Goal: Task Accomplishment & Management: Manage account settings

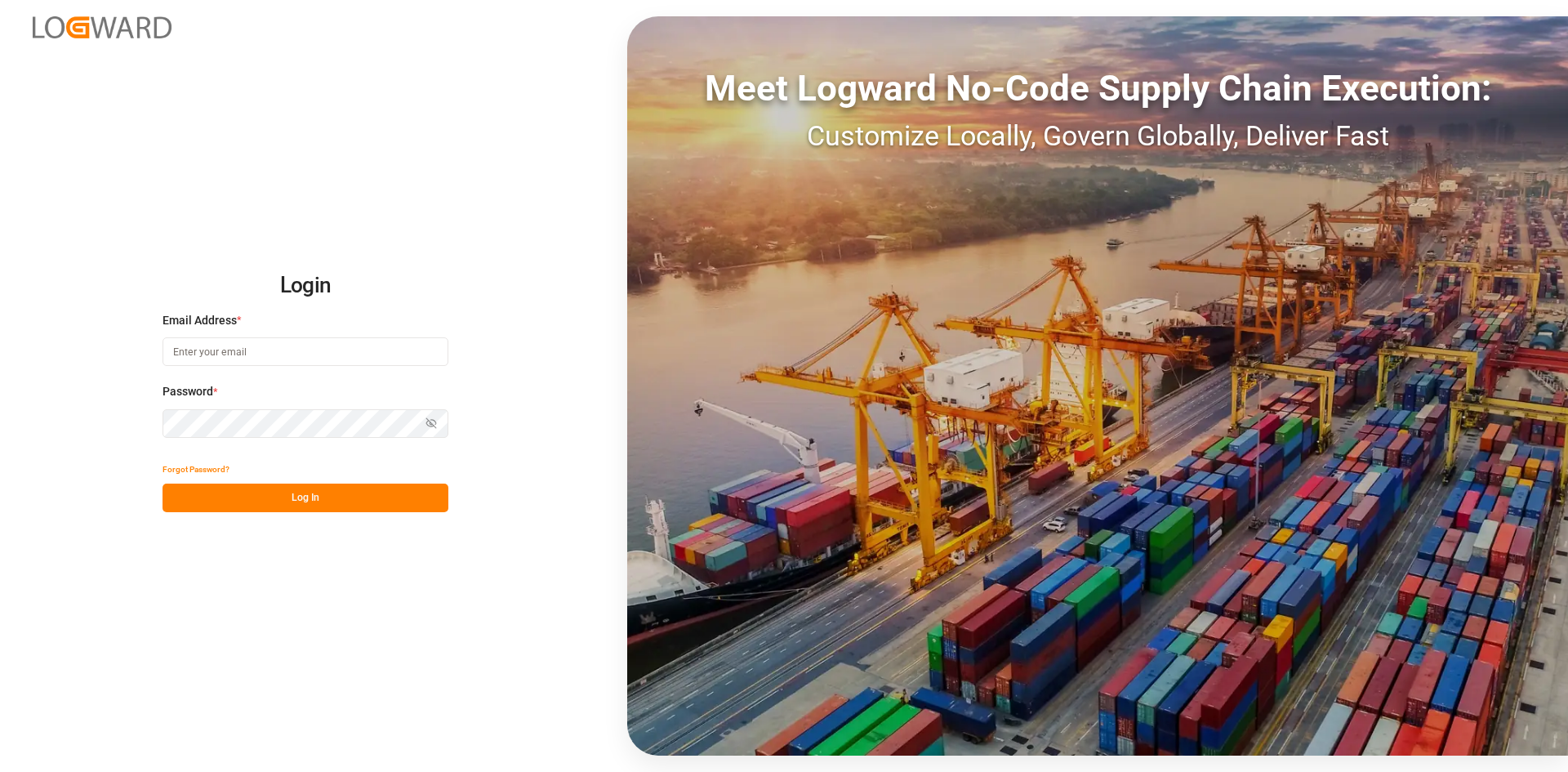
type input "sandra.alexander@jamindustries.com"
drag, startPoint x: 352, startPoint y: 501, endPoint x: 379, endPoint y: 504, distance: 27.2
click at [351, 501] on button "Log In" at bounding box center [304, 498] width 285 height 29
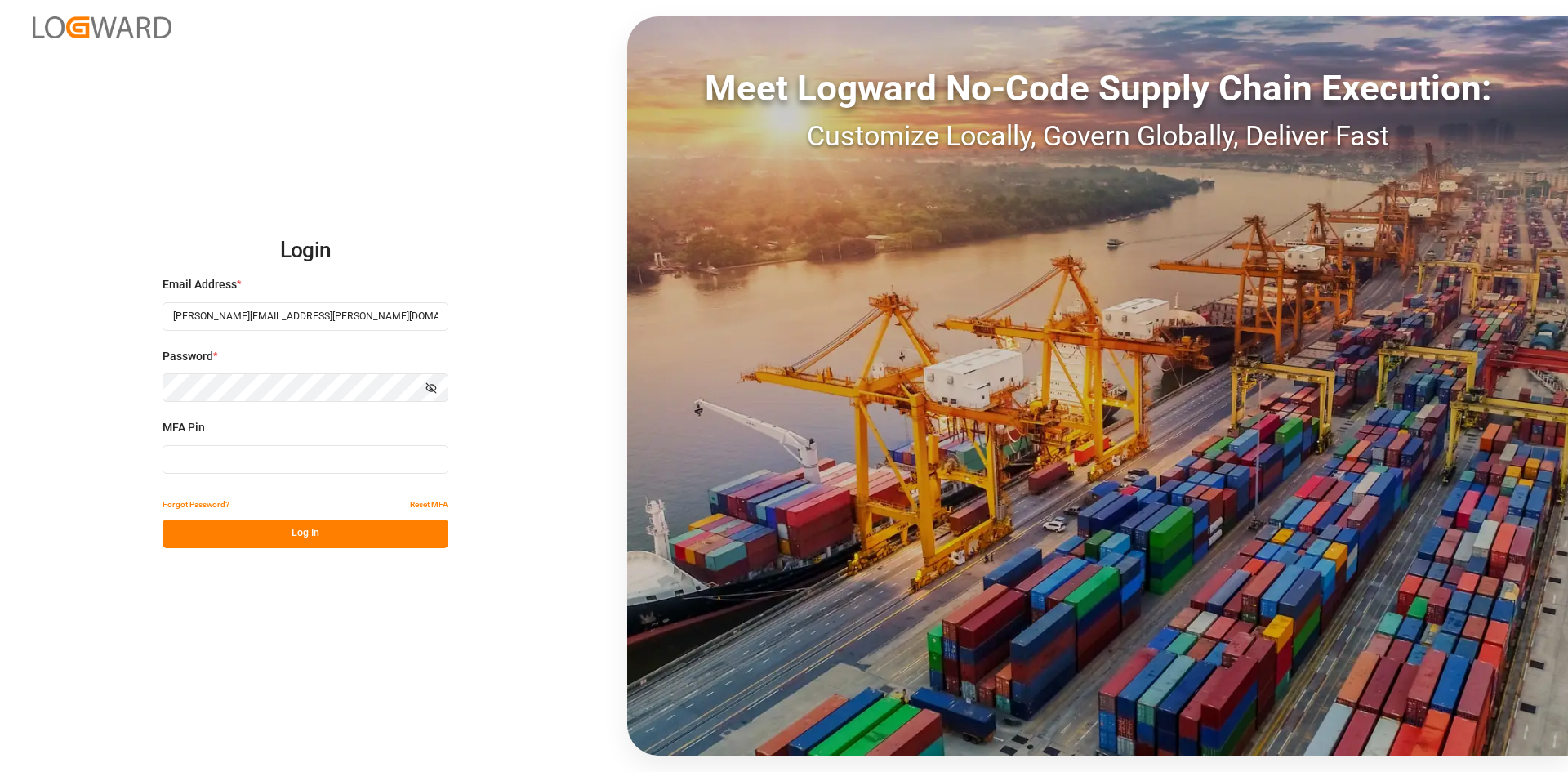
click at [214, 468] on input at bounding box center [304, 459] width 285 height 29
type input "919451"
click at [309, 536] on button "Log In" at bounding box center [304, 534] width 285 height 29
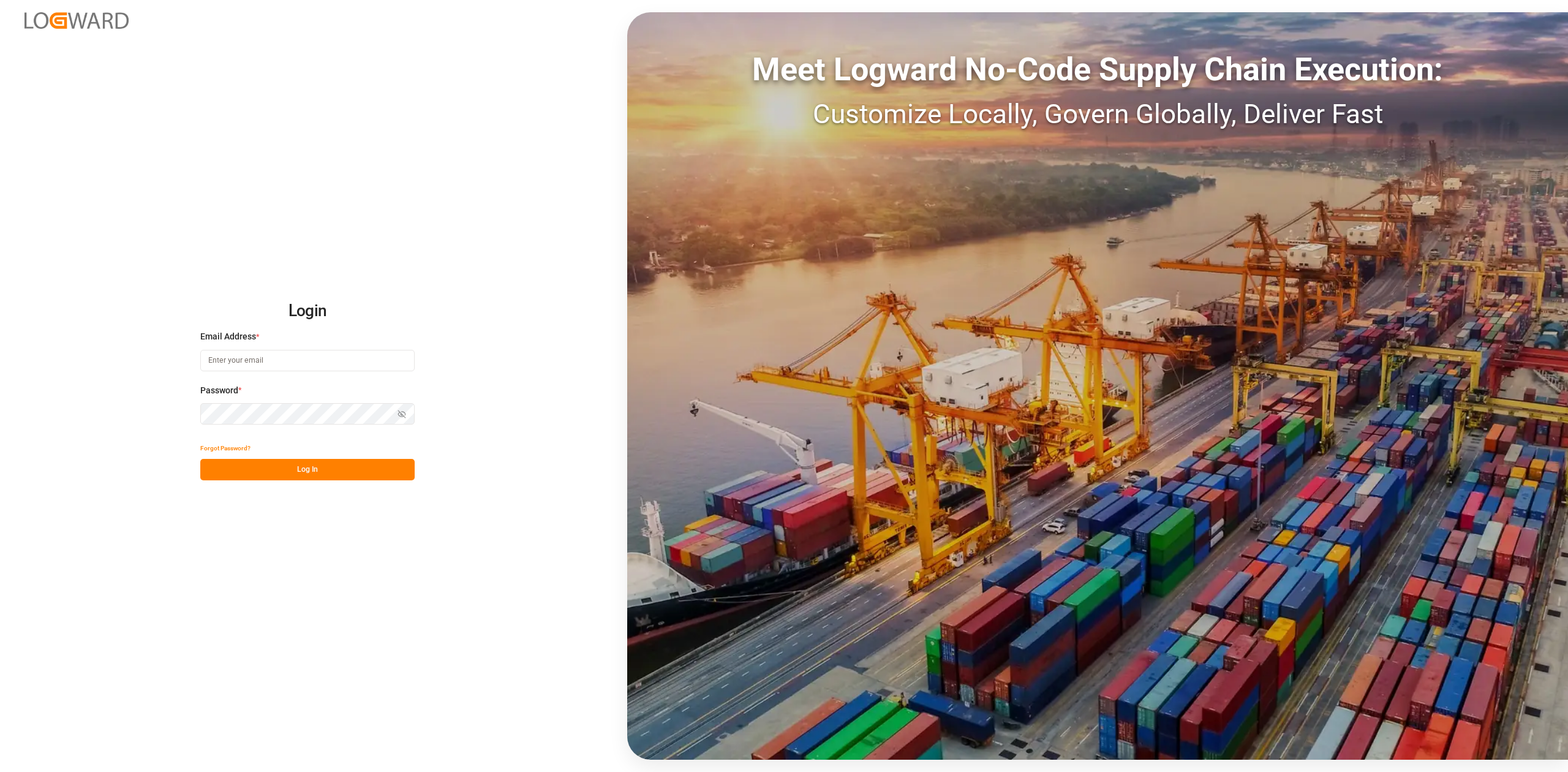
type input "sandra.alexander@jamindustries.com"
click at [316, 466] on button "Log In" at bounding box center [307, 470] width 214 height 22
click at [319, 466] on button "Log In" at bounding box center [307, 470] width 214 height 22
click at [1130, 177] on div "Meet Logward No-Code Supply Chain Execution: Customize Locally, Govern Globally…" at bounding box center [1097, 386] width 941 height 748
click at [311, 469] on button "Log In" at bounding box center [307, 470] width 214 height 22
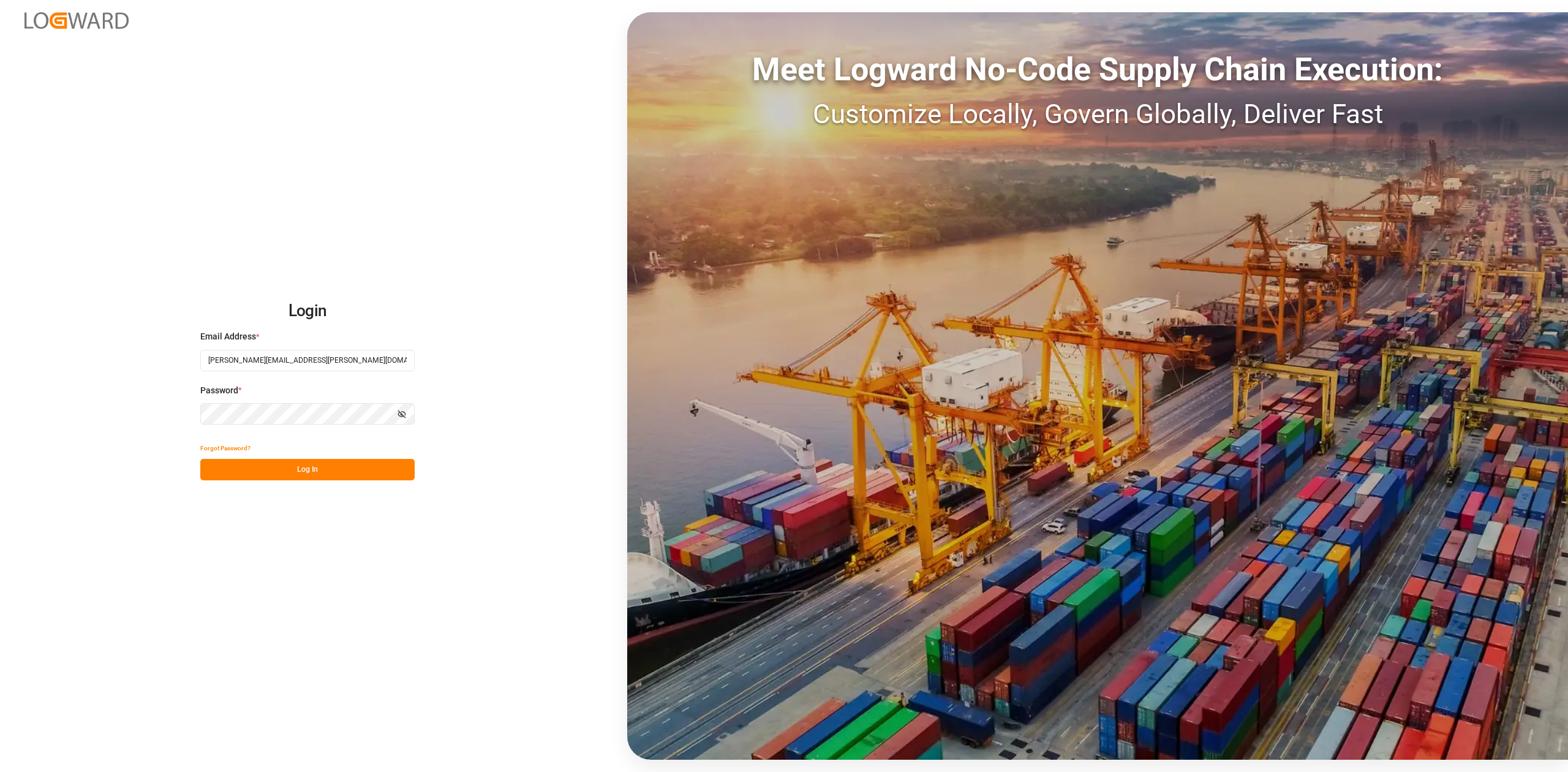
click at [290, 472] on button "Log In" at bounding box center [307, 470] width 214 height 22
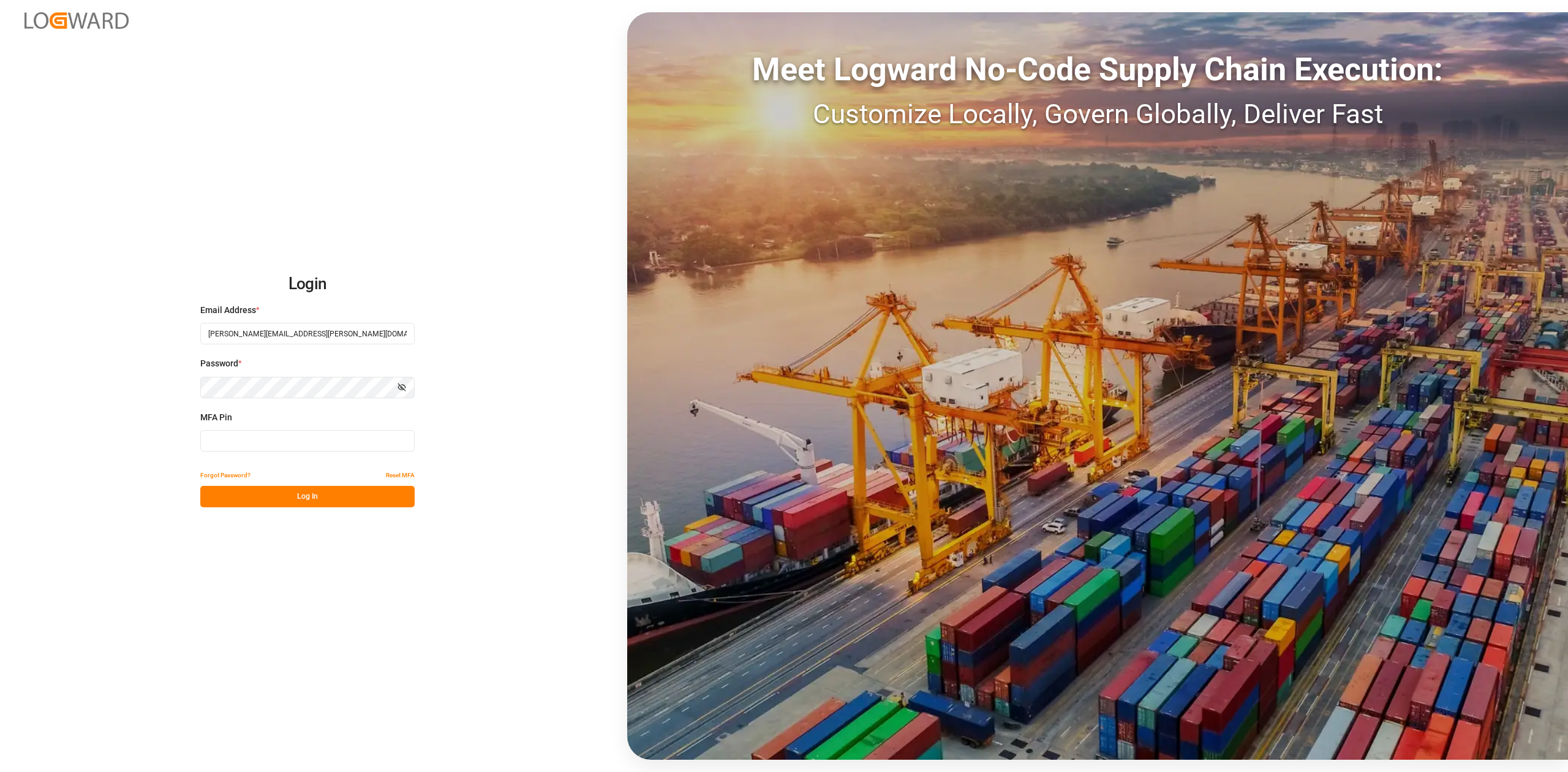
click at [272, 446] on input at bounding box center [307, 441] width 214 height 22
type input "296664"
click at [221, 491] on button "Log In" at bounding box center [307, 497] width 214 height 22
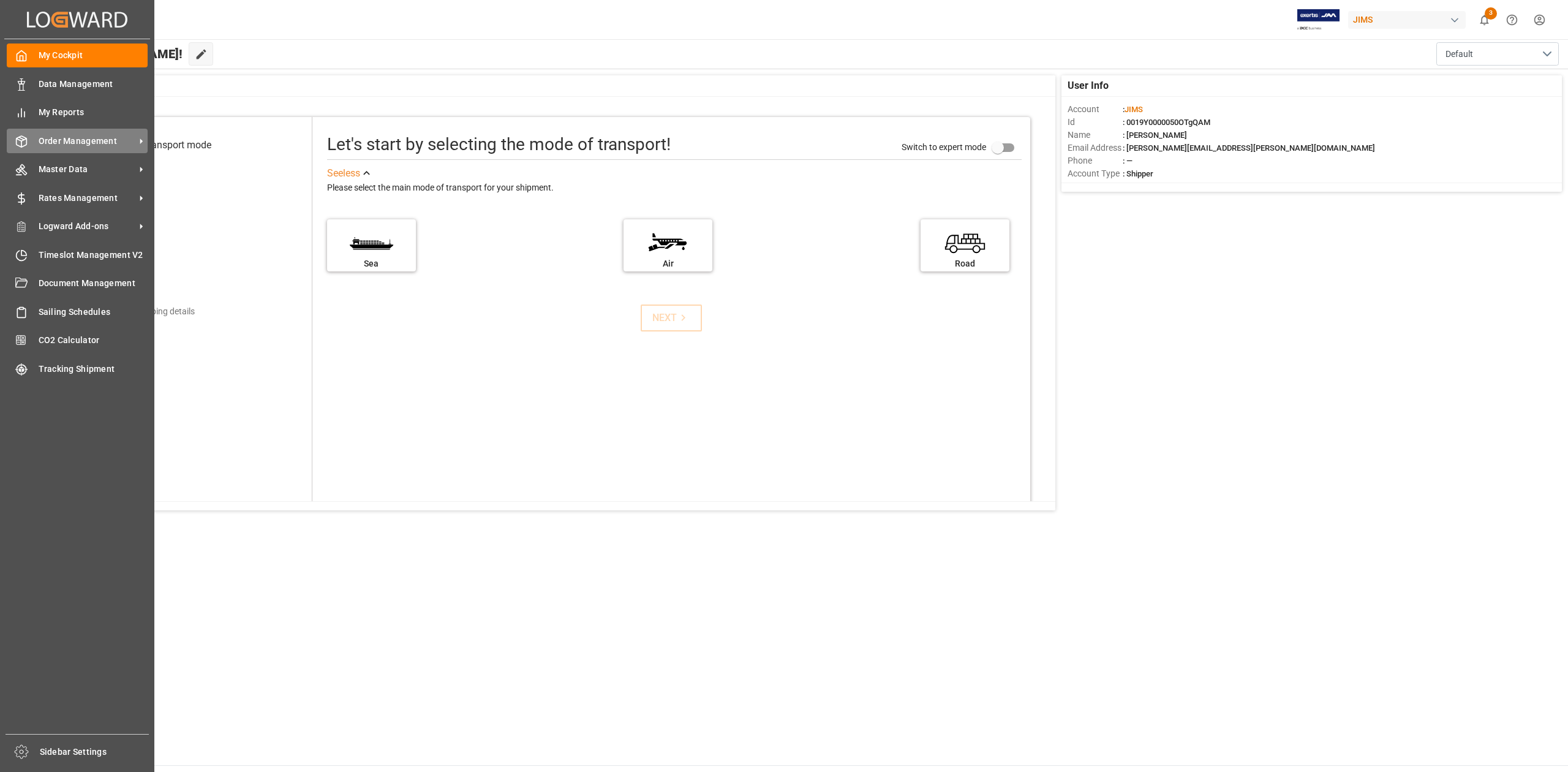
click at [79, 140] on span "Order Management" at bounding box center [87, 141] width 96 height 13
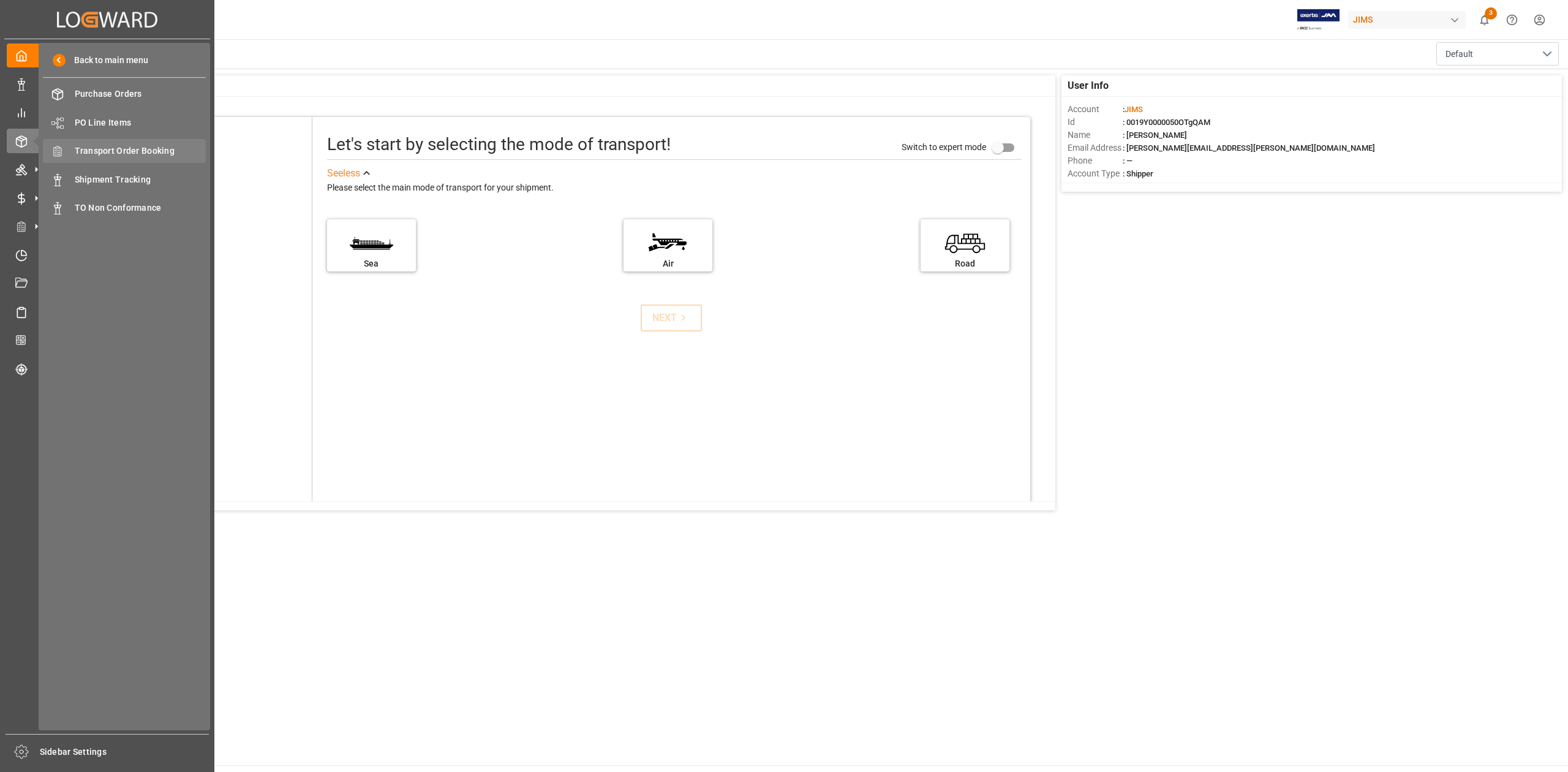
click at [153, 150] on span "Transport Order Booking" at bounding box center [141, 151] width 132 height 13
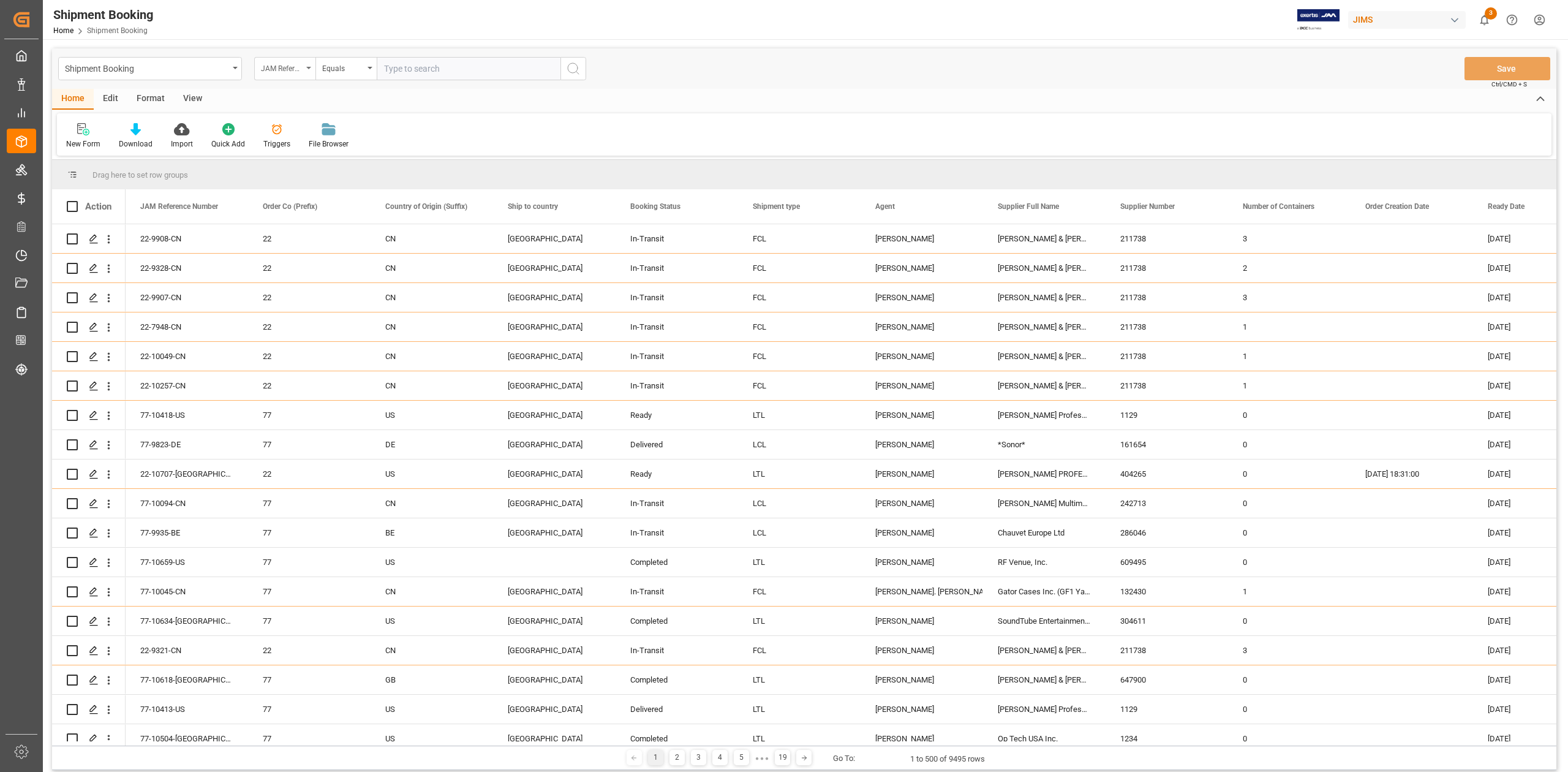
click at [307, 72] on div "JAM Reference Number" at bounding box center [285, 69] width 61 height 23
click at [300, 99] on input "text" at bounding box center [346, 96] width 173 height 20
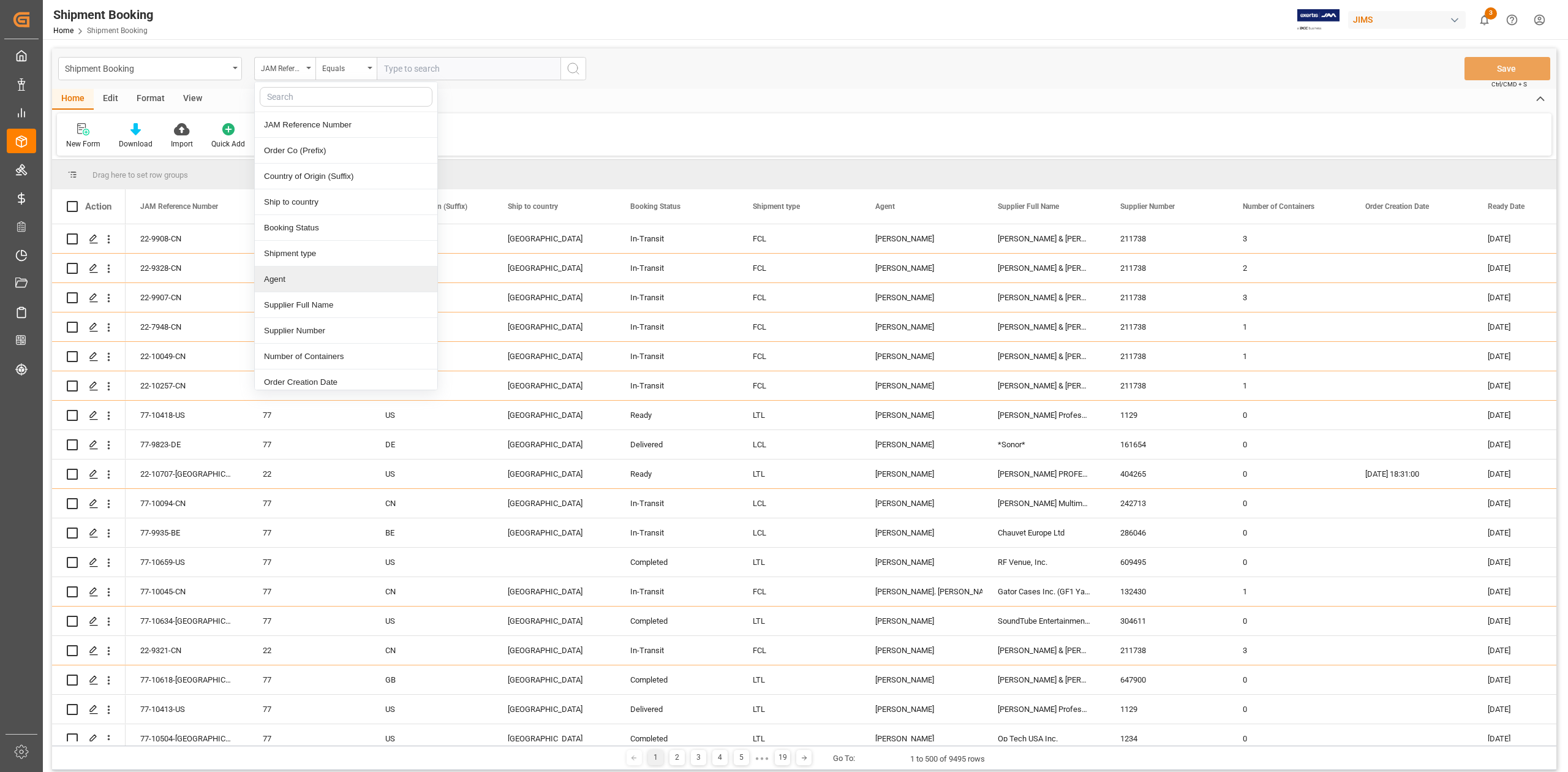
click at [307, 280] on div "Agent" at bounding box center [346, 279] width 183 height 26
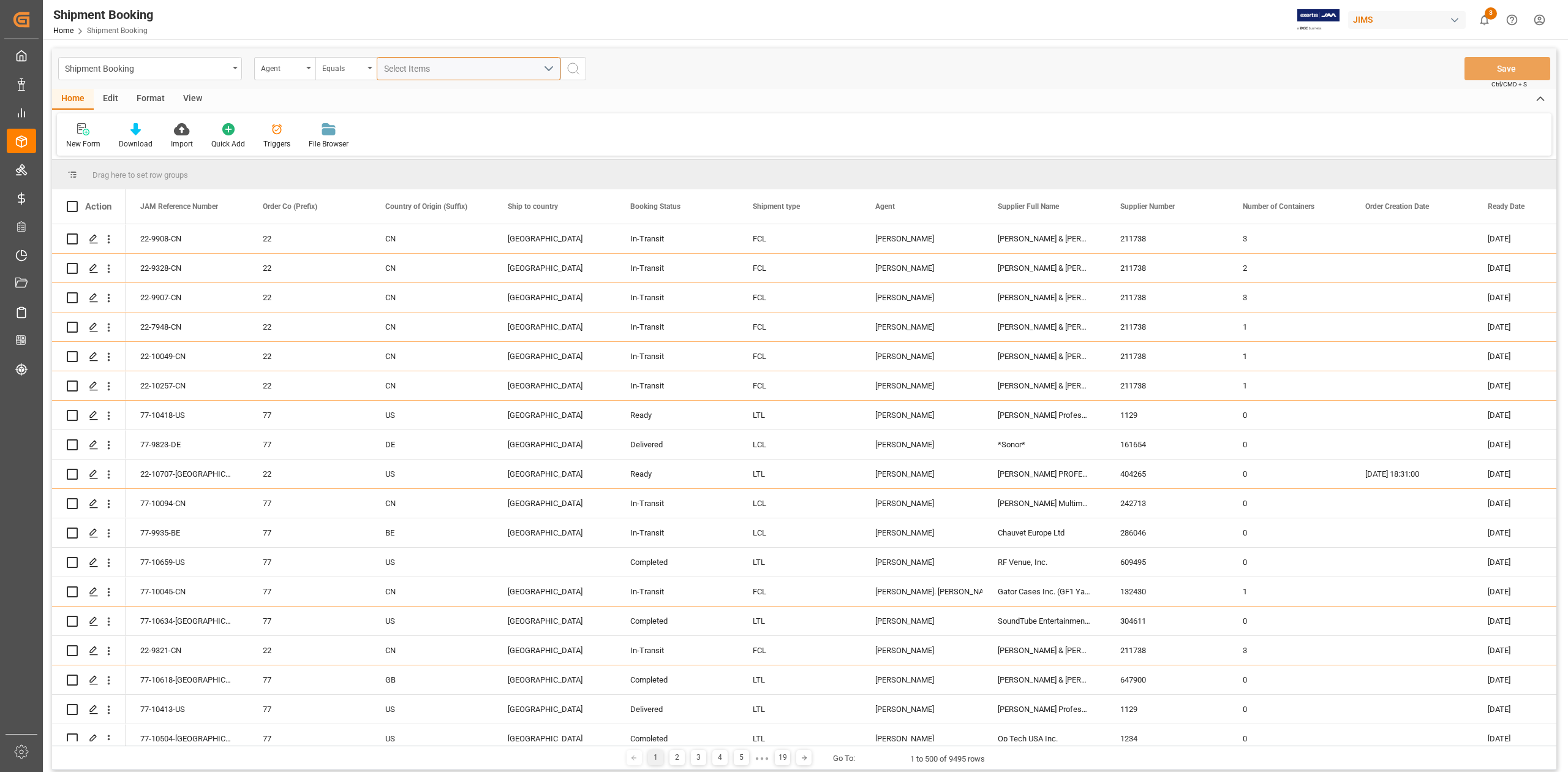
click at [423, 67] on span "Select Items" at bounding box center [410, 69] width 52 height 10
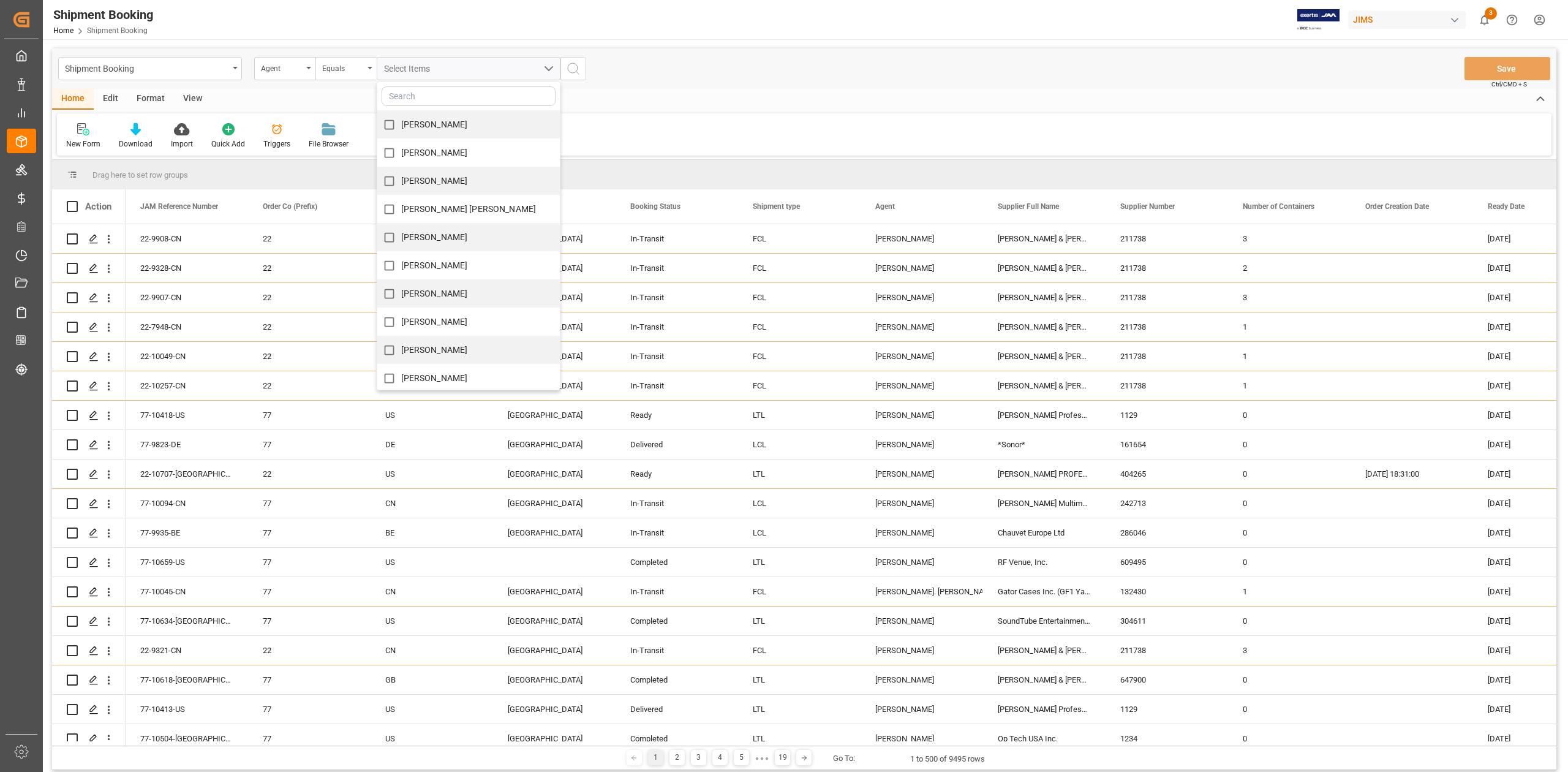
click at [429, 96] on input "text" at bounding box center [469, 96] width 174 height 20
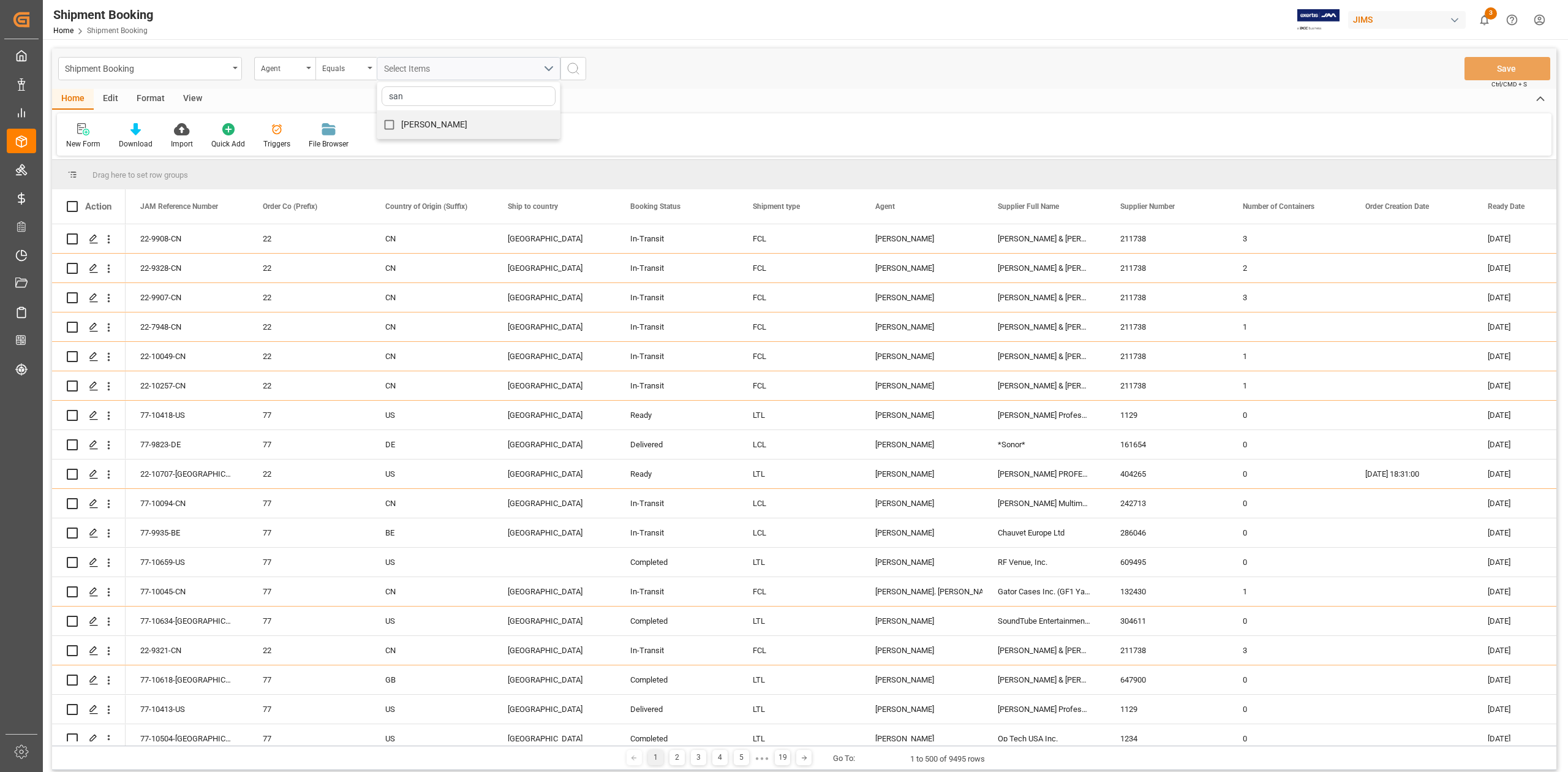
type input "san"
click at [438, 123] on span "[PERSON_NAME]" at bounding box center [434, 124] width 67 height 10
click at [401, 123] on input "[PERSON_NAME]" at bounding box center [389, 124] width 24 height 24
checkbox input "true"
click at [569, 70] on div "Sandra Alexander san Sandra Alexander" at bounding box center [468, 69] width 202 height 23
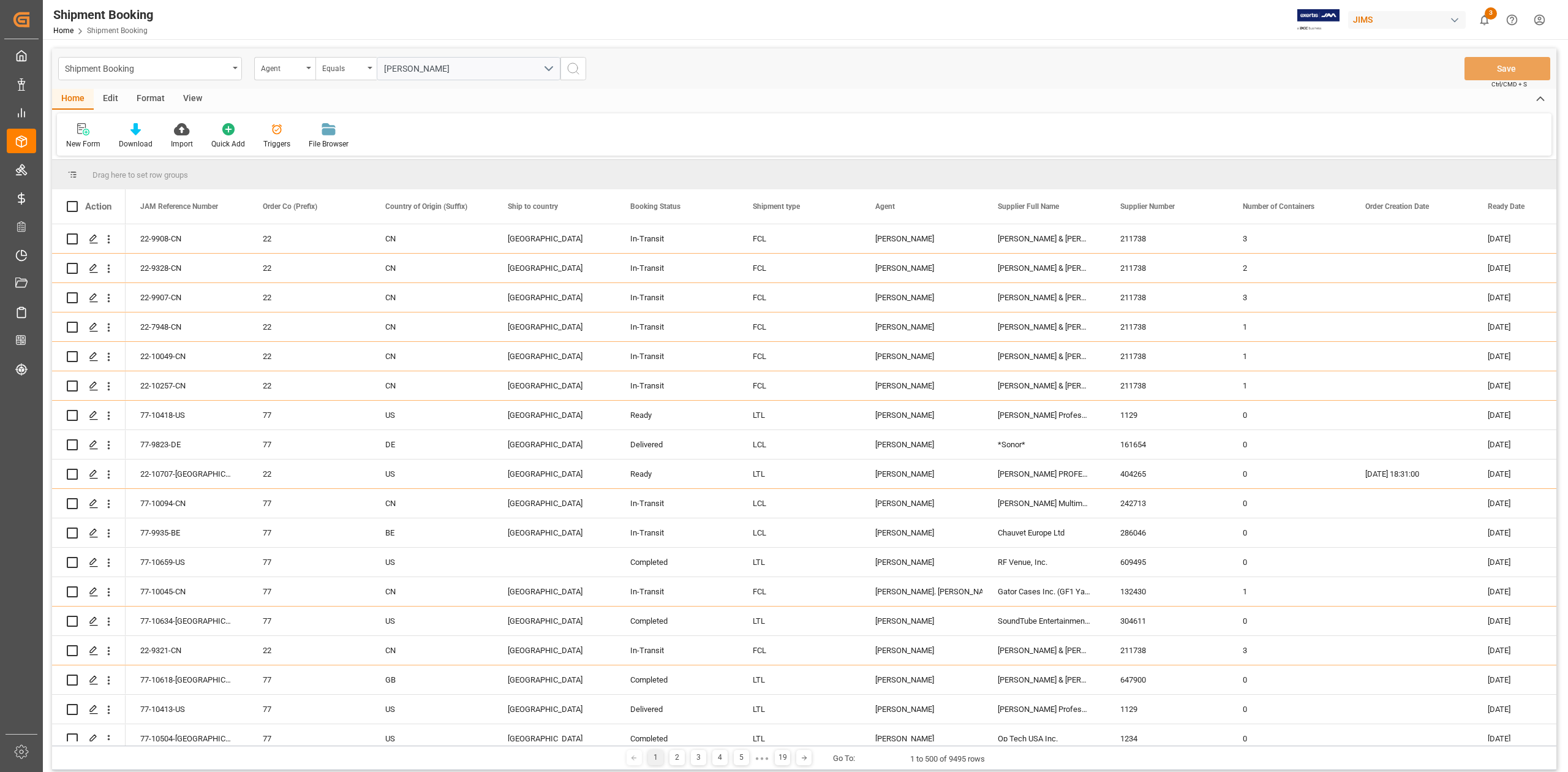
click at [575, 71] on icon "search button" at bounding box center [573, 69] width 15 height 15
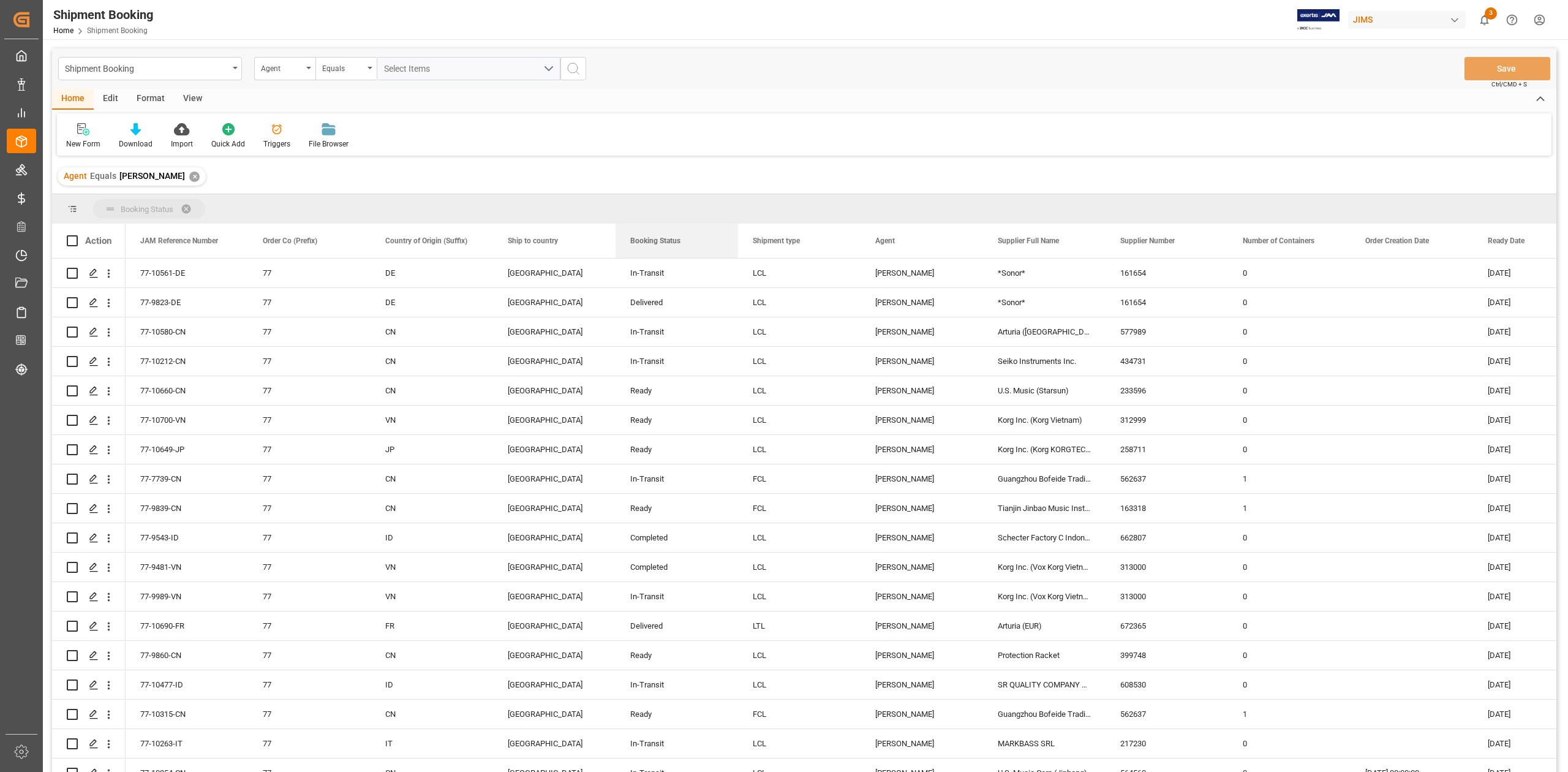
drag, startPoint x: 653, startPoint y: 243, endPoint x: 454, endPoint y: 207, distance: 202.2
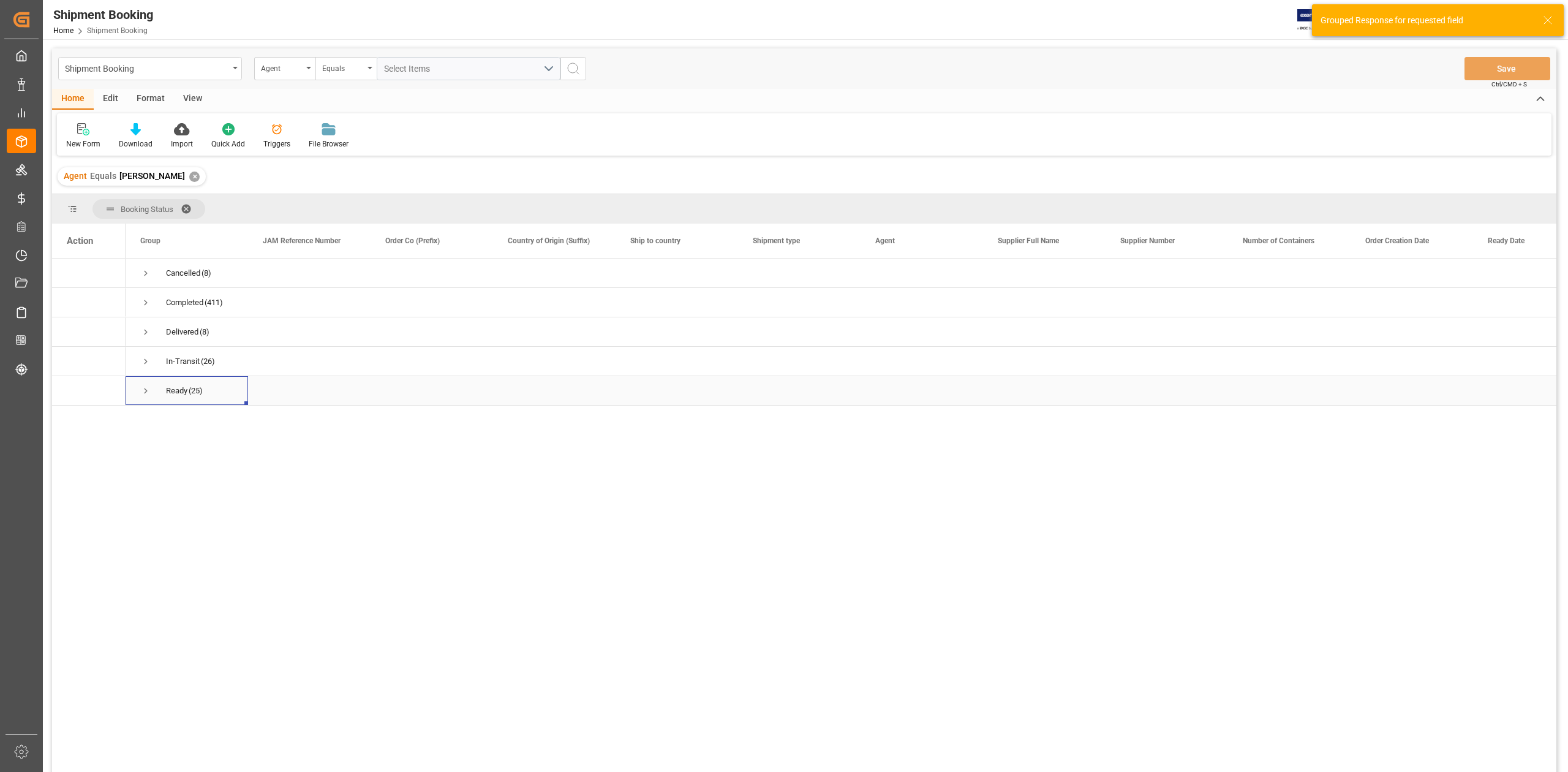
click at [142, 397] on span "Press SPACE to select this row." at bounding box center [145, 390] width 11 height 28
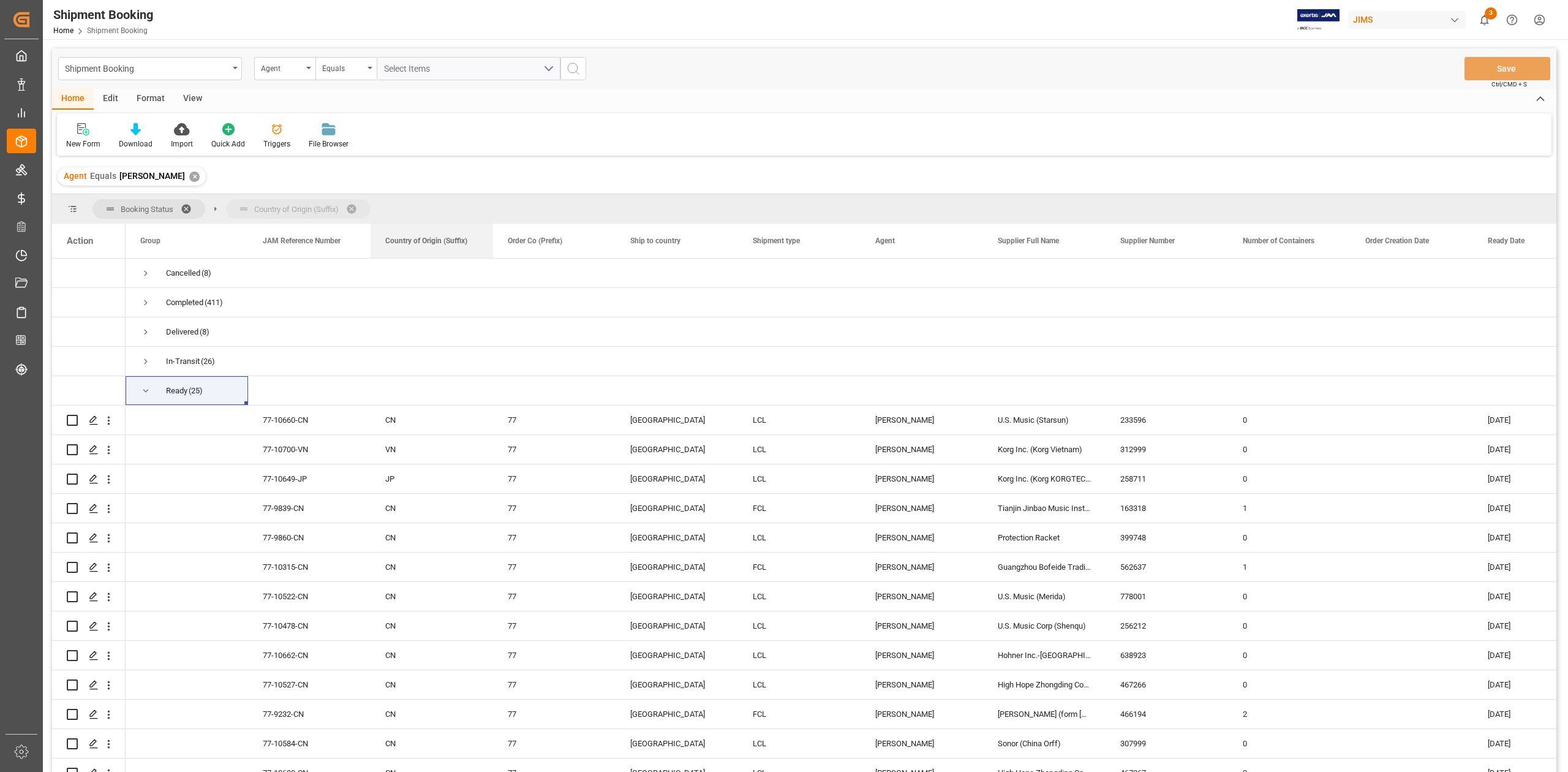
drag, startPoint x: 550, startPoint y: 243, endPoint x: 380, endPoint y: 212, distance: 172.8
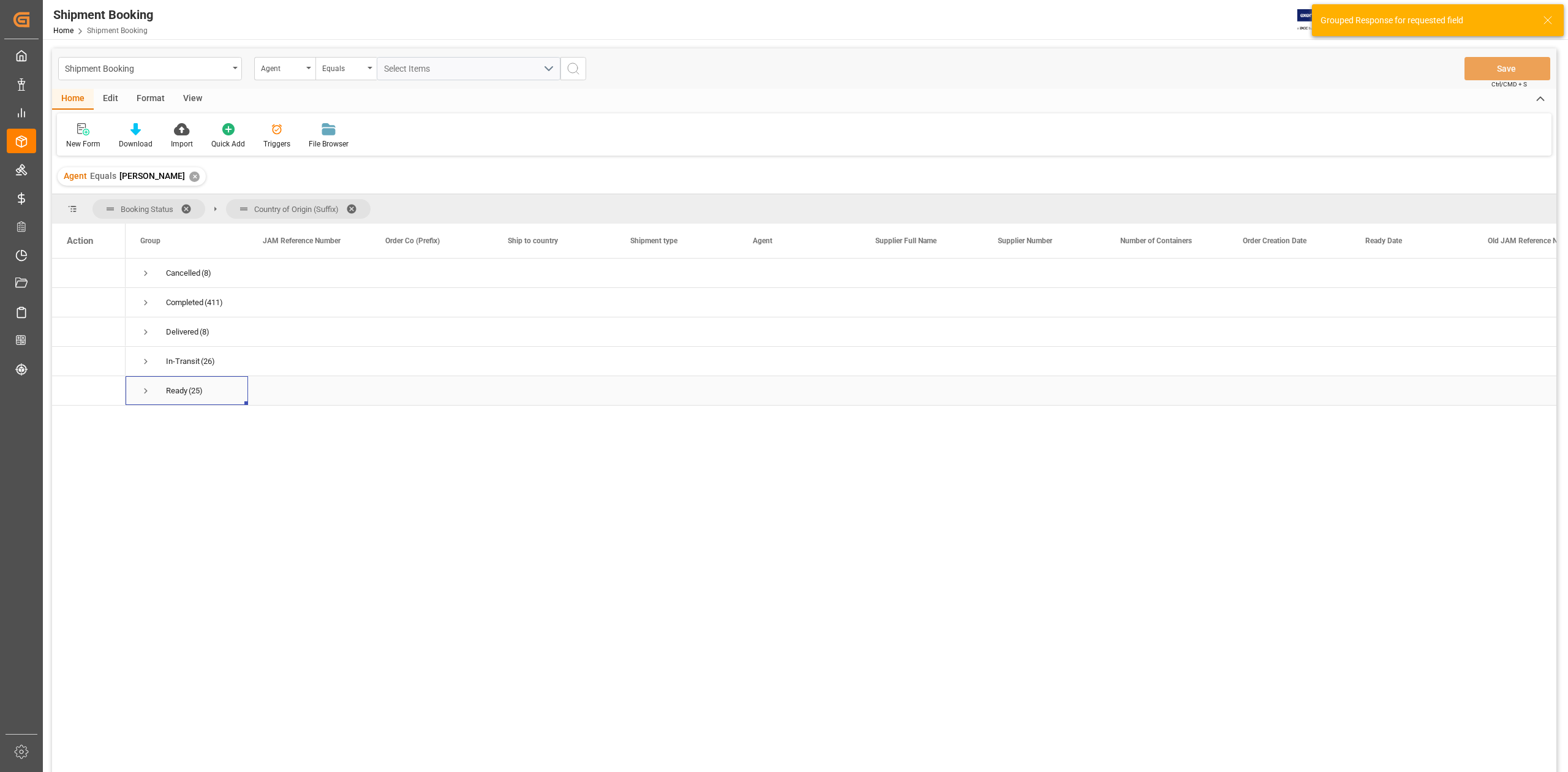
click at [143, 391] on span "Press SPACE to select this row." at bounding box center [145, 391] width 11 height 11
click at [170, 480] on span "Press SPACE to select this row." at bounding box center [171, 479] width 11 height 11
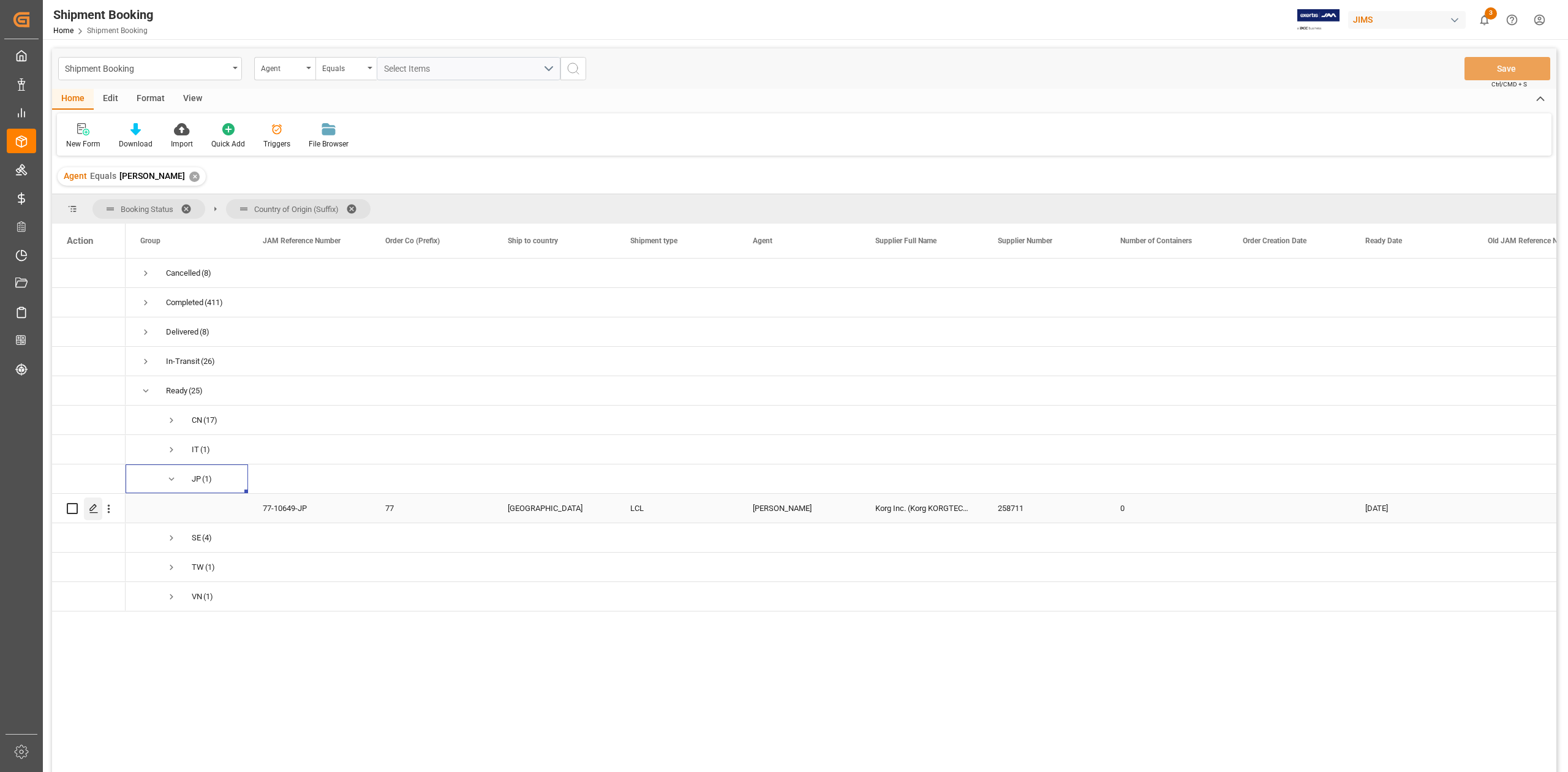
click at [89, 511] on icon "Press SPACE to select this row." at bounding box center [94, 508] width 10 height 10
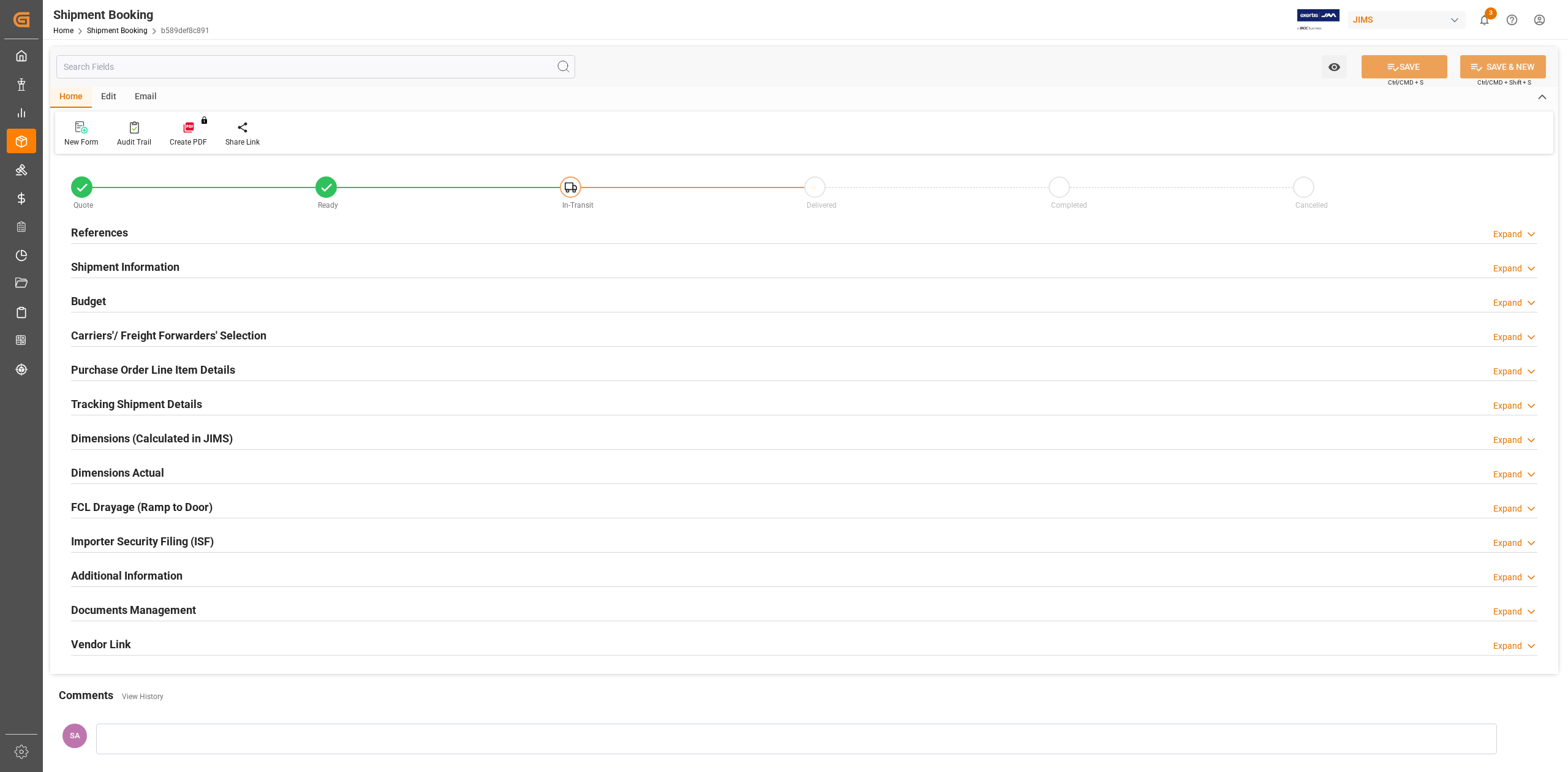
type input "0"
type input "29-08-2025"
click at [105, 233] on h2 "References" at bounding box center [100, 232] width 57 height 16
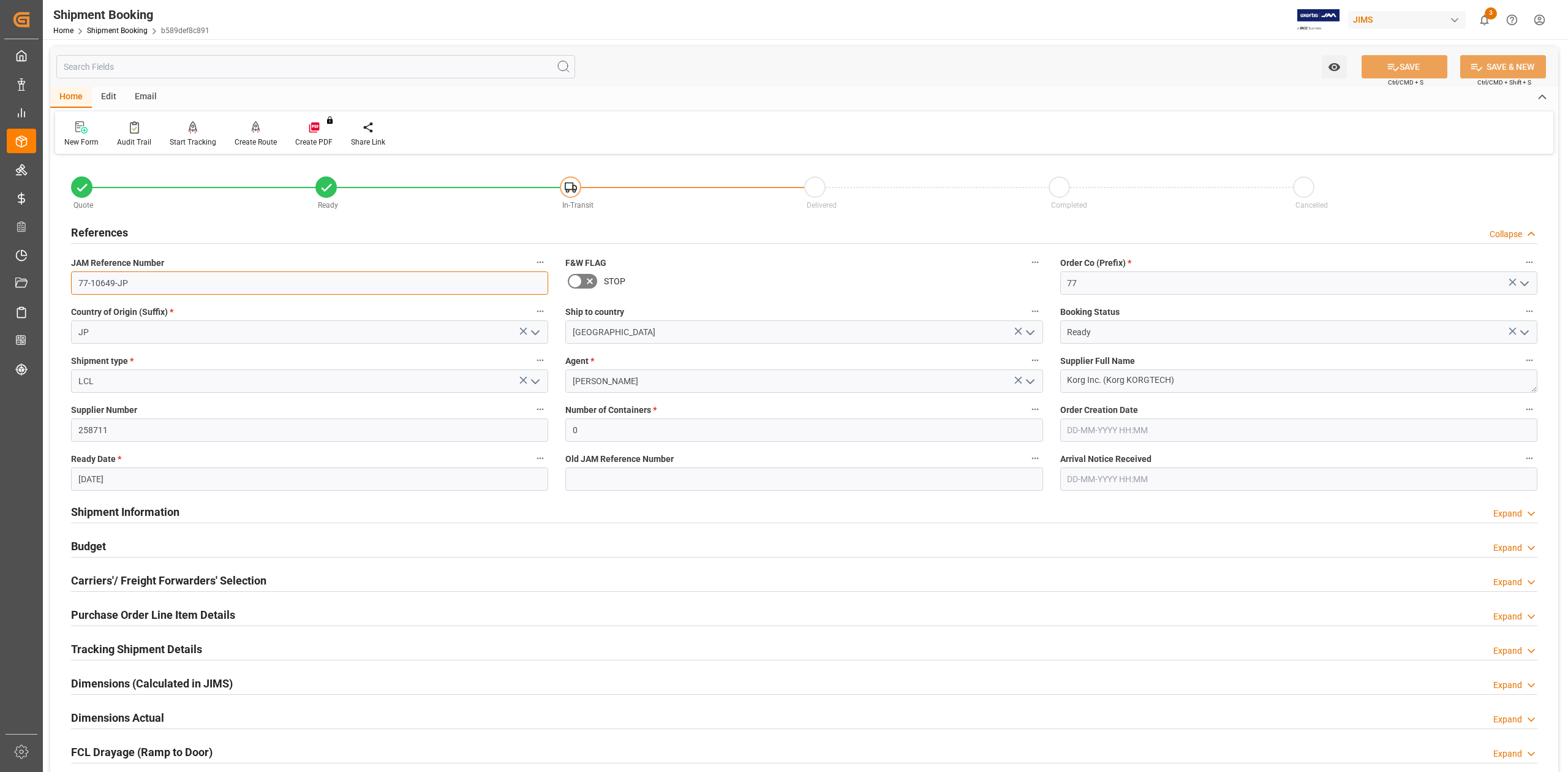
click at [158, 290] on input "77-10649-JP" at bounding box center [310, 283] width 477 height 23
click at [118, 420] on input "258711" at bounding box center [310, 430] width 477 height 23
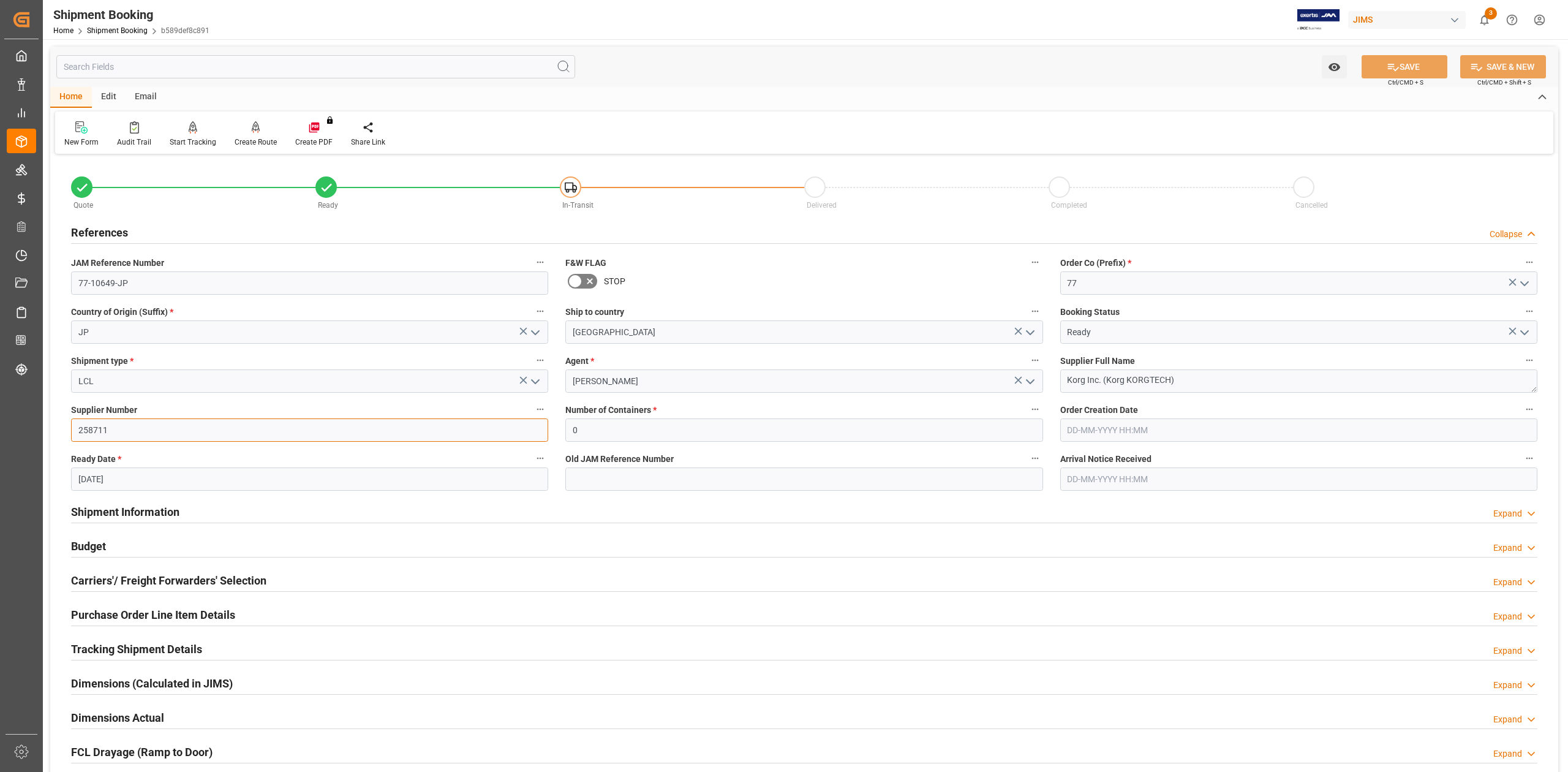
click at [118, 420] on input "258711" at bounding box center [310, 430] width 477 height 23
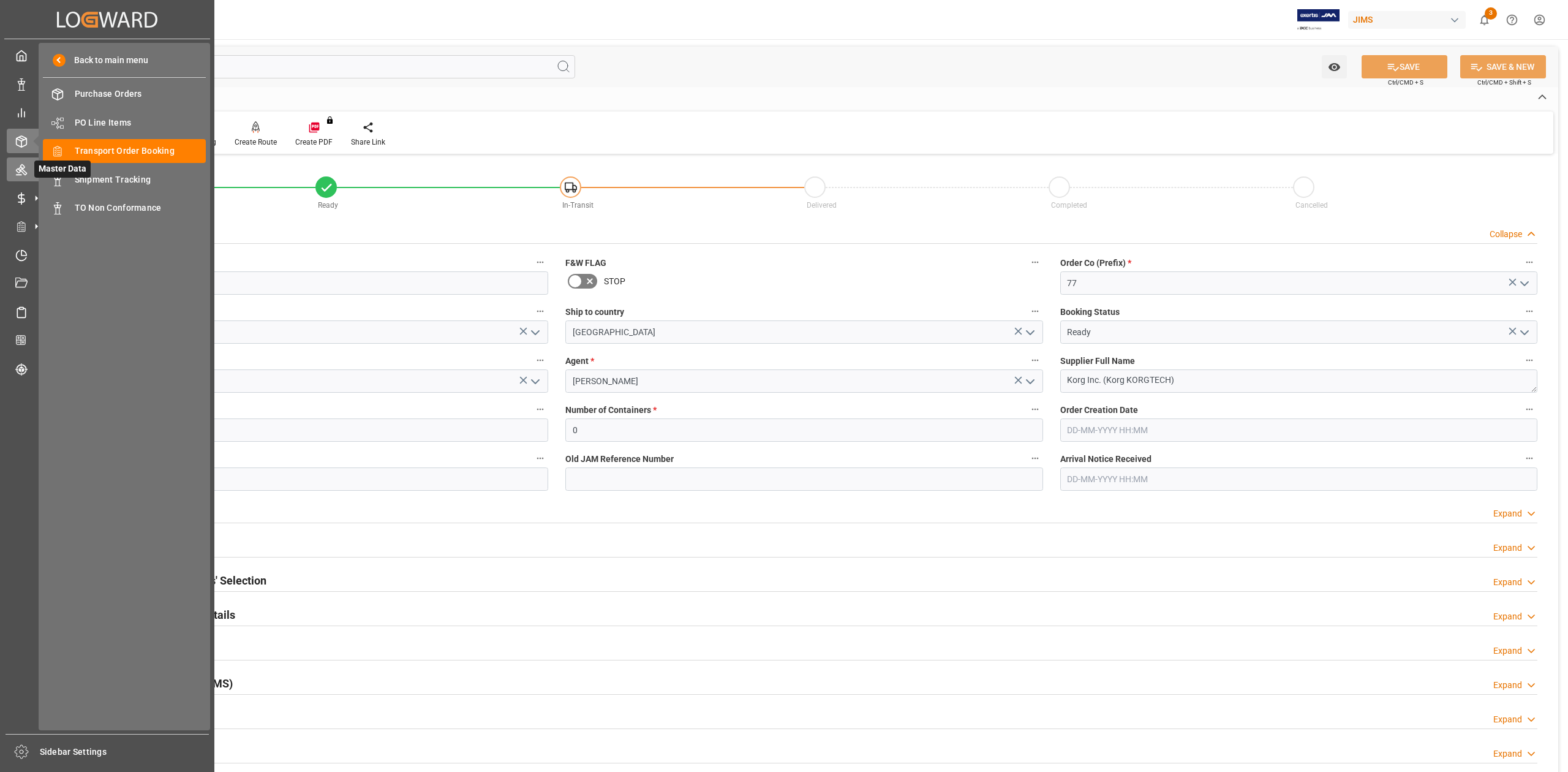
click at [23, 168] on icon at bounding box center [21, 170] width 11 height 11
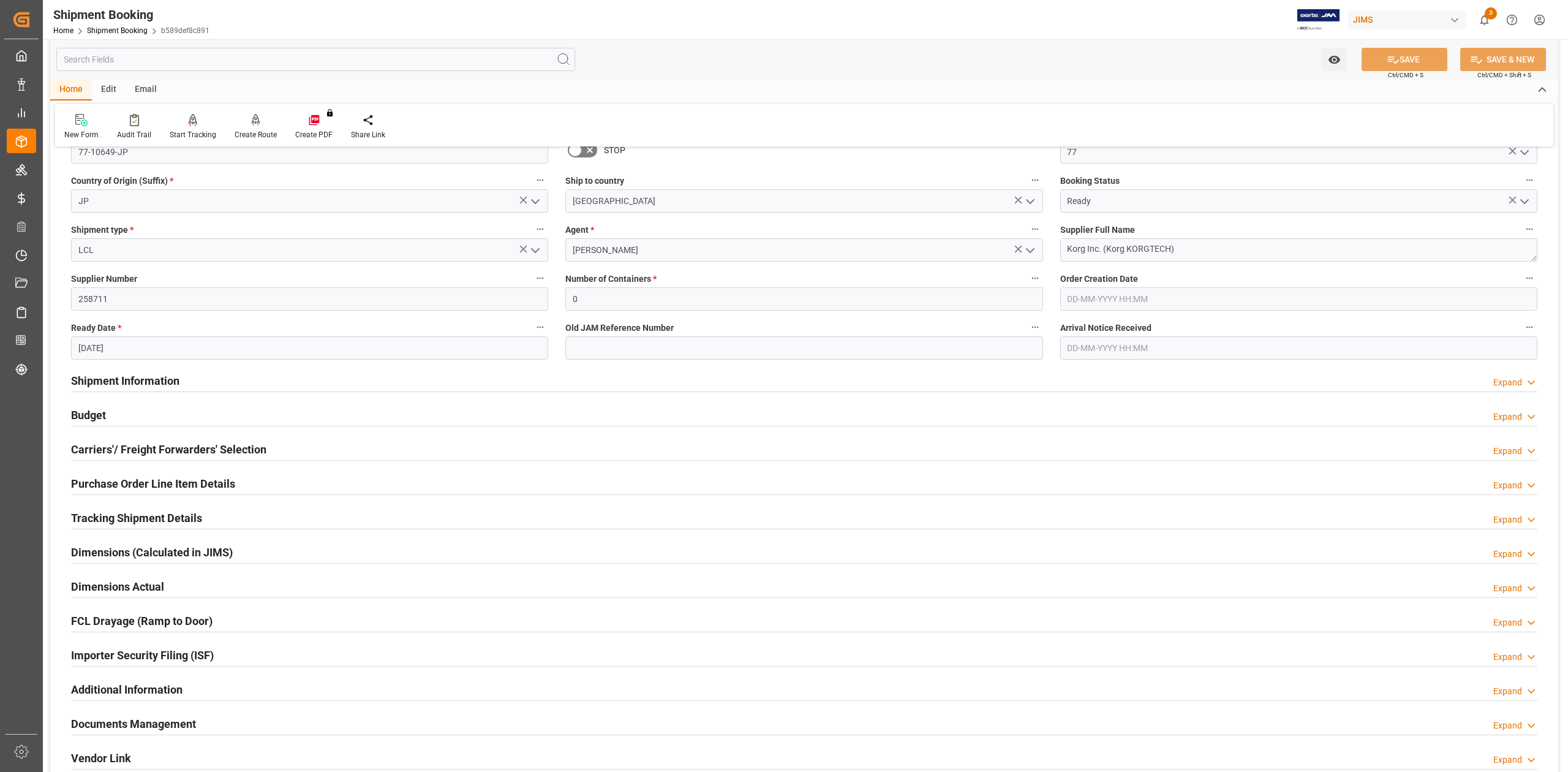
scroll to position [245, 0]
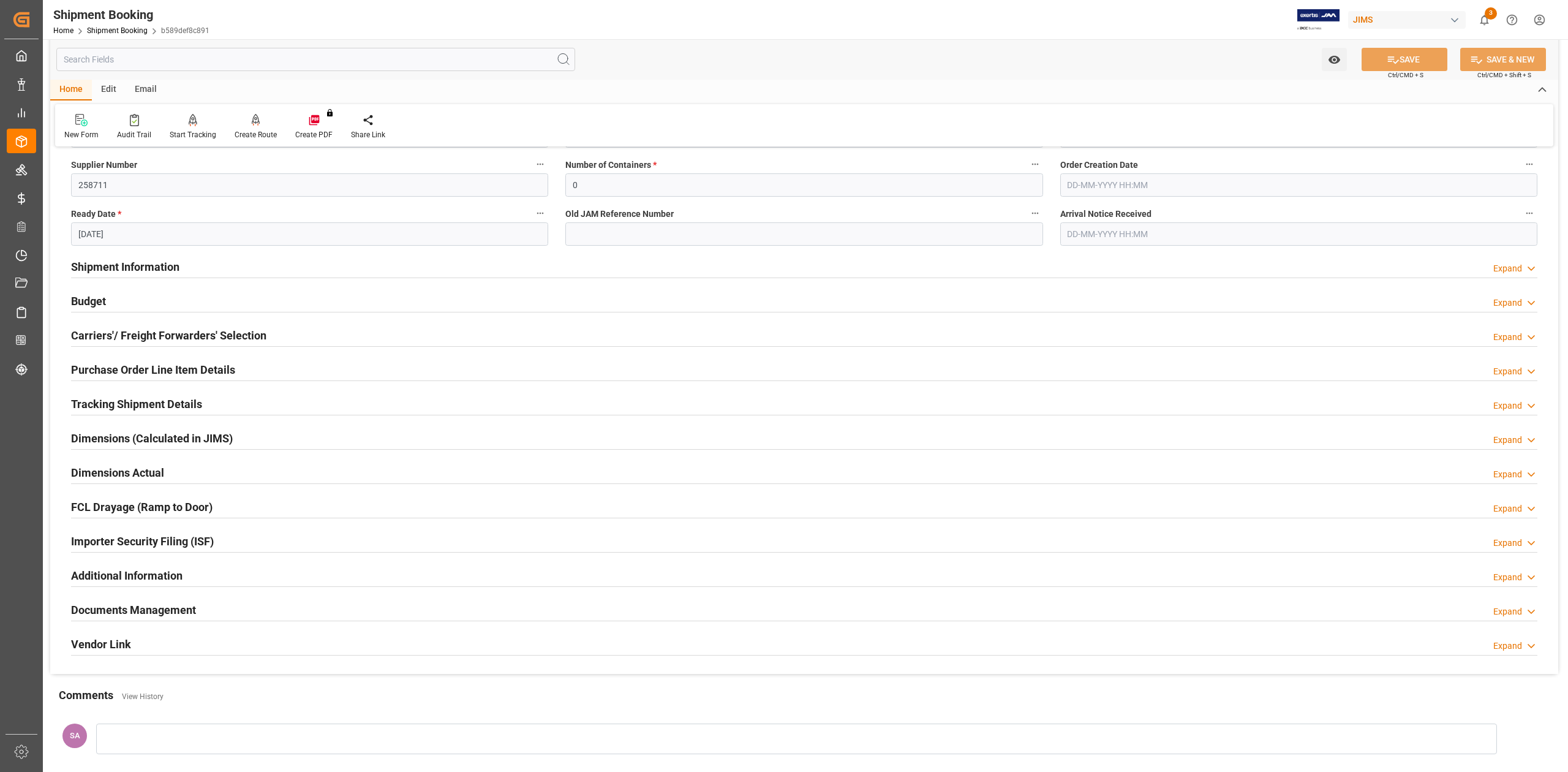
click at [128, 267] on h2 "Shipment Information" at bounding box center [126, 266] width 109 height 16
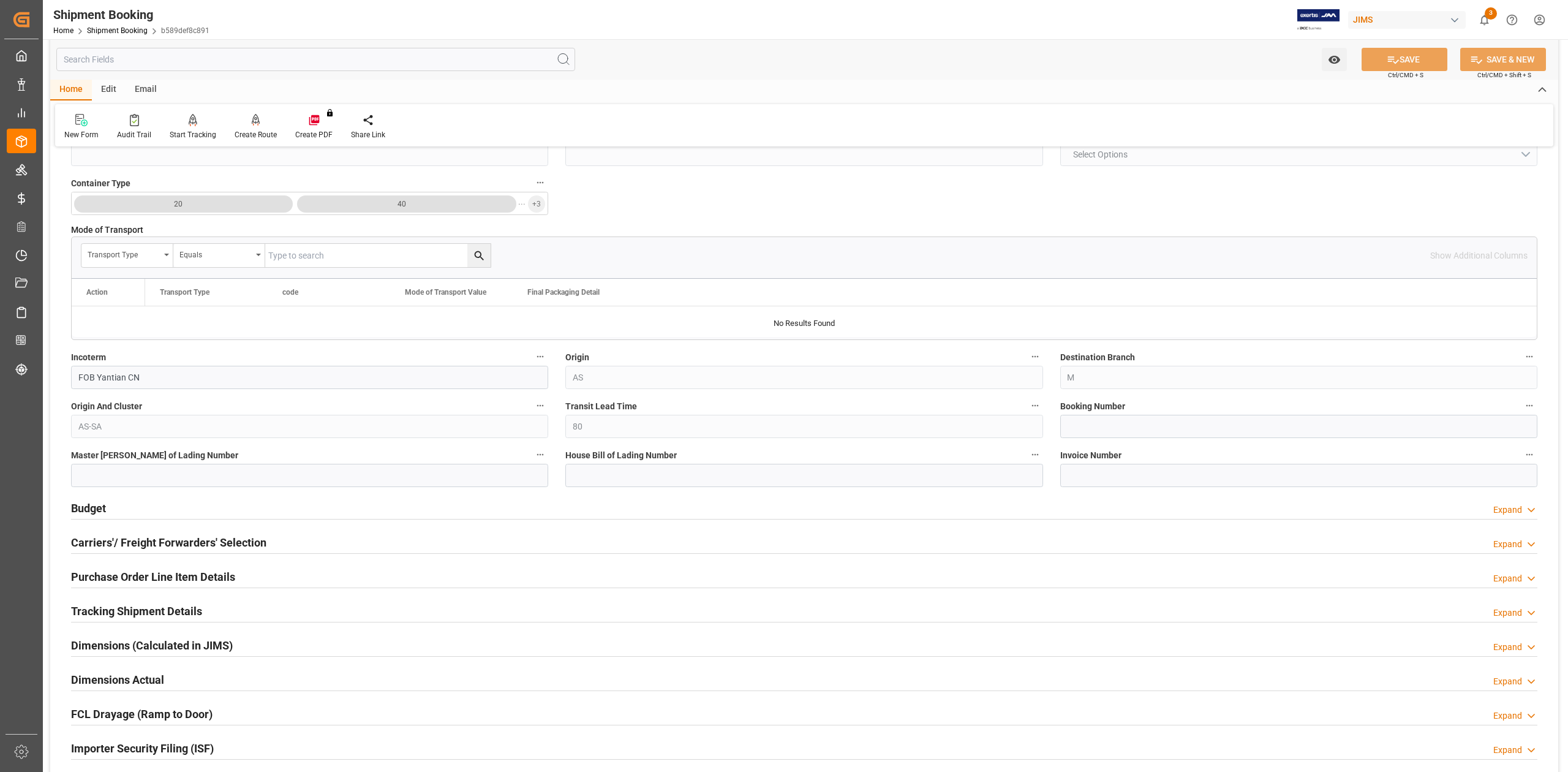
scroll to position [653, 0]
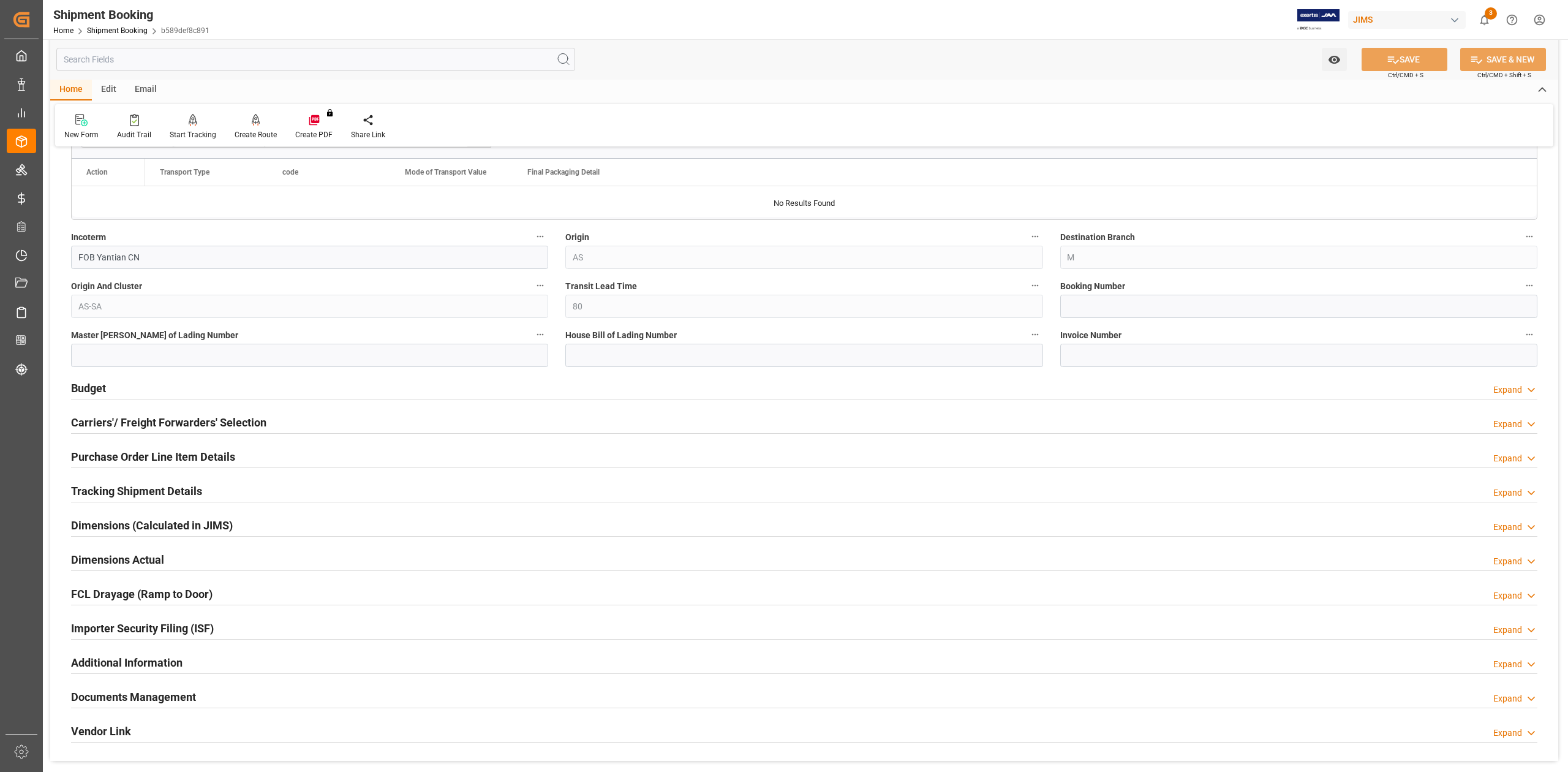
click at [145, 415] on h2 "Carriers'/ Freight Forwarders' Selection" at bounding box center [169, 422] width 196 height 16
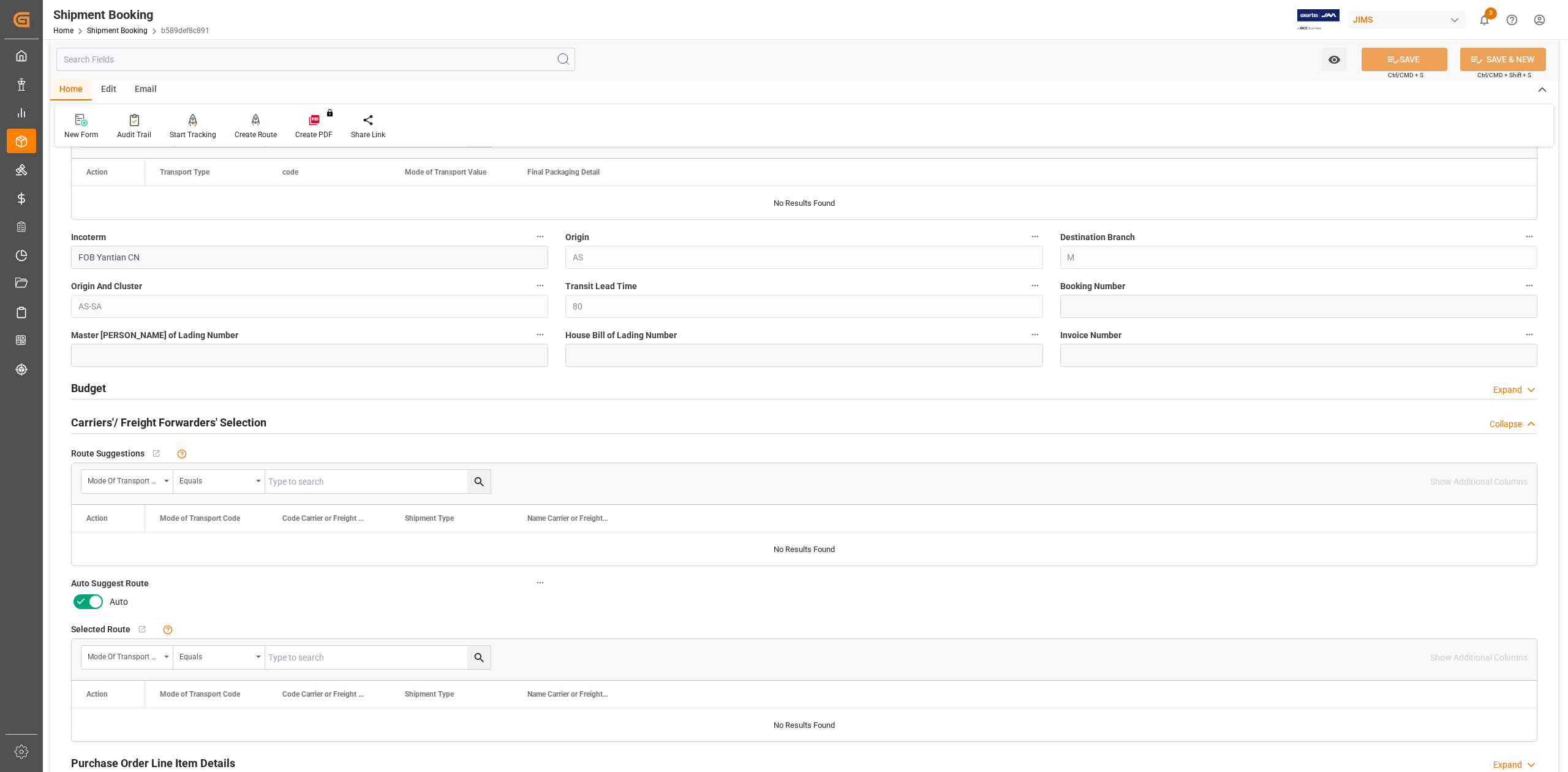
click at [94, 598] on icon at bounding box center [96, 601] width 15 height 15
click at [0, 0] on input "checkbox" at bounding box center [0, 0] width 0 height 0
click at [1395, 58] on icon at bounding box center [1393, 59] width 13 height 13
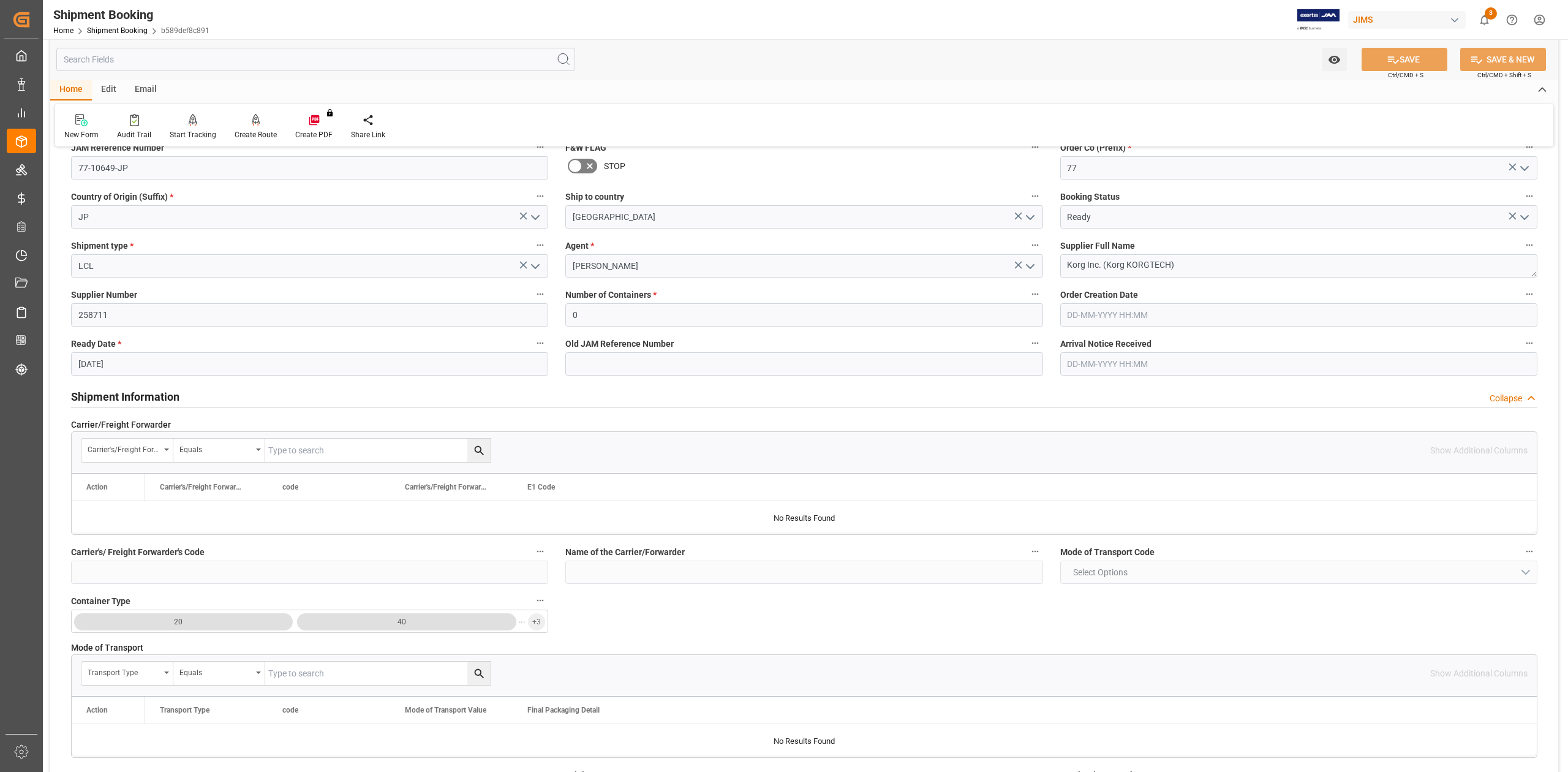
scroll to position [0, 0]
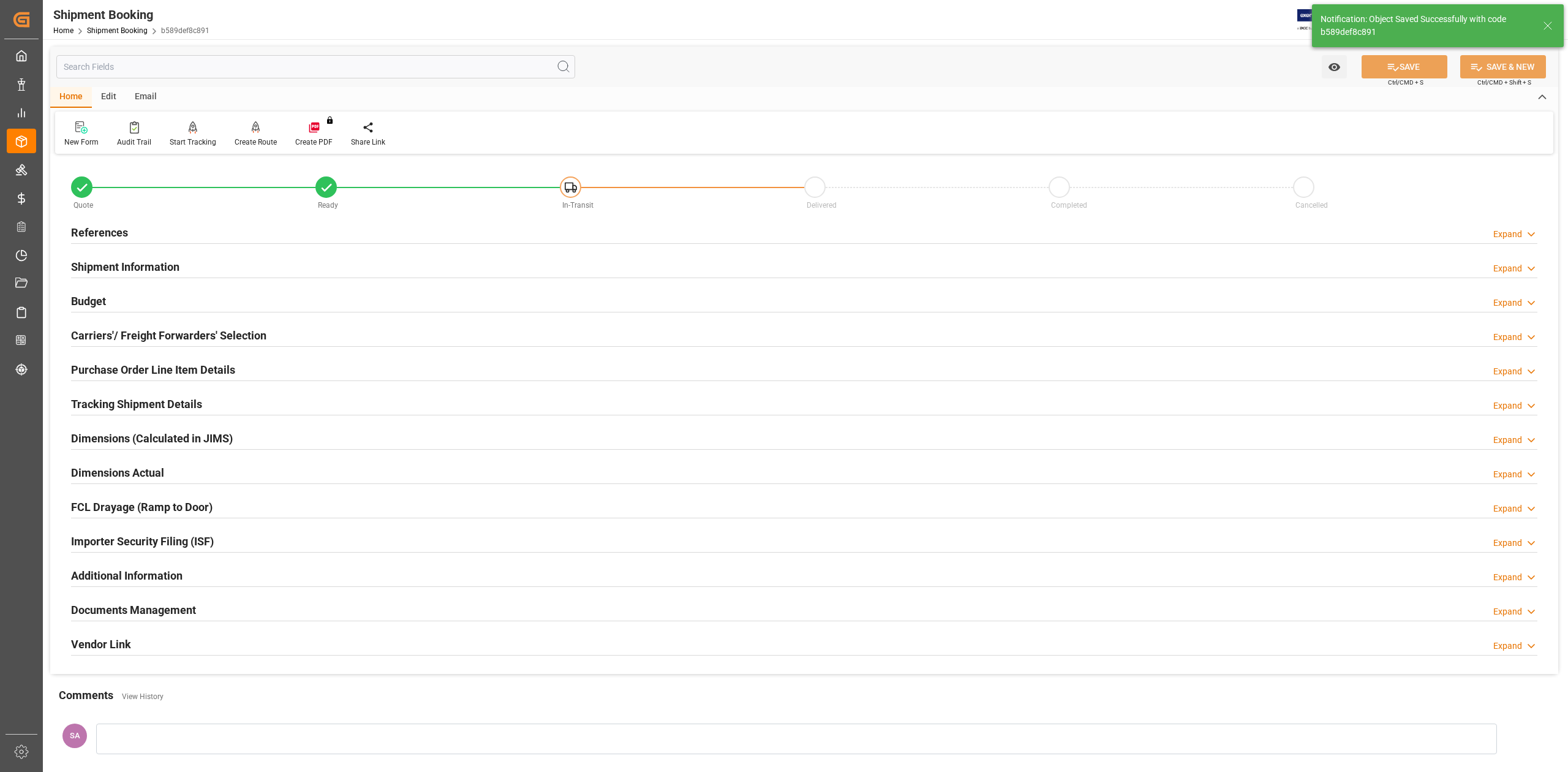
click at [105, 228] on h2 "References" at bounding box center [100, 232] width 57 height 16
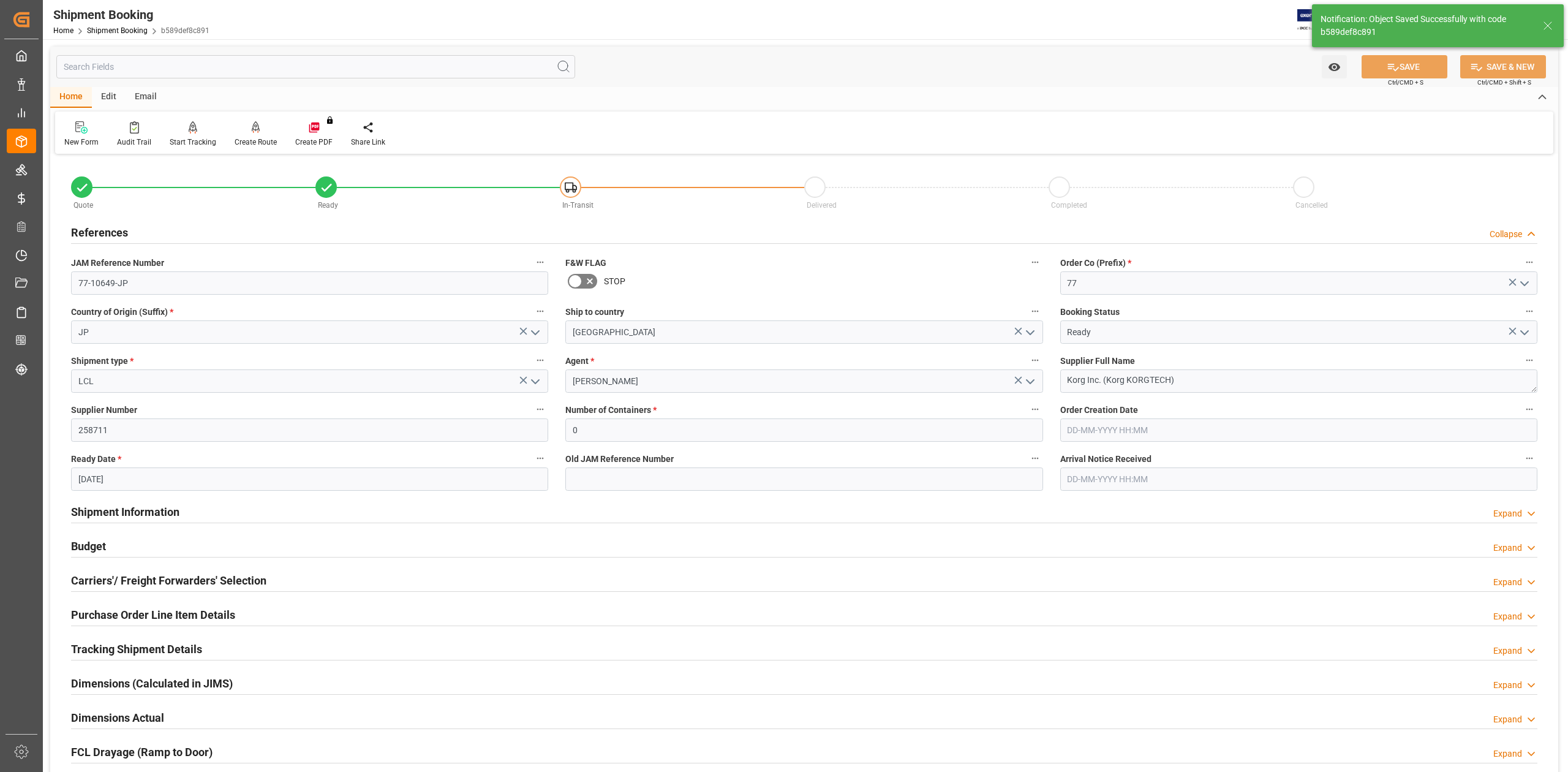
click at [106, 228] on h2 "References" at bounding box center [100, 232] width 57 height 16
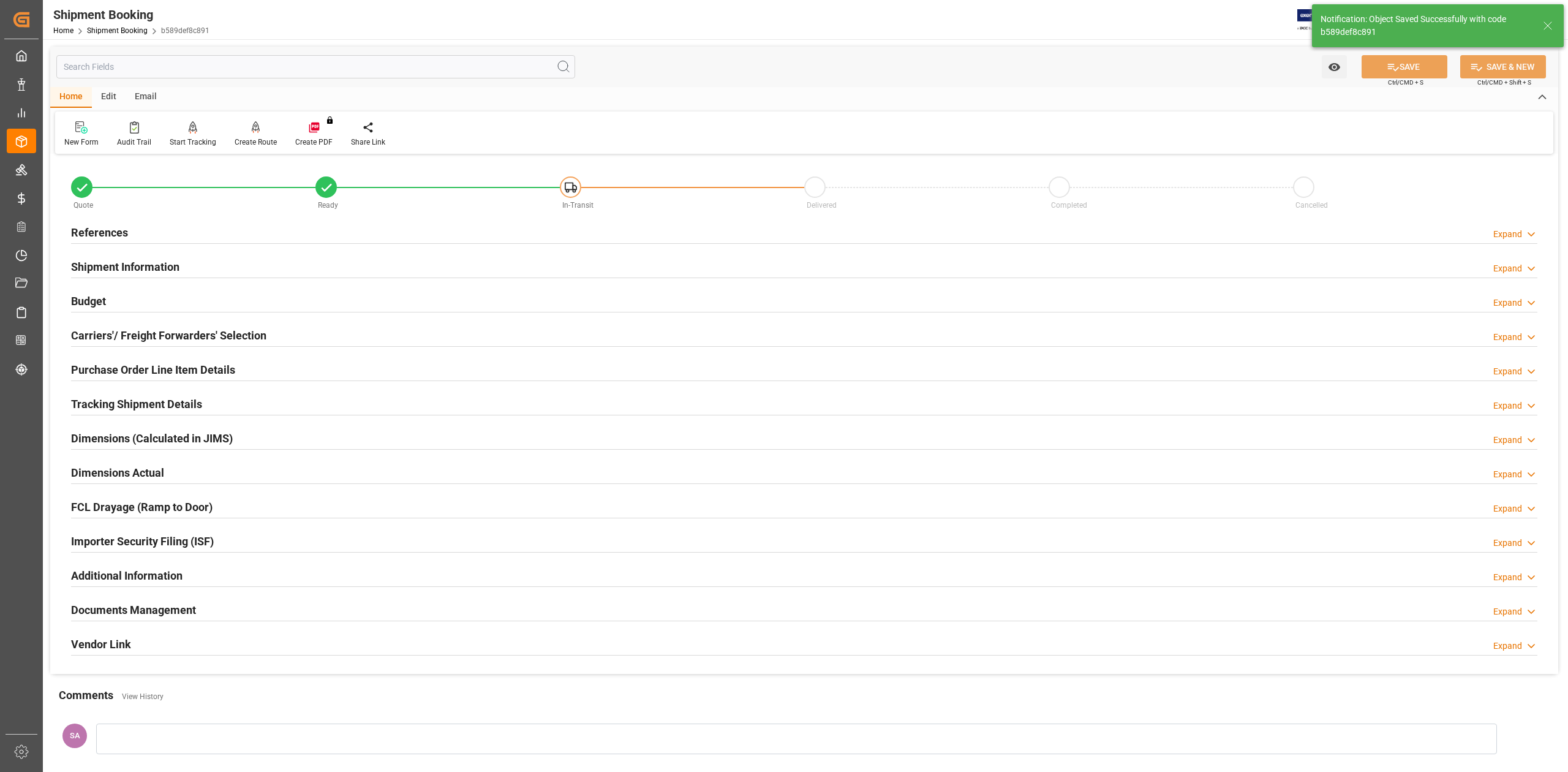
click at [111, 258] on h2 "Shipment Information" at bounding box center [126, 266] width 109 height 16
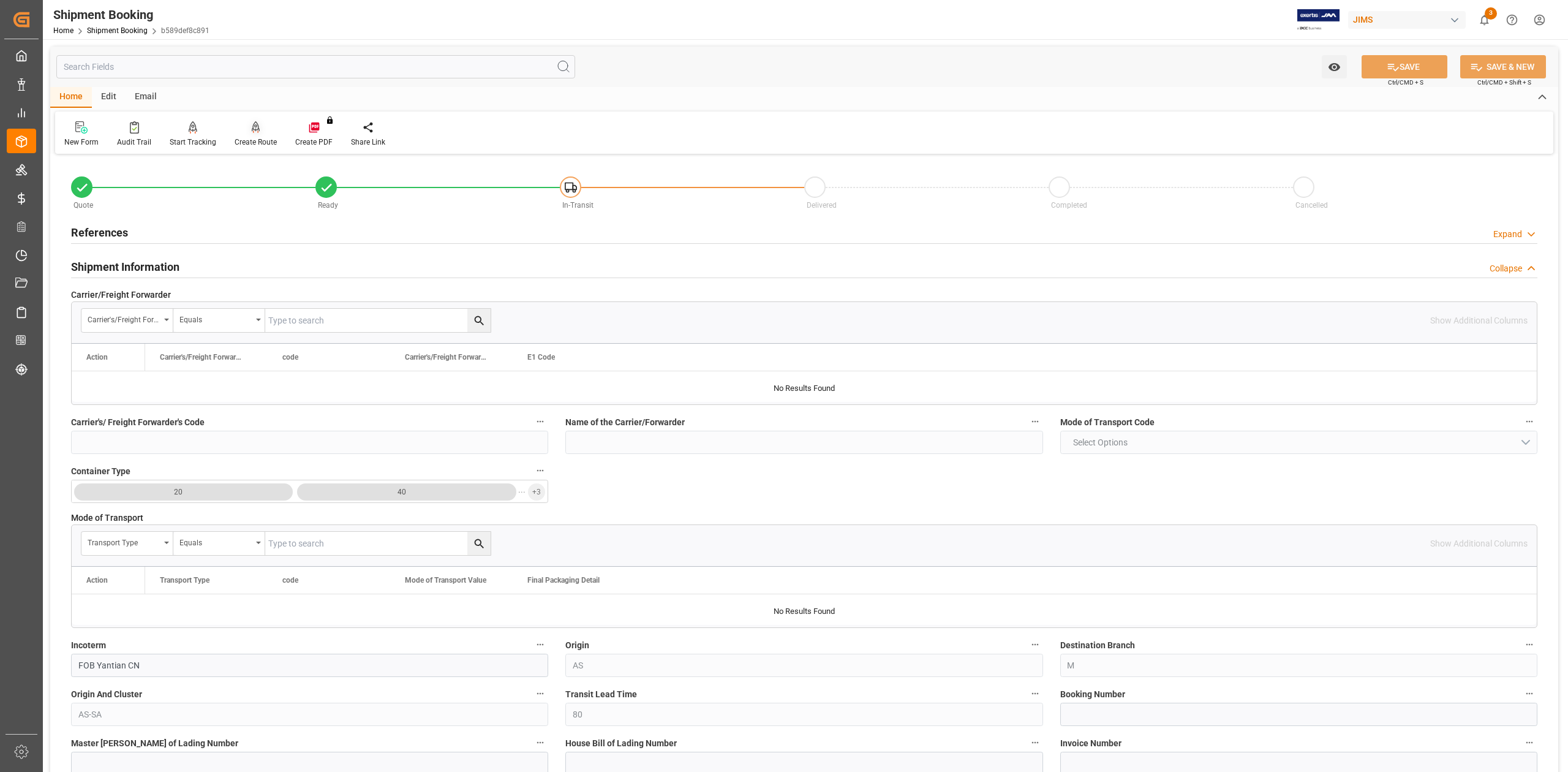
click at [251, 139] on div "Create Route" at bounding box center [255, 142] width 42 height 11
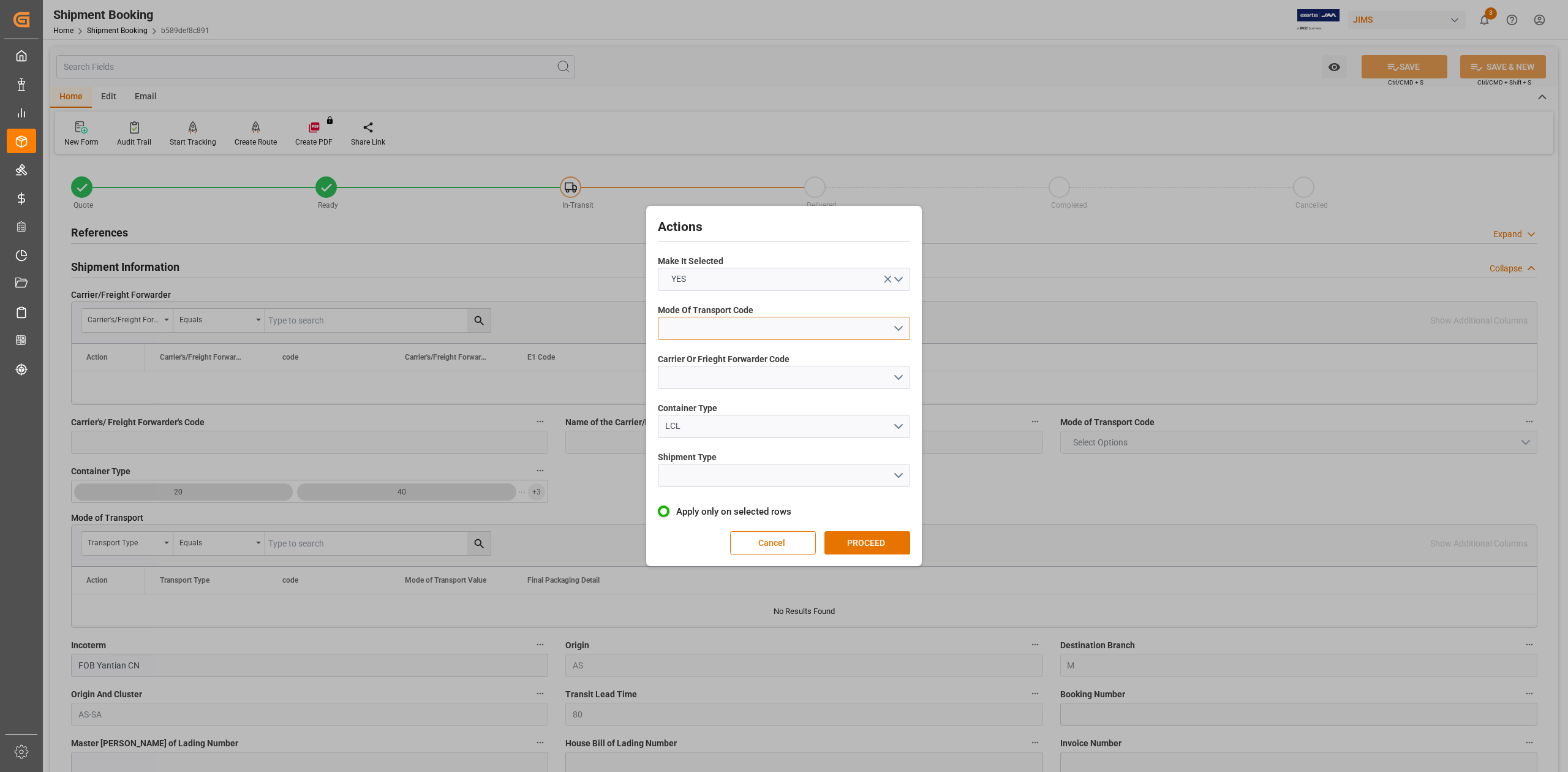
click at [740, 322] on button "open menu" at bounding box center [783, 328] width 252 height 23
click at [736, 327] on div "1- OCEAN" at bounding box center [784, 332] width 251 height 26
click at [736, 378] on button "open menu" at bounding box center [783, 377] width 252 height 23
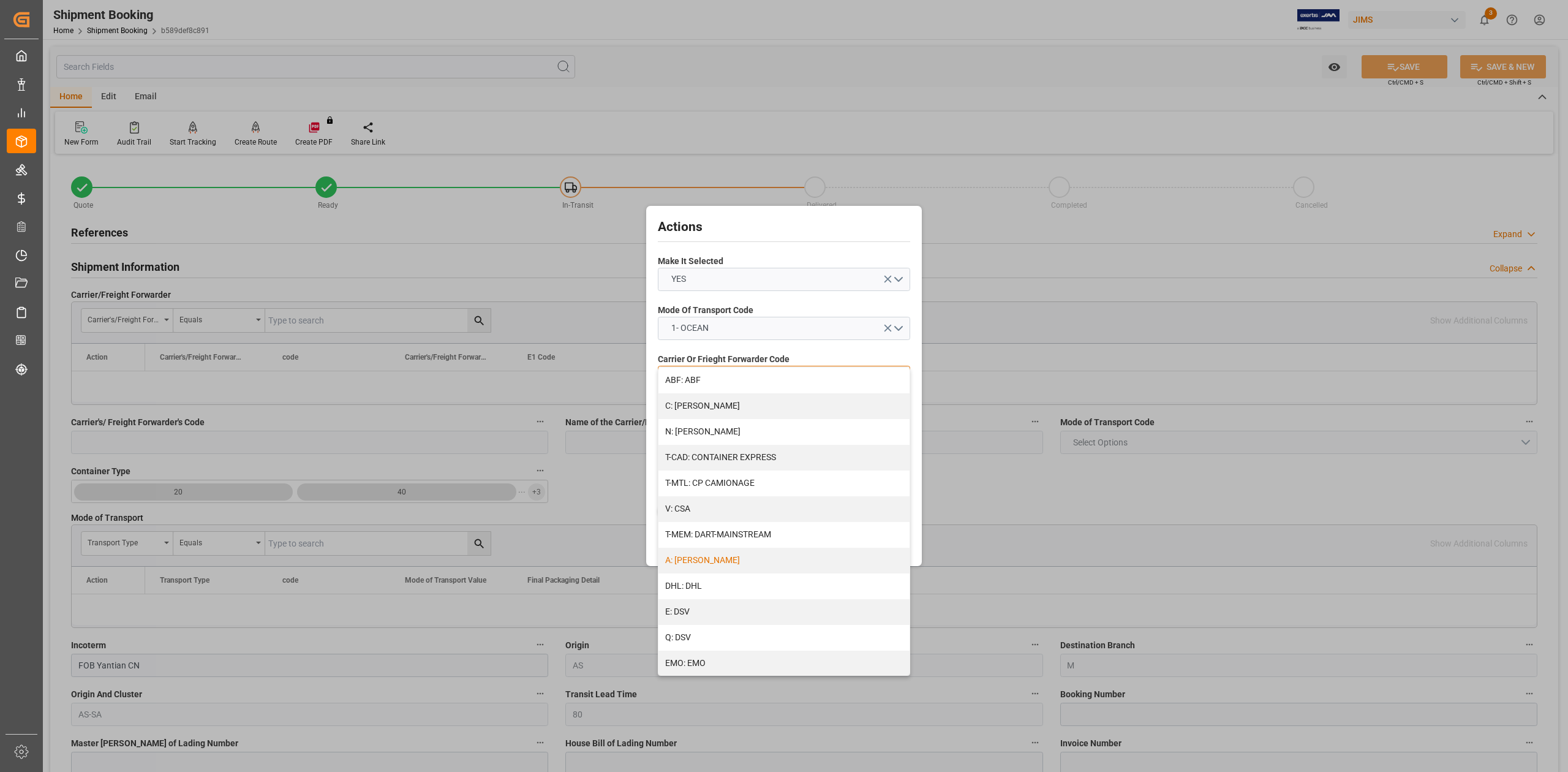
click at [718, 559] on div "A: DELMAR" at bounding box center [784, 561] width 251 height 26
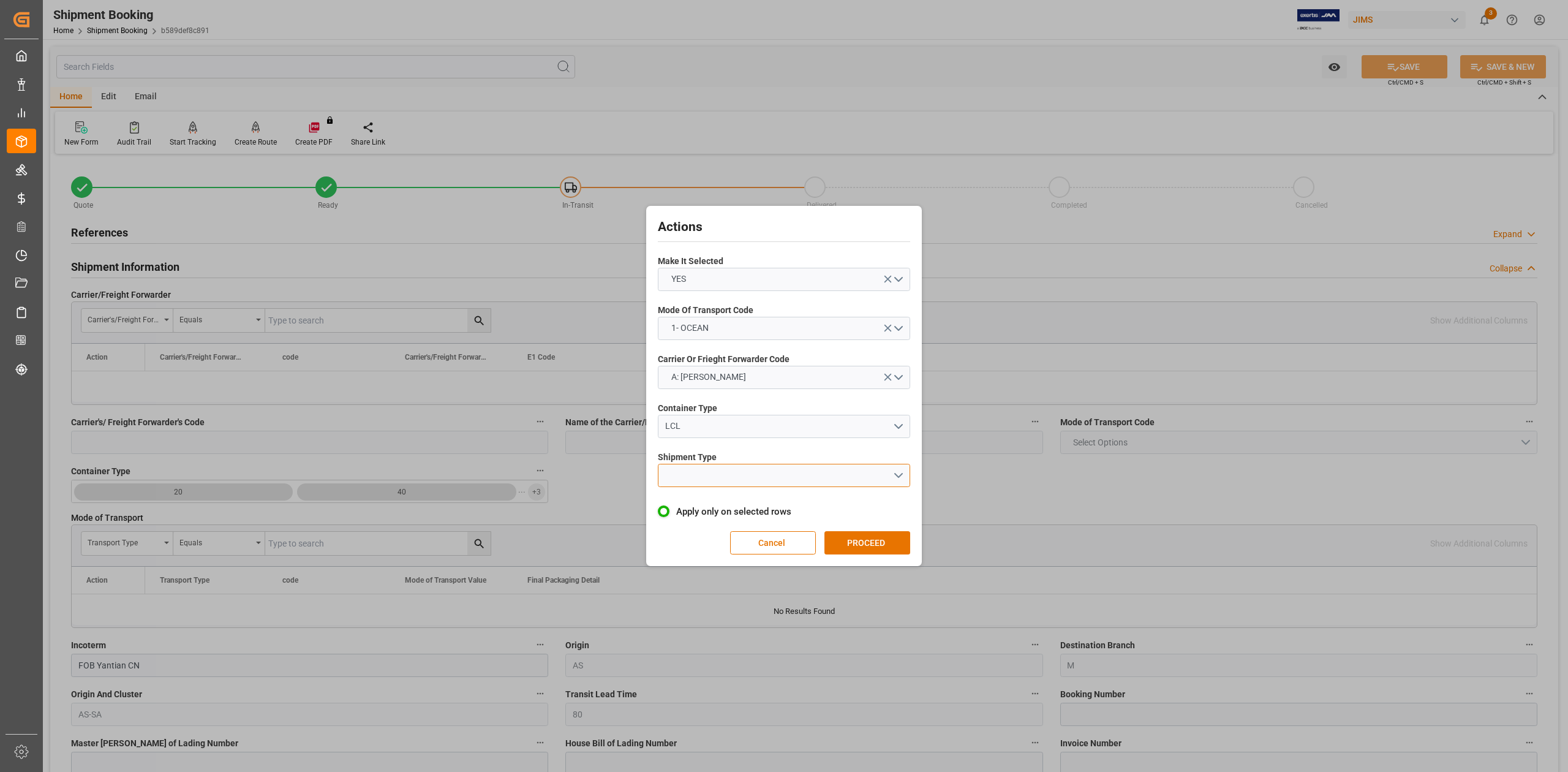
click at [691, 478] on button "open menu" at bounding box center [783, 475] width 252 height 23
click at [702, 500] on div "LCL" at bounding box center [784, 504] width 251 height 26
click at [855, 548] on button "PROCEED" at bounding box center [867, 543] width 86 height 23
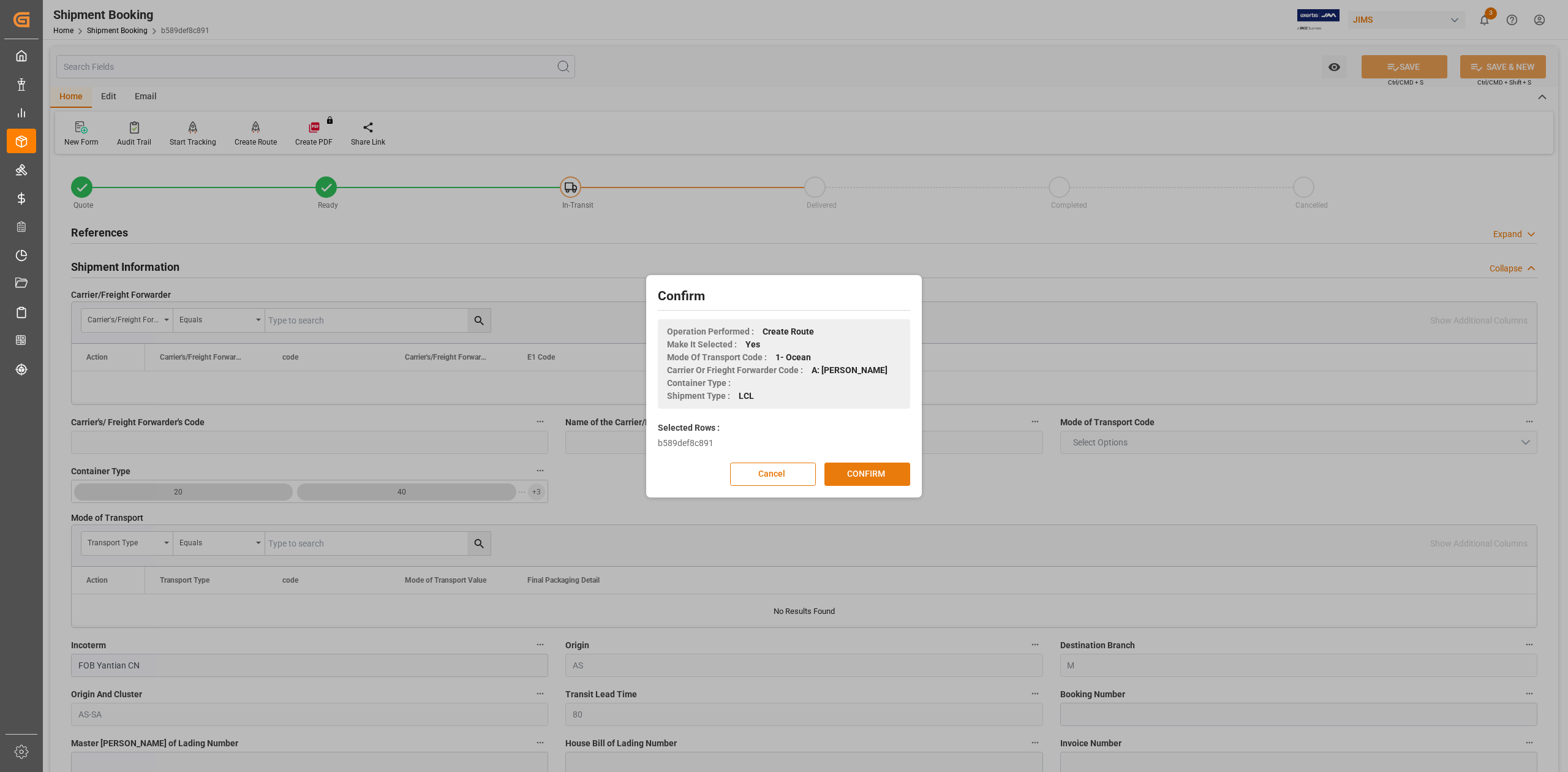
click at [873, 474] on button "CONFIRM" at bounding box center [867, 474] width 86 height 23
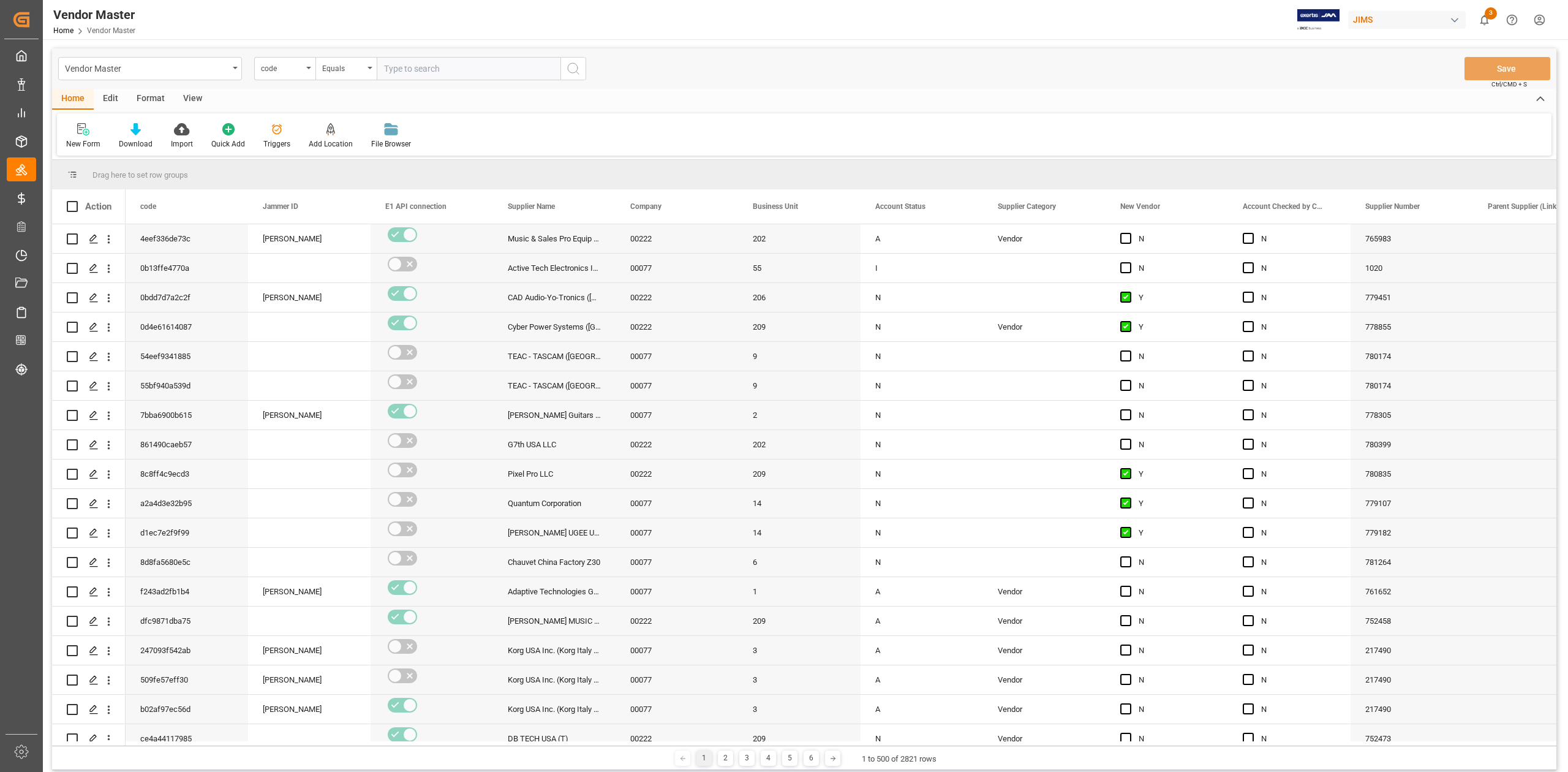
click at [457, 71] on input "text" at bounding box center [468, 69] width 183 height 23
click at [338, 71] on div "Equals" at bounding box center [342, 67] width 41 height 14
type input "supplier"
click at [743, 89] on div "Home Edit Format View" at bounding box center [804, 99] width 1504 height 21
click at [308, 67] on icon "open menu" at bounding box center [308, 68] width 5 height 3
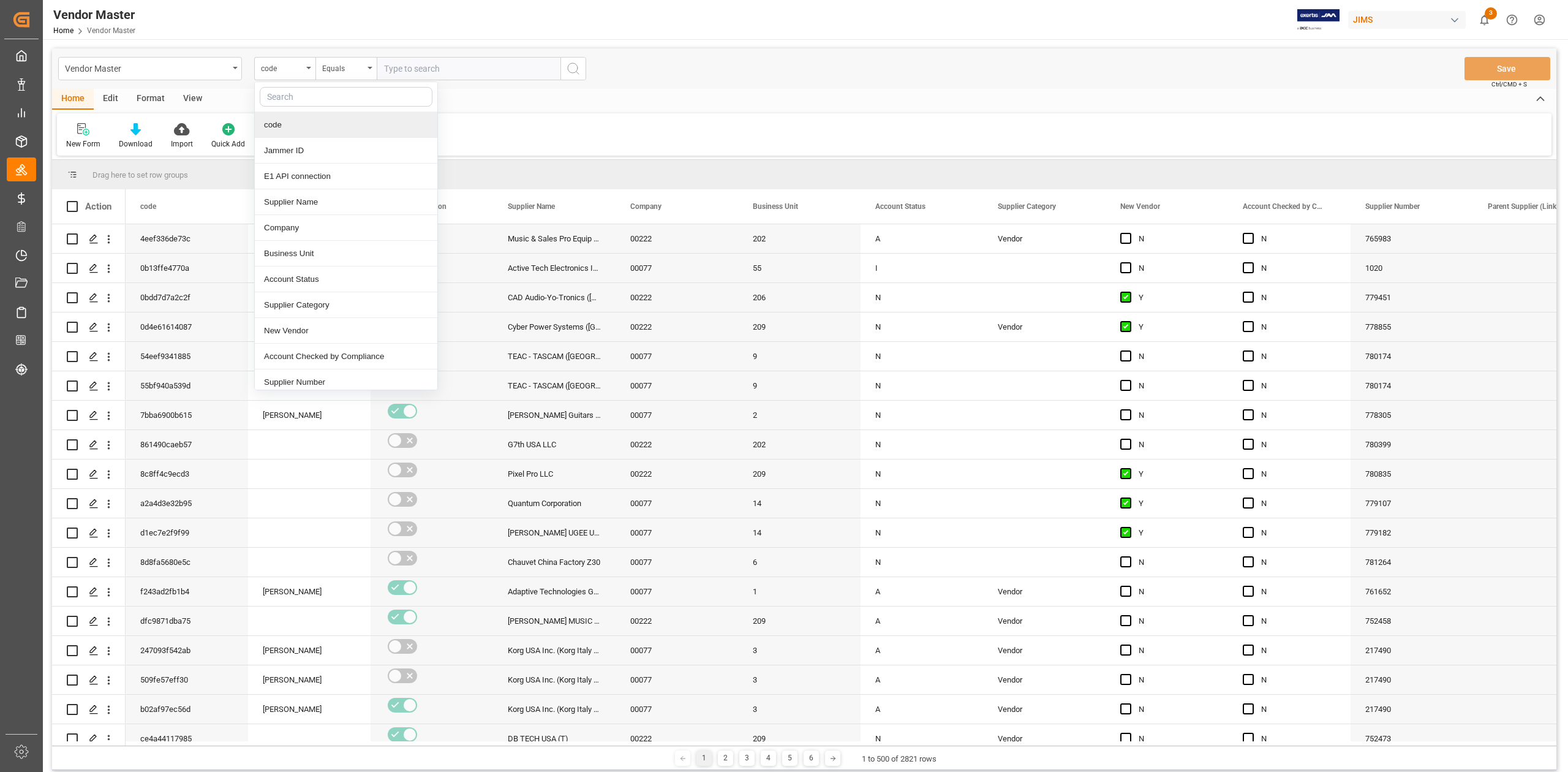
click at [295, 101] on input "text" at bounding box center [346, 96] width 173 height 20
type input "supplier"
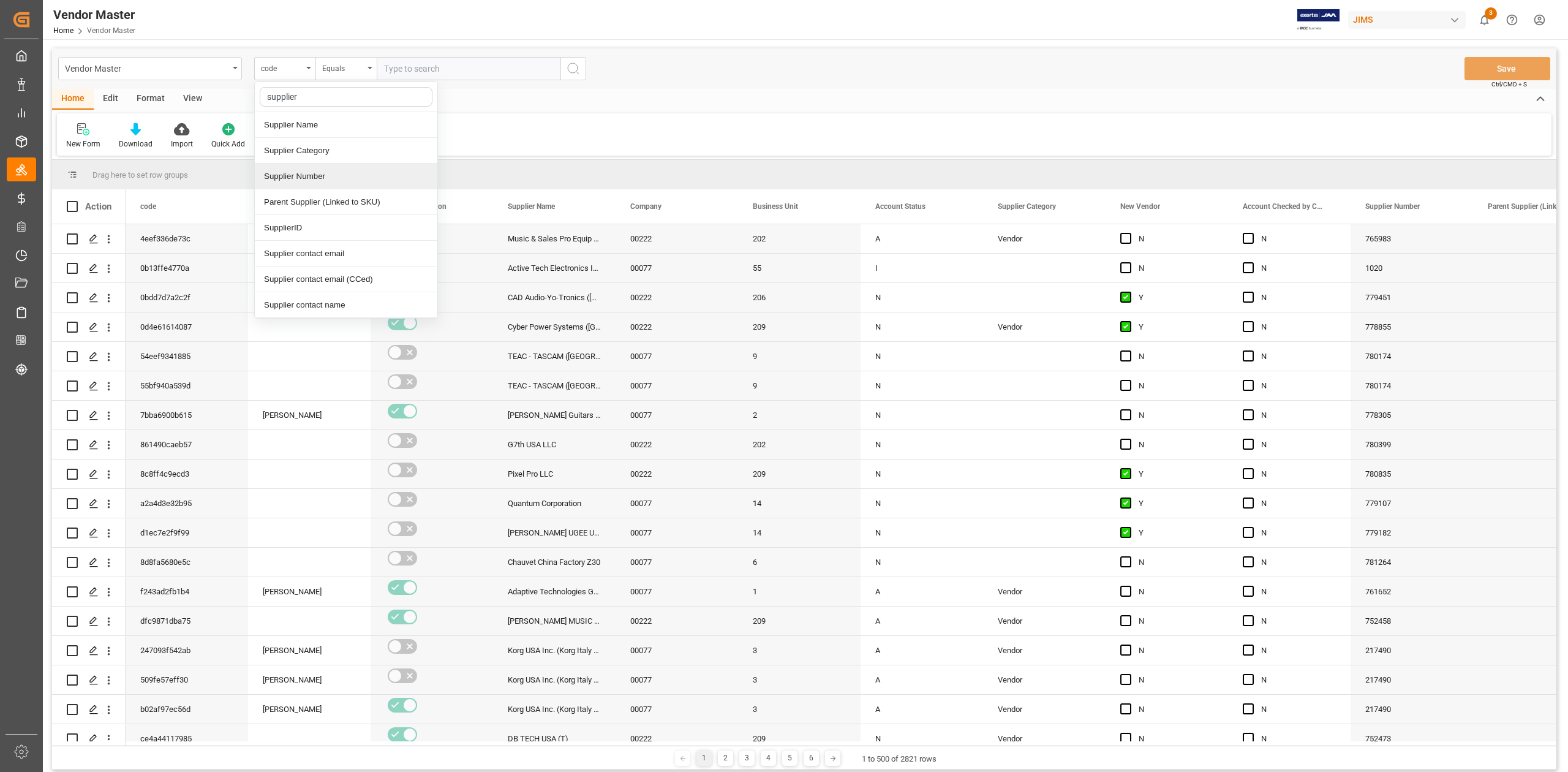
click at [284, 182] on div "Supplier Number" at bounding box center [346, 177] width 183 height 26
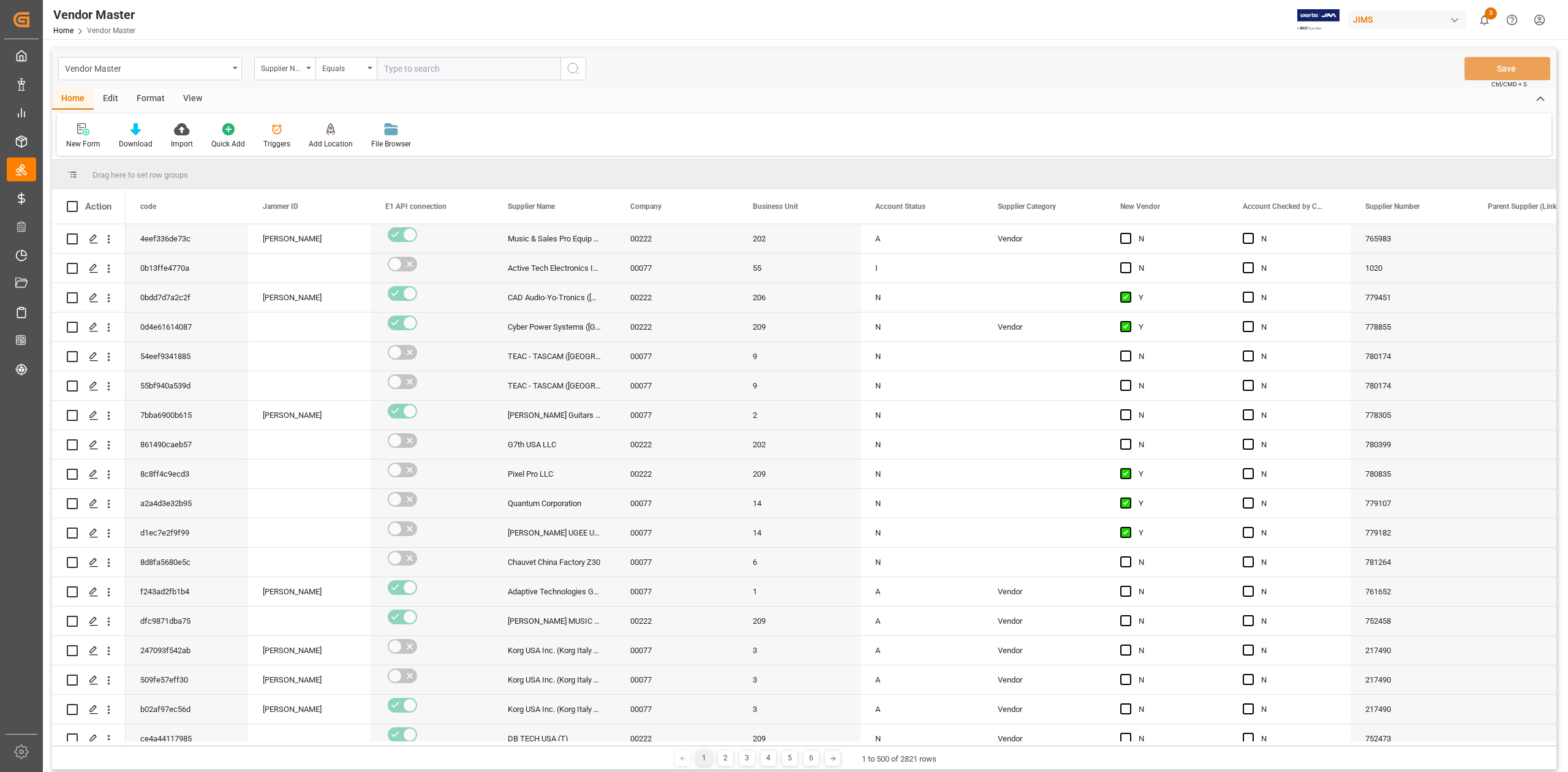
click at [458, 65] on input "text" at bounding box center [468, 69] width 183 height 23
paste input "258711"
type input "258711"
click at [569, 69] on icon "search button" at bounding box center [573, 69] width 15 height 15
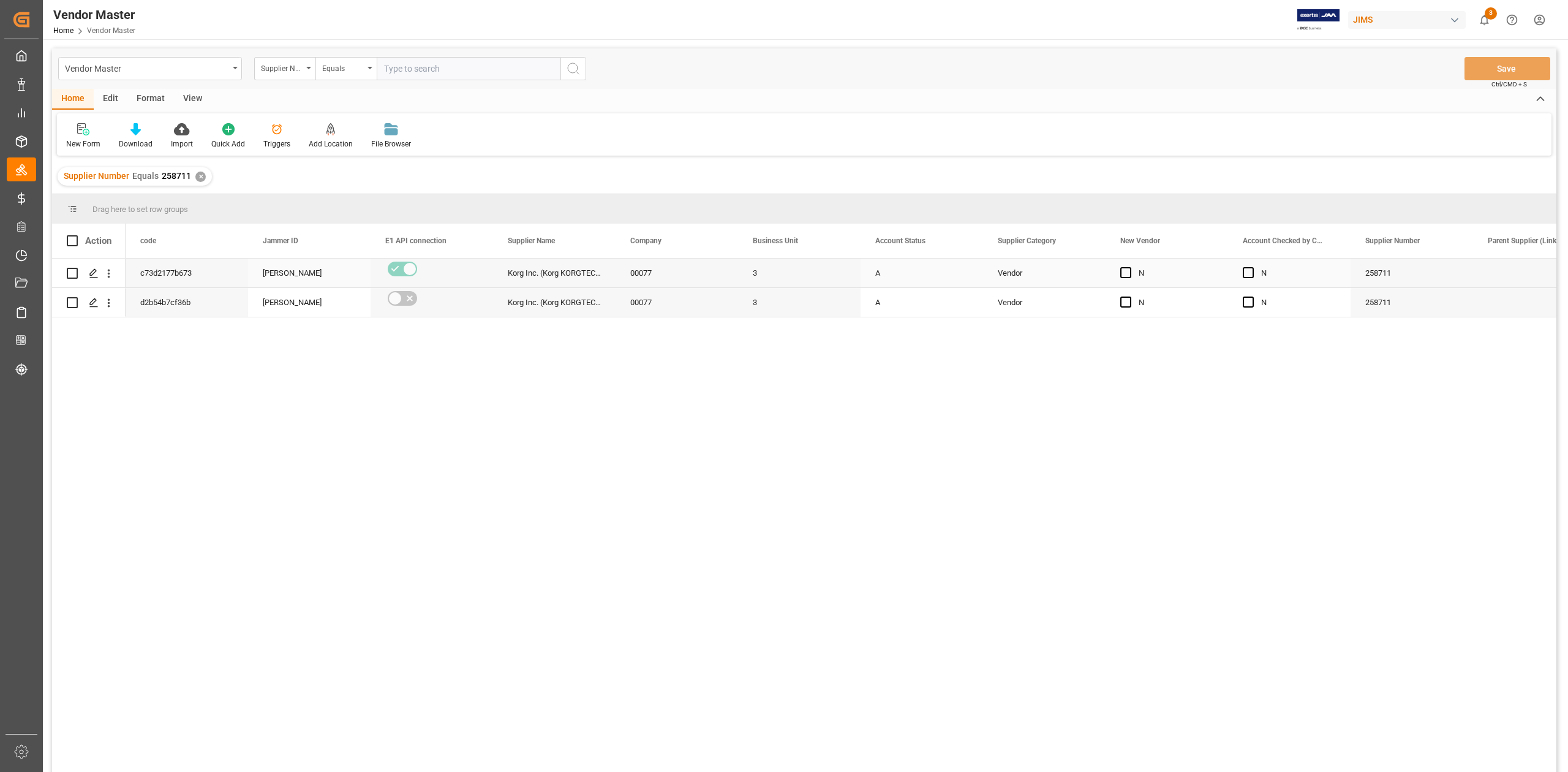
click at [1090, 285] on div "Vendor" at bounding box center [1044, 273] width 122 height 29
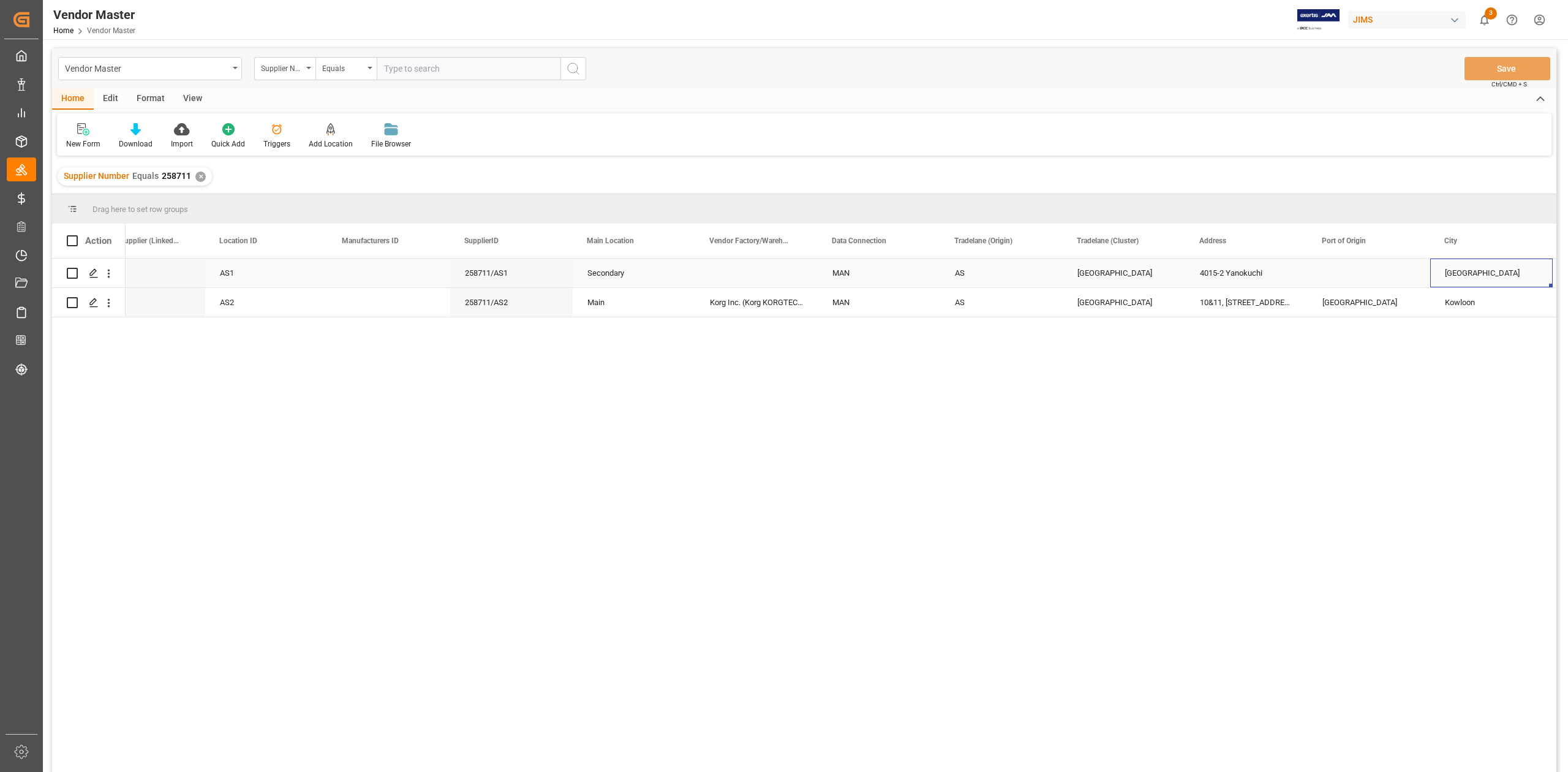
scroll to position [0, 1513]
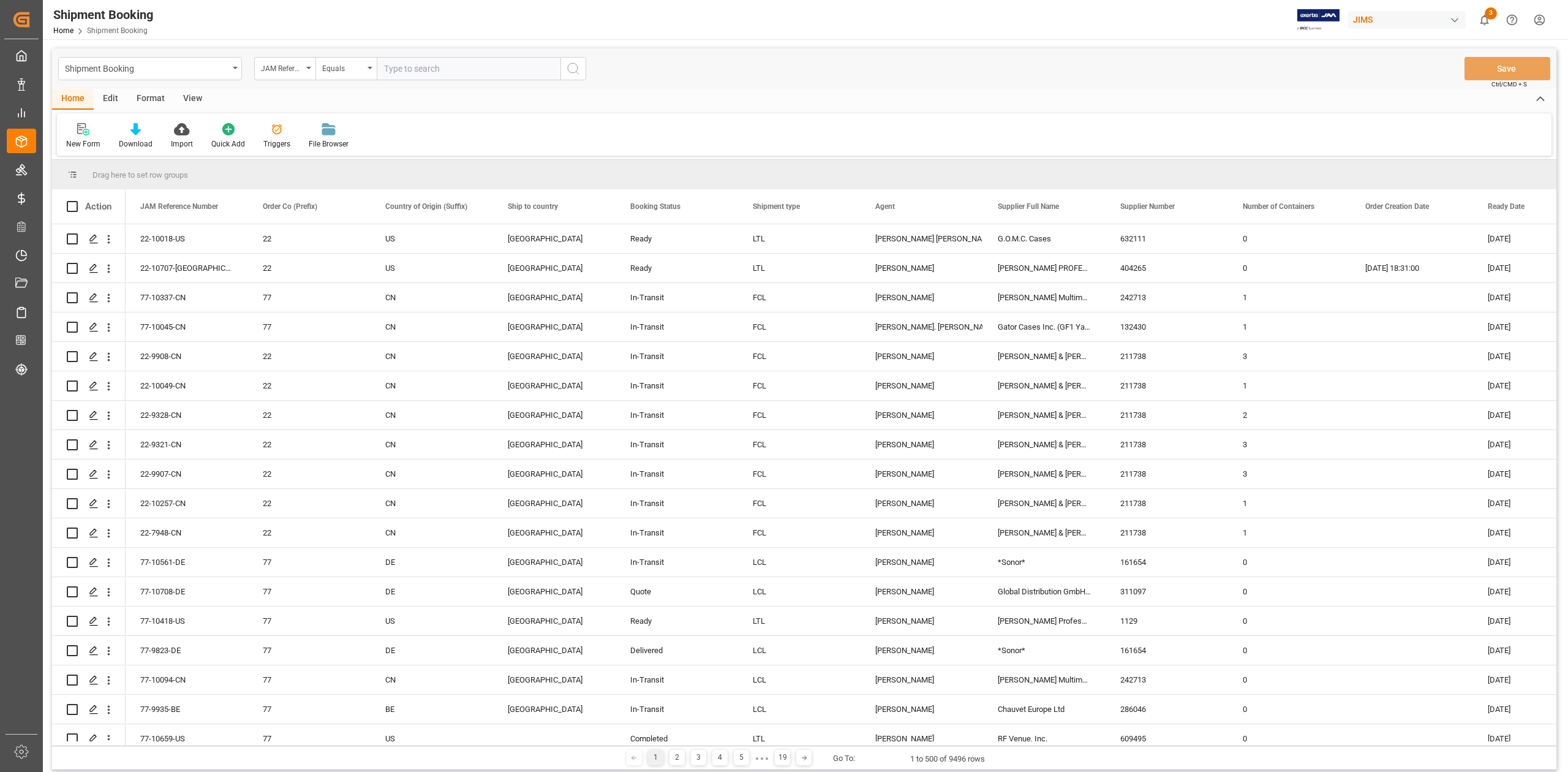
click at [82, 130] on icon at bounding box center [84, 129] width 12 height 12
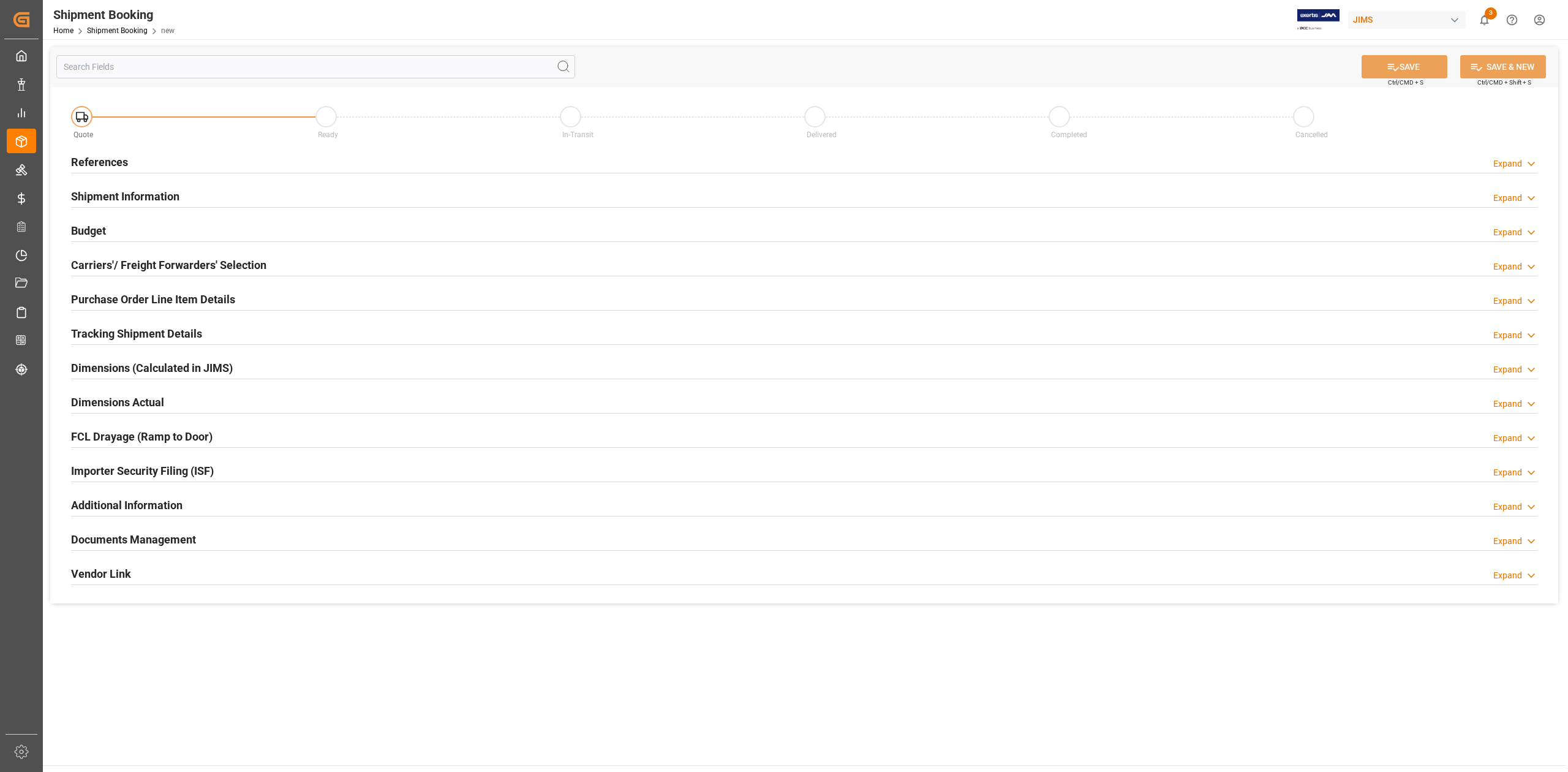
click at [111, 160] on h2 "References" at bounding box center [100, 162] width 57 height 16
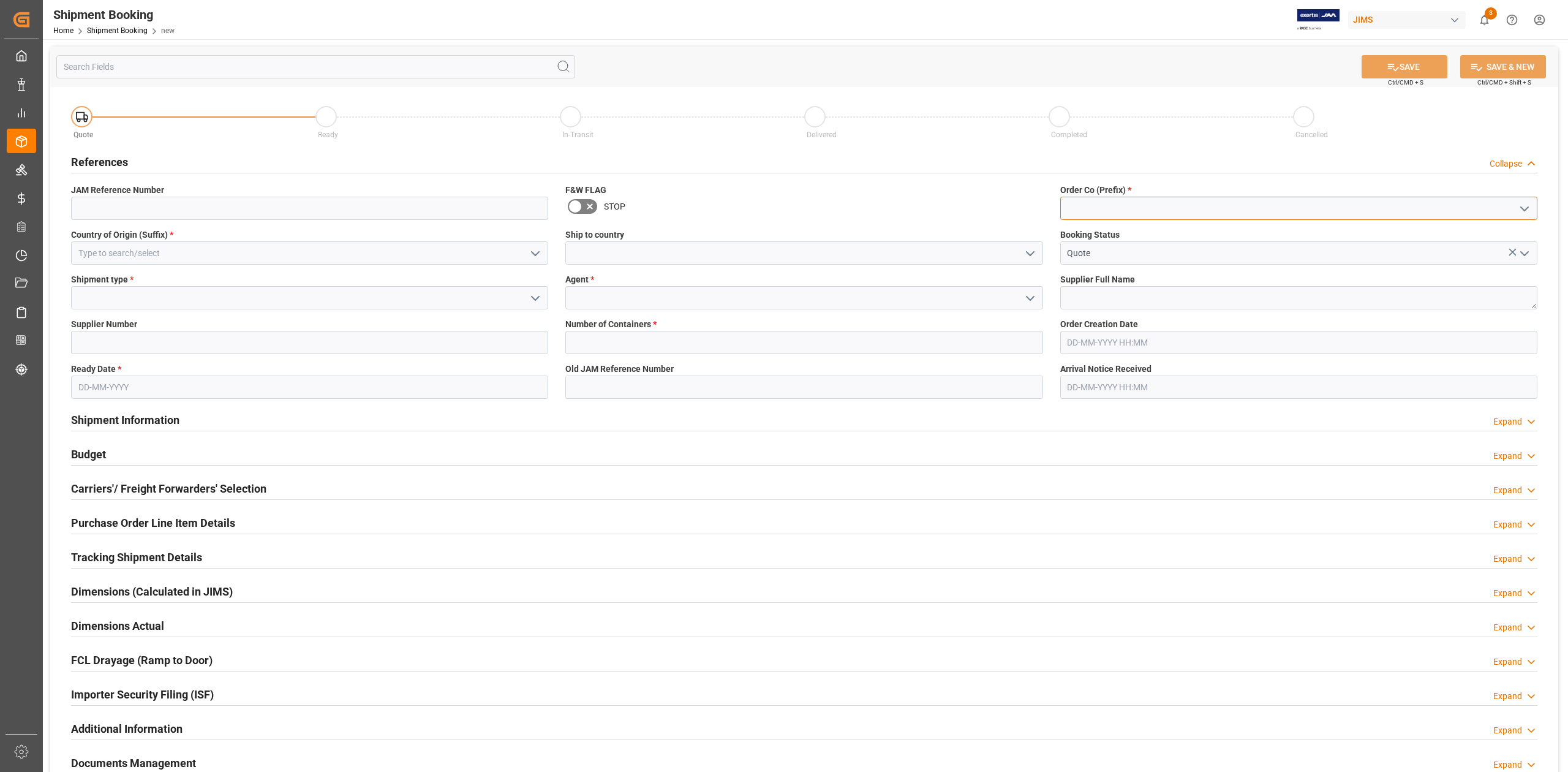
click at [1116, 203] on input at bounding box center [1298, 208] width 477 height 23
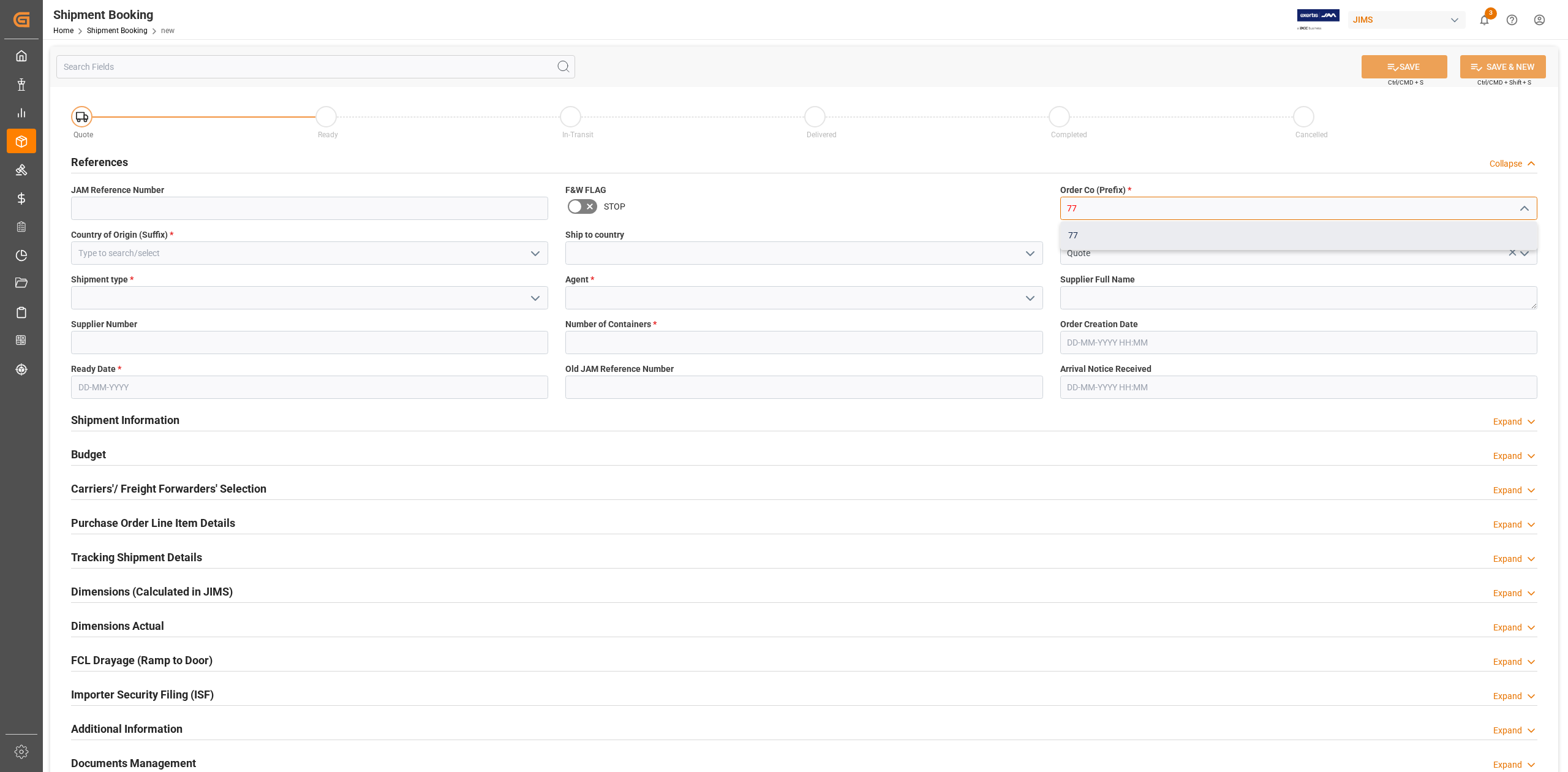
click at [1083, 235] on div "77" at bounding box center [1298, 235] width 476 height 28
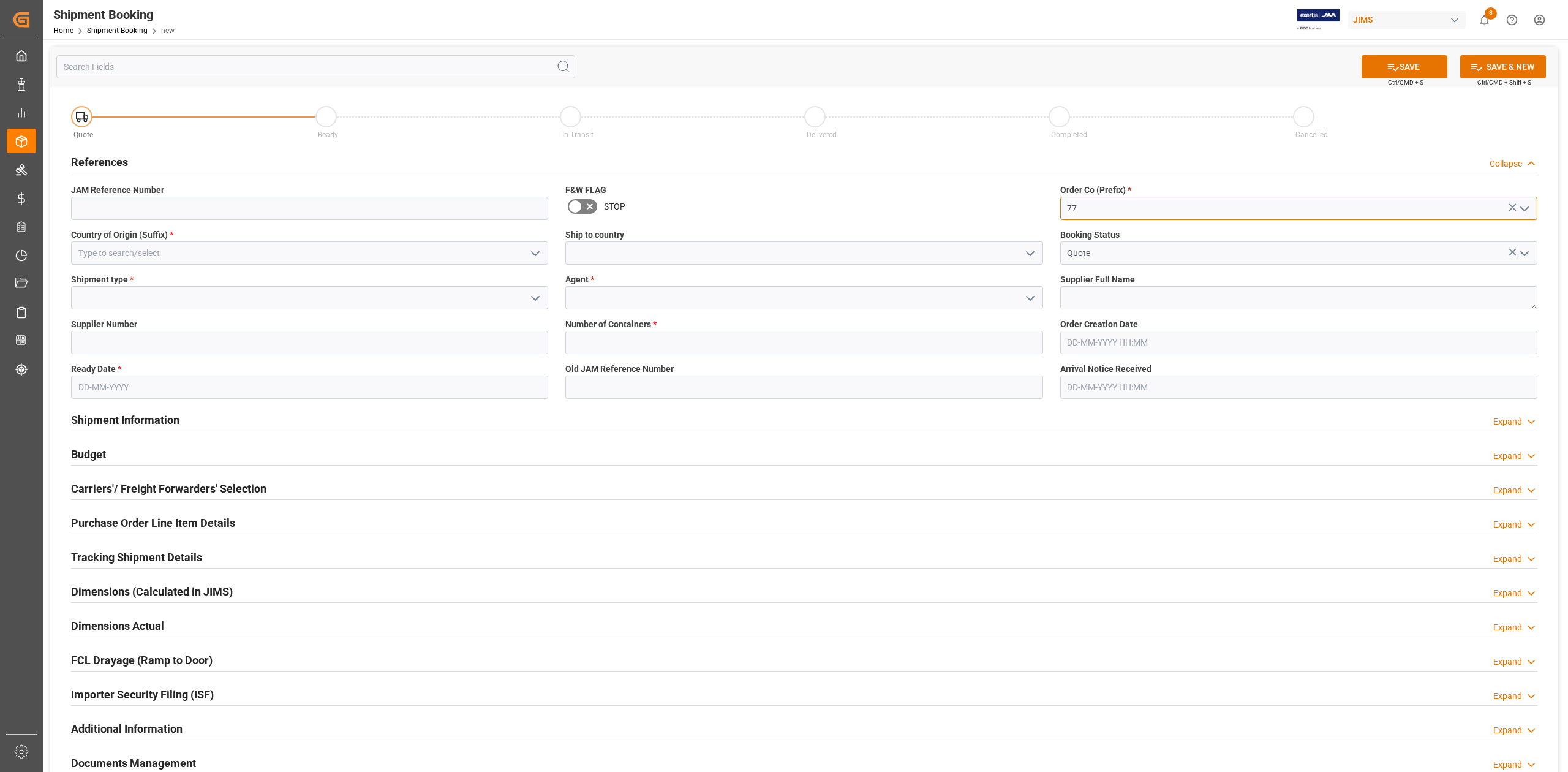
type input "77"
click at [275, 255] on input at bounding box center [310, 253] width 477 height 23
click at [255, 283] on div "CA" at bounding box center [309, 280] width 476 height 28
type input "CA"
click at [639, 256] on input at bounding box center [804, 253] width 477 height 23
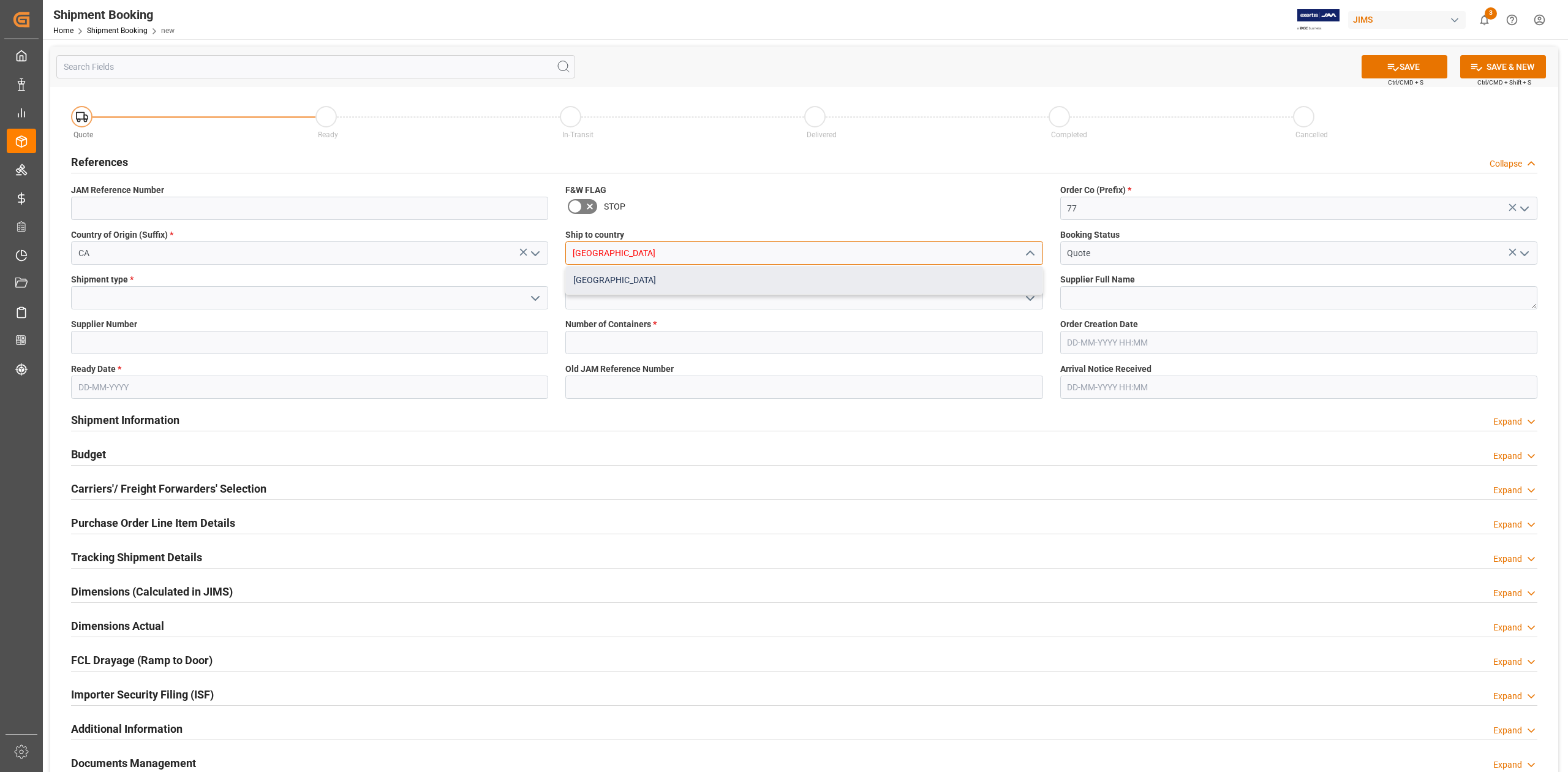
click at [625, 280] on div "[GEOGRAPHIC_DATA]" at bounding box center [804, 280] width 476 height 28
type input "[GEOGRAPHIC_DATA]"
click at [140, 292] on input at bounding box center [310, 298] width 477 height 23
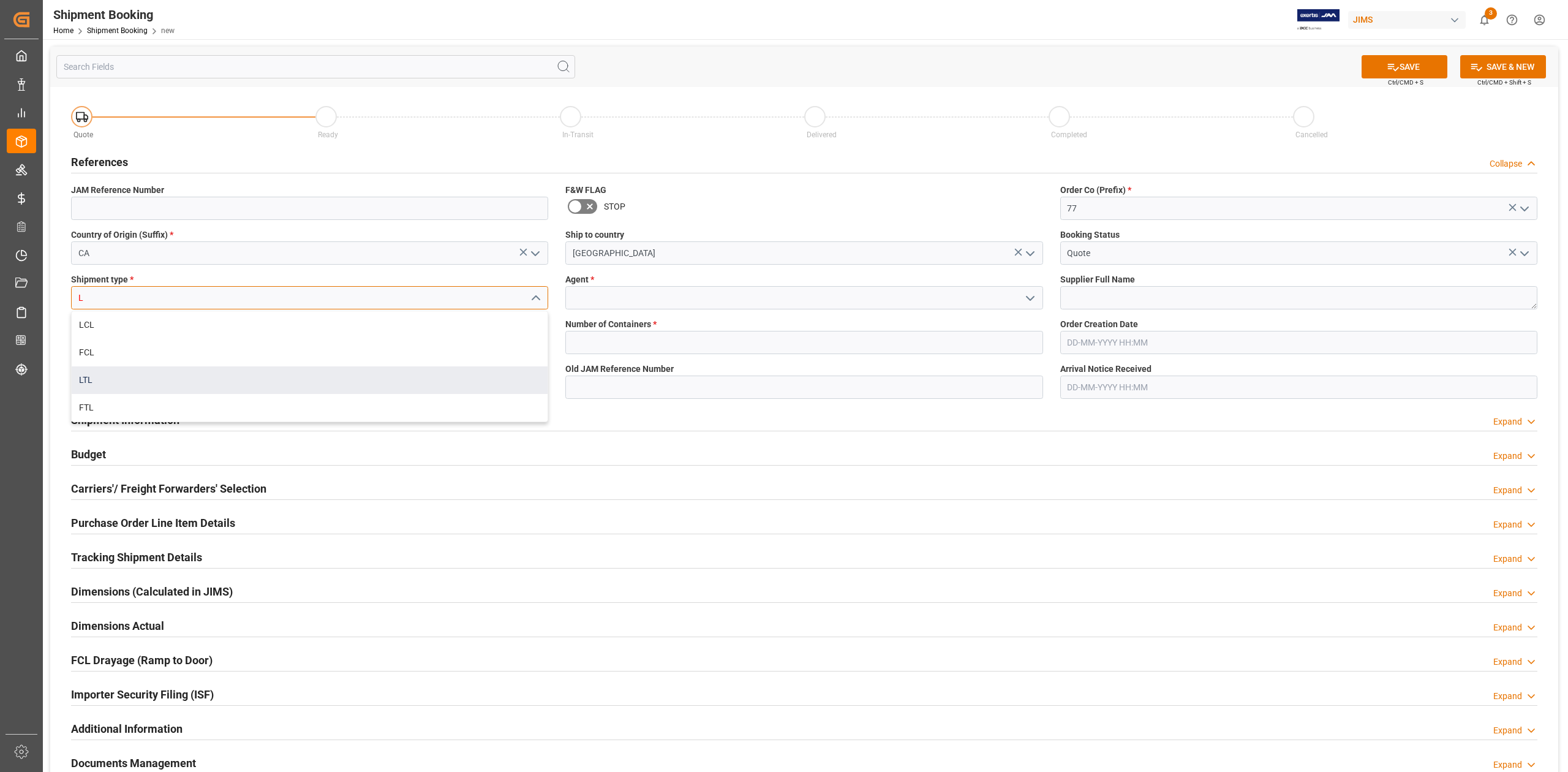
click at [180, 383] on div "LTL" at bounding box center [309, 380] width 476 height 28
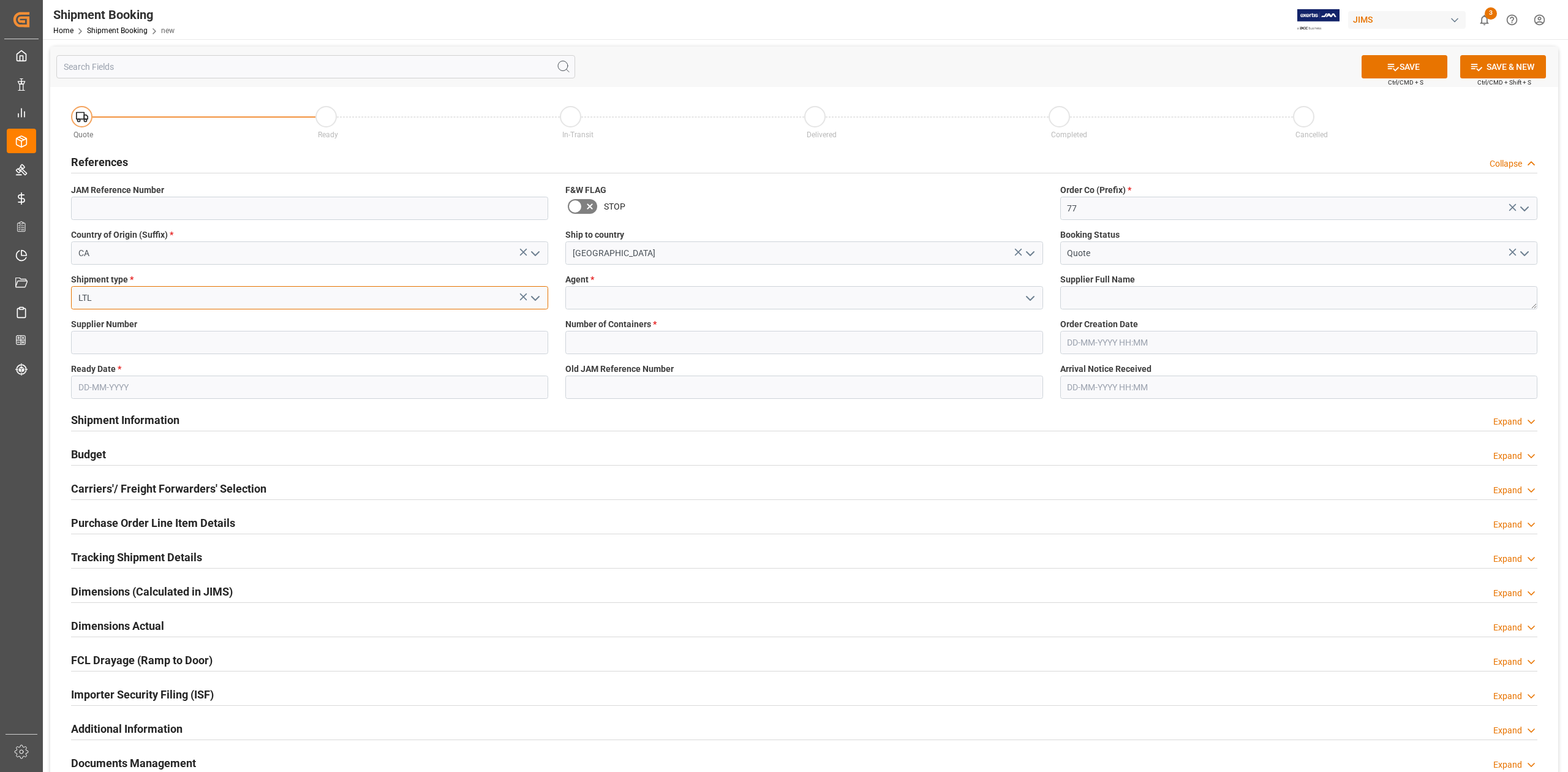
type input "LTL"
click at [714, 302] on input at bounding box center [804, 298] width 477 height 23
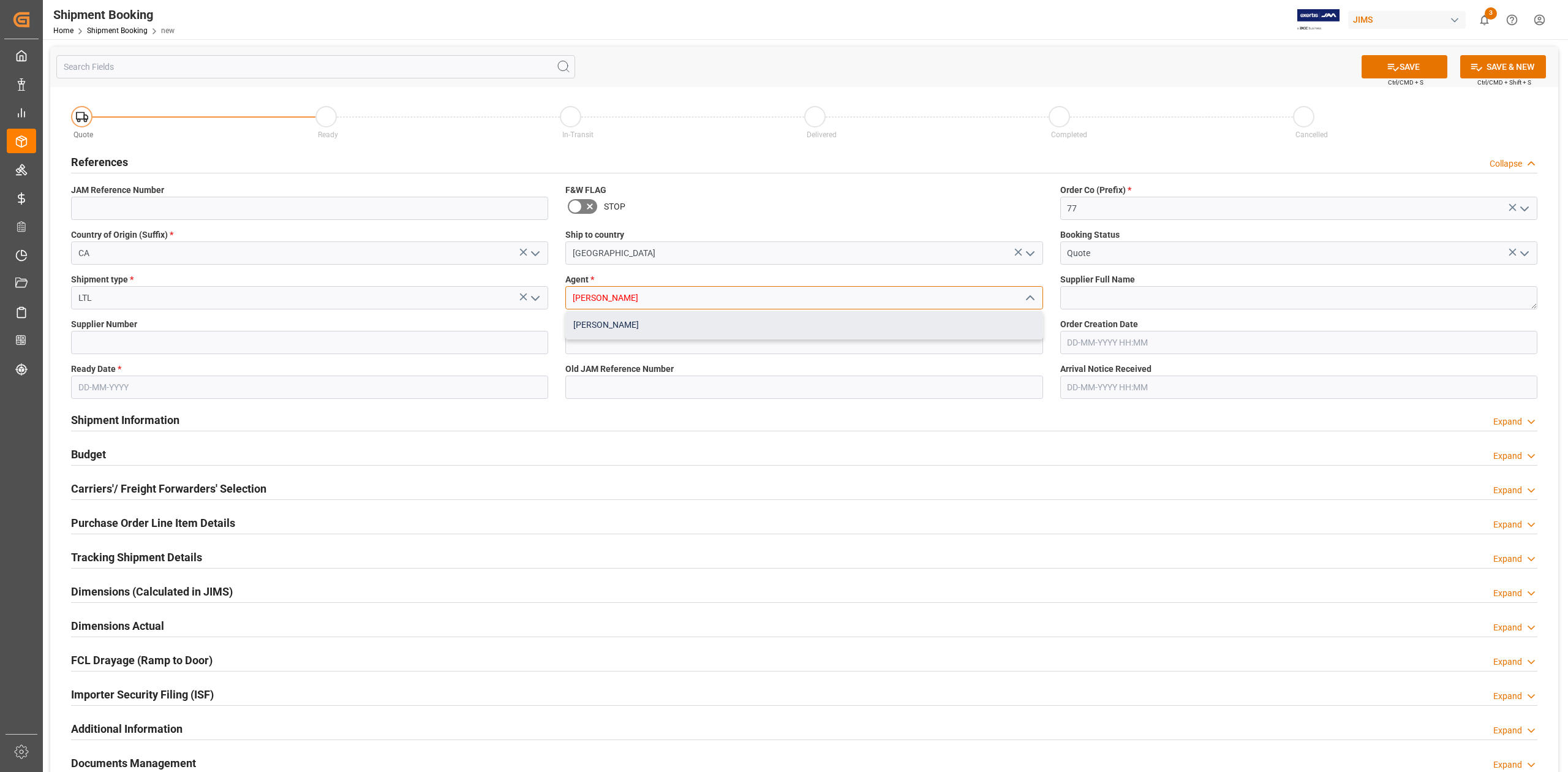
click at [694, 323] on div "[PERSON_NAME]" at bounding box center [804, 325] width 476 height 28
type input "[PERSON_NAME]"
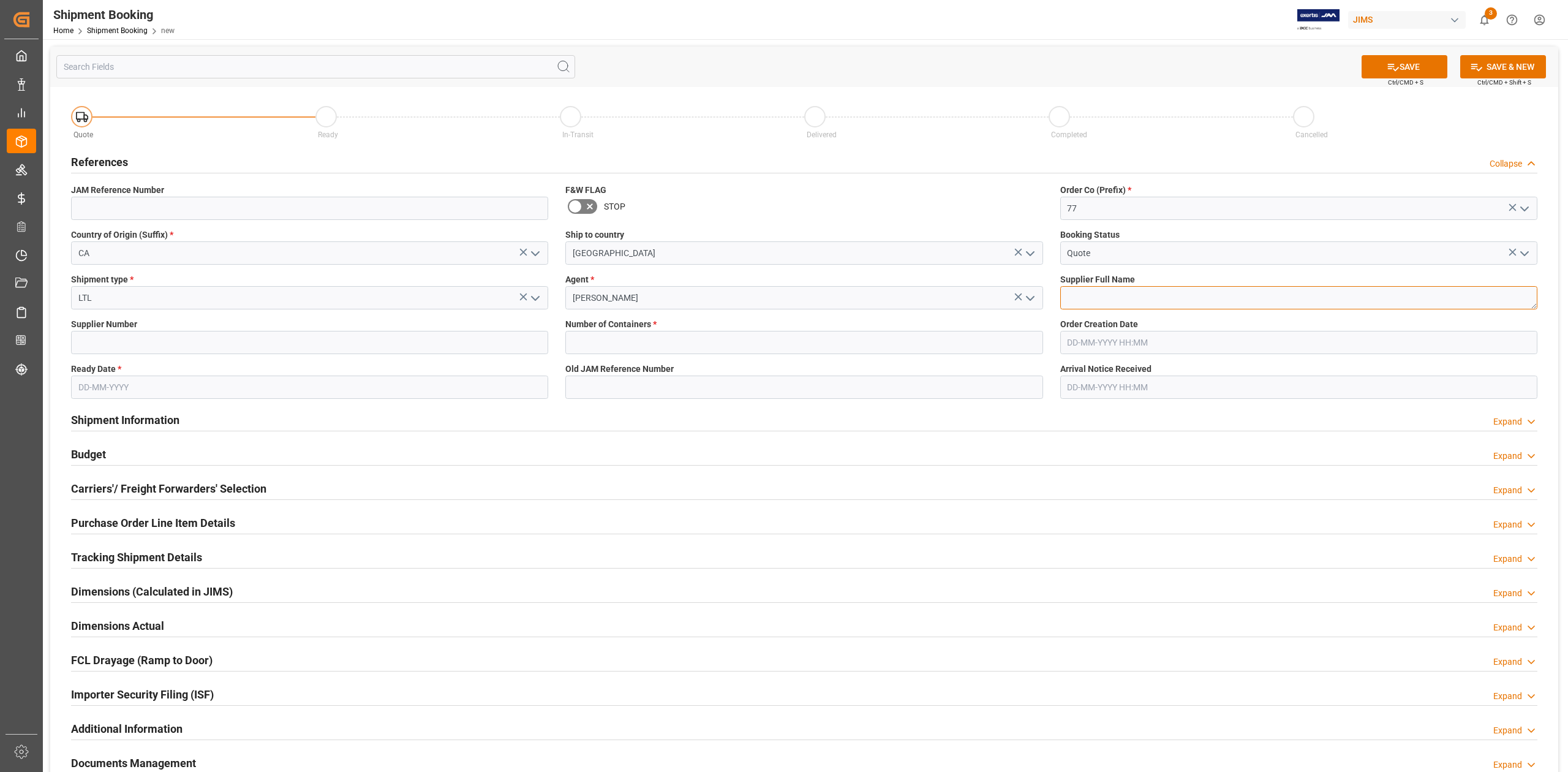
click at [1167, 296] on textarea at bounding box center [1298, 298] width 477 height 23
click at [637, 340] on input "text" at bounding box center [804, 343] width 477 height 23
type input "0"
click at [190, 390] on input "text" at bounding box center [310, 387] width 477 height 23
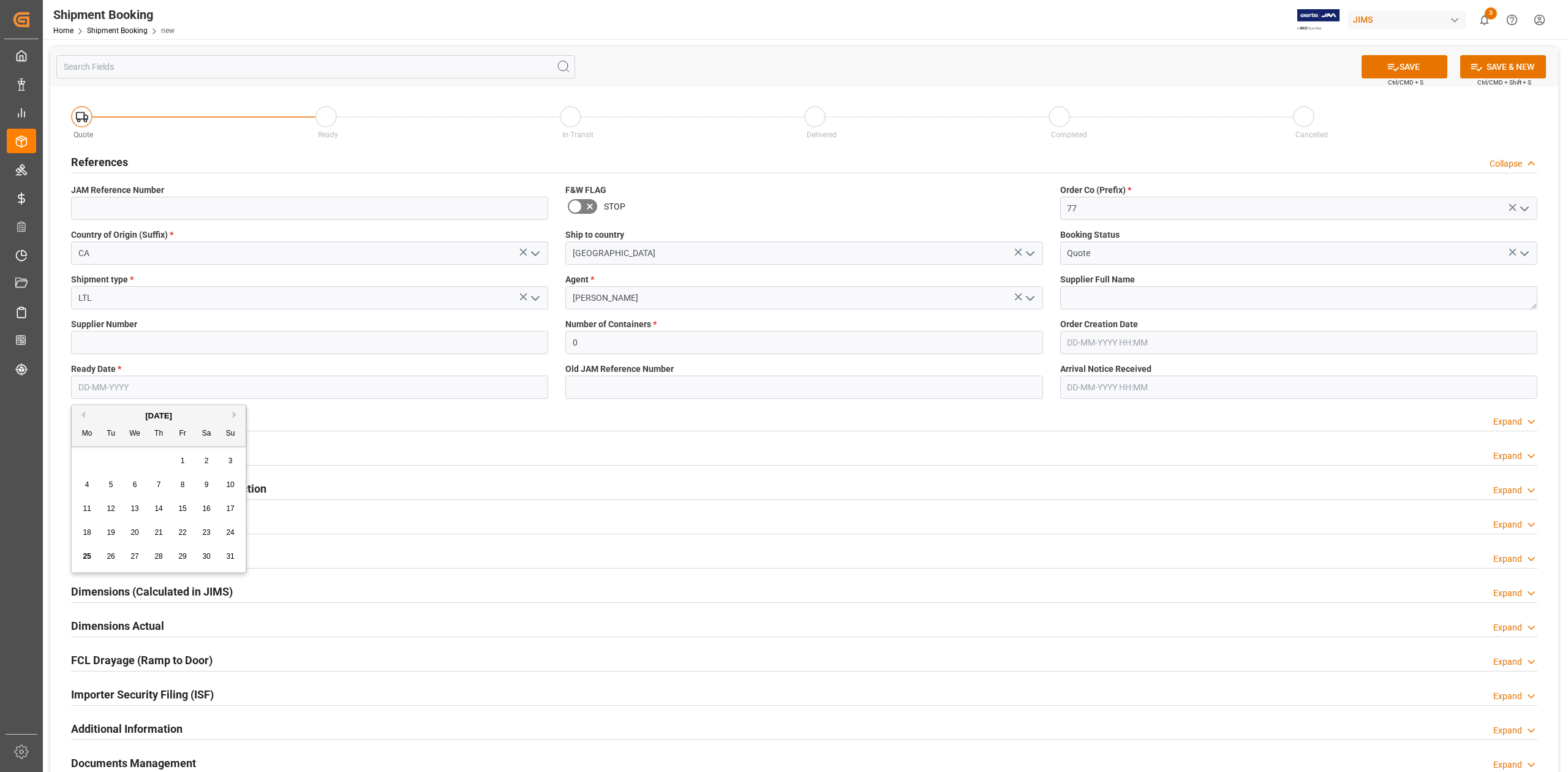
click at [128, 533] on div "20" at bounding box center [135, 533] width 16 height 15
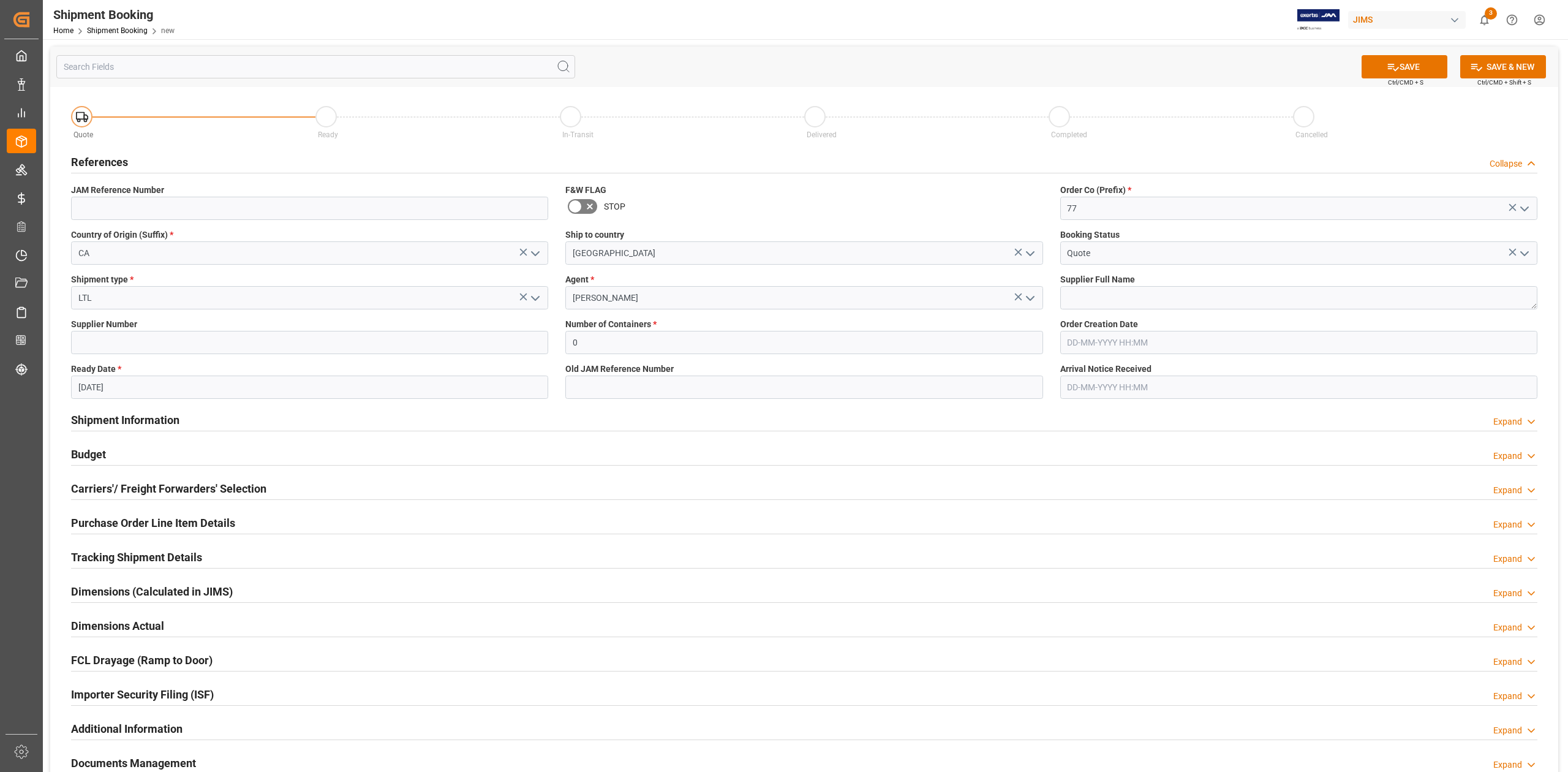
click at [135, 389] on input "20-08-2025" at bounding box center [310, 387] width 477 height 23
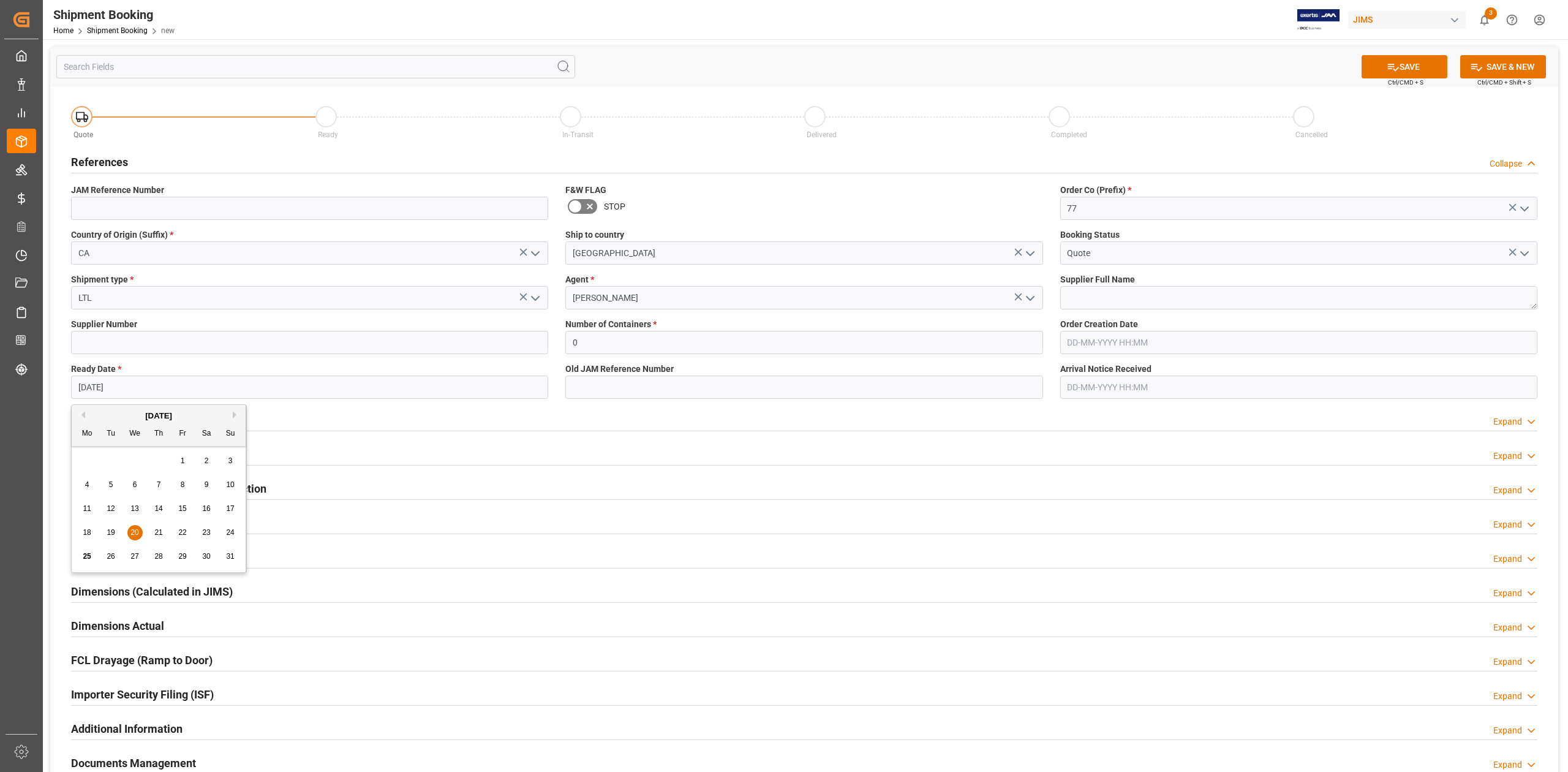
click at [185, 531] on span "22" at bounding box center [182, 532] width 8 height 9
type input "[DATE]"
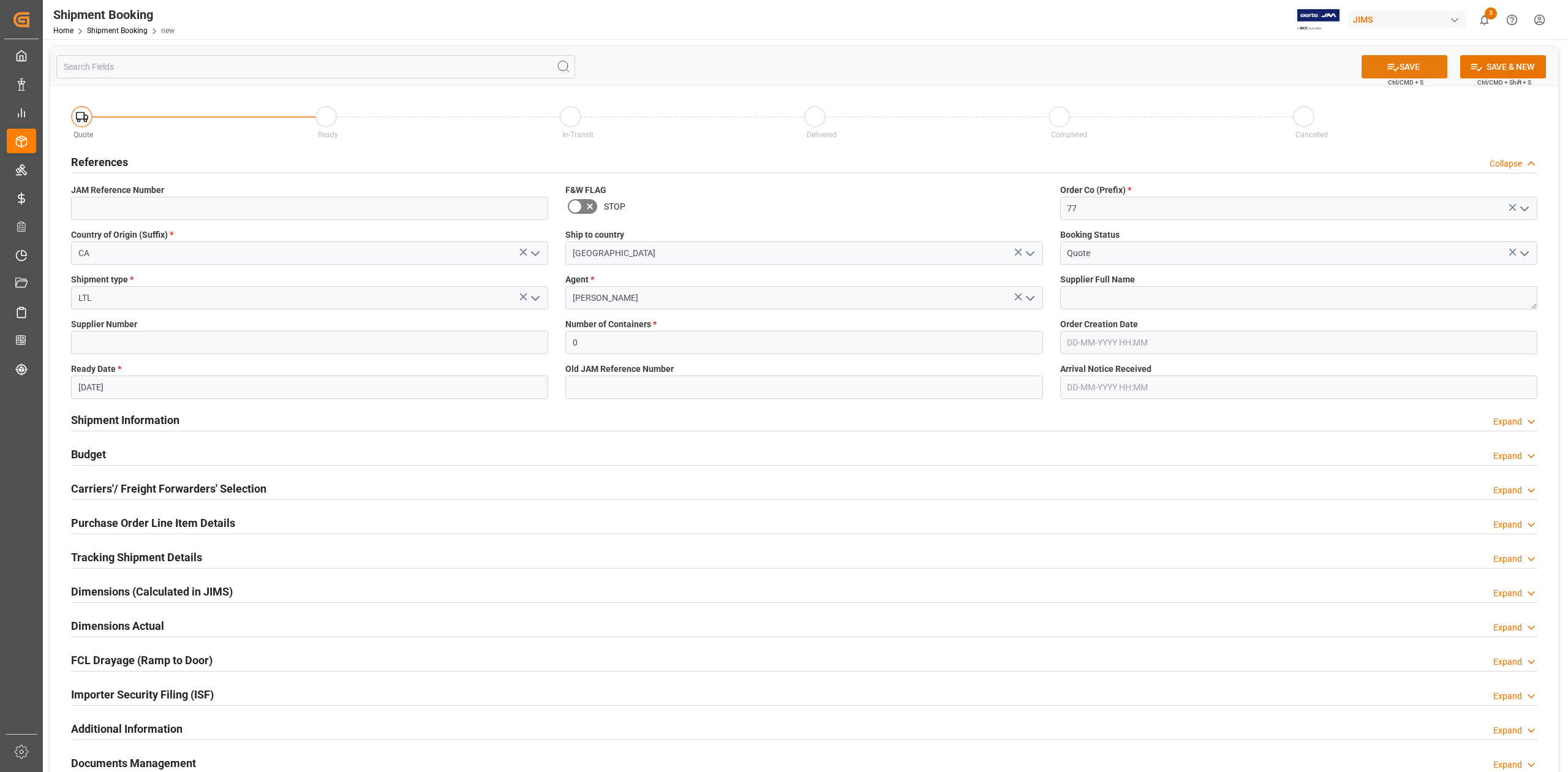
click at [1400, 67] on button "SAVE" at bounding box center [1404, 67] width 86 height 23
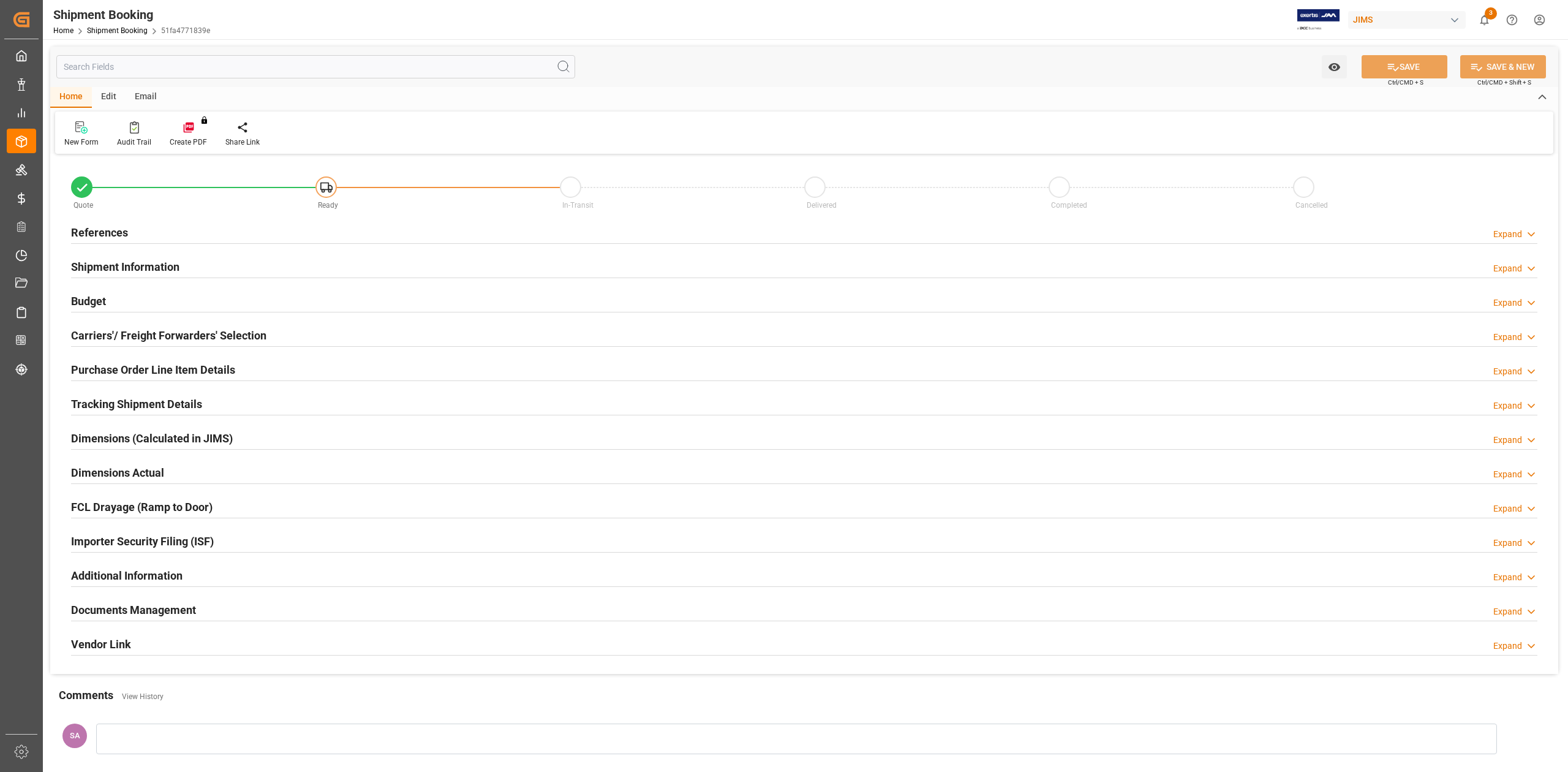
type input "0"
type input "[DATE]"
click at [88, 232] on h2 "References" at bounding box center [100, 232] width 57 height 16
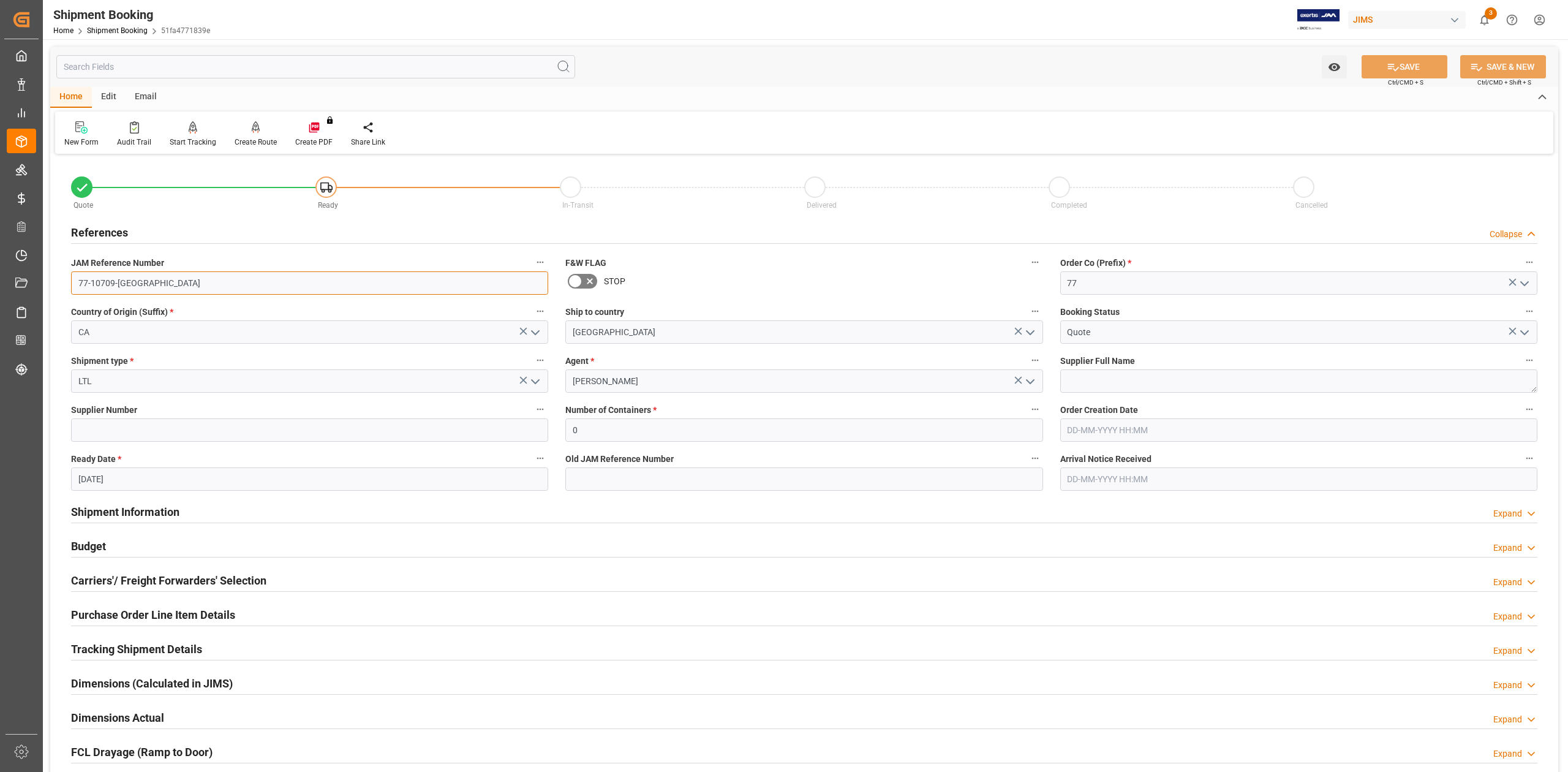
drag, startPoint x: 145, startPoint y: 282, endPoint x: -22, endPoint y: 277, distance: 167.1
click at [0, 277] on html "Created by potrace 1.15, written by [PERSON_NAME] [DATE]-[DATE] Created by potr…" at bounding box center [784, 386] width 1568 height 772
click at [1201, 387] on textarea at bounding box center [1298, 381] width 477 height 23
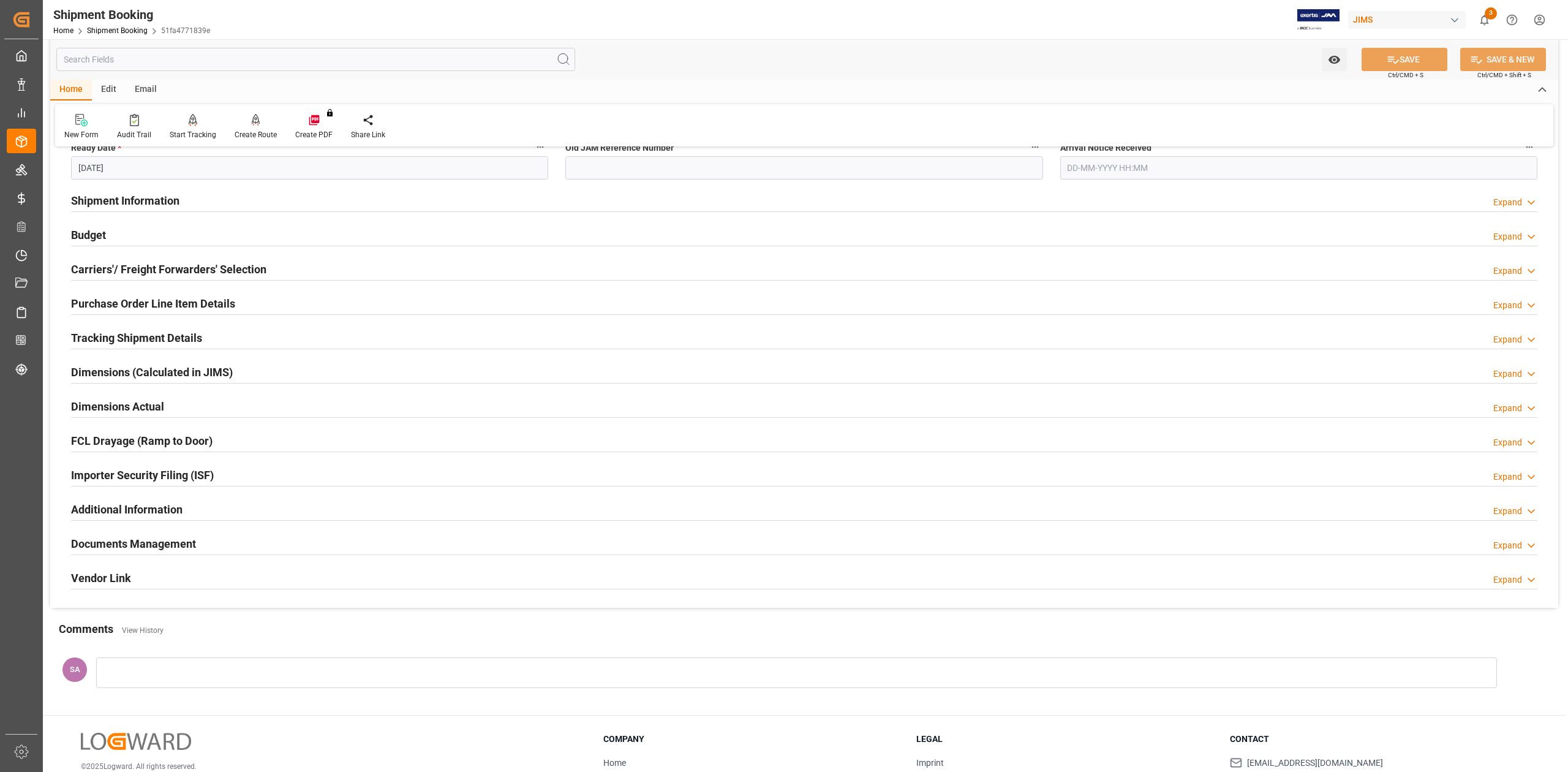
scroll to position [395, 0]
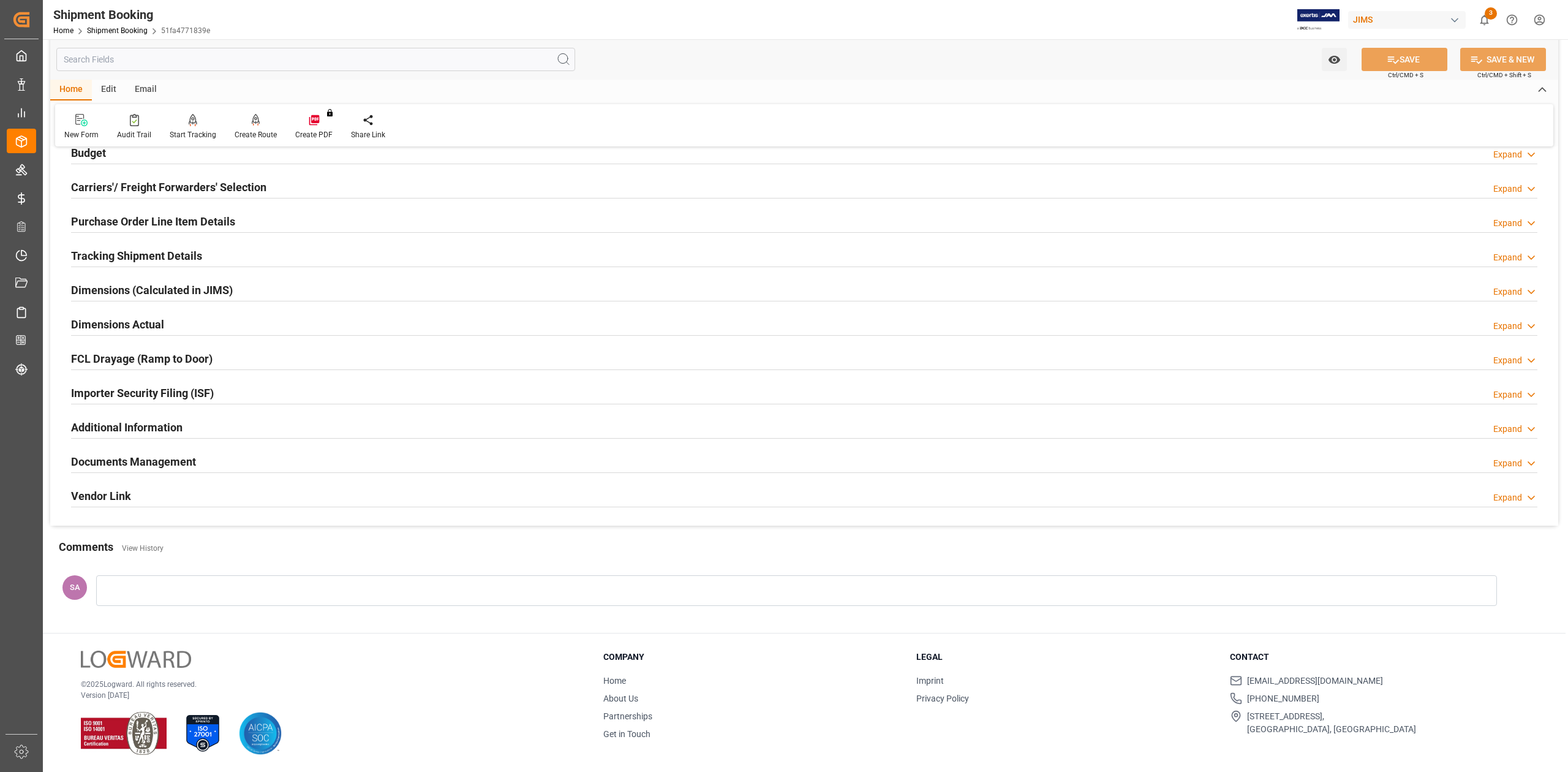
drag, startPoint x: 167, startPoint y: 459, endPoint x: 432, endPoint y: 643, distance: 322.6
click at [167, 459] on h2 "Documents Management" at bounding box center [134, 461] width 125 height 16
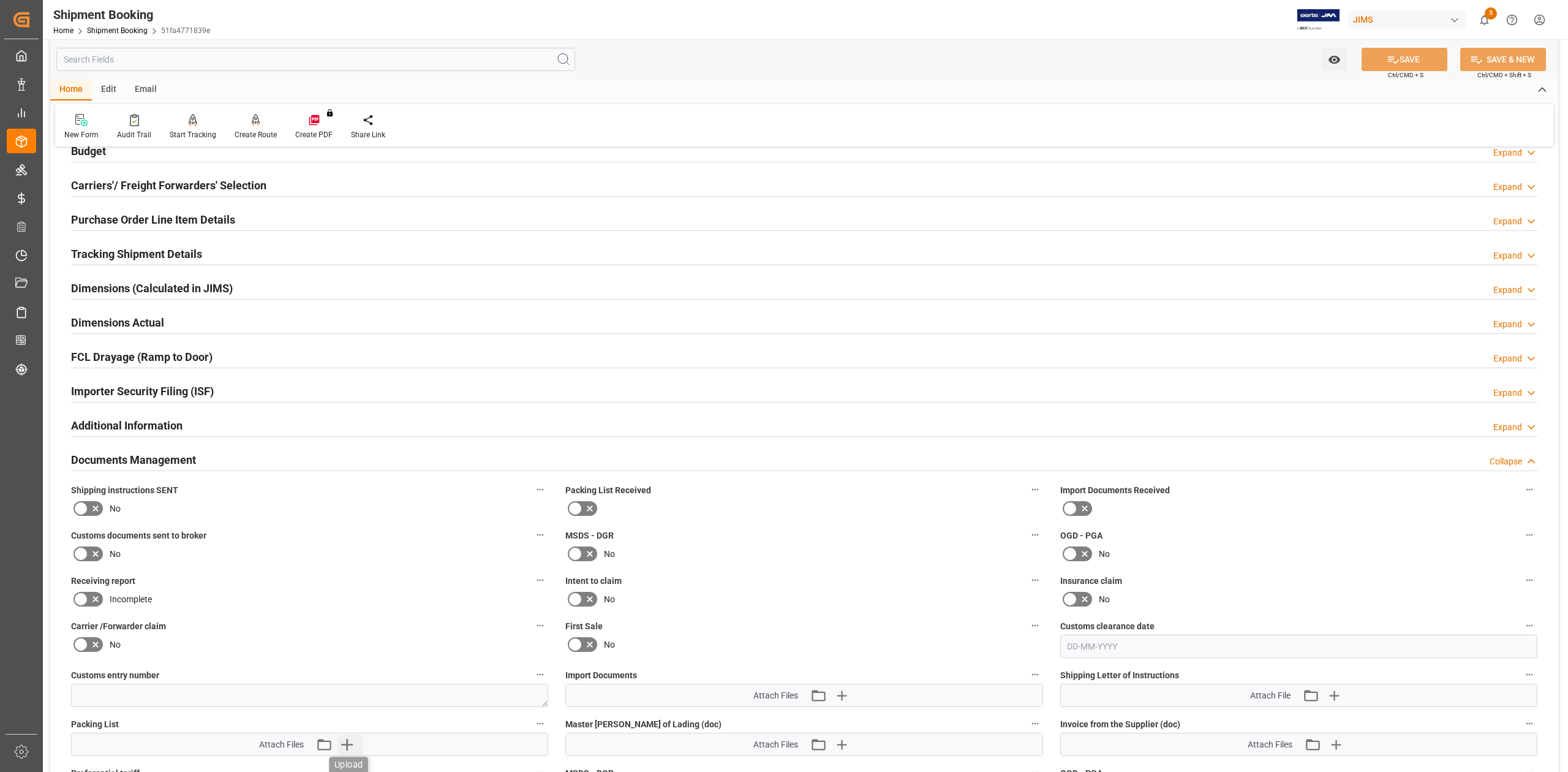
click at [349, 743] on icon "button" at bounding box center [346, 744] width 20 height 20
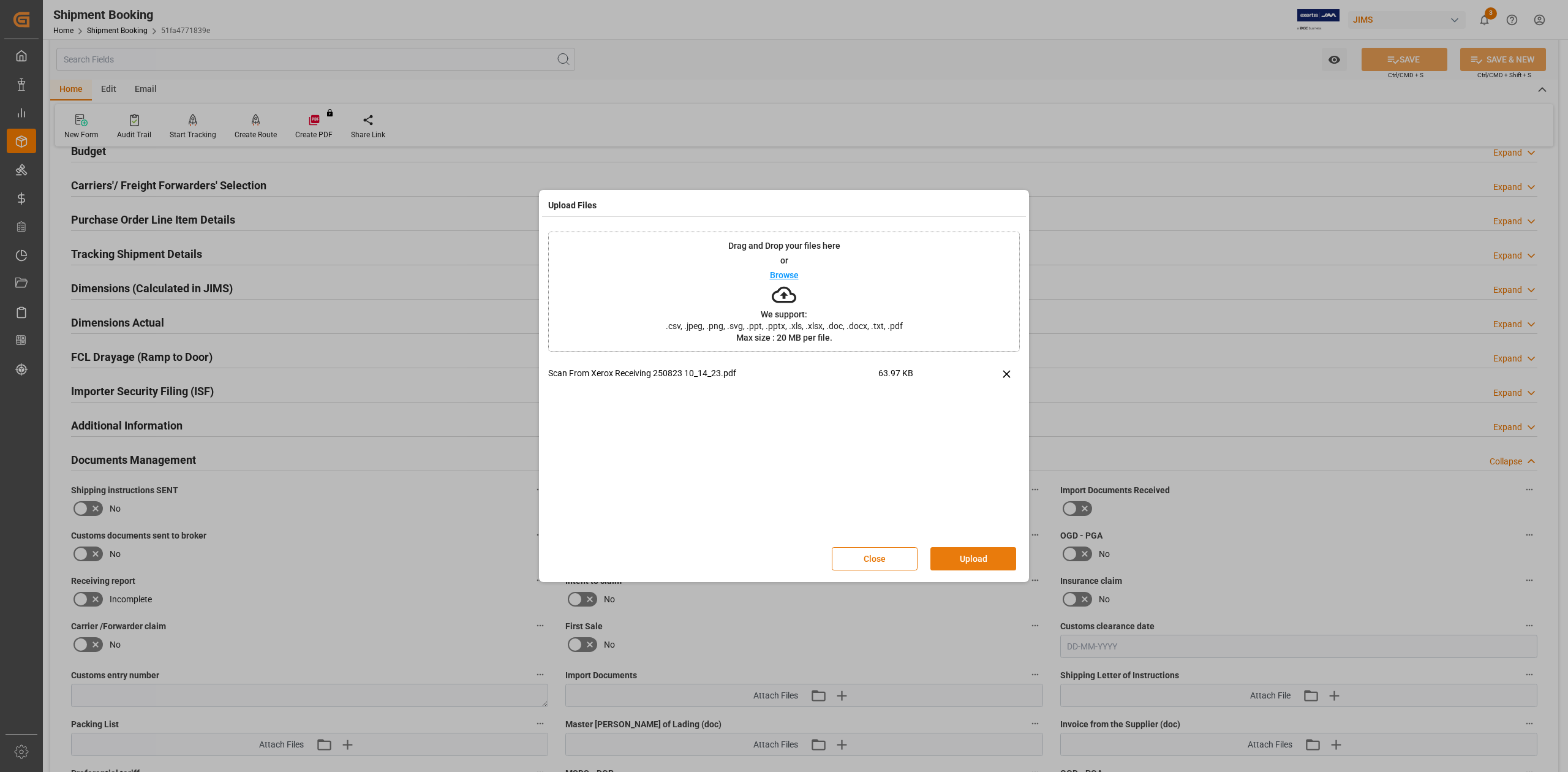
click at [967, 551] on button "Upload" at bounding box center [973, 559] width 86 height 23
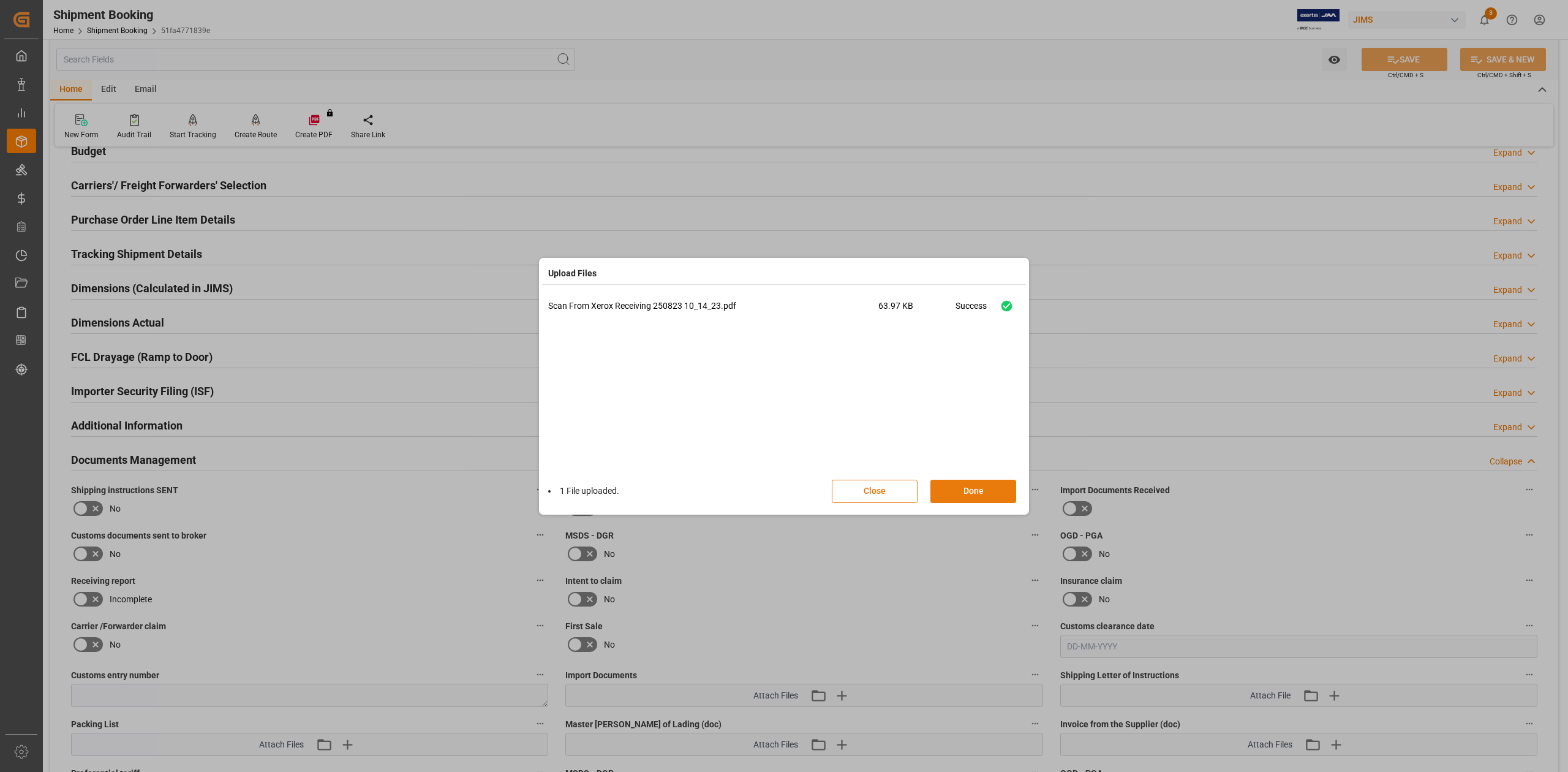
click at [974, 495] on button "Done" at bounding box center [973, 491] width 86 height 23
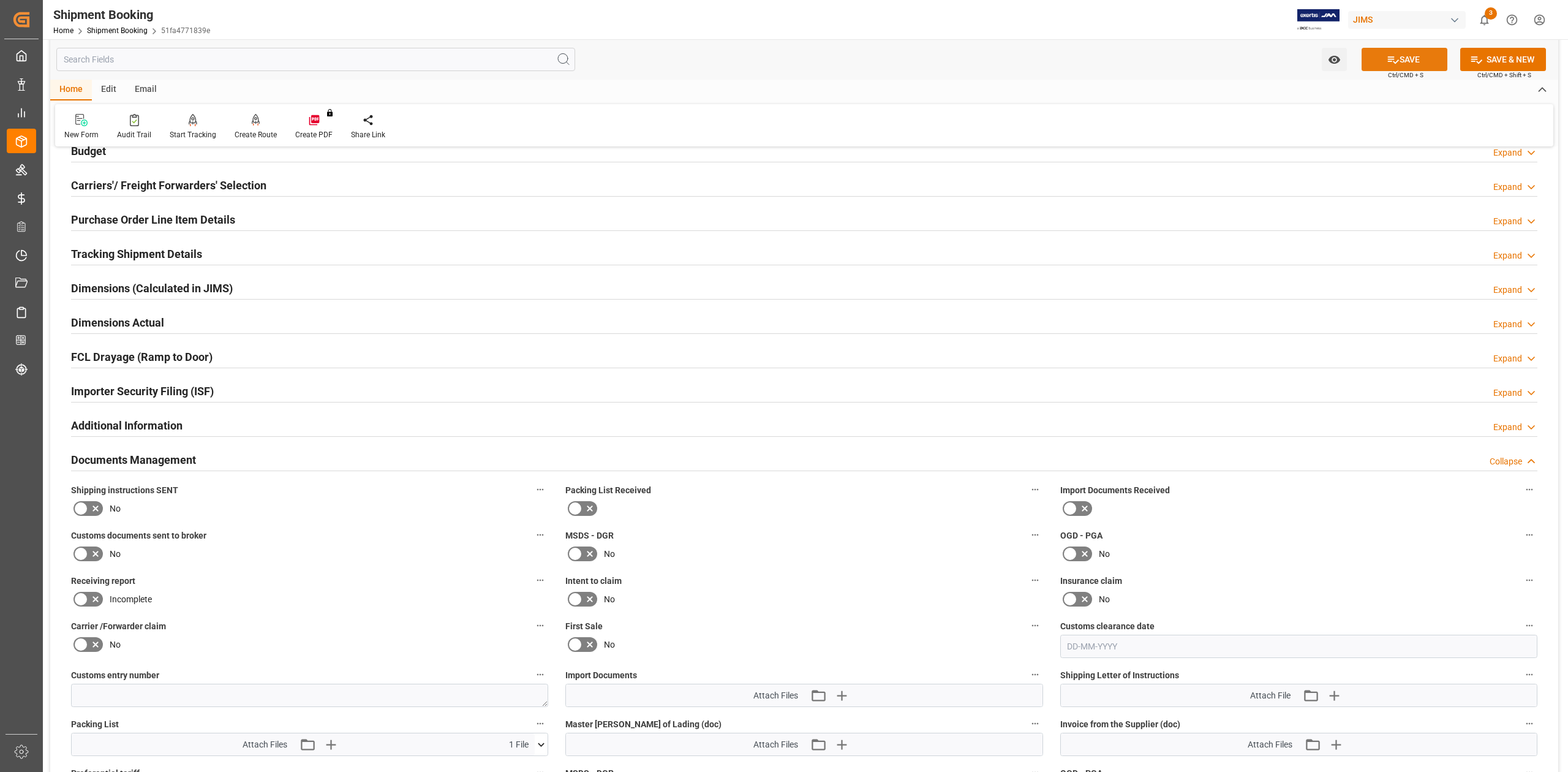
click at [1399, 59] on button "SAVE" at bounding box center [1404, 59] width 86 height 23
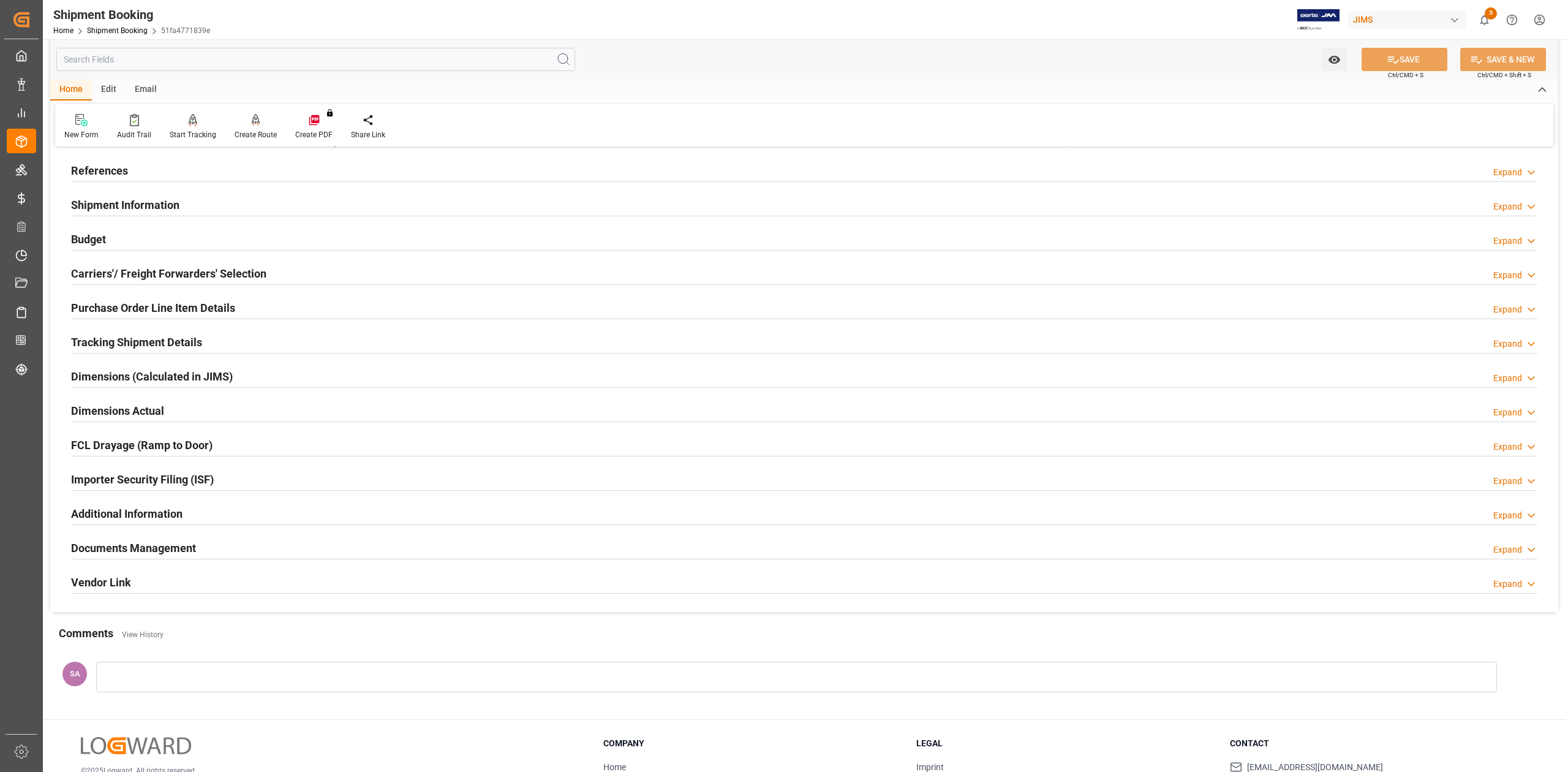
scroll to position [0, 0]
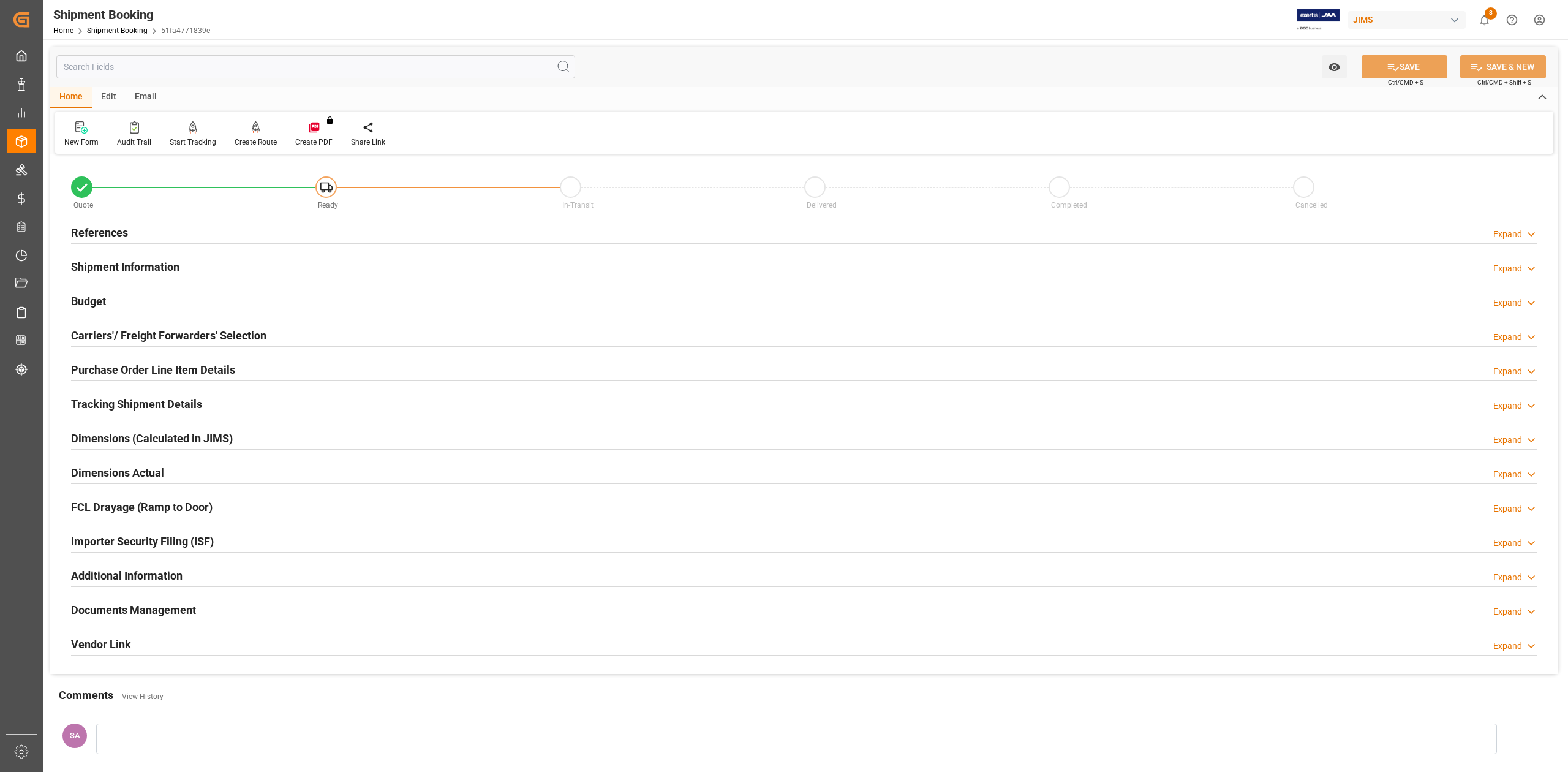
click at [135, 266] on h2 "Shipment Information" at bounding box center [126, 266] width 109 height 16
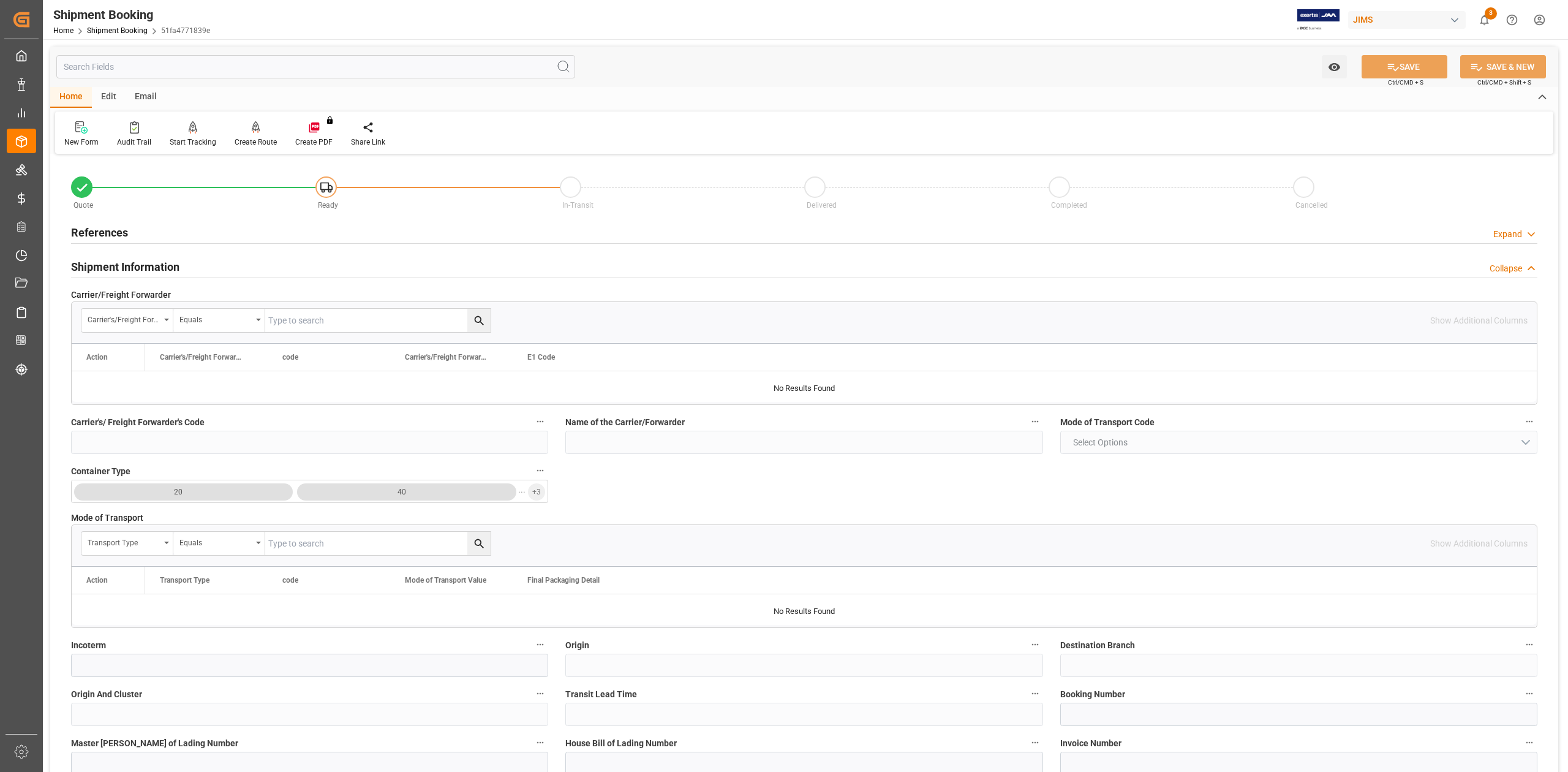
click at [135, 266] on h2 "Shipment Information" at bounding box center [126, 266] width 109 height 16
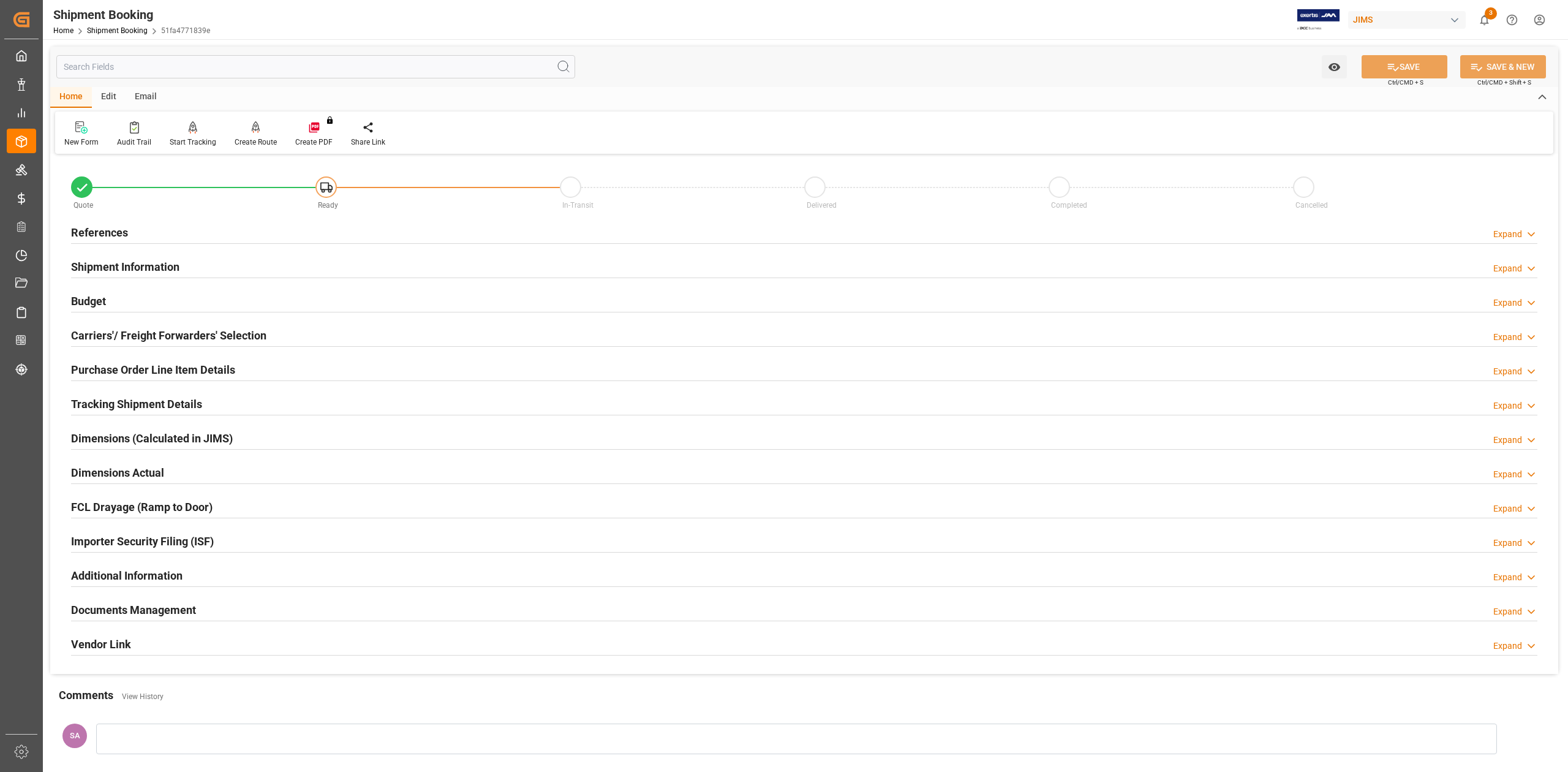
click at [111, 224] on h2 "References" at bounding box center [100, 232] width 57 height 16
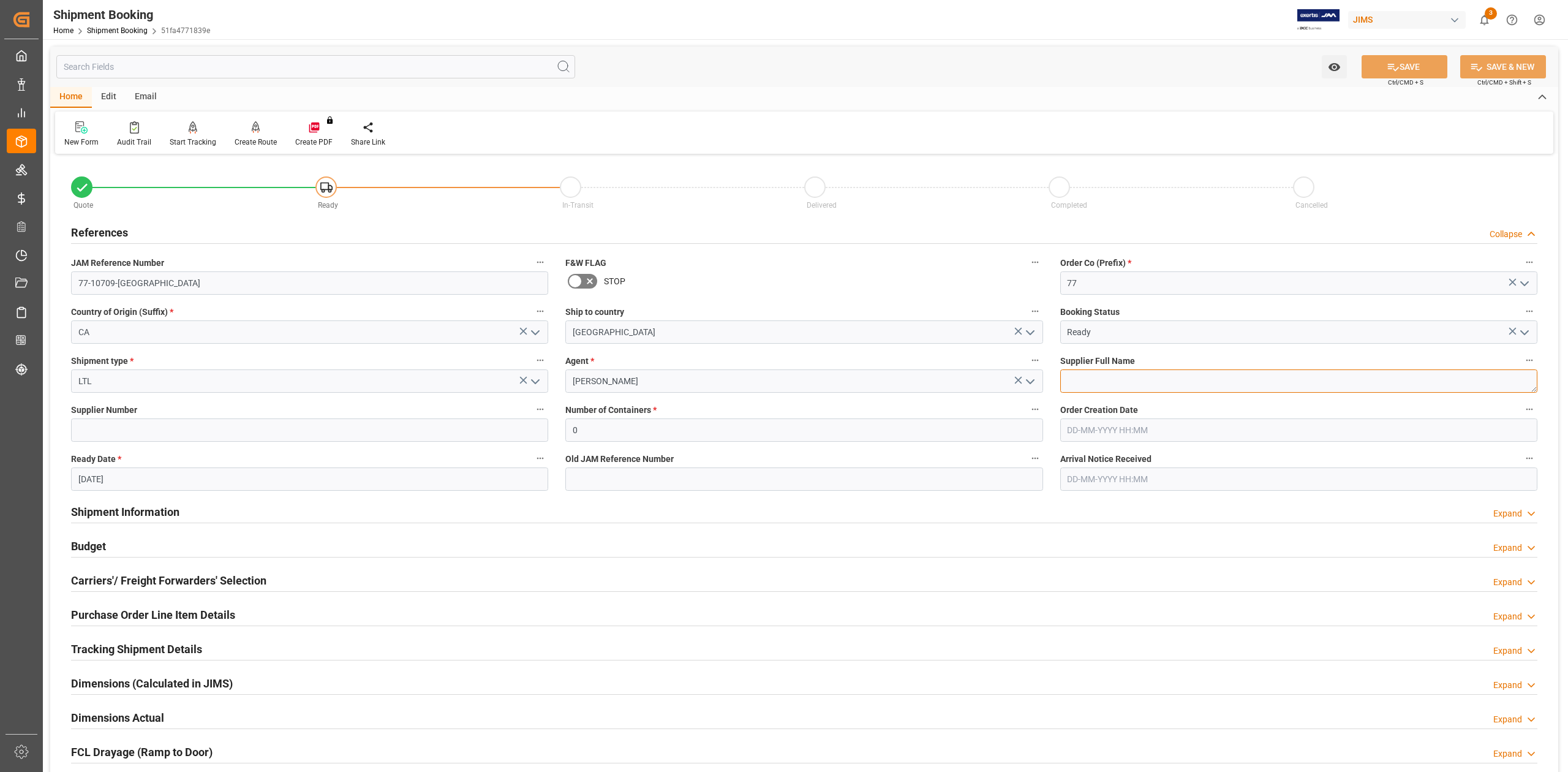
click at [1135, 381] on textarea at bounding box center [1298, 381] width 477 height 23
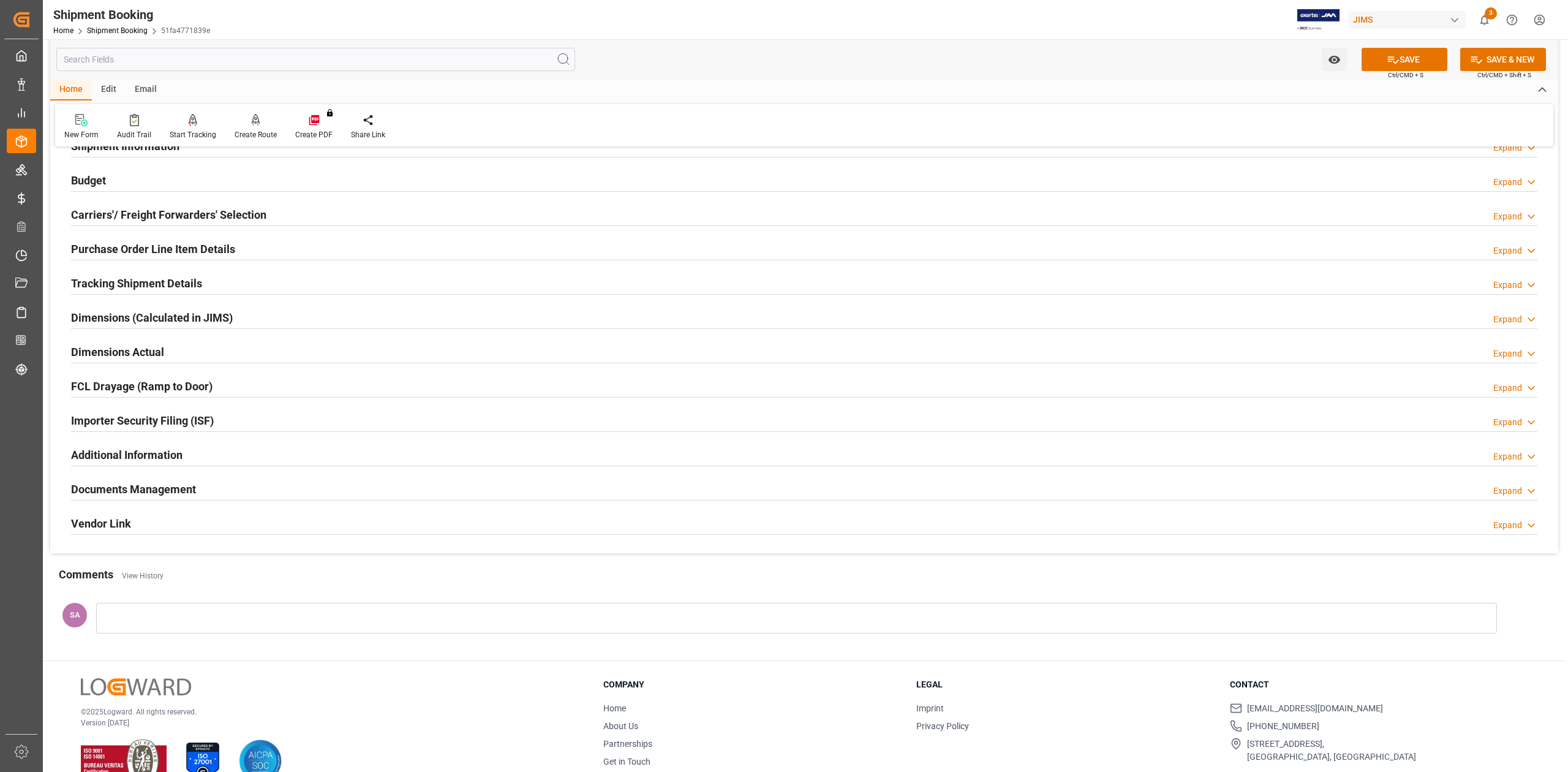
scroll to position [395, 0]
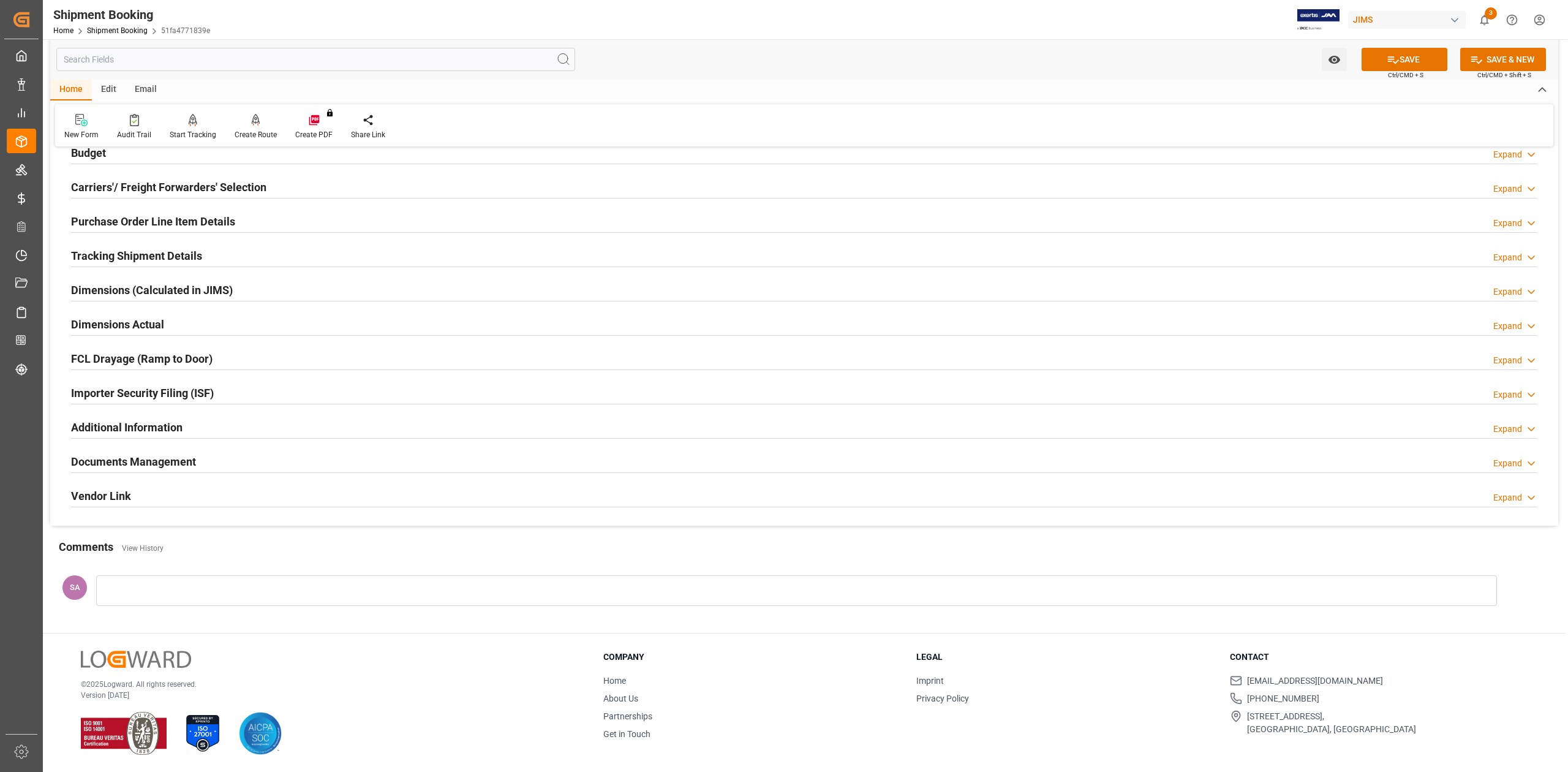
type textarea "Accent Impression"
click at [151, 581] on div at bounding box center [797, 590] width 1401 height 31
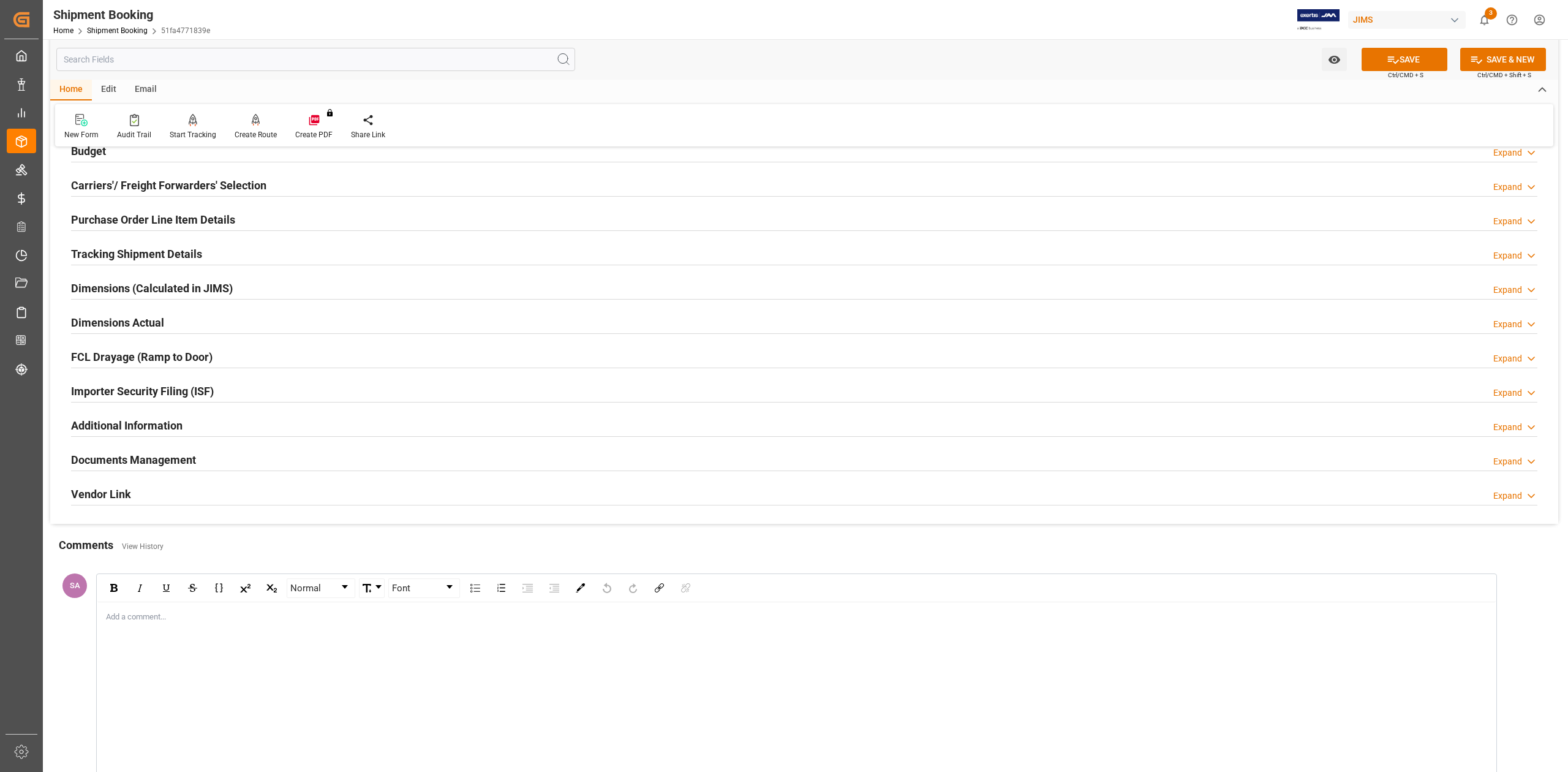
click at [158, 630] on div "Add a comment..." at bounding box center [796, 699] width 1398 height 193
click at [189, 640] on div "#SR-212621" at bounding box center [797, 633] width 1380 height 15
click at [163, 673] on div "Tickets #SR-212621" at bounding box center [796, 699] width 1398 height 193
click at [184, 643] on div "rdw-editor" at bounding box center [797, 646] width 1380 height 12
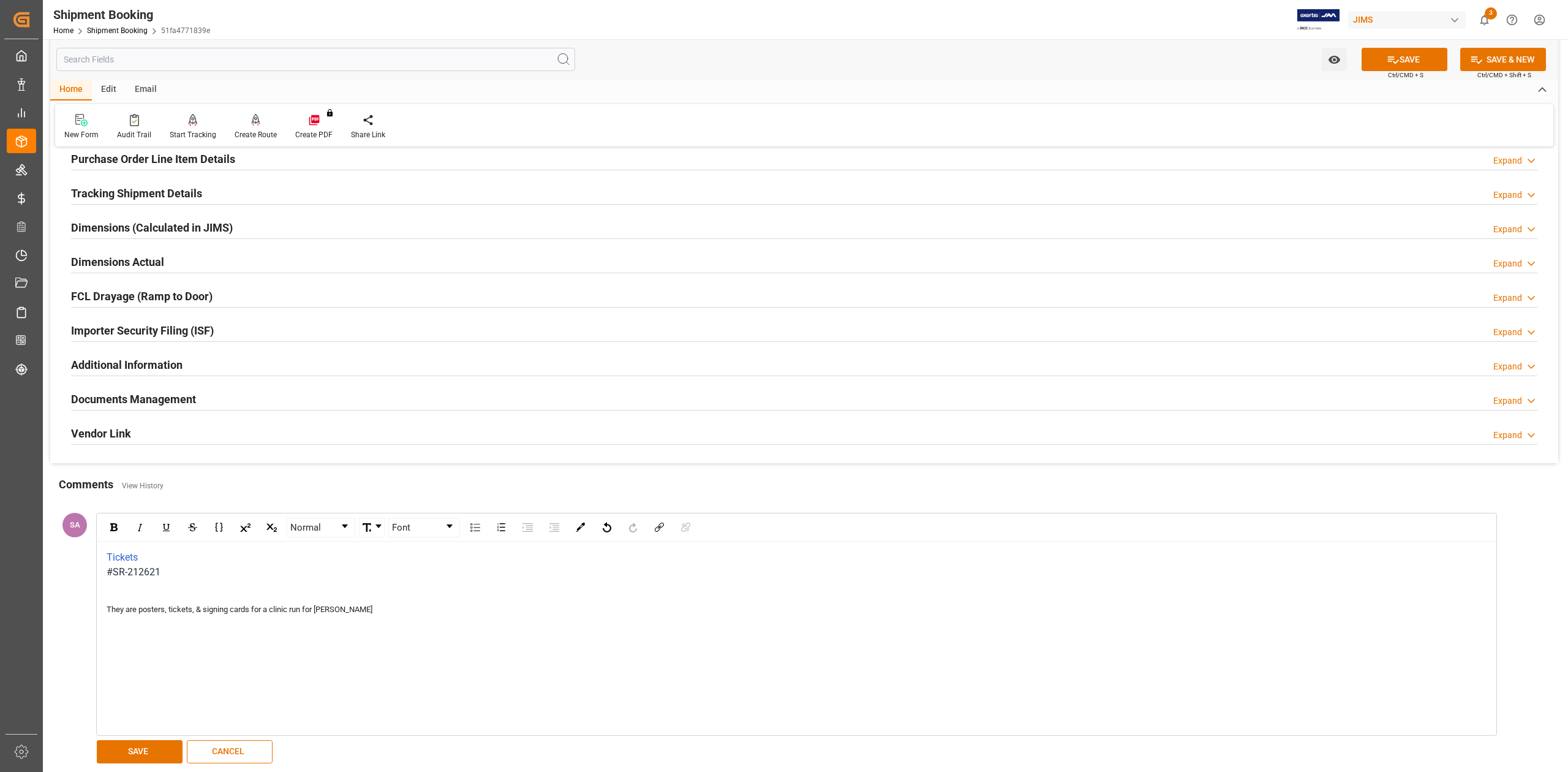
scroll to position [559, 0]
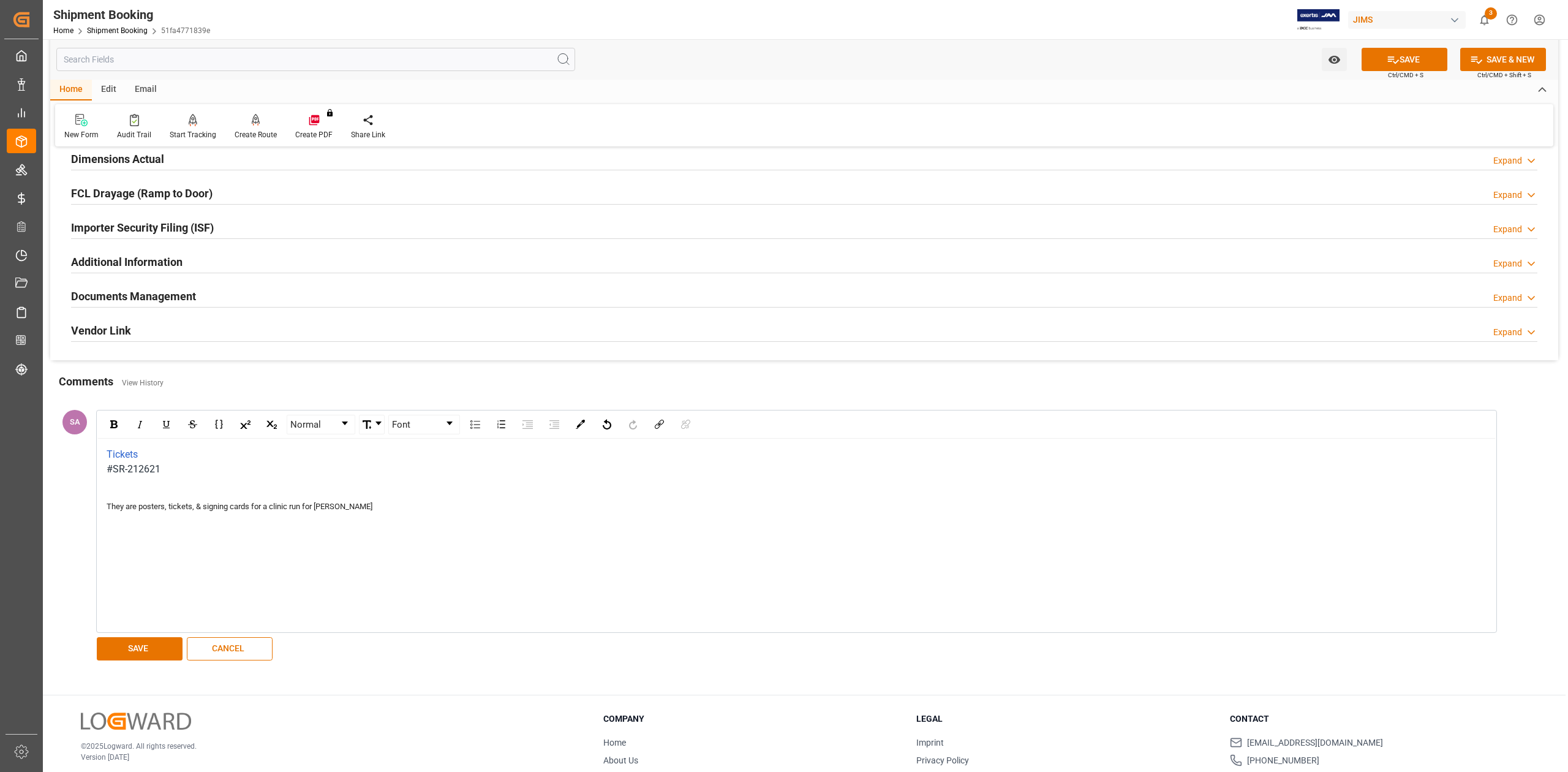
click at [388, 506] on div "They are posters, tickets, & signing cards for a clinic run for Peter Marunzak" at bounding box center [797, 506] width 1380 height 12
drag, startPoint x: 377, startPoint y: 510, endPoint x: 103, endPoint y: 503, distance: 274.1
click at [103, 503] on div "Tickets #SR-212621 They are posters, tickets, & signing cards for a clinic run …" at bounding box center [796, 535] width 1398 height 193
click at [500, 546] on div "Tickets #SR-212621 They are posters, tickets, & signing cards for a clinic run …" at bounding box center [796, 535] width 1398 height 193
drag, startPoint x: 280, startPoint y: 510, endPoint x: 78, endPoint y: 510, distance: 202.0
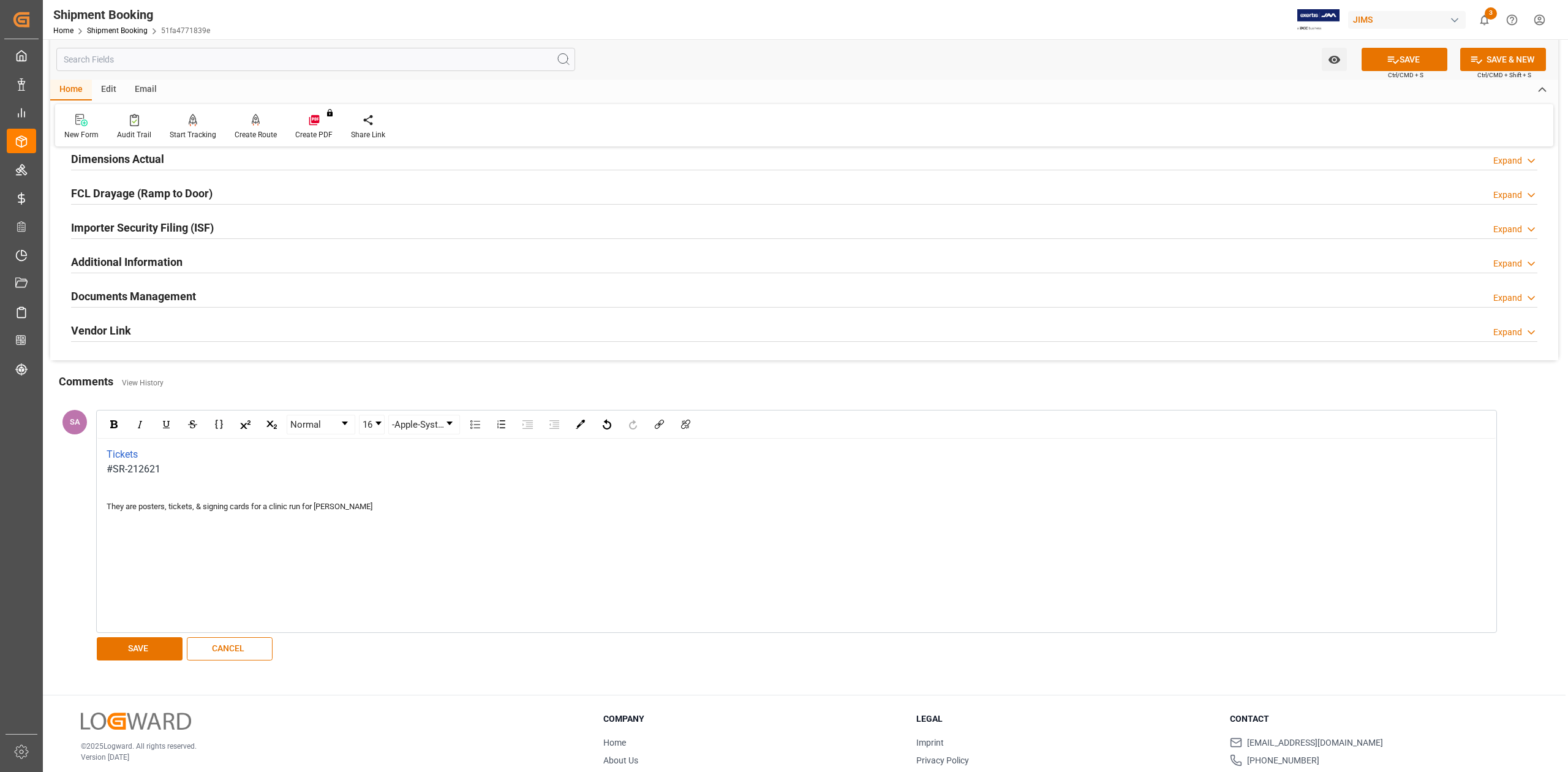
click at [78, 510] on div "SA Normal 16 -apple-system, BlinkMacSystemFont, "Segoe UI", Roboto, "Helvetica …" at bounding box center [796, 536] width 1486 height 260
click at [380, 427] on link "rdw-dropdown" at bounding box center [372, 424] width 24 height 18
click at [371, 550] on li "18" at bounding box center [372, 549] width 24 height 16
click at [505, 552] on div "Tickets #SR-212621 They are posters, tickets, & signing cards for a clinic run …" at bounding box center [796, 535] width 1398 height 193
click at [150, 512] on span "They are posters, tickets, & signing cards for a clinic run for Peter Marunzak" at bounding box center [291, 508] width 370 height 13
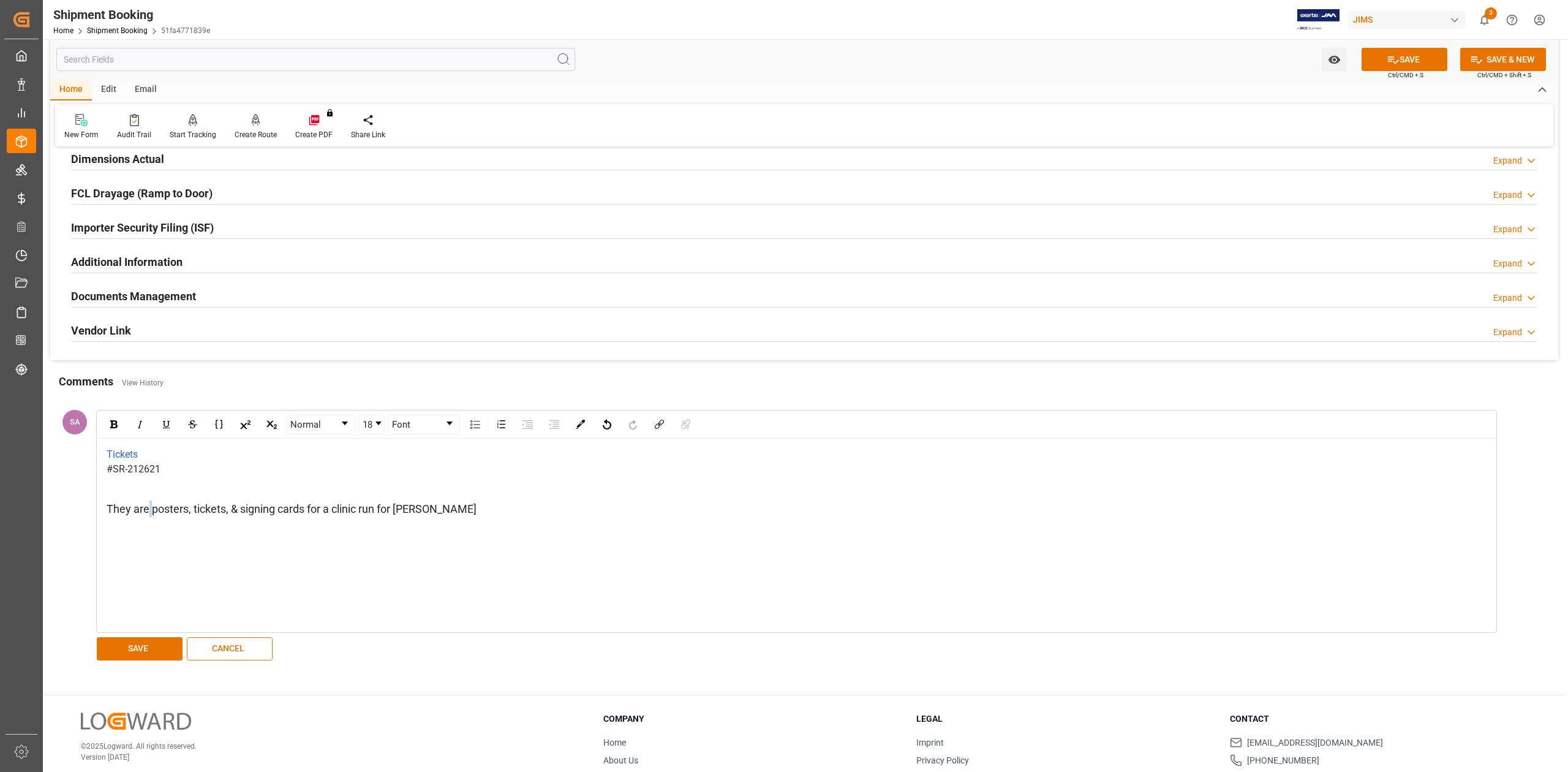
click at [152, 512] on span "They are posters, tickets, & signing cards for a clinic run for Peter Marunzak" at bounding box center [291, 508] width 370 height 13
drag, startPoint x: 152, startPoint y: 514, endPoint x: 84, endPoint y: 514, distance: 68.0
click at [84, 514] on div "SA Normal 18 Font Tickets #SR-212621 They are posters, tickets, & signing cards…" at bounding box center [796, 536] width 1486 height 260
click at [111, 515] on span "posters, tickets, & signing cards for a clinic run for Peter Marunzak" at bounding box center [269, 508] width 325 height 13
click at [135, 657] on button "SAVE" at bounding box center [139, 648] width 86 height 23
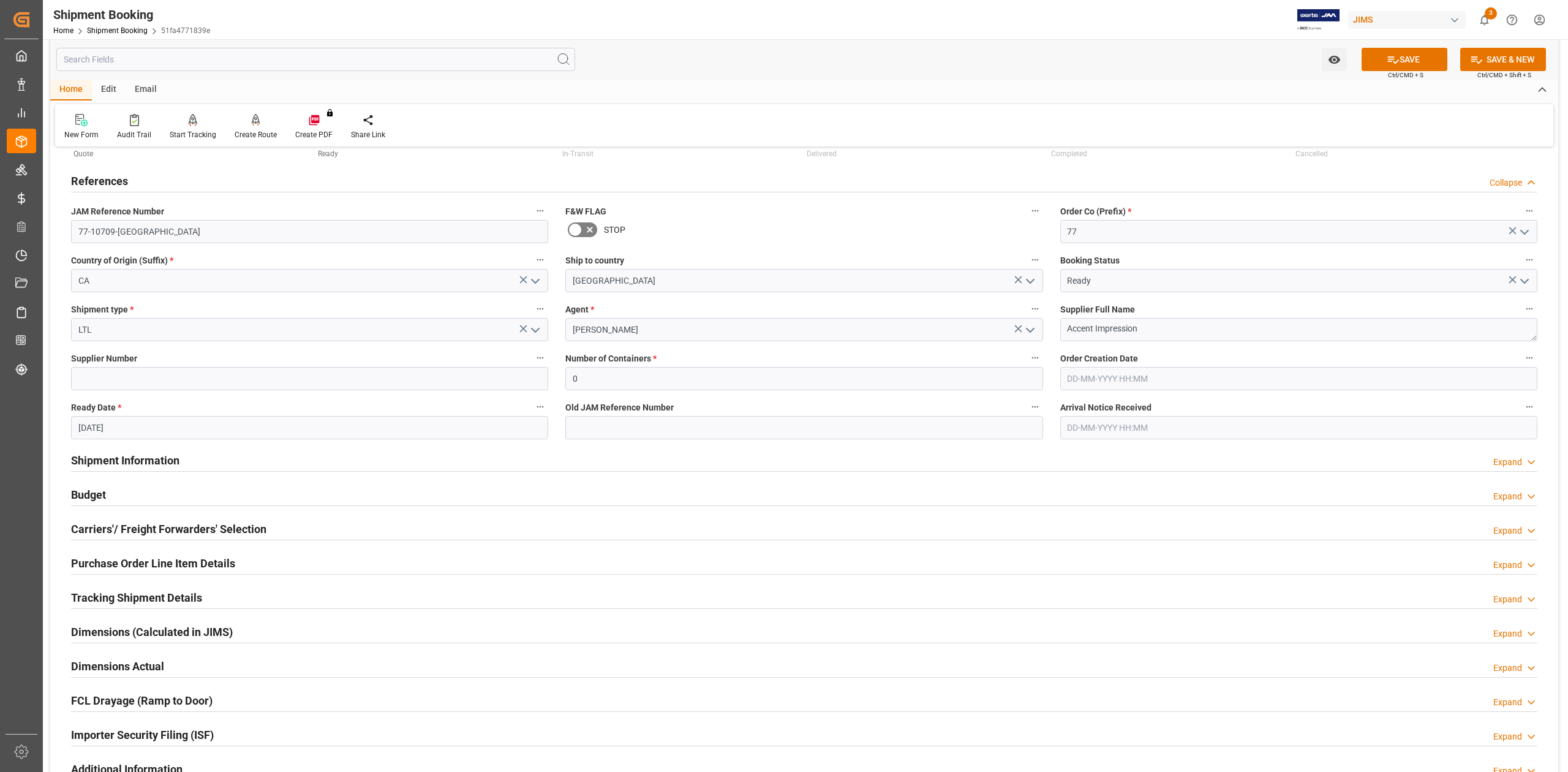
scroll to position [0, 0]
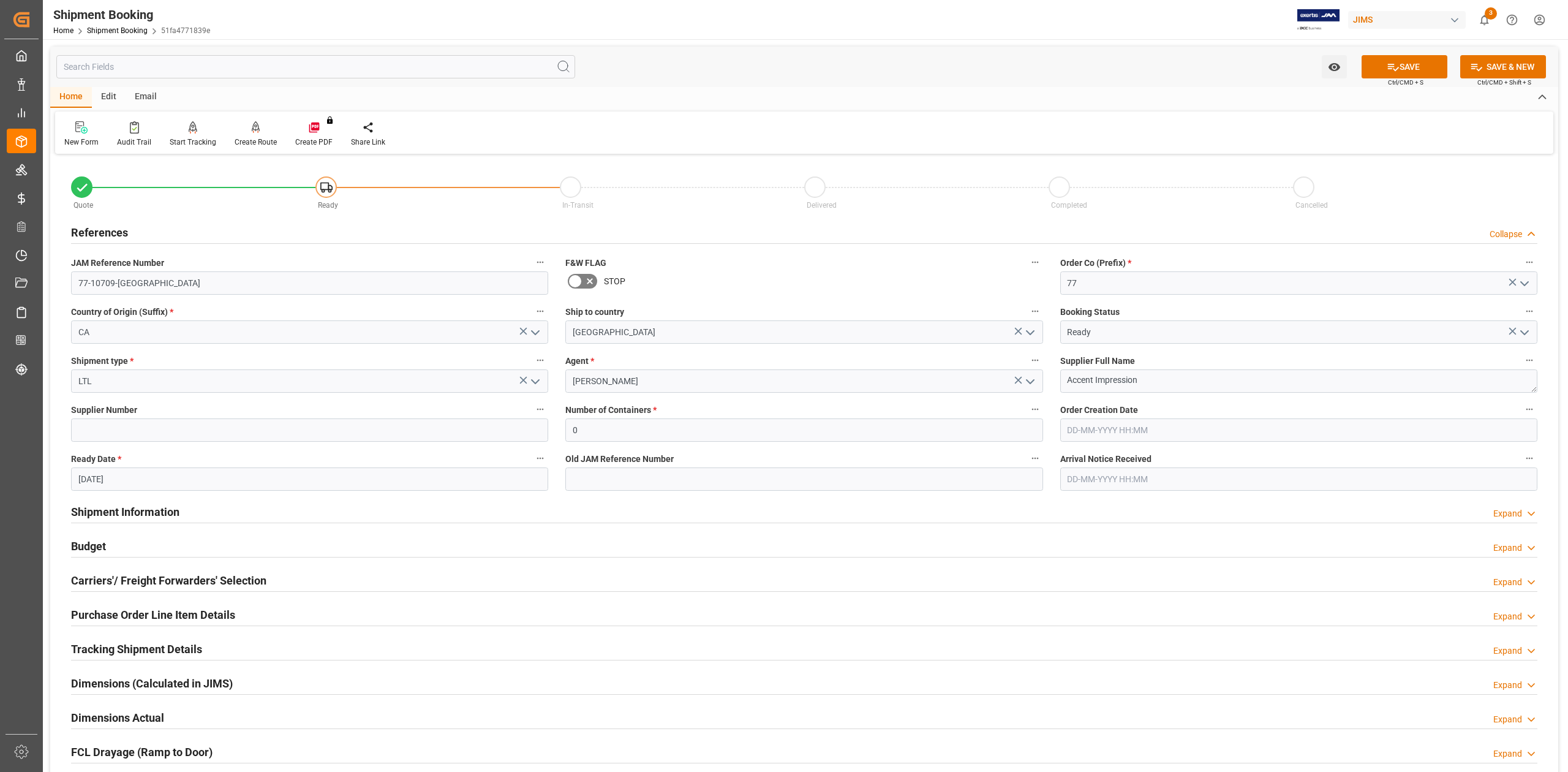
click at [134, 582] on h2 "Carriers'/ Freight Forwarders' Selection" at bounding box center [169, 580] width 196 height 16
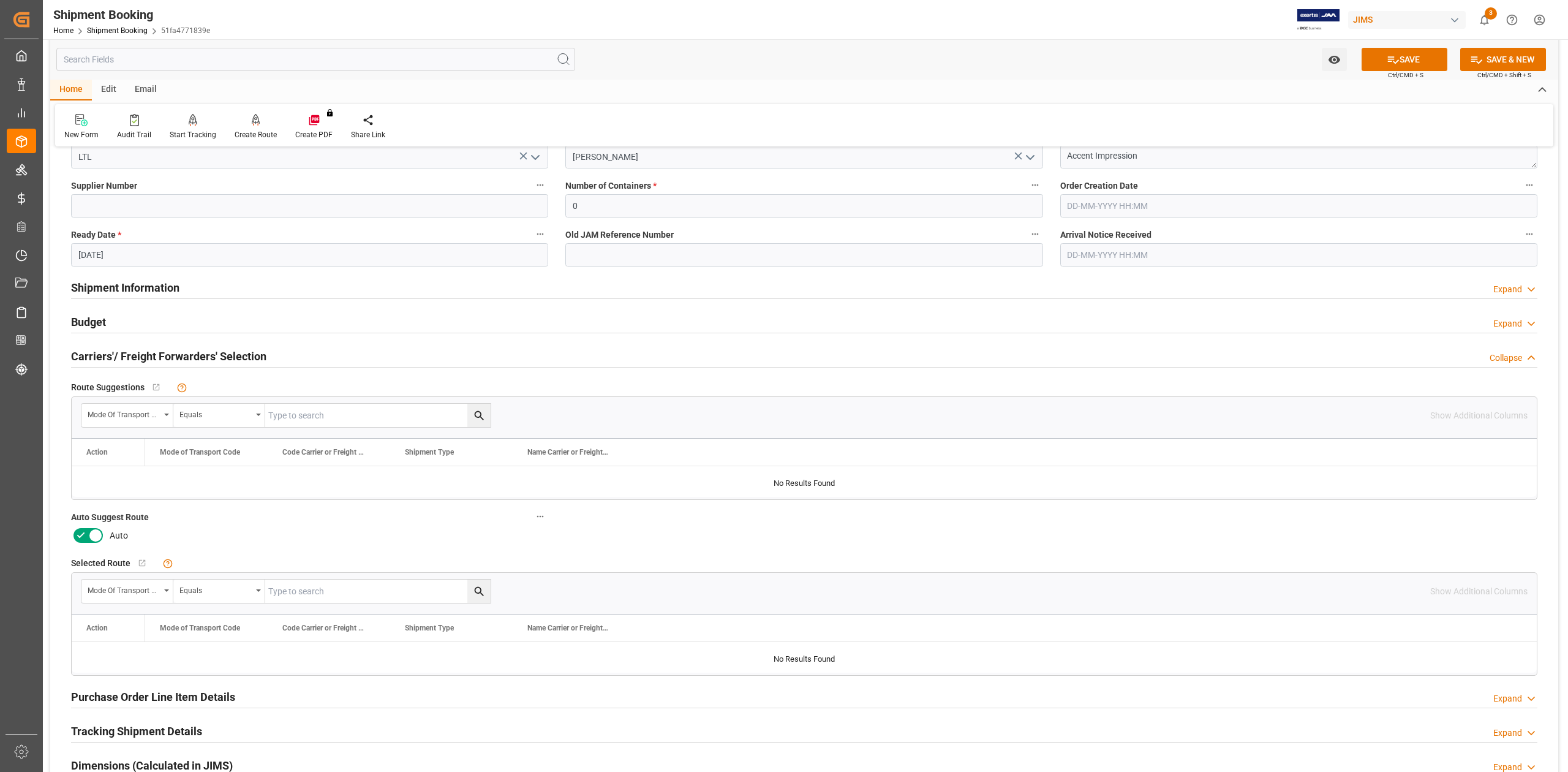
scroll to position [326, 0]
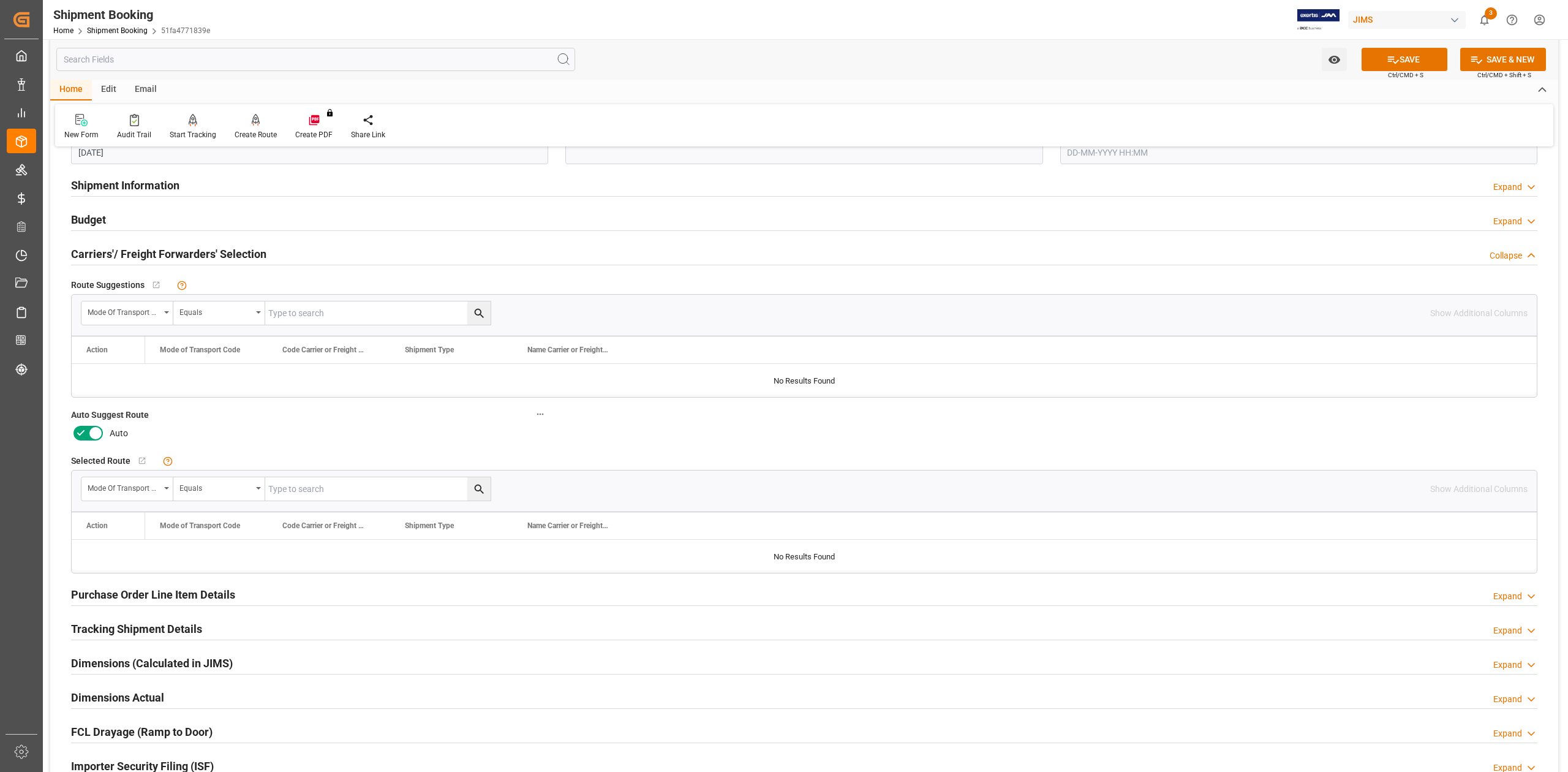
click at [92, 432] on icon at bounding box center [95, 434] width 6 height 6
click at [0, 0] on input "checkbox" at bounding box center [0, 0] width 0 height 0
click at [1408, 54] on button "SAVE" at bounding box center [1404, 59] width 86 height 23
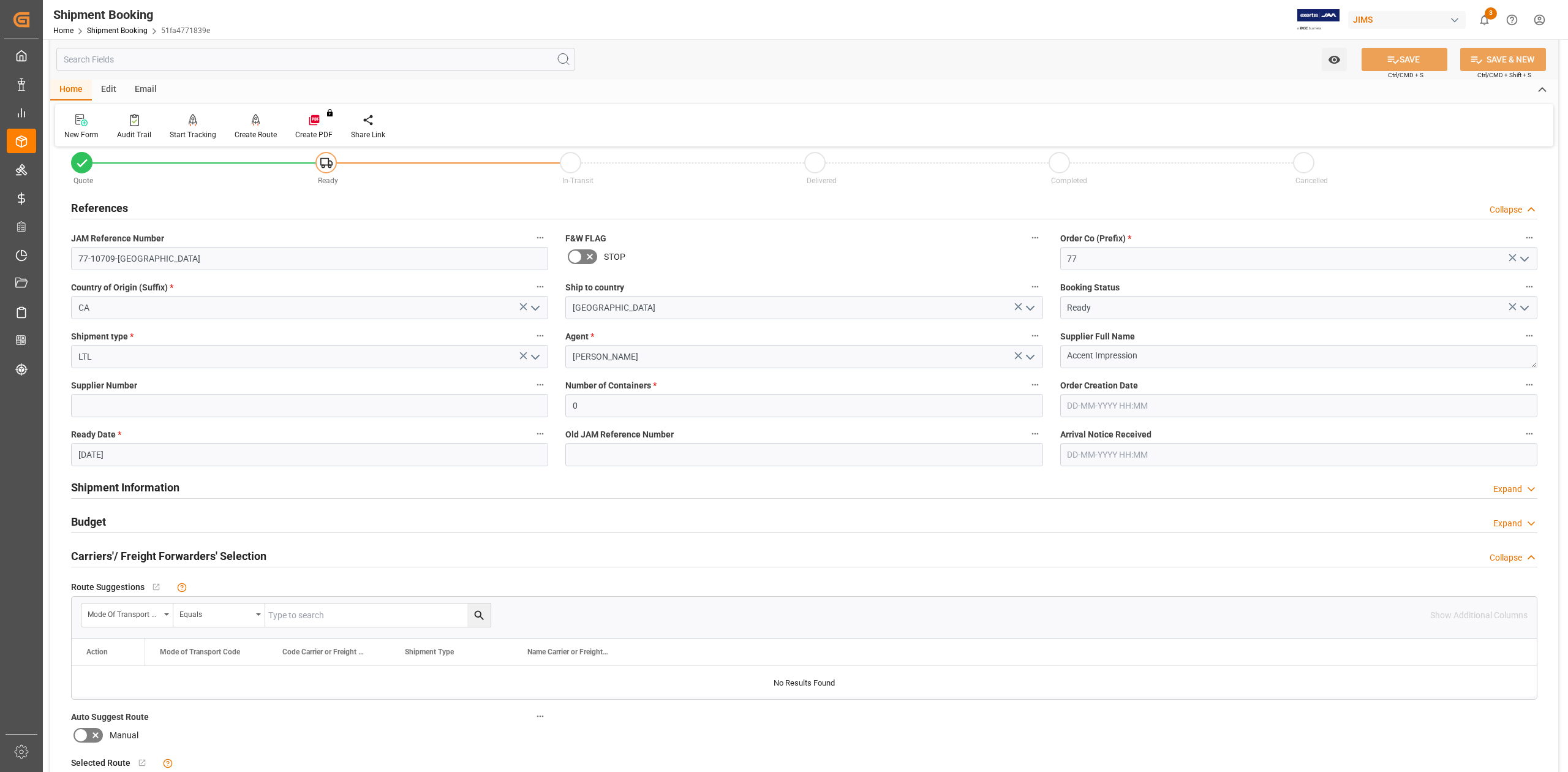
scroll to position [0, 0]
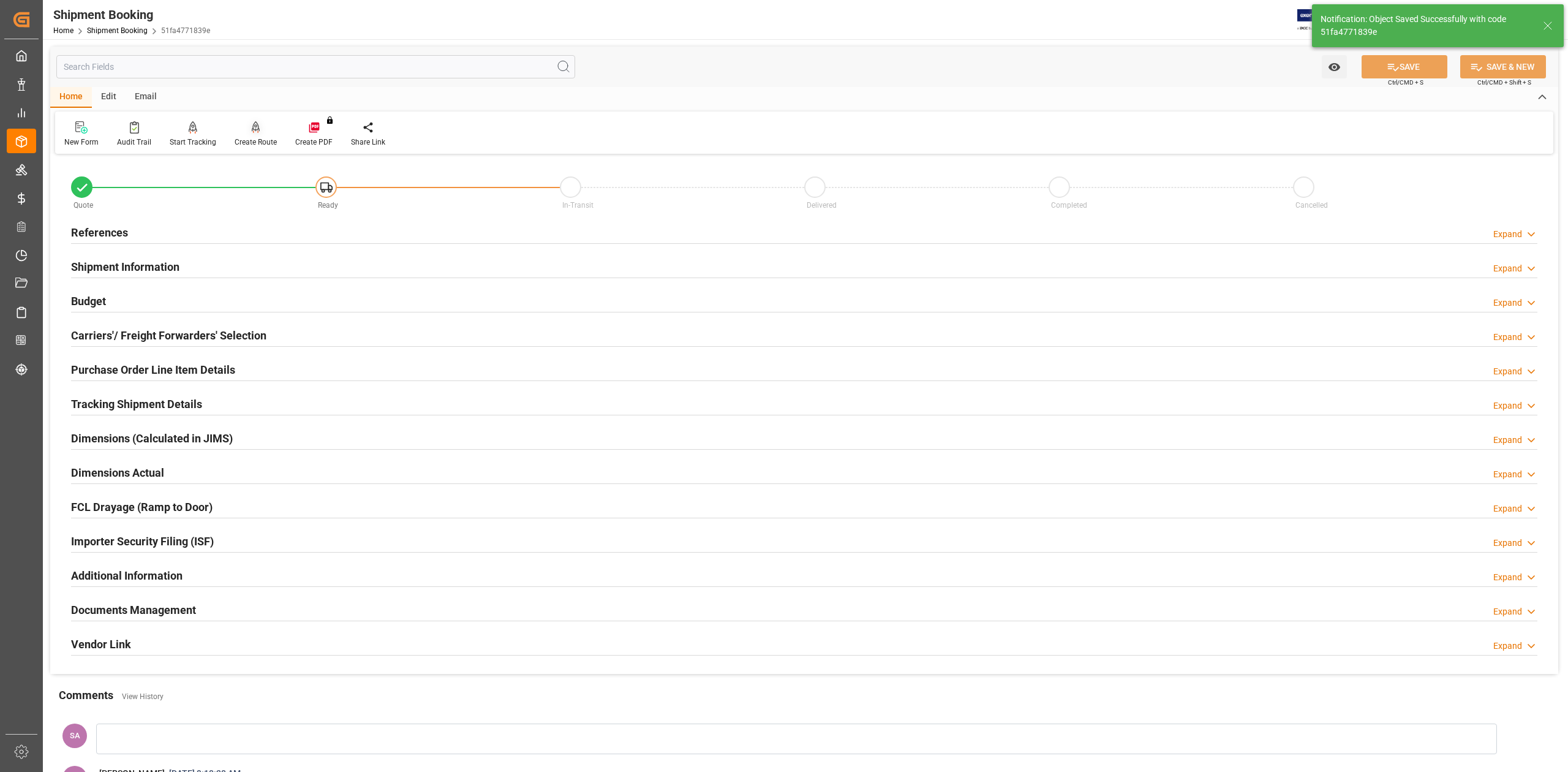
click at [258, 143] on div "Create Route" at bounding box center [255, 142] width 42 height 11
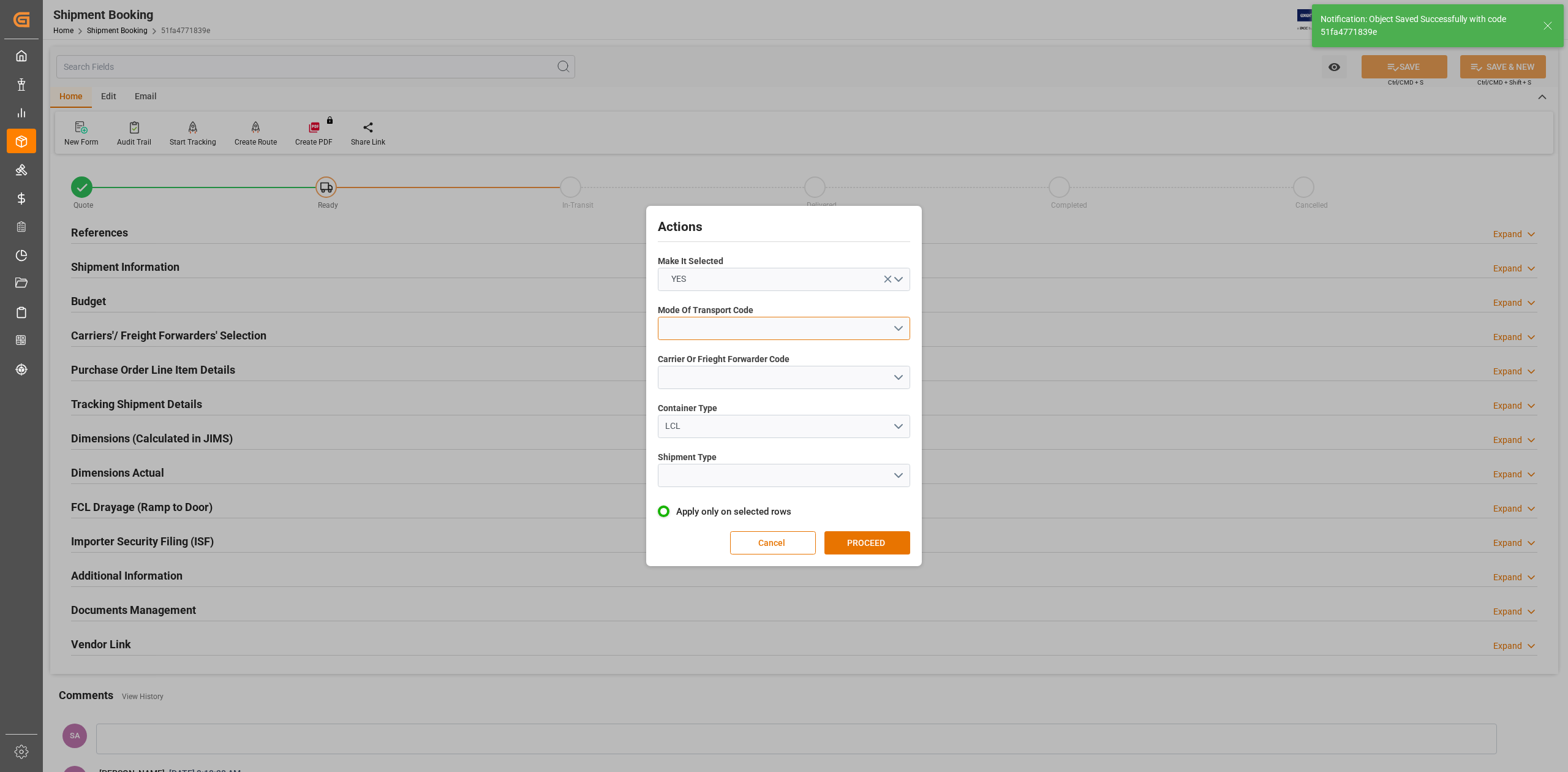
click at [897, 331] on button "open menu" at bounding box center [783, 328] width 252 height 23
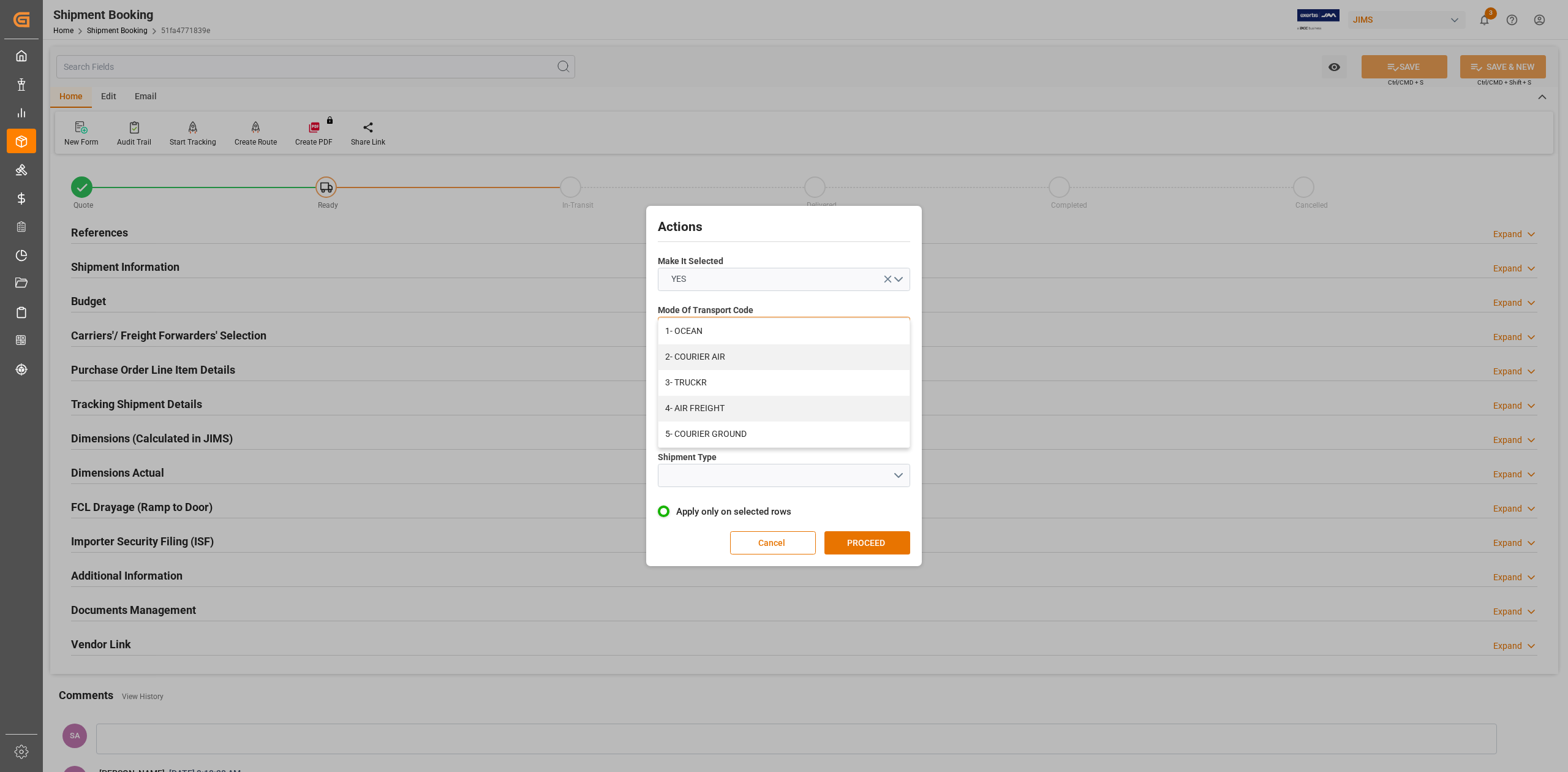
click at [749, 434] on div "5- COURIER GROUND" at bounding box center [784, 434] width 251 height 26
click at [899, 383] on button "open menu" at bounding box center [783, 377] width 252 height 23
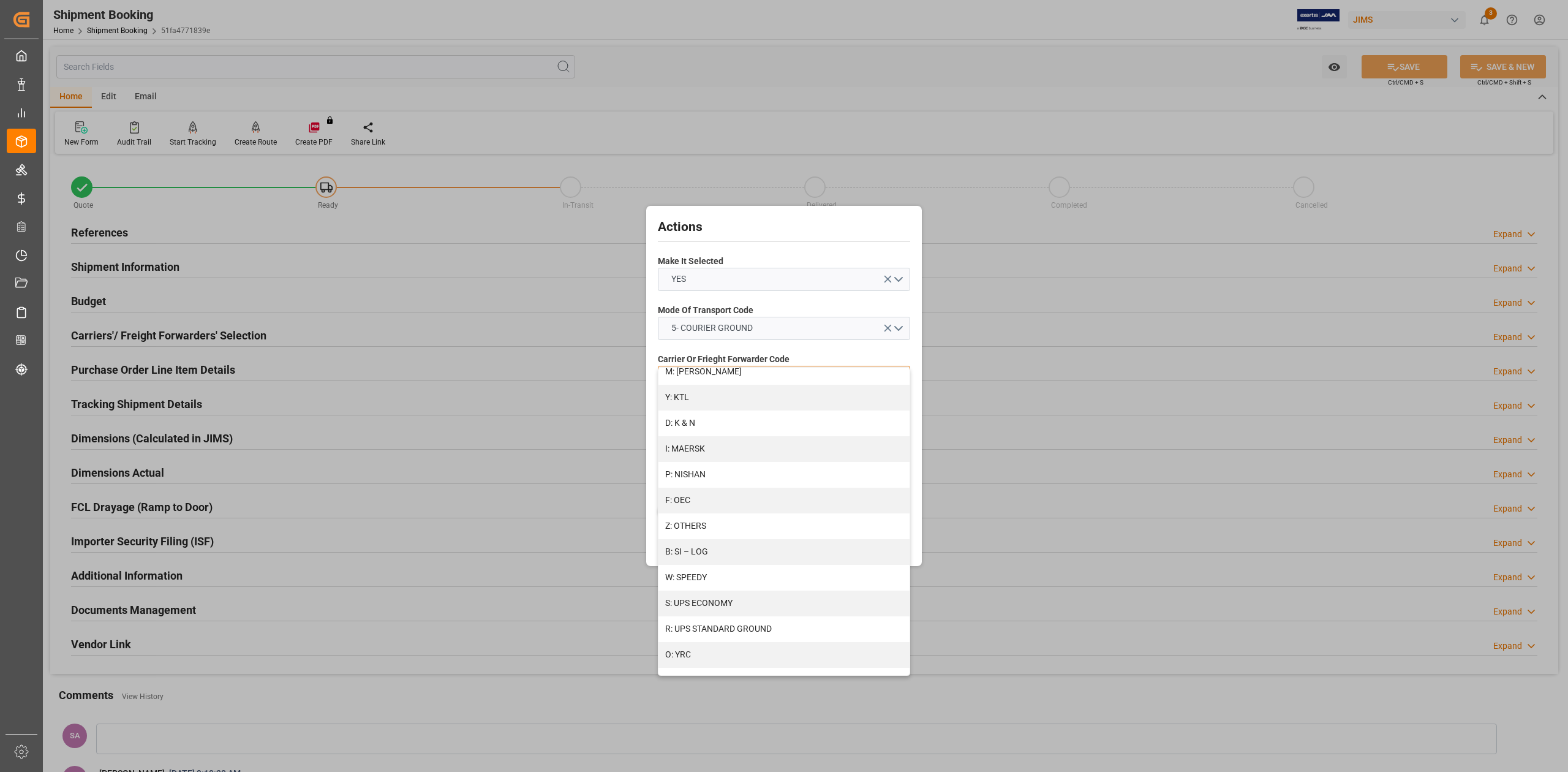
scroll to position [581, 0]
click at [723, 521] on div "Z: OTHERS" at bounding box center [784, 521] width 251 height 26
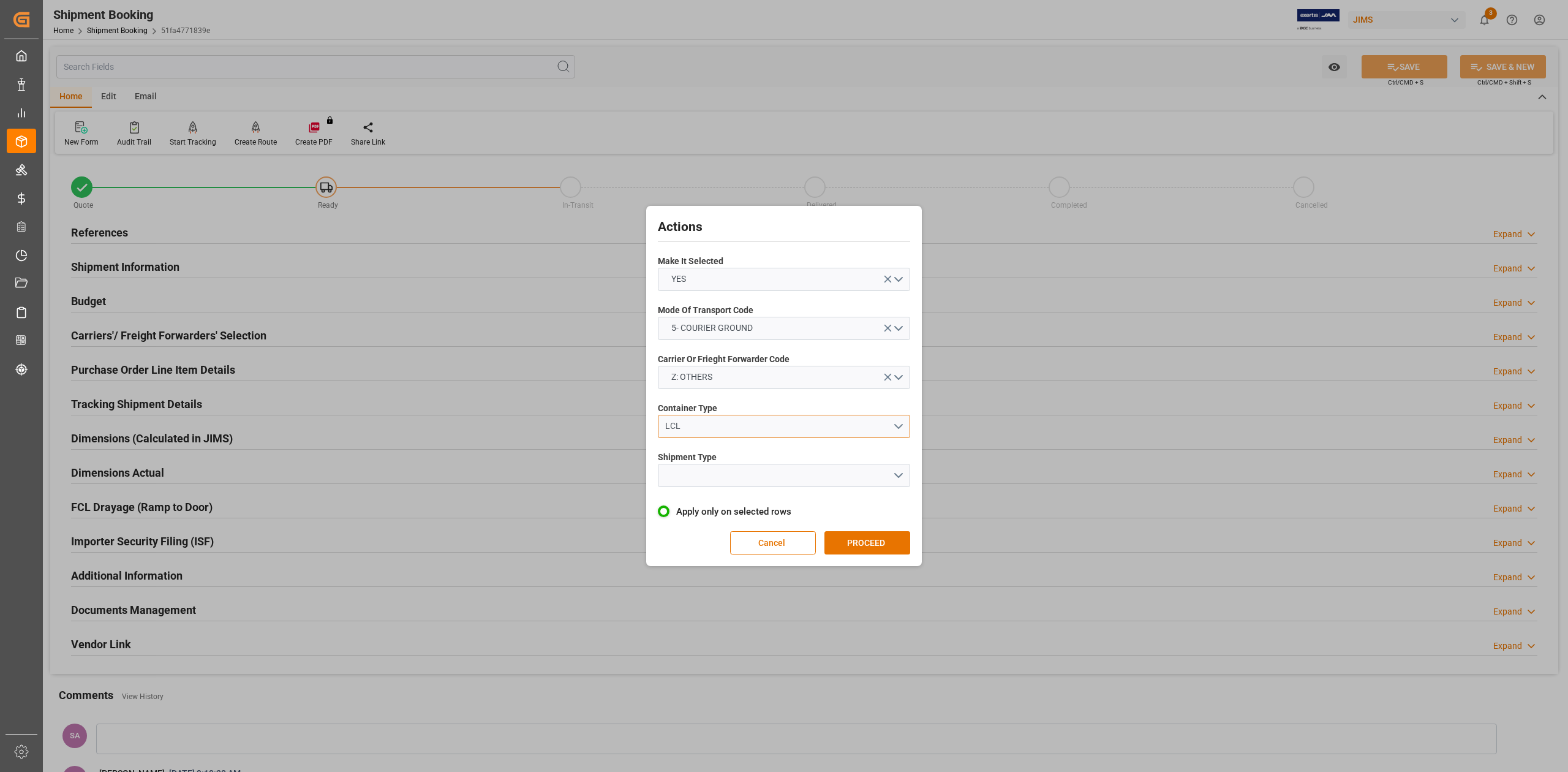
click at [897, 426] on button "LCL" at bounding box center [783, 426] width 252 height 23
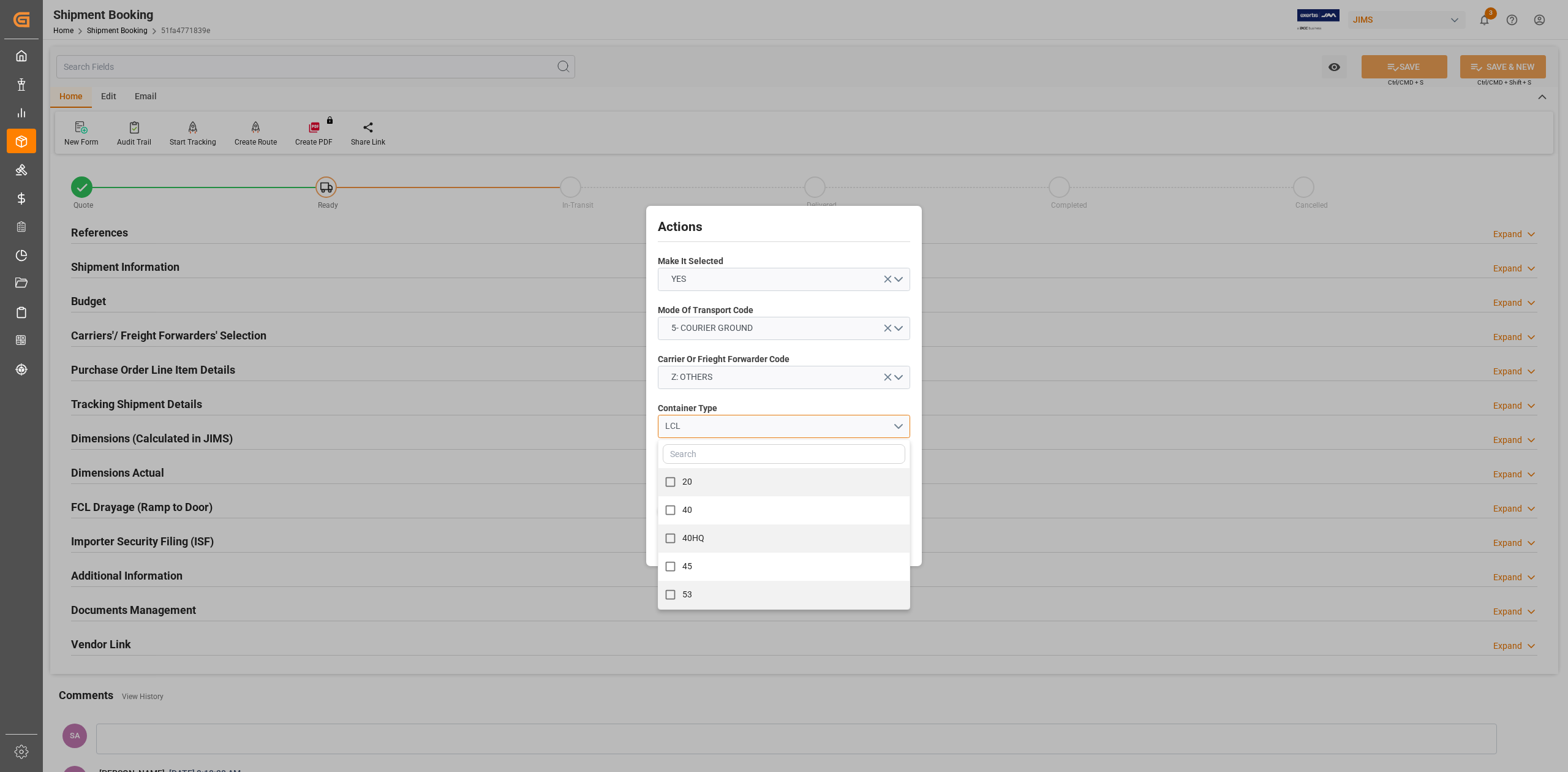
click at [897, 426] on button "LCL" at bounding box center [783, 426] width 252 height 23
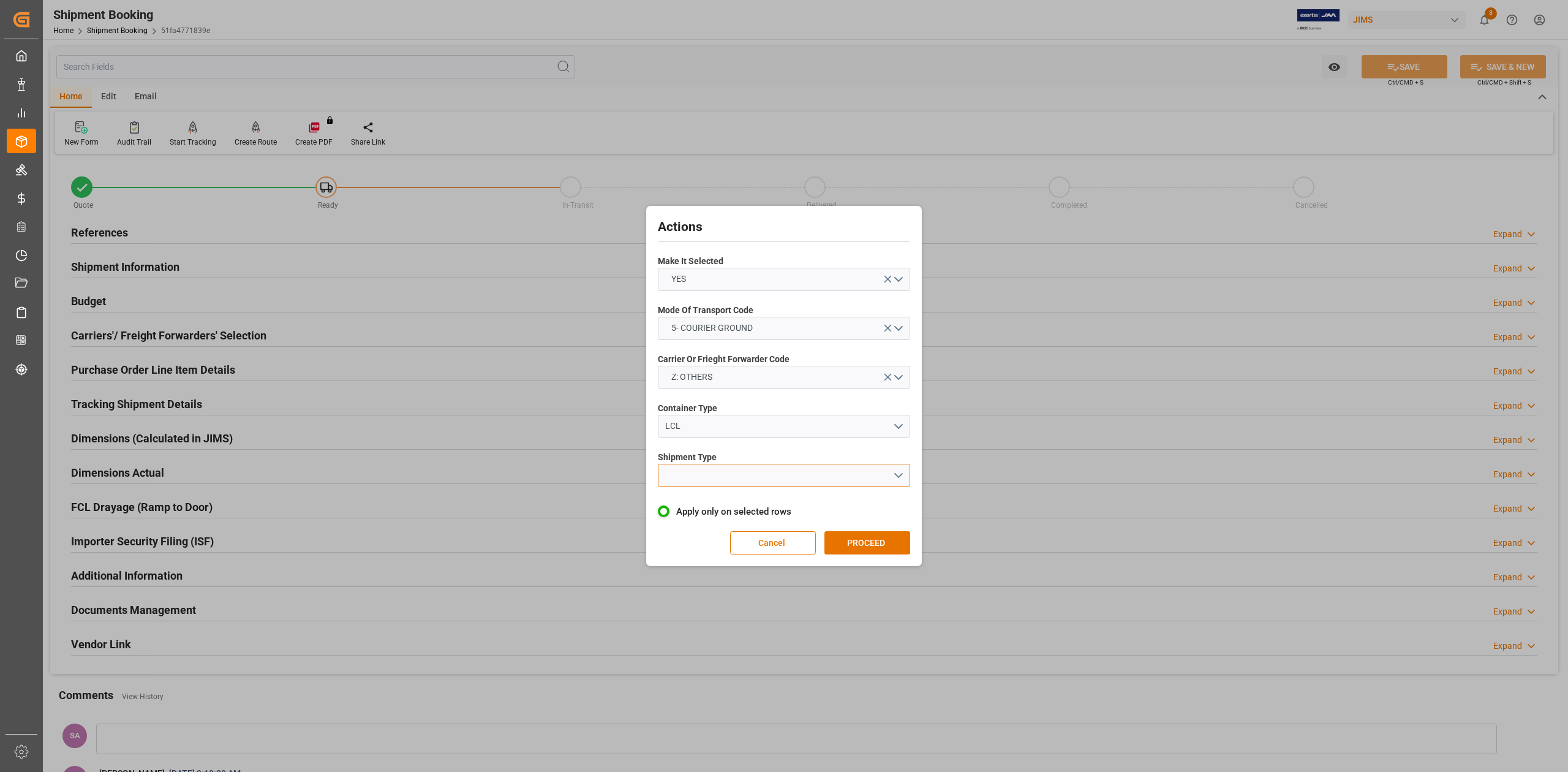
click at [904, 474] on button "open menu" at bounding box center [783, 475] width 252 height 23
click at [686, 482] on div "LTL" at bounding box center [784, 478] width 251 height 26
click at [876, 542] on button "PROCEED" at bounding box center [867, 543] width 86 height 23
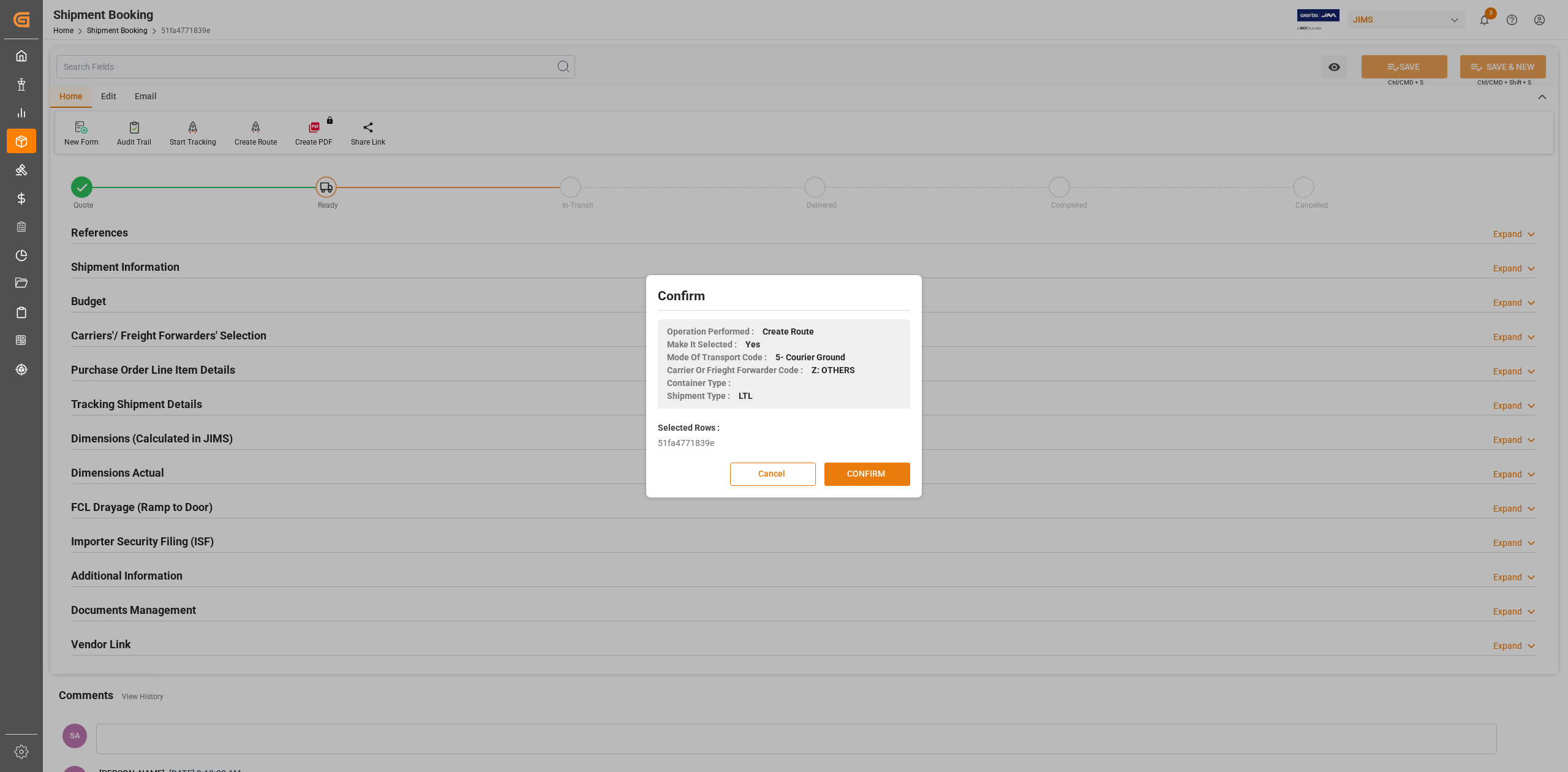
click at [877, 479] on button "CONFIRM" at bounding box center [867, 474] width 86 height 23
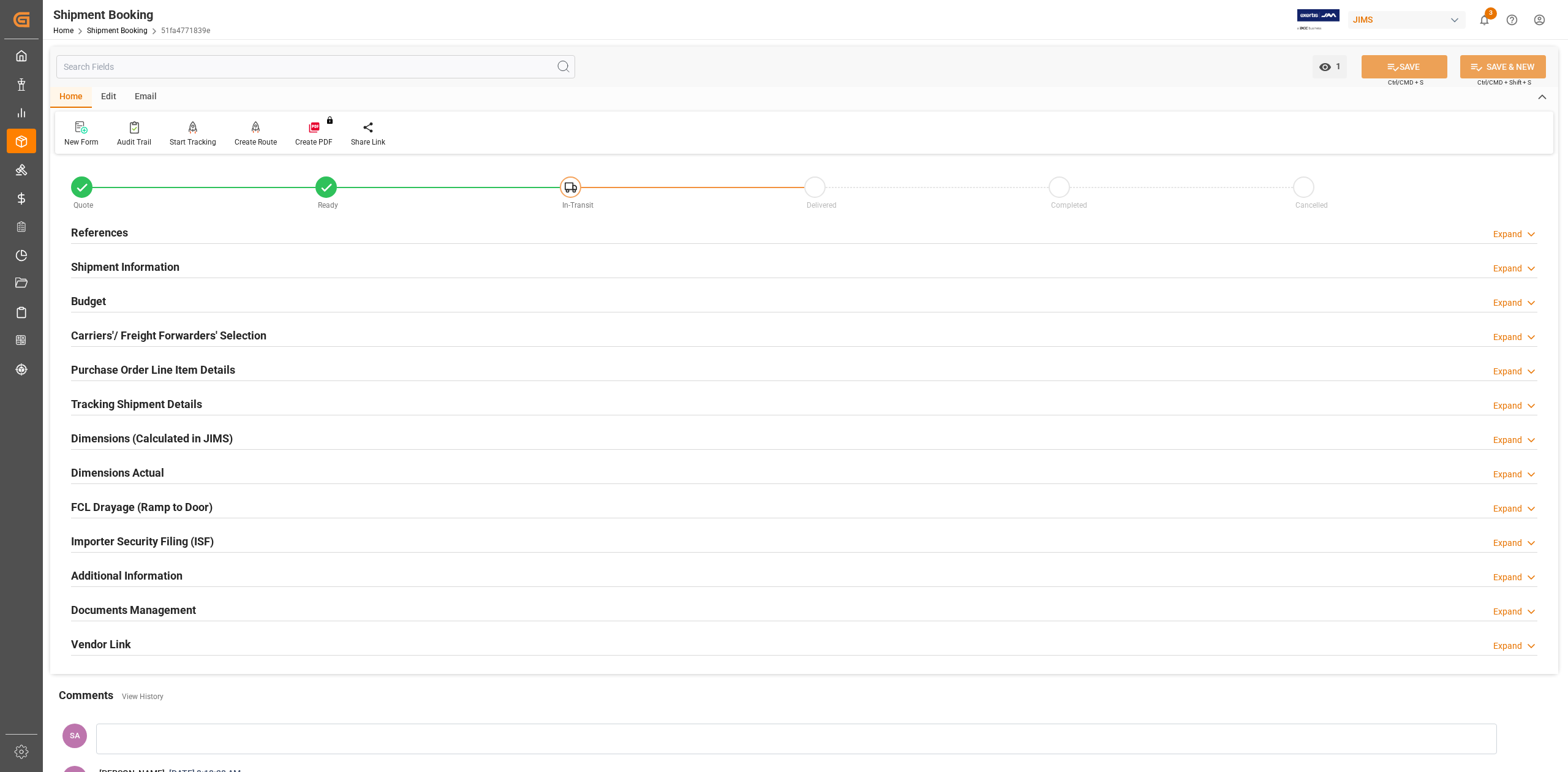
click at [141, 264] on h2 "Shipment Information" at bounding box center [126, 266] width 109 height 16
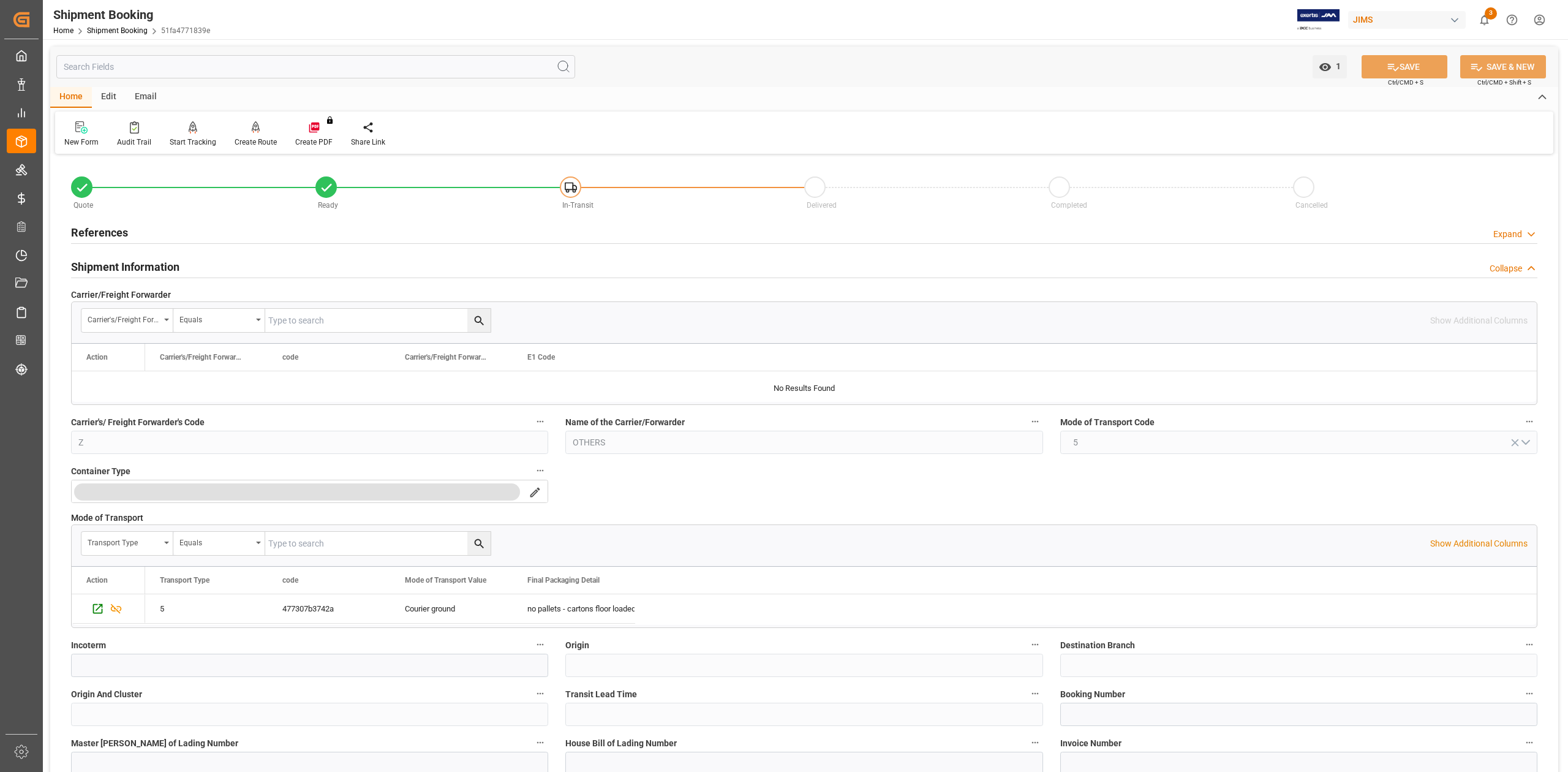
click at [141, 264] on h2 "Shipment Information" at bounding box center [126, 266] width 109 height 16
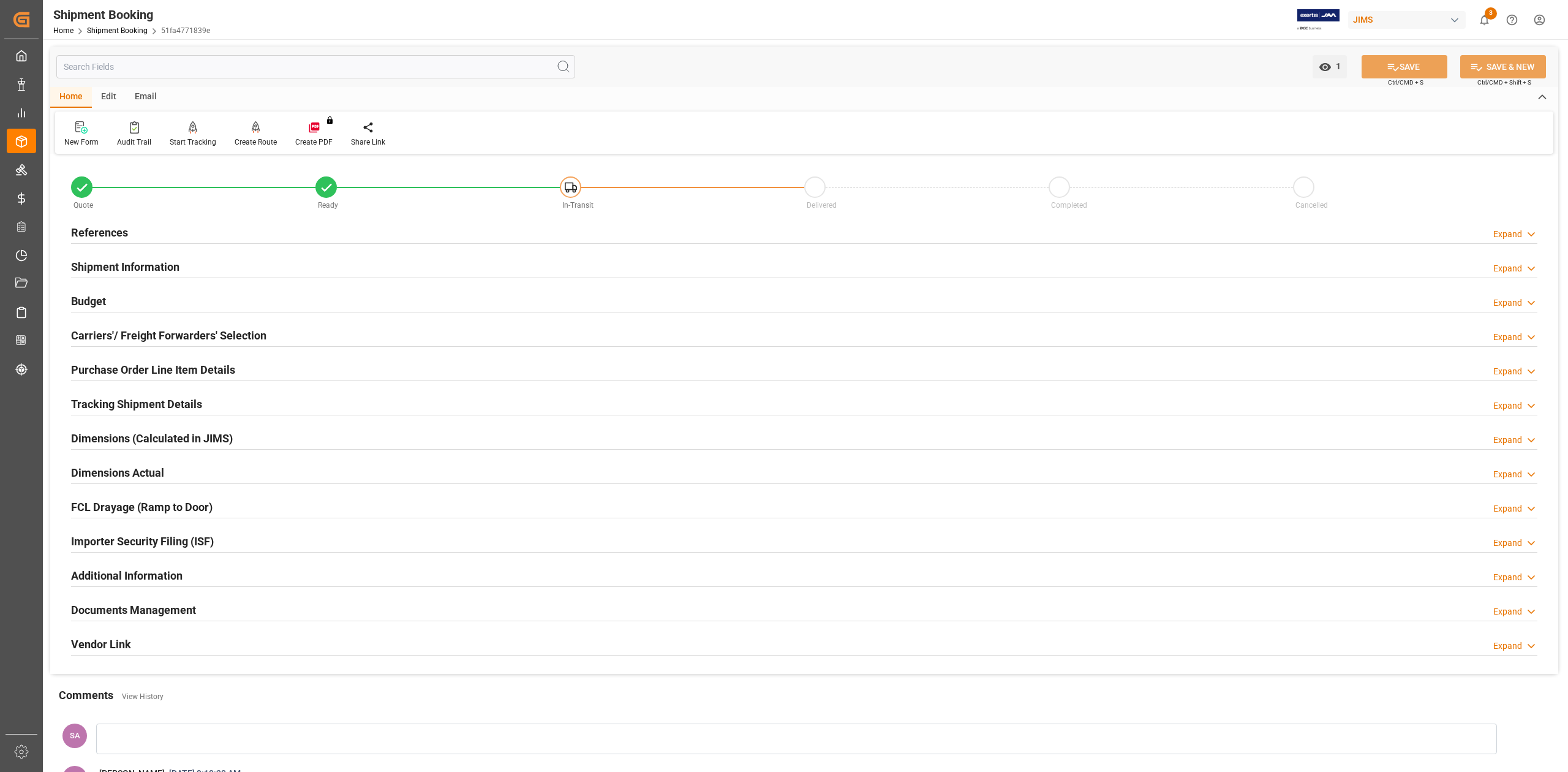
click at [135, 405] on h2 "Tracking Shipment Details" at bounding box center [137, 404] width 131 height 16
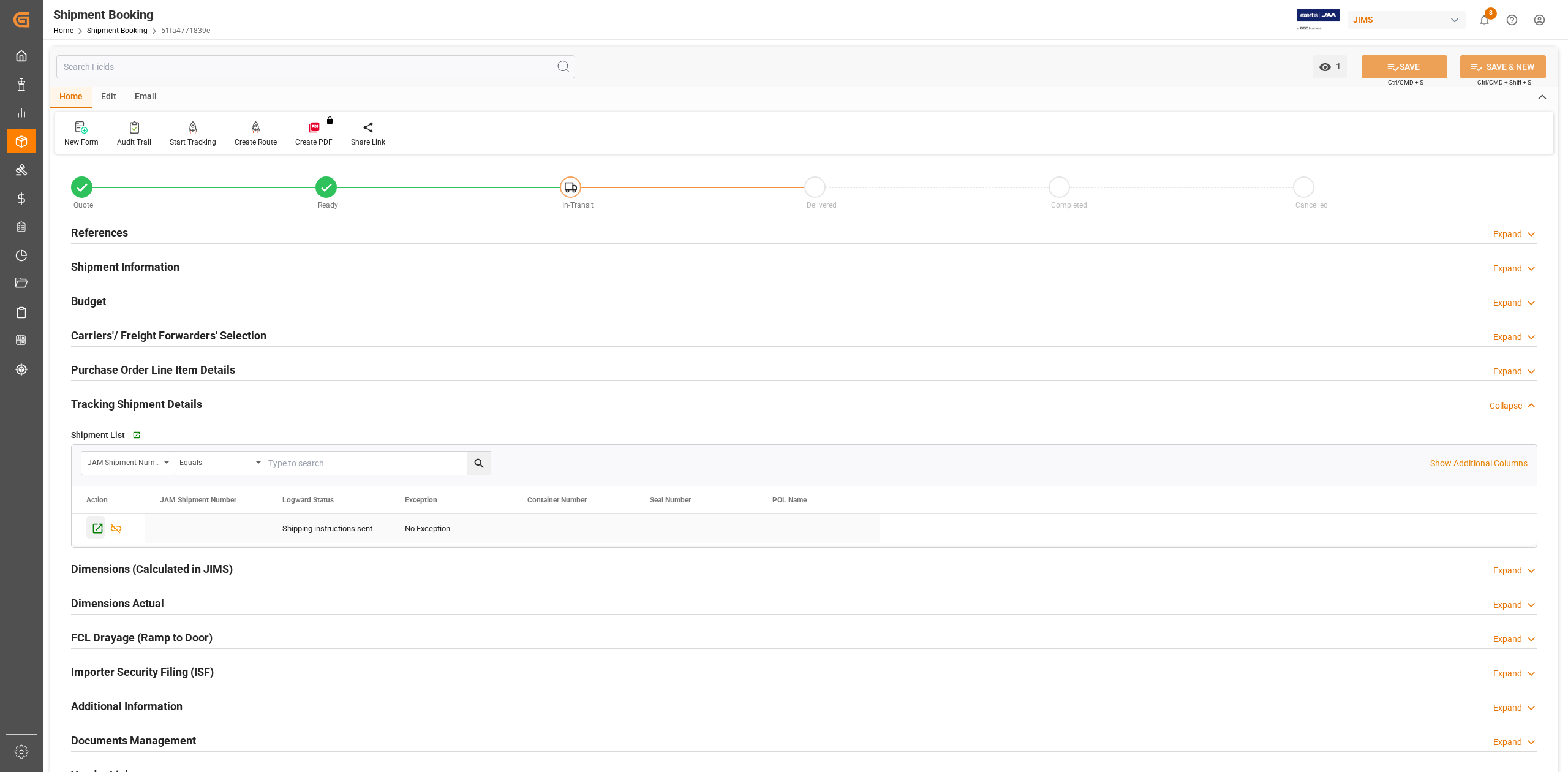
click at [96, 532] on icon "Press SPACE to select this row." at bounding box center [97, 528] width 13 height 13
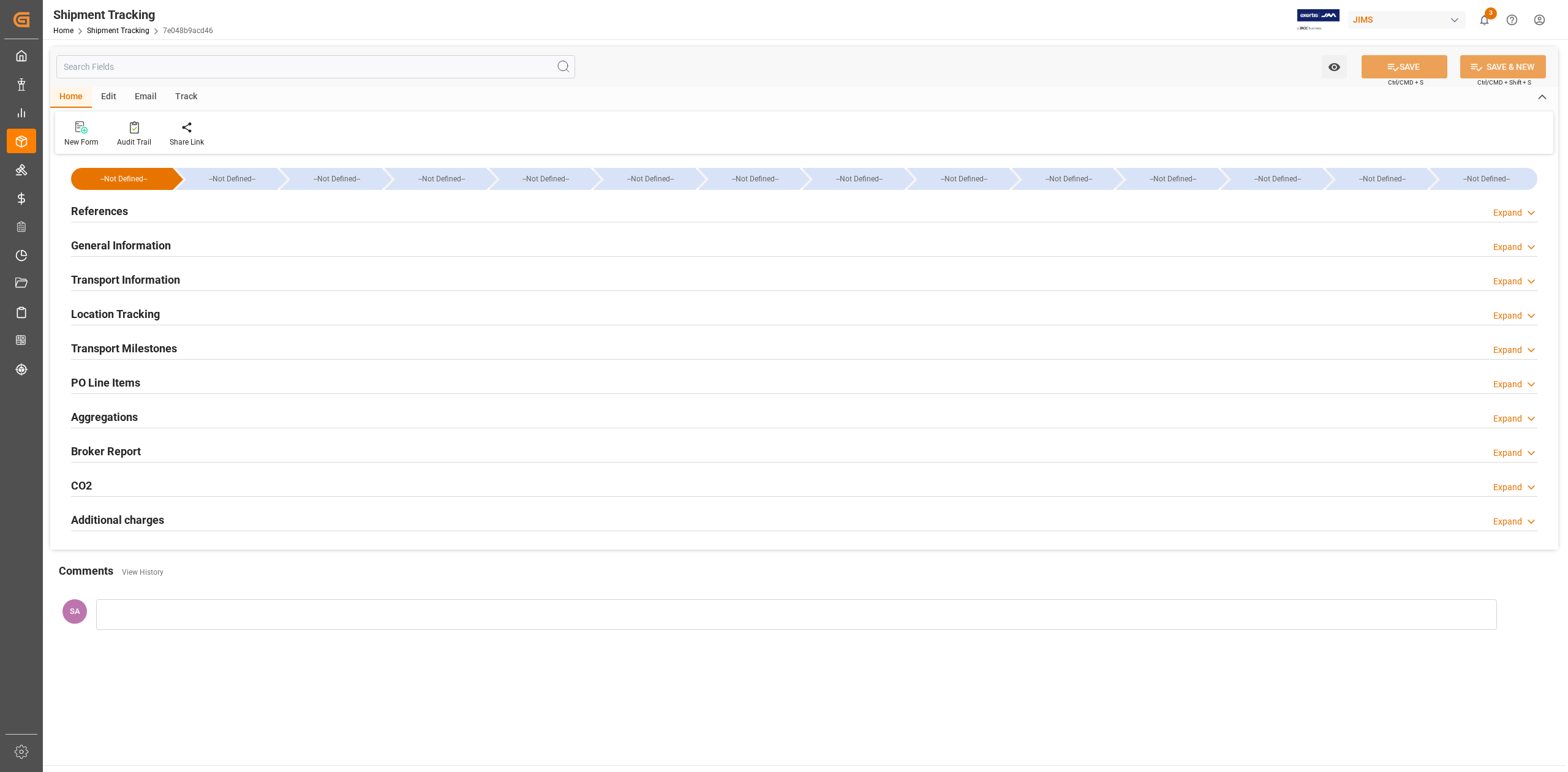
type input "[DATE]"
click at [122, 209] on h2 "References" at bounding box center [100, 211] width 57 height 16
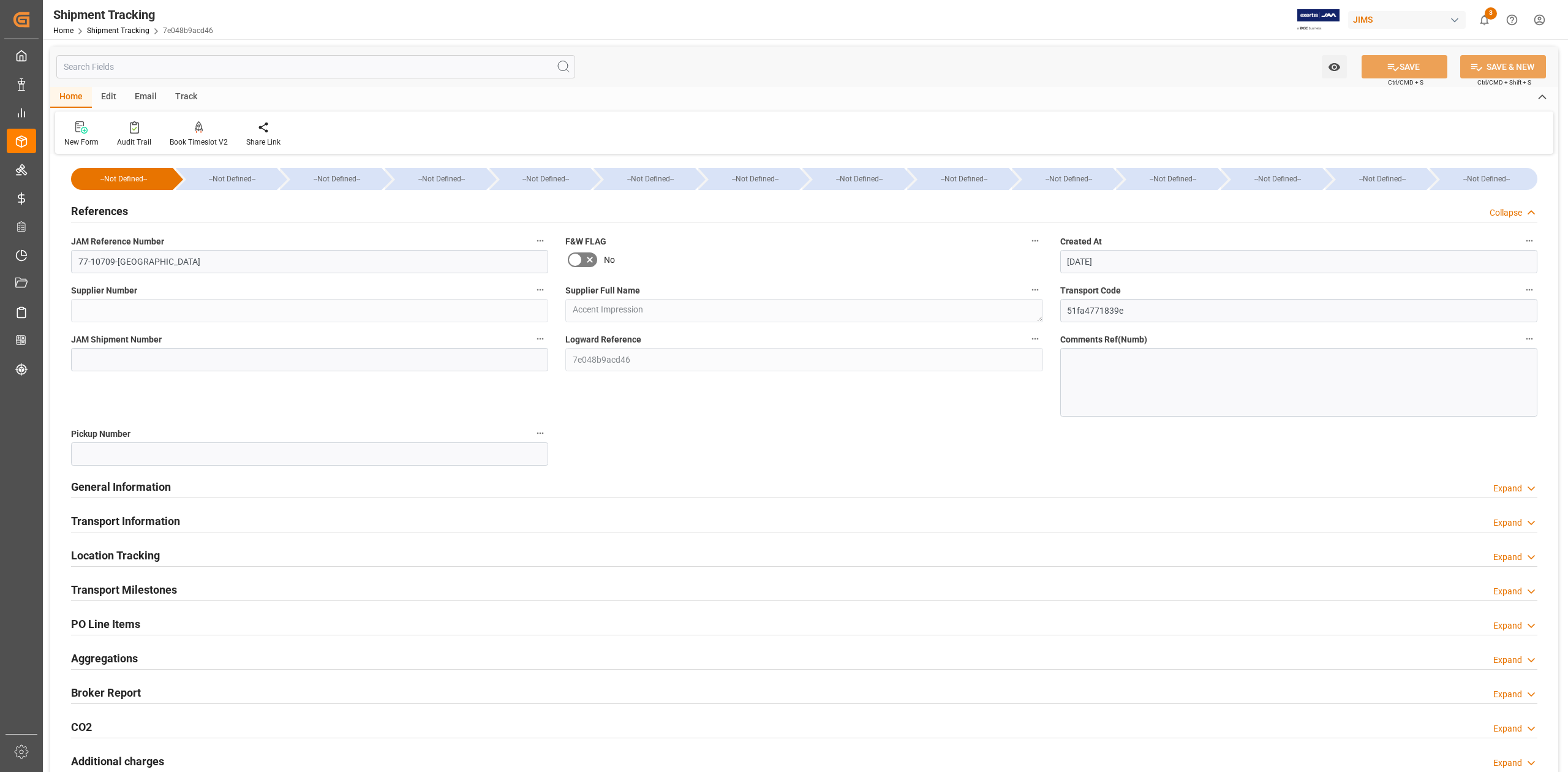
click at [121, 208] on h2 "References" at bounding box center [100, 211] width 57 height 16
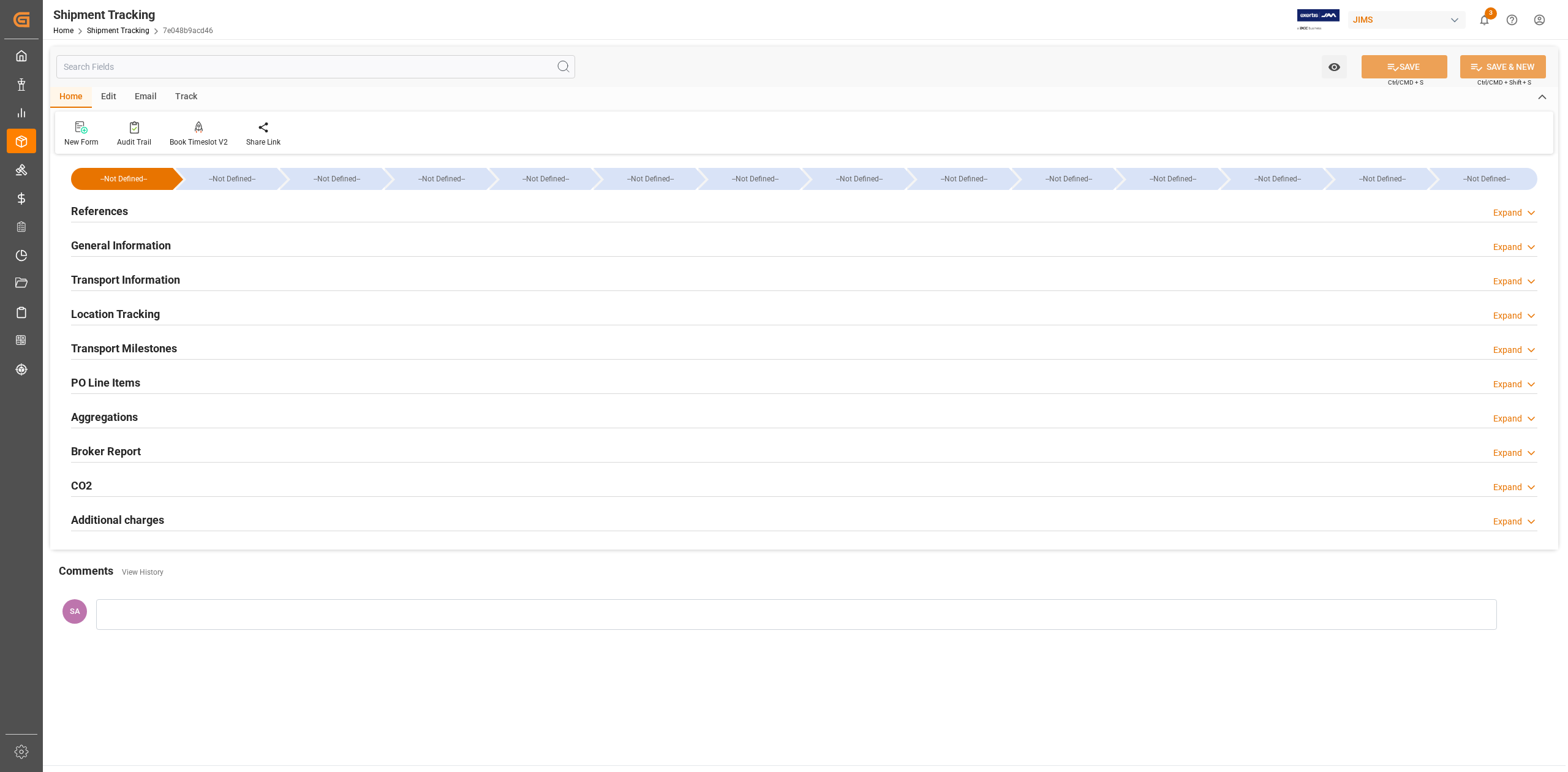
click at [121, 208] on h2 "References" at bounding box center [100, 211] width 57 height 16
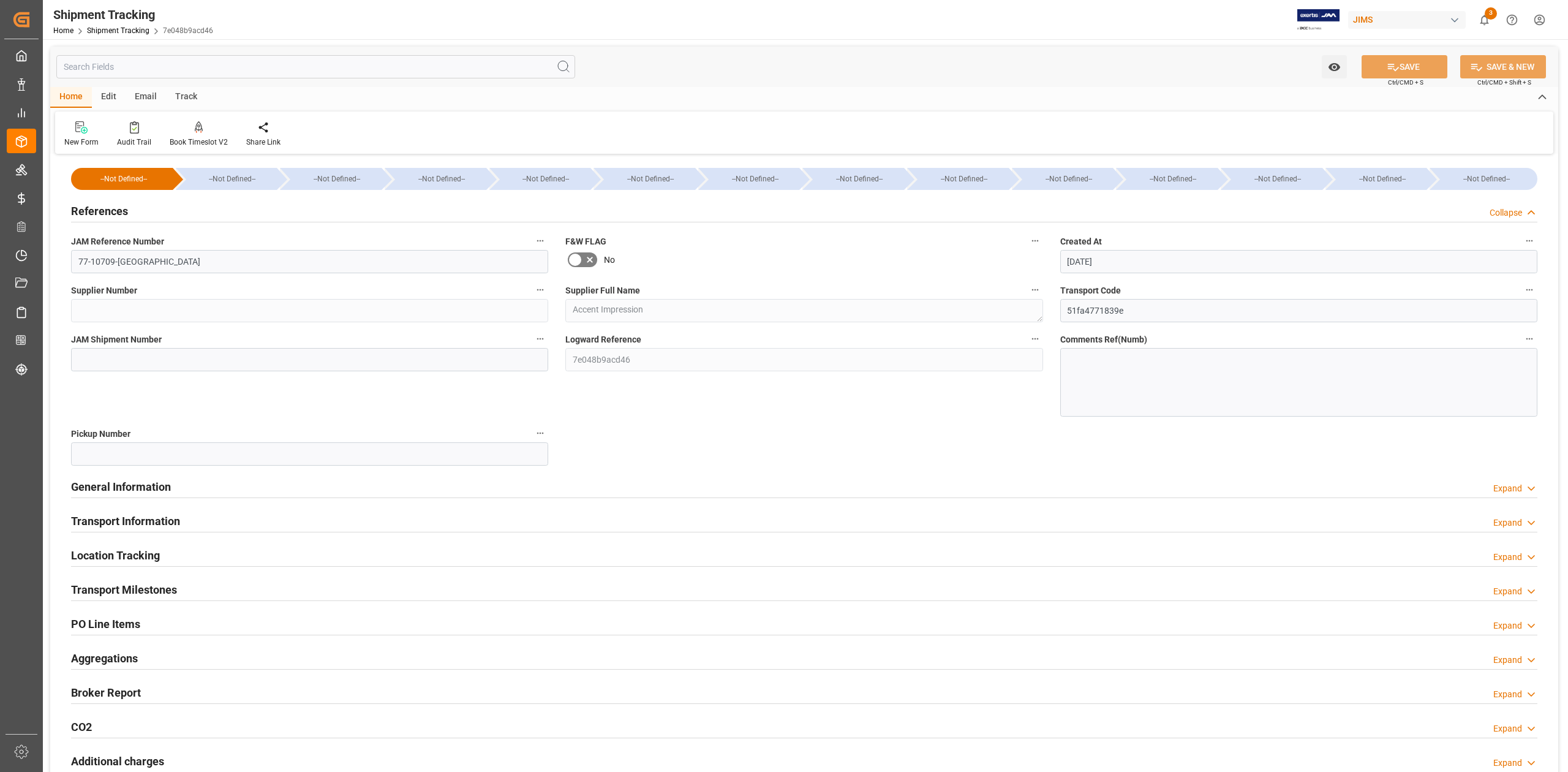
click at [121, 208] on h2 "References" at bounding box center [100, 211] width 57 height 16
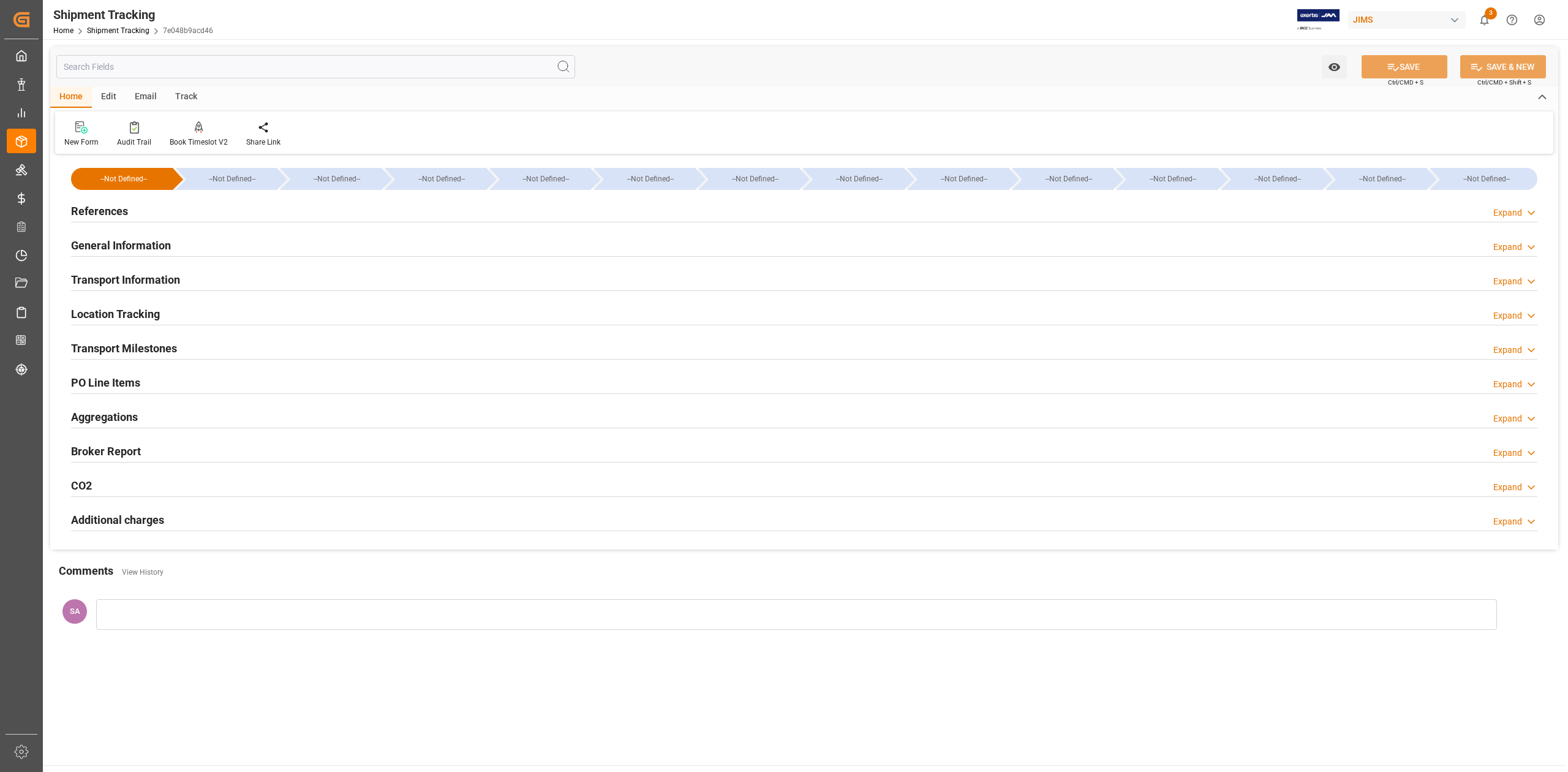
click at [136, 241] on h2 "General Information" at bounding box center [121, 245] width 100 height 16
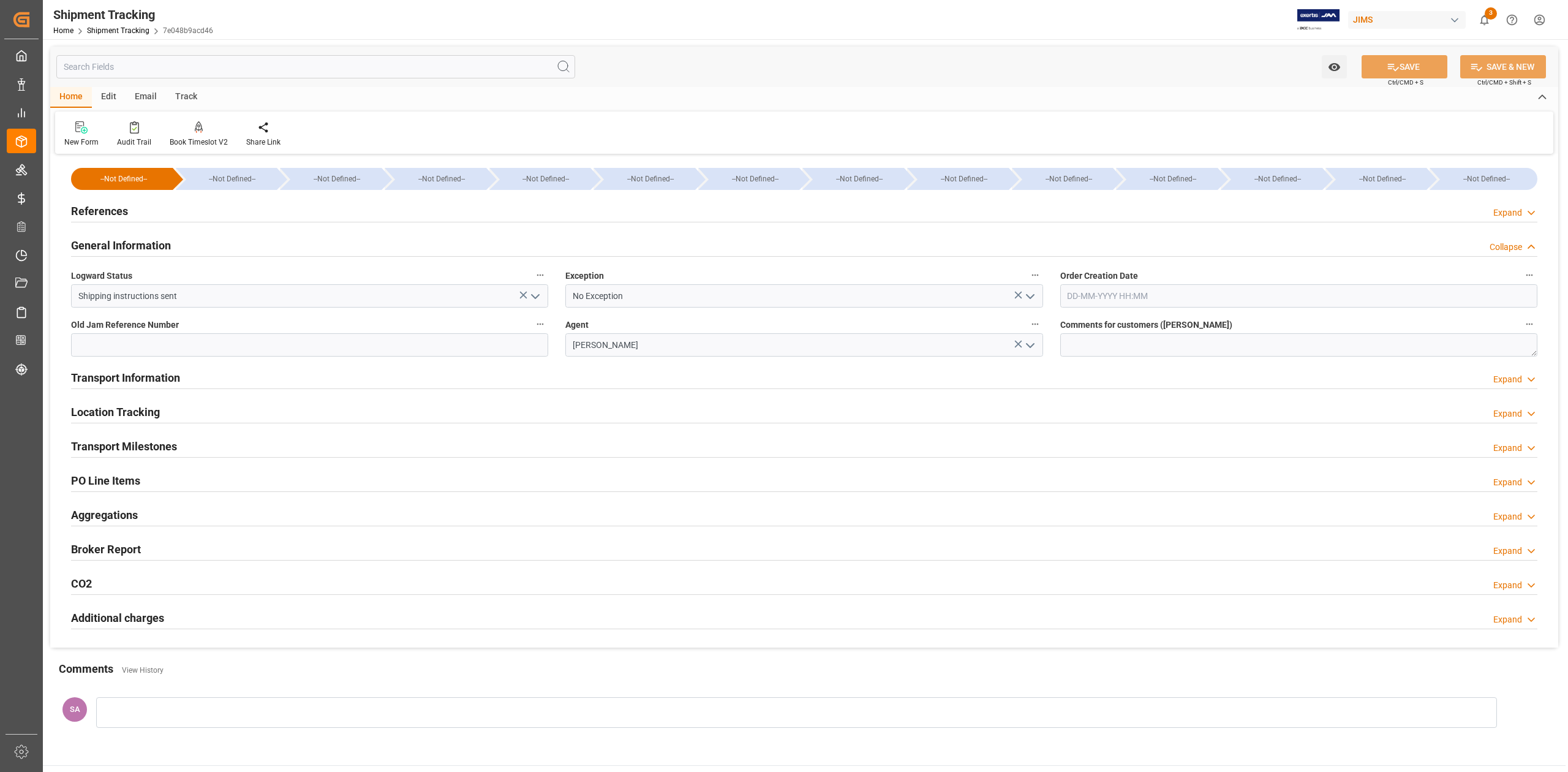
click at [1029, 298] on polyline "open menu" at bounding box center [1030, 296] width 7 height 3
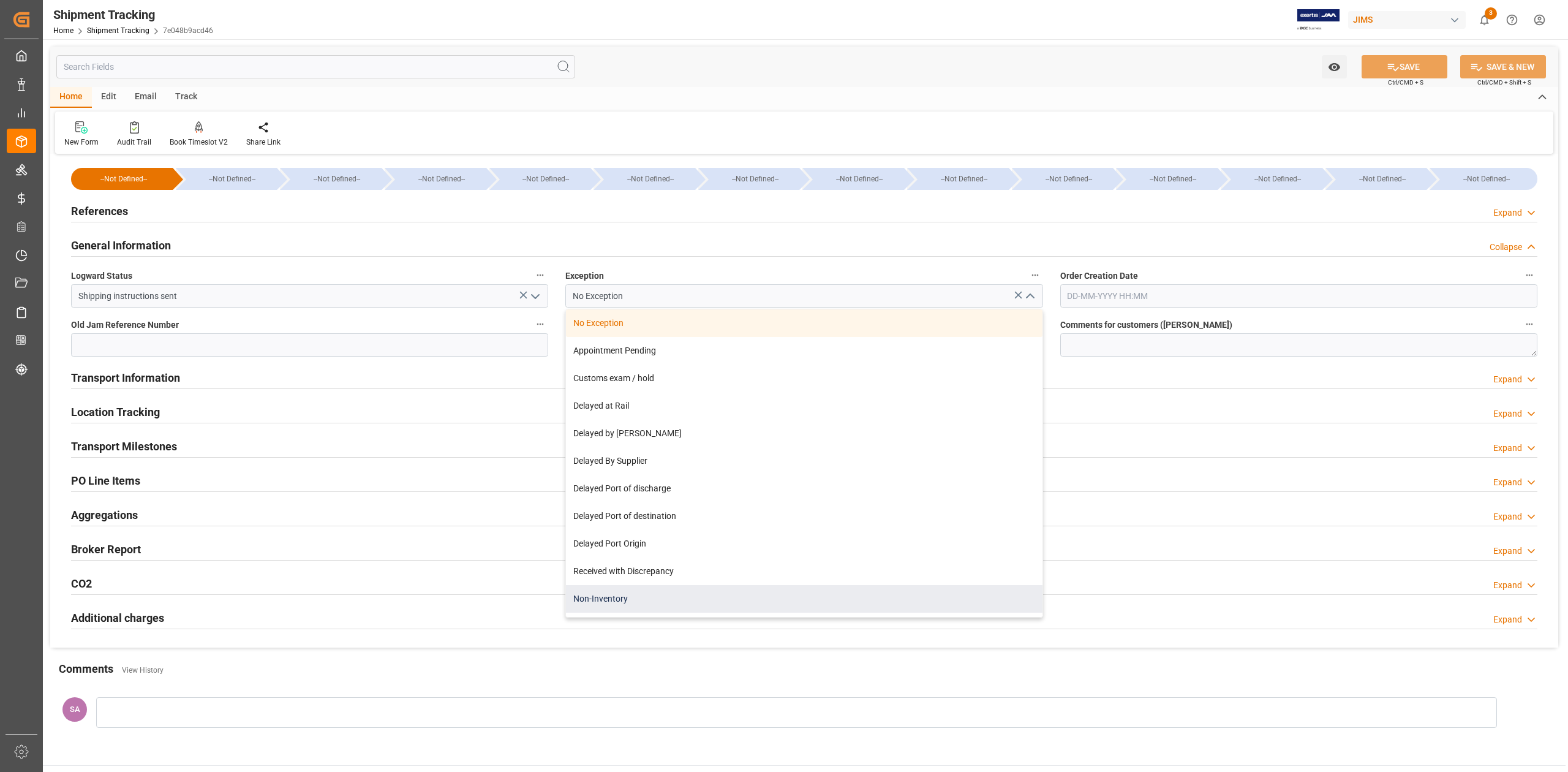
click at [705, 599] on div "Non-Inventory" at bounding box center [804, 599] width 476 height 28
type input "Non-Inventory"
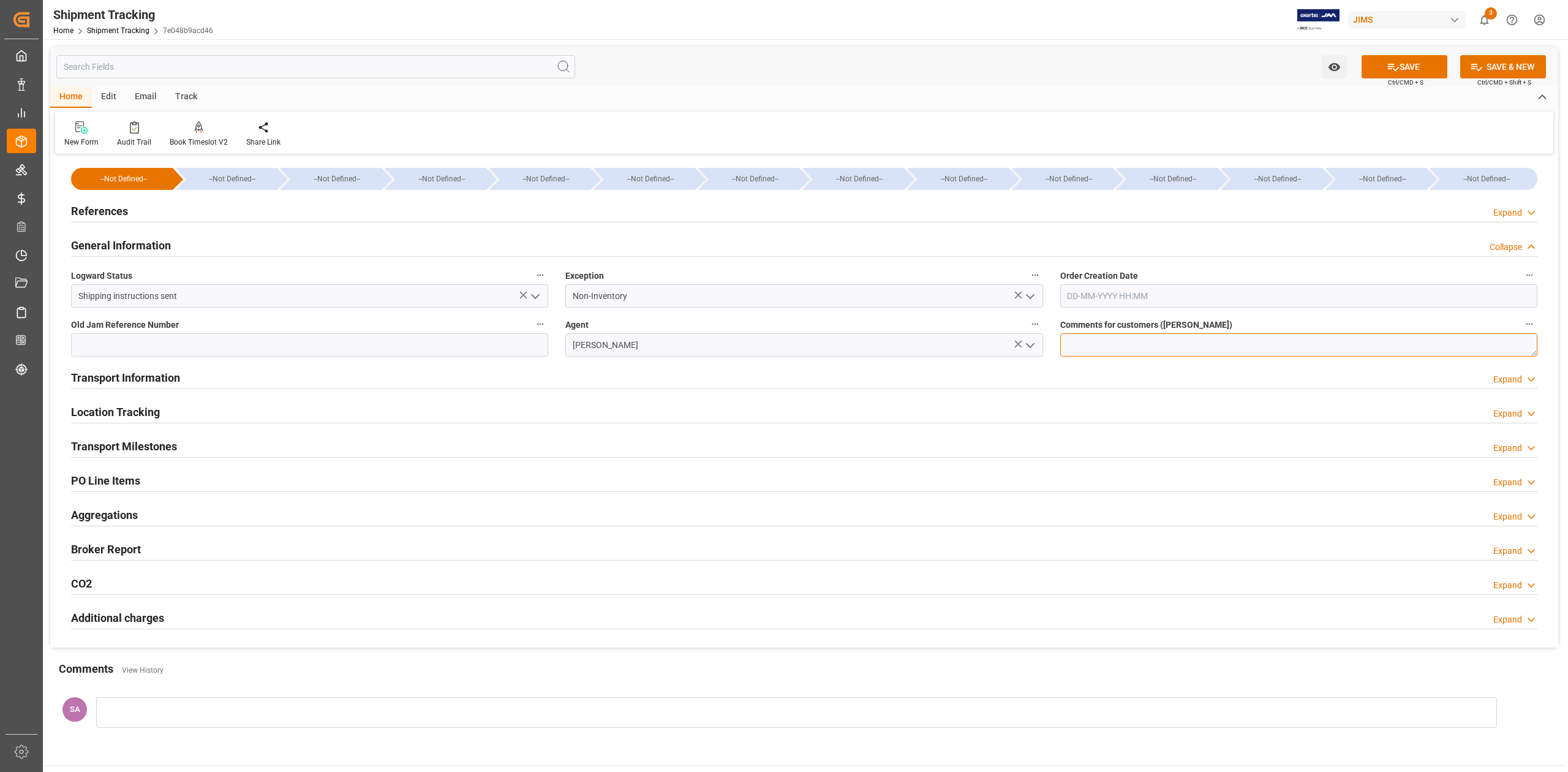
click at [1128, 348] on textarea at bounding box center [1298, 345] width 477 height 23
click at [1122, 347] on textarea at bounding box center [1298, 345] width 477 height 23
paste textarea "Walk-in 1 box"
type textarea "Walk-in 1 box"
click at [1404, 64] on button "SAVE" at bounding box center [1404, 67] width 86 height 23
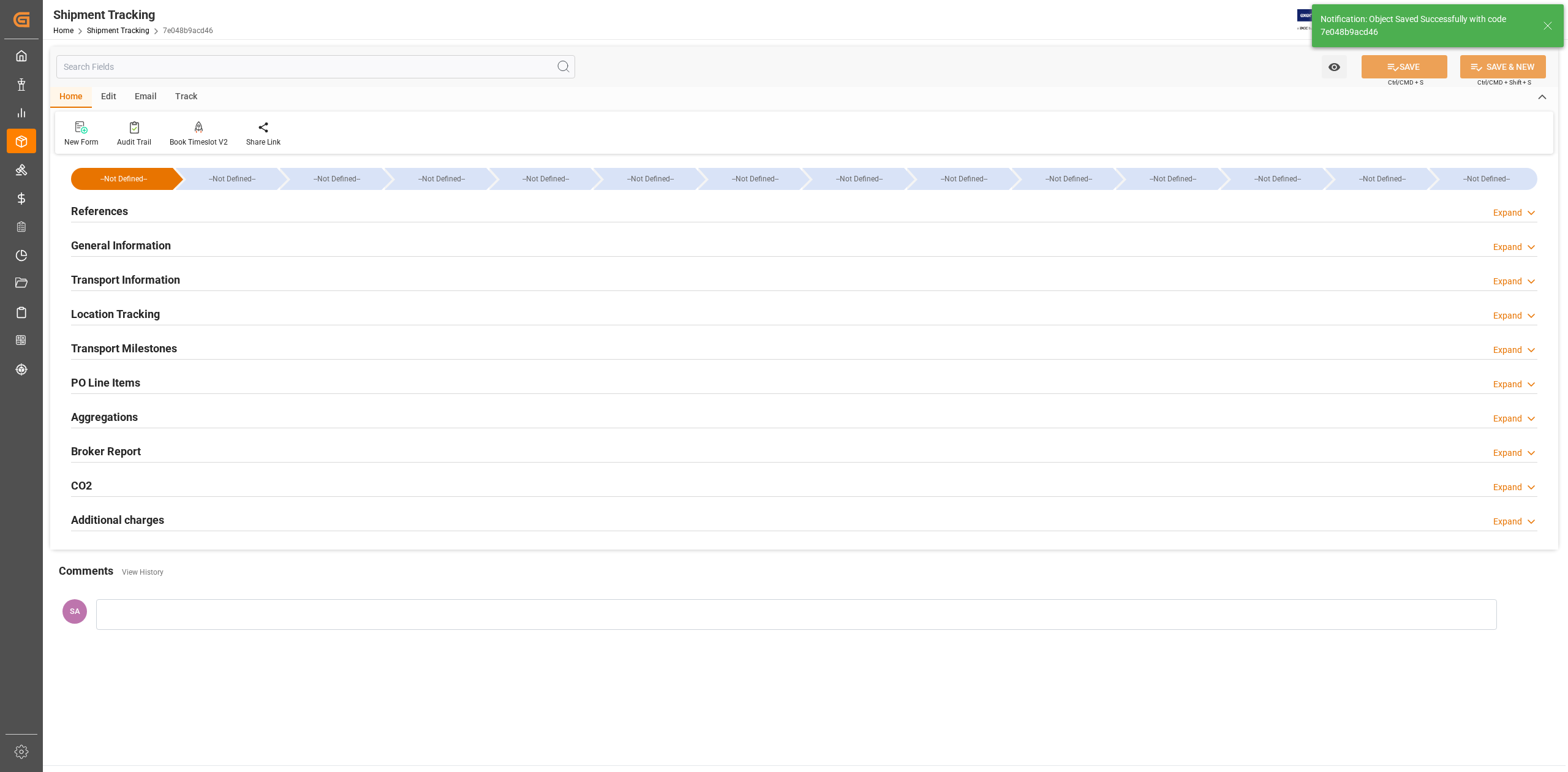
click at [170, 351] on h2 "Transport Milestones" at bounding box center [124, 348] width 106 height 16
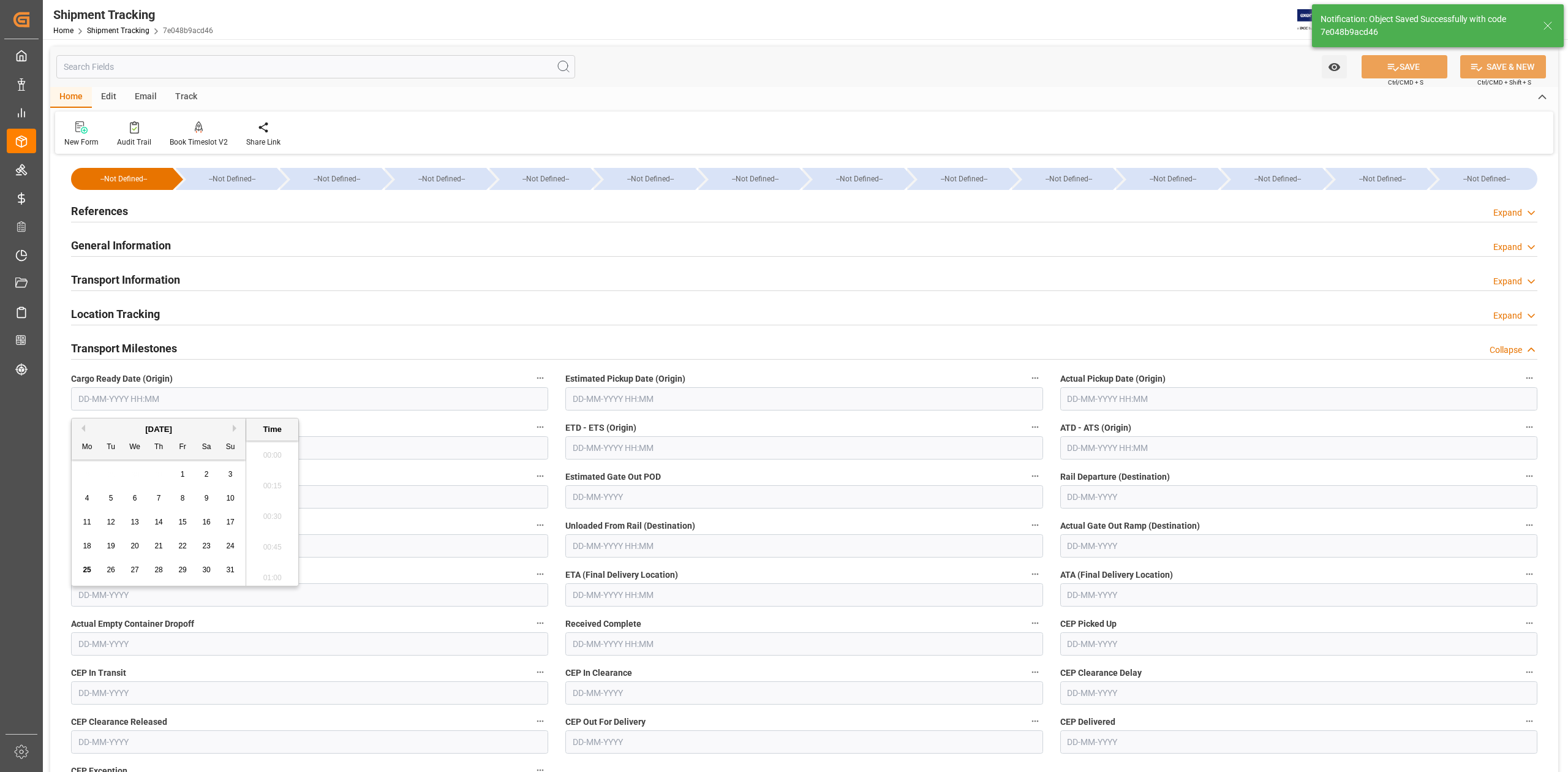
click at [355, 398] on input "text" at bounding box center [310, 399] width 477 height 23
click at [83, 548] on span "18" at bounding box center [87, 546] width 8 height 9
type input "[DATE] 00:00"
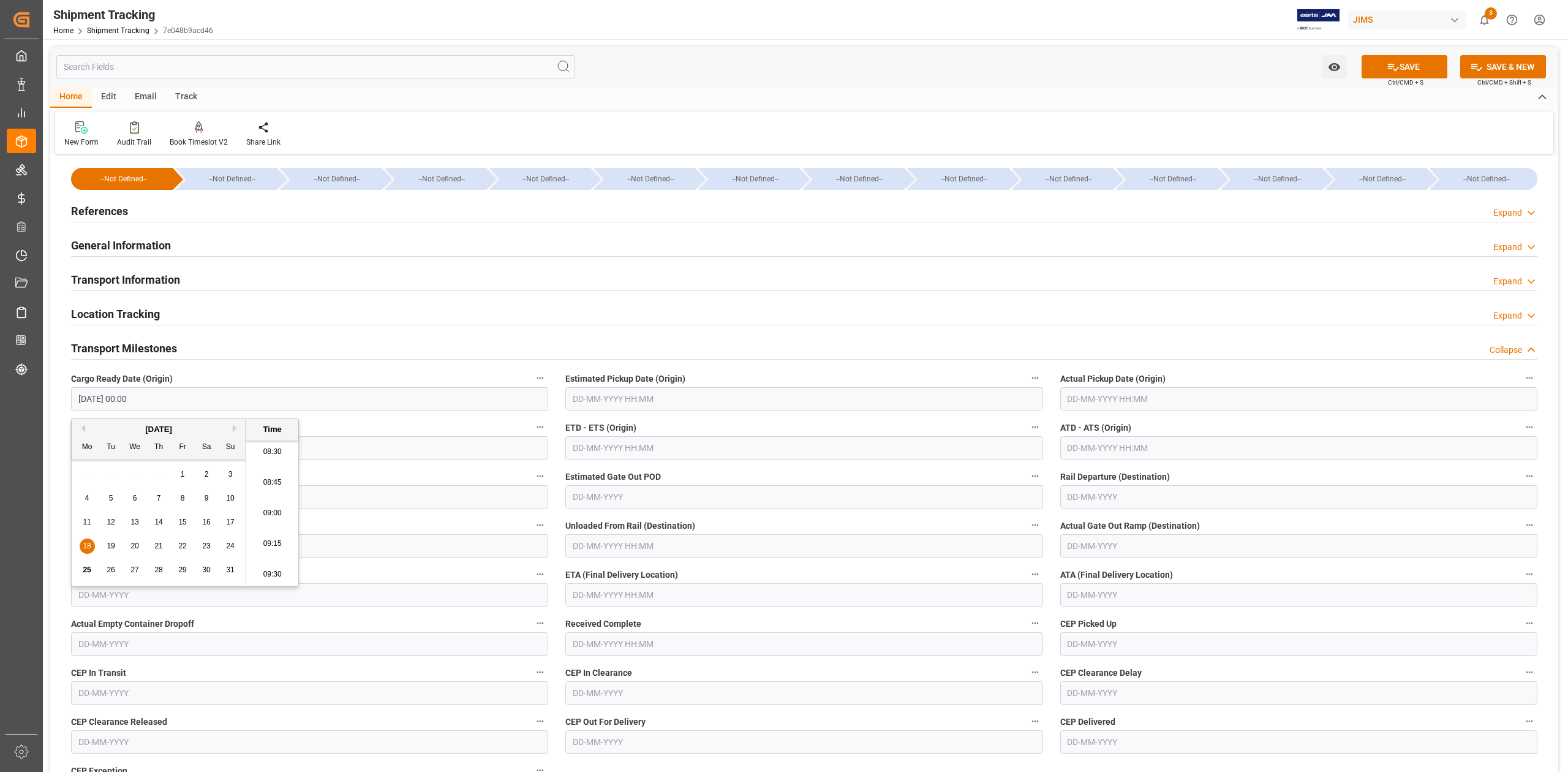
click at [644, 393] on input "text" at bounding box center [804, 399] width 477 height 23
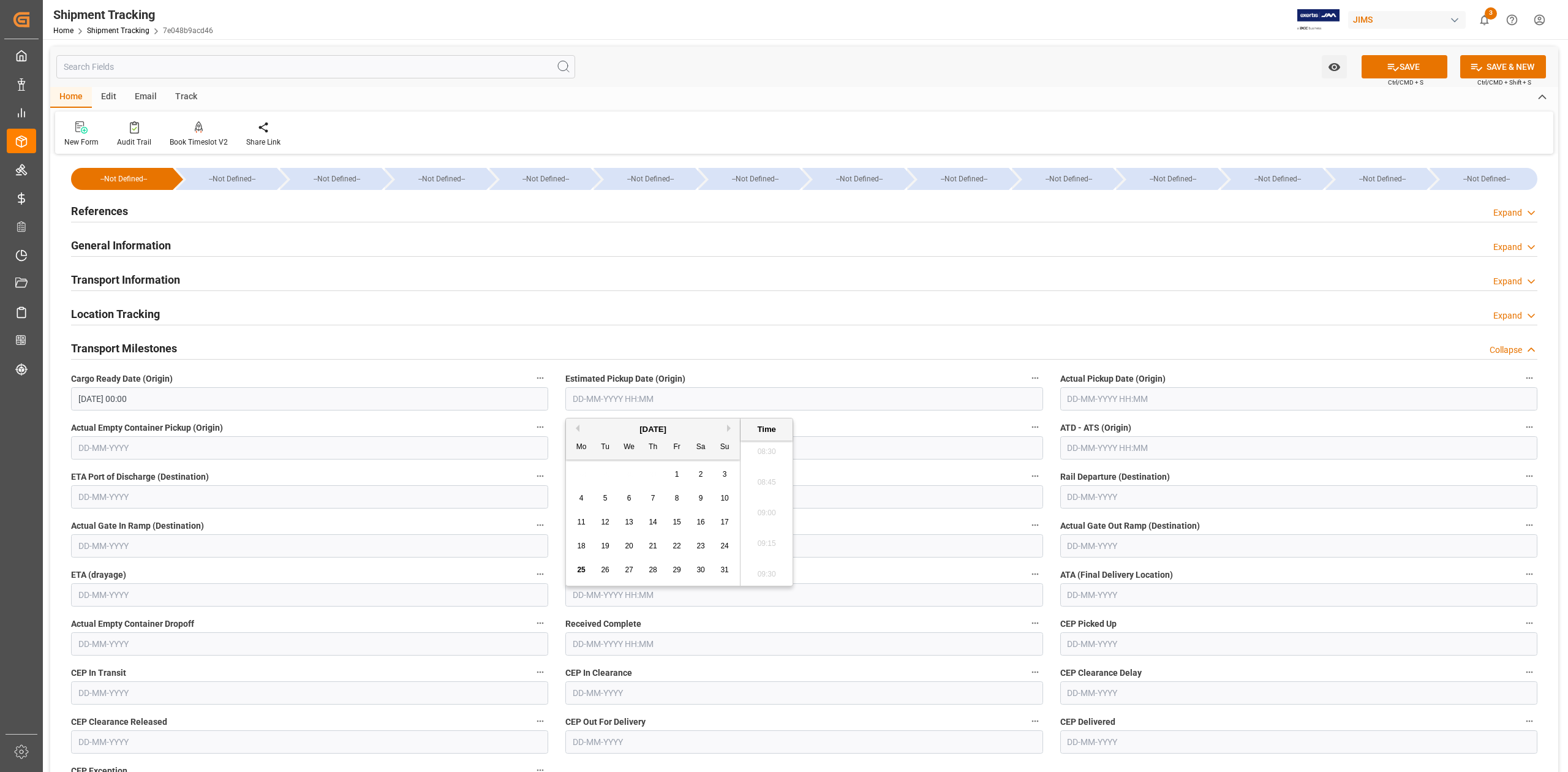
click at [677, 552] on div "22" at bounding box center [677, 546] width 16 height 15
type input "[DATE] 00:00"
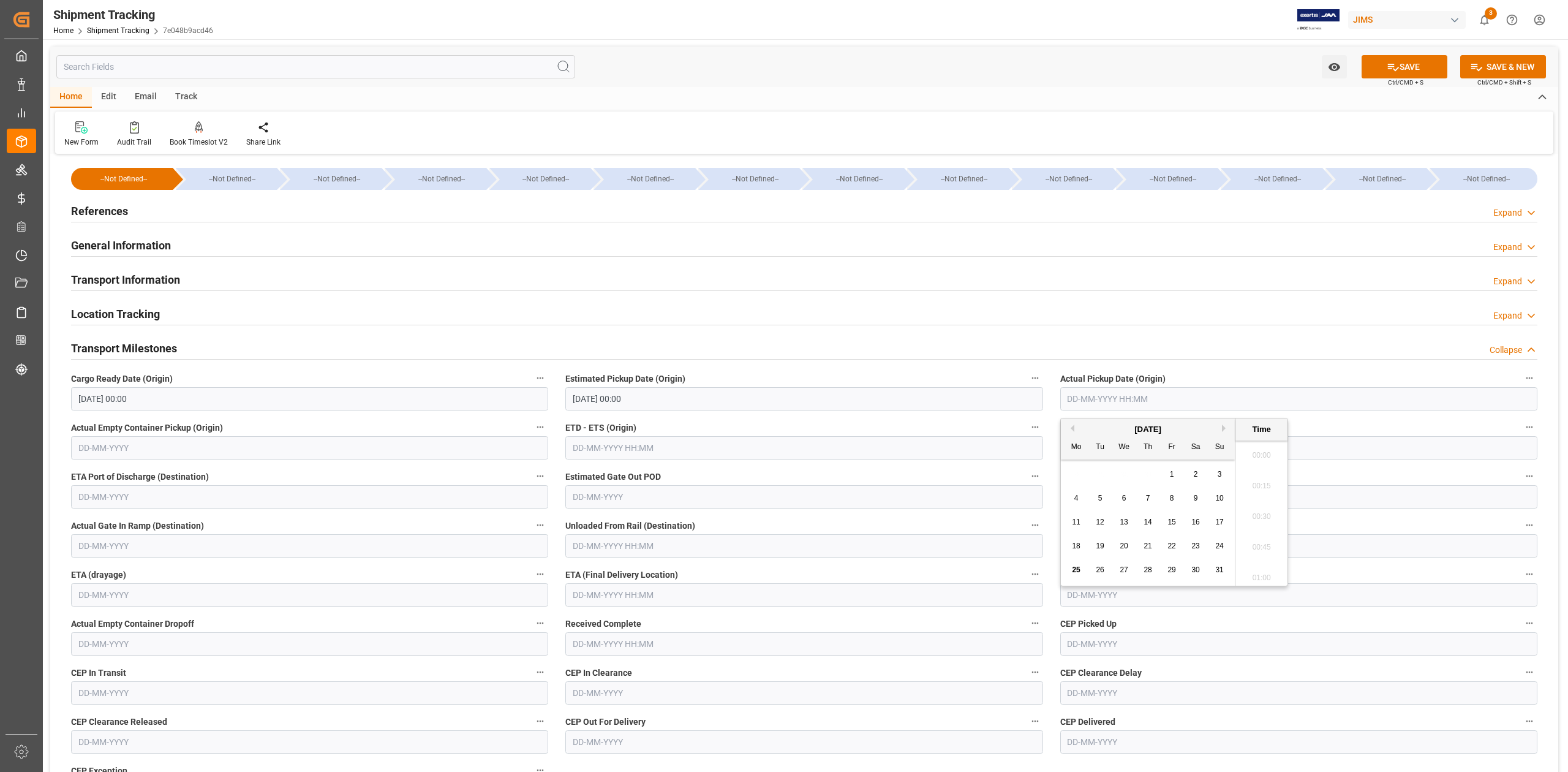
click at [1198, 392] on input "text" at bounding box center [1298, 399] width 477 height 23
click at [1176, 540] on div "22" at bounding box center [1172, 546] width 16 height 15
type input "[DATE] 00:00"
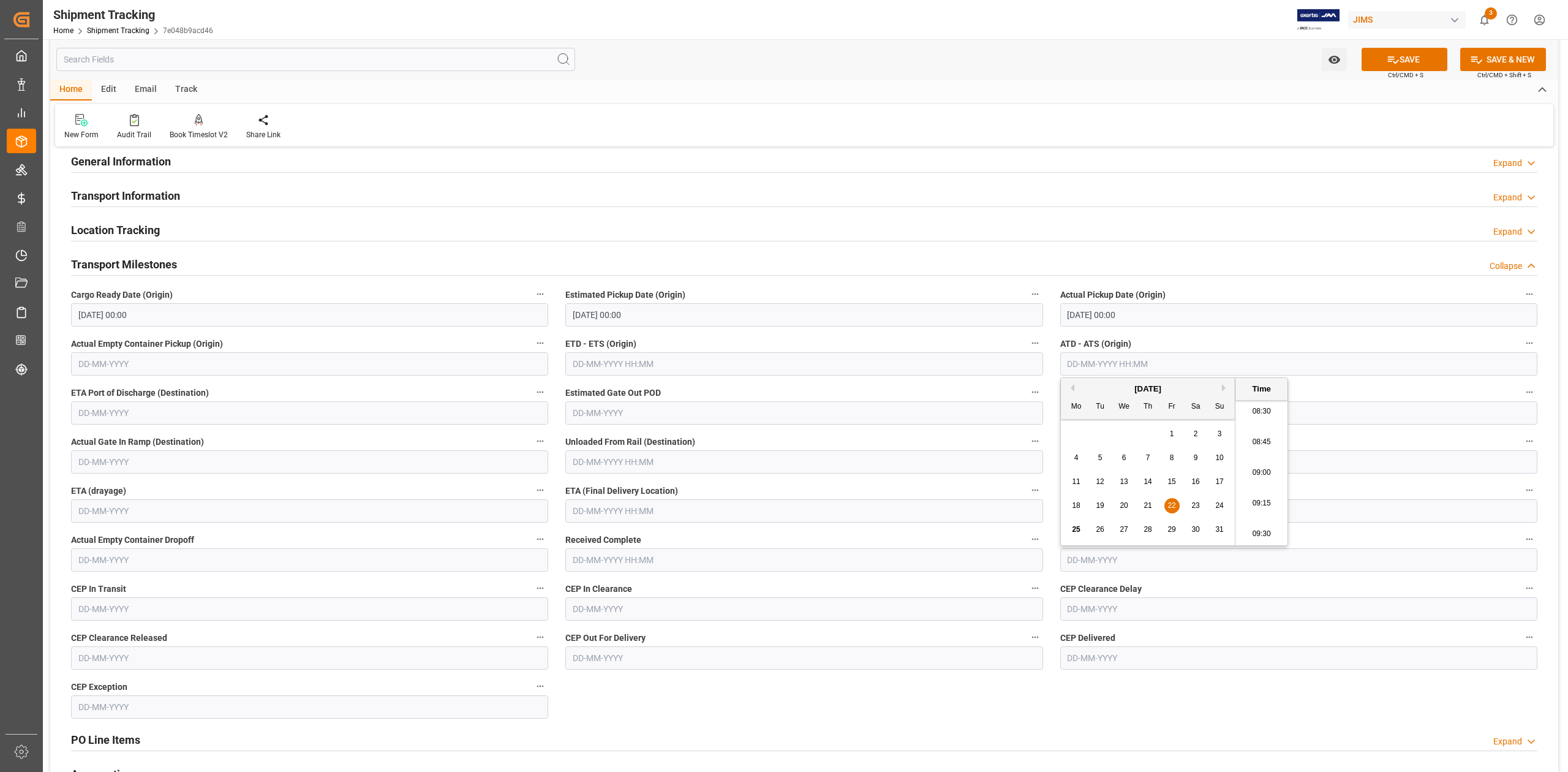
scroll to position [163, 0]
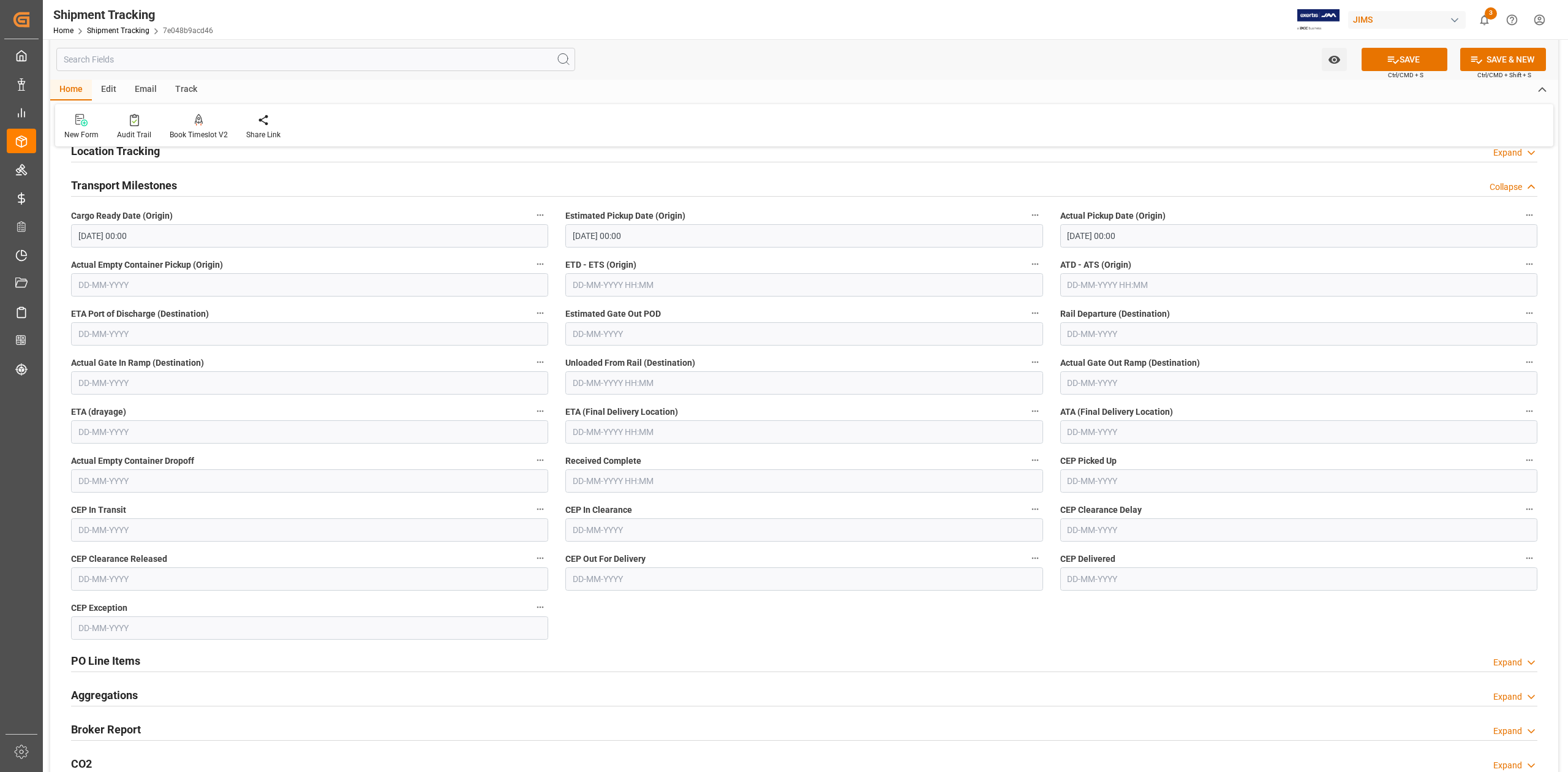
click at [692, 441] on input "text" at bounding box center [804, 432] width 477 height 23
click at [674, 583] on div "22" at bounding box center [677, 579] width 16 height 15
type input "[DATE] 00:00"
click at [1113, 426] on input "text" at bounding box center [1298, 432] width 477 height 23
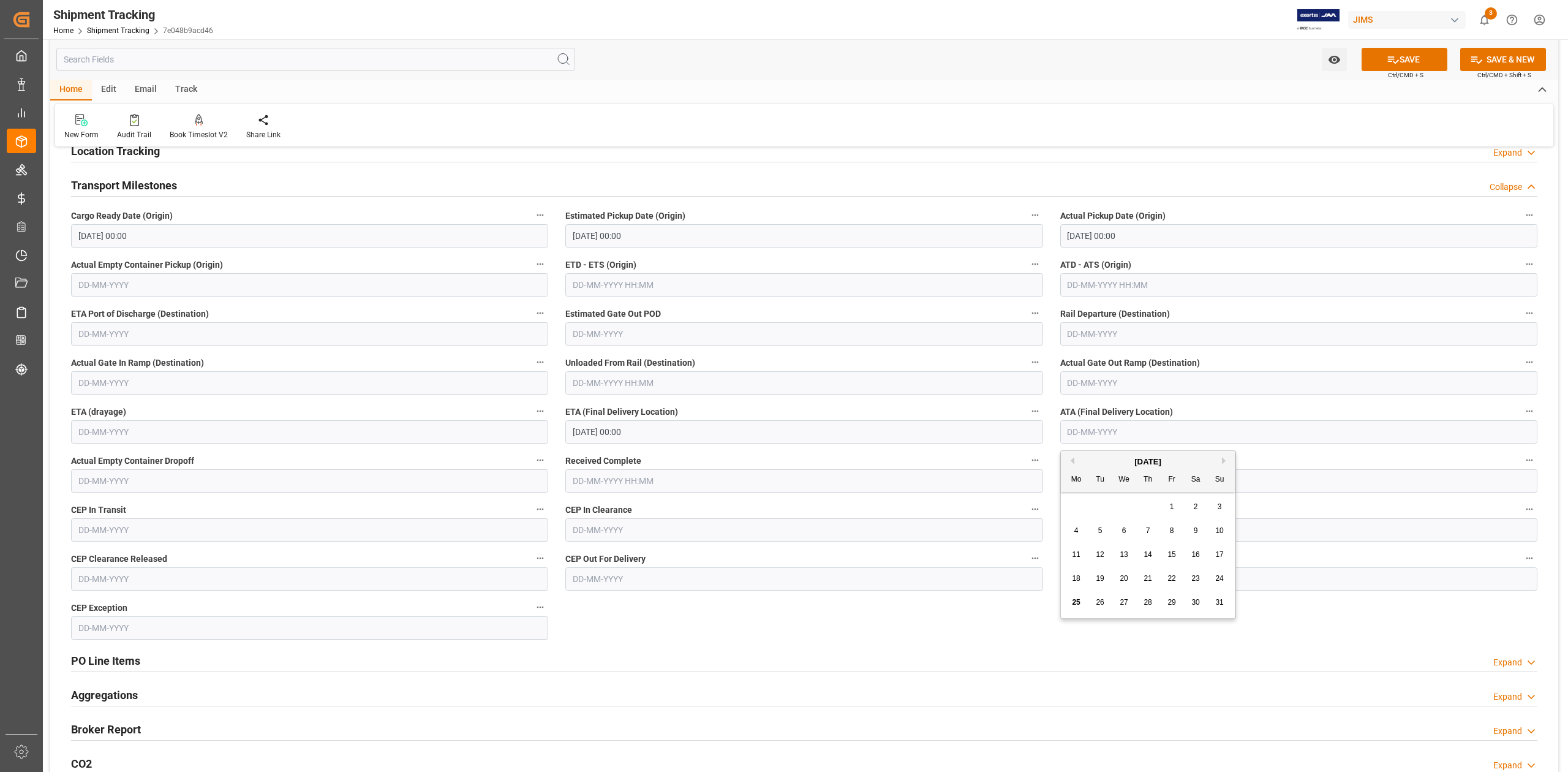
click at [1172, 579] on span "22" at bounding box center [1171, 578] width 8 height 9
type input "[DATE]"
click at [1397, 58] on button "SAVE" at bounding box center [1404, 59] width 86 height 23
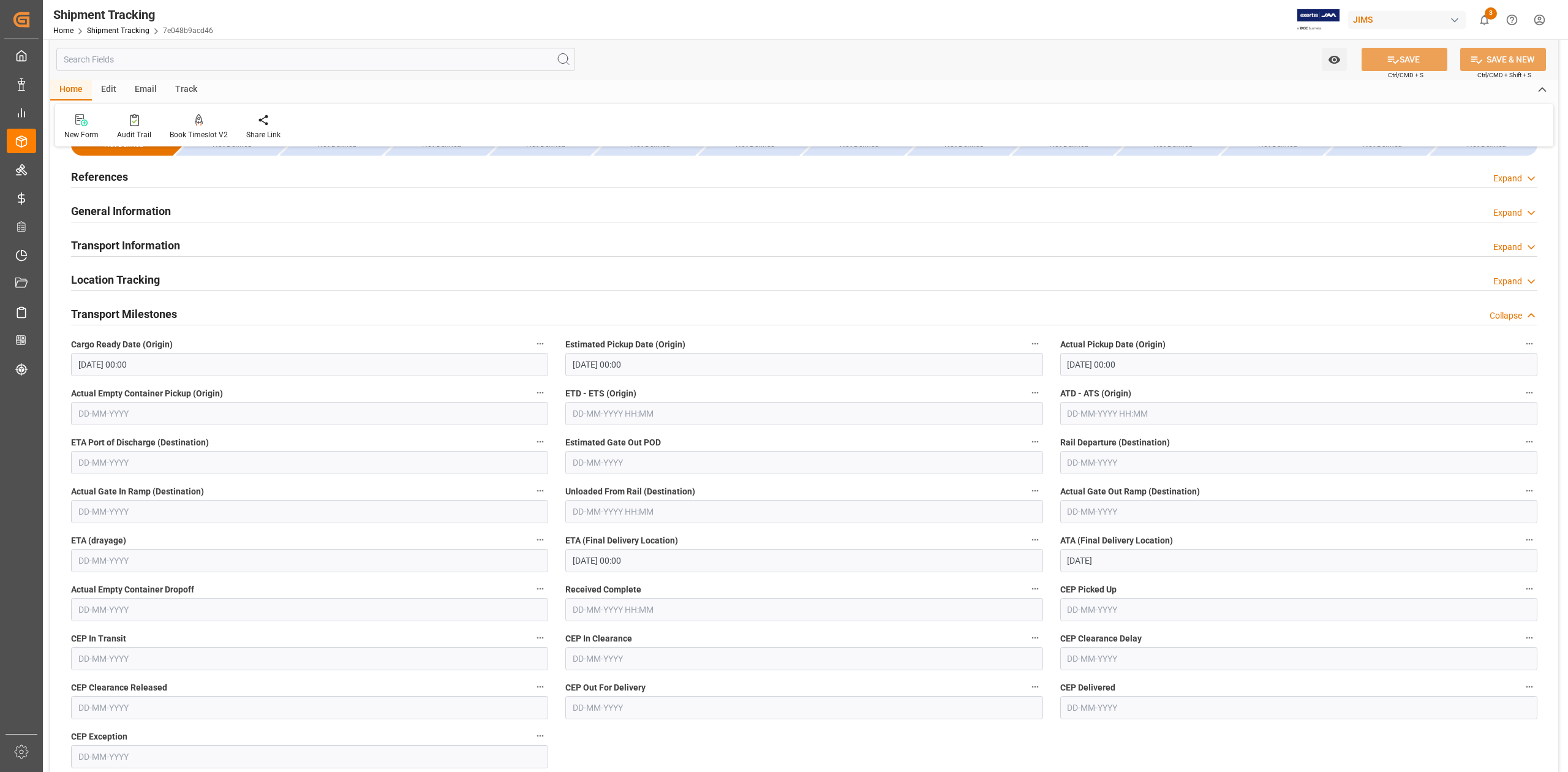
scroll to position [0, 0]
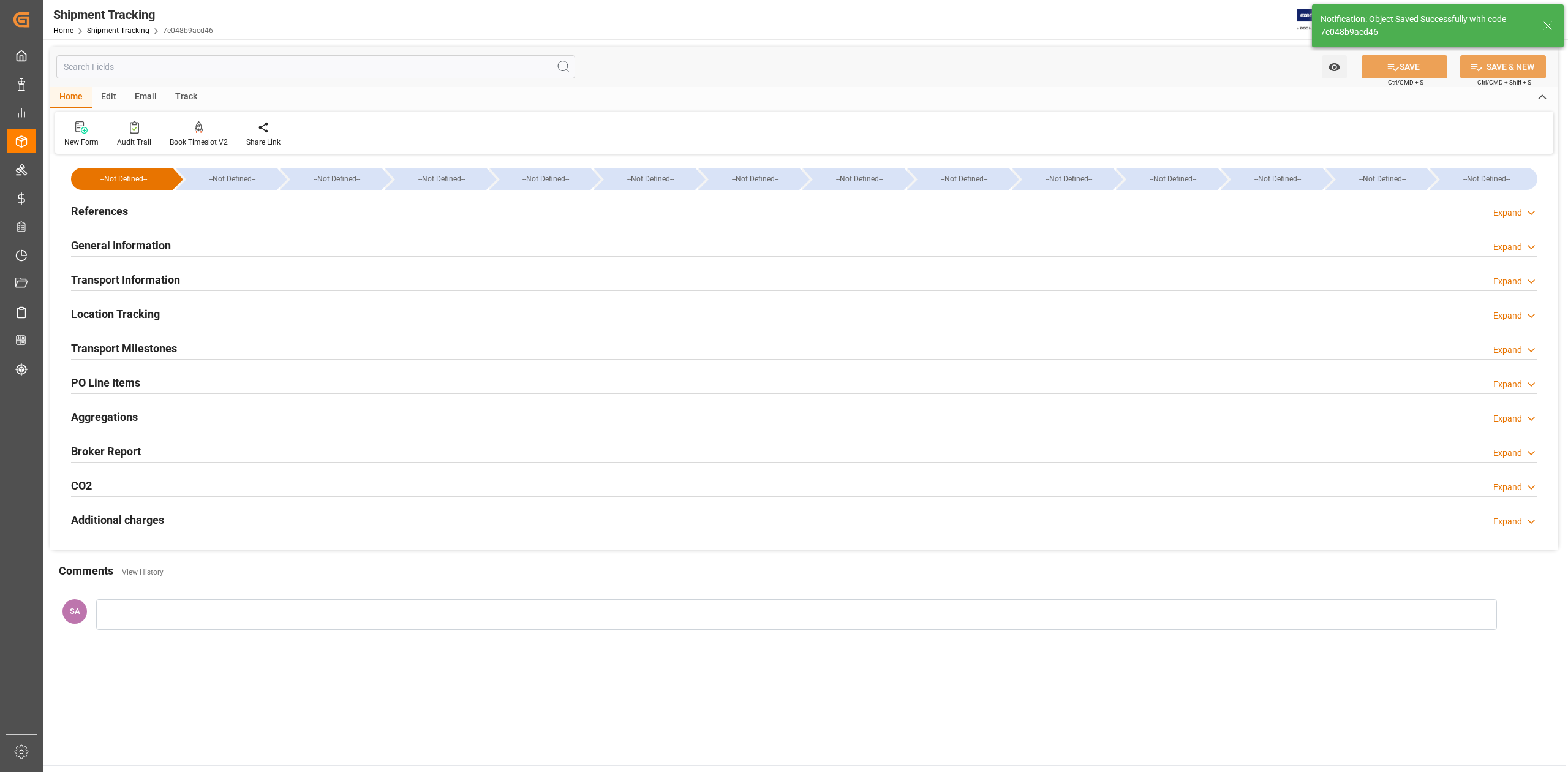
type input "Delivered"
click at [118, 213] on h2 "References" at bounding box center [100, 211] width 57 height 16
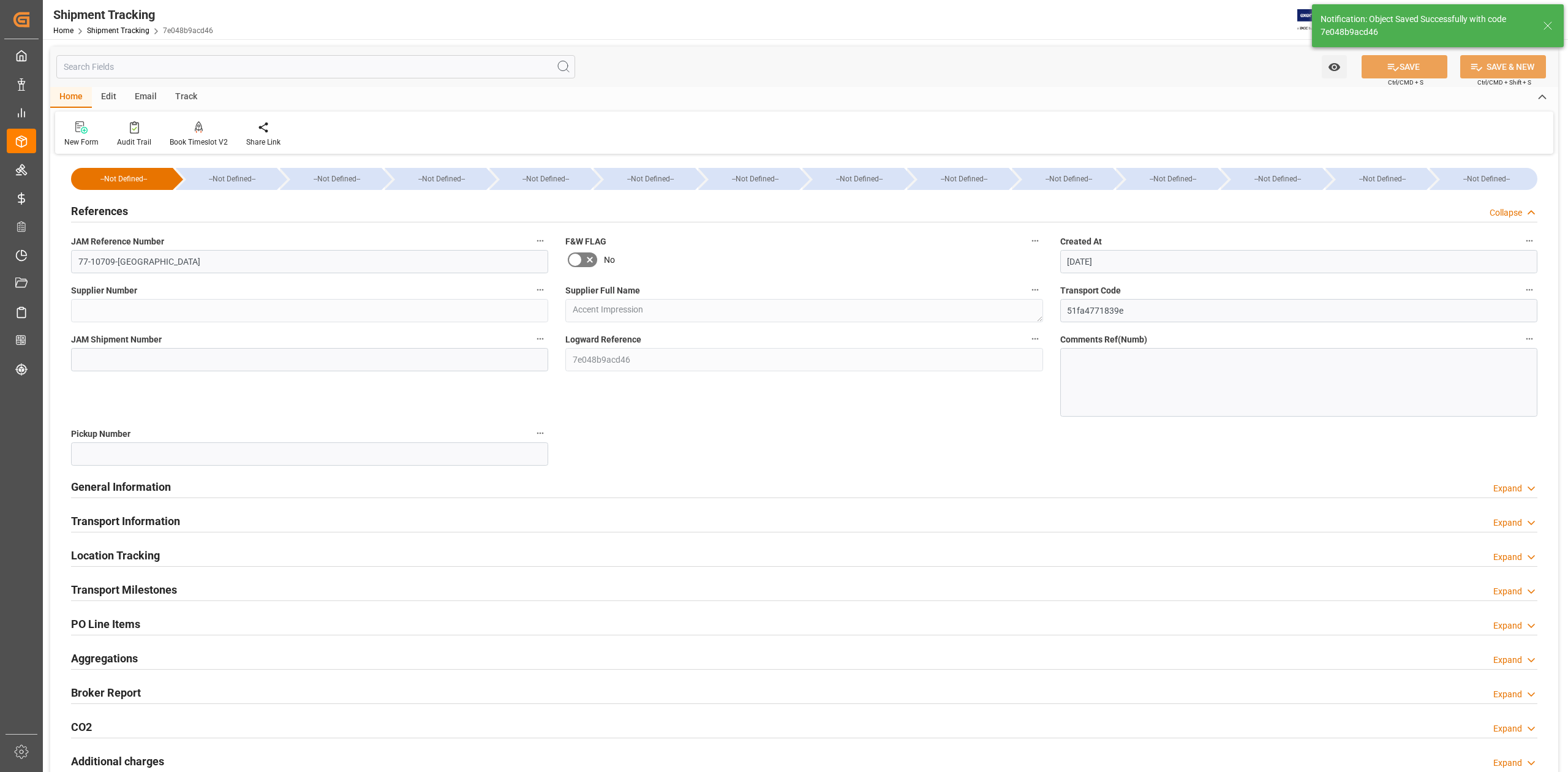
click at [118, 213] on h2 "References" at bounding box center [100, 211] width 57 height 16
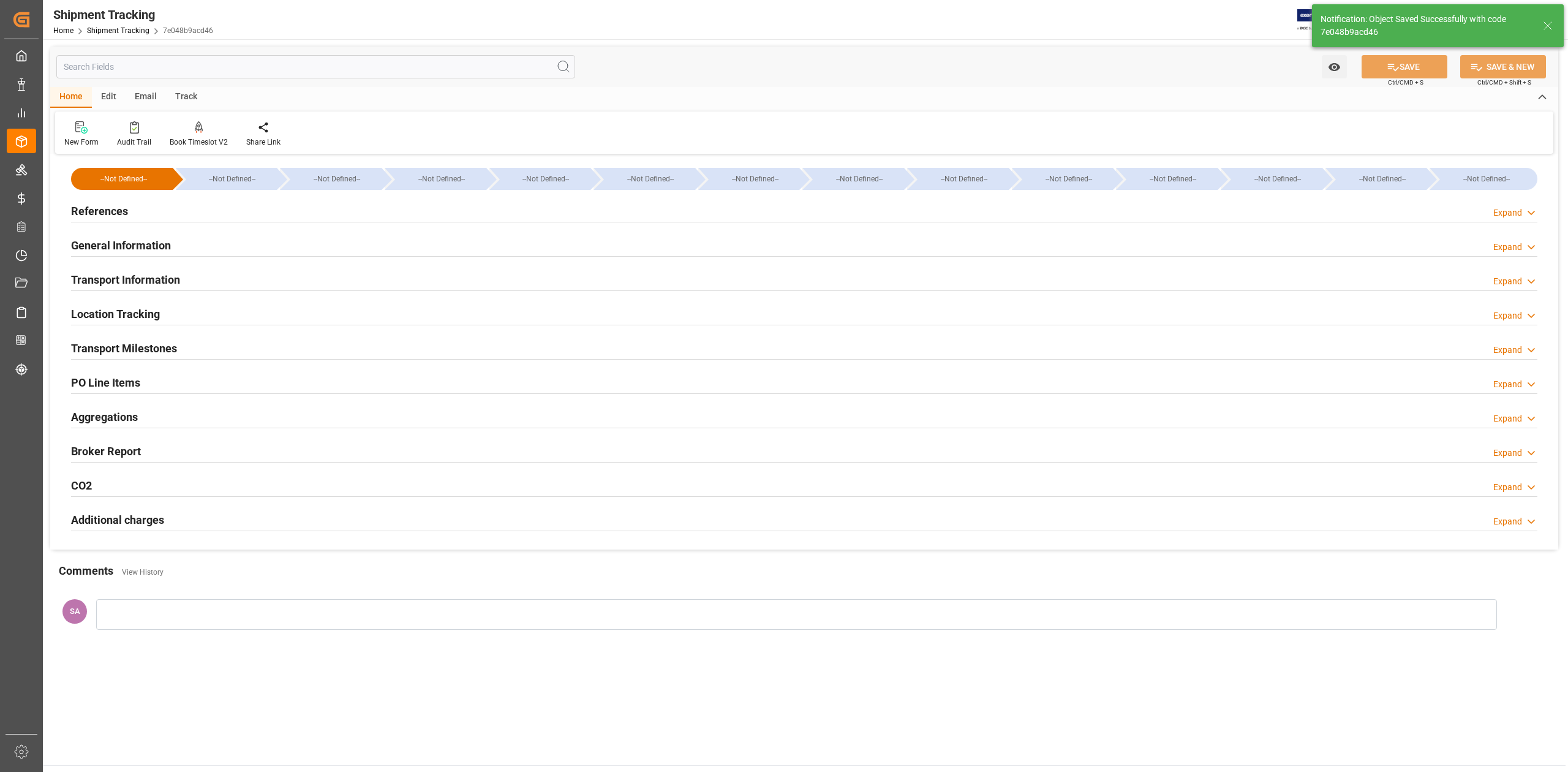
click at [120, 247] on h2 "General Information" at bounding box center [121, 245] width 100 height 16
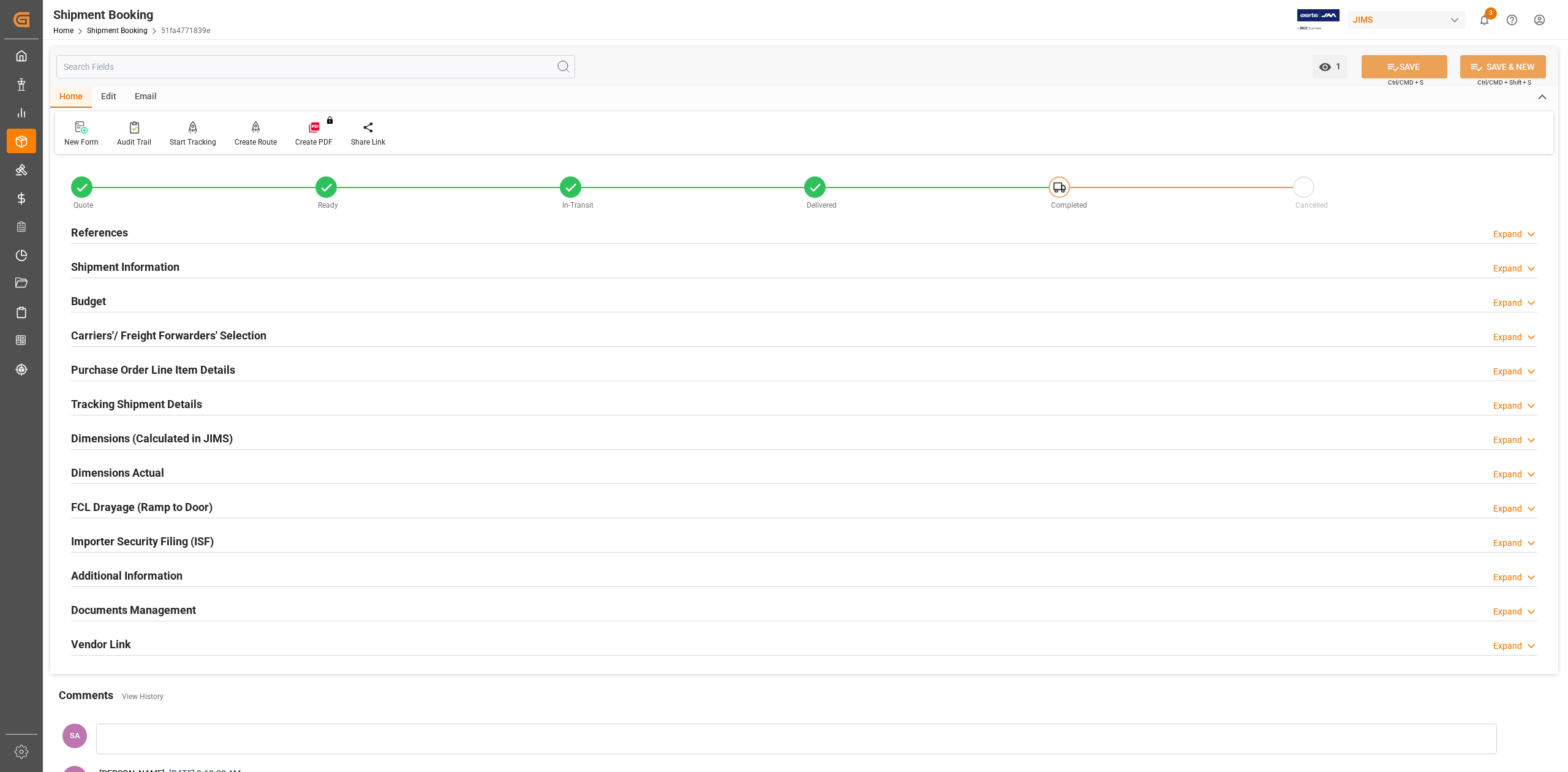
click at [145, 264] on h2 "Shipment Information" at bounding box center [126, 266] width 109 height 16
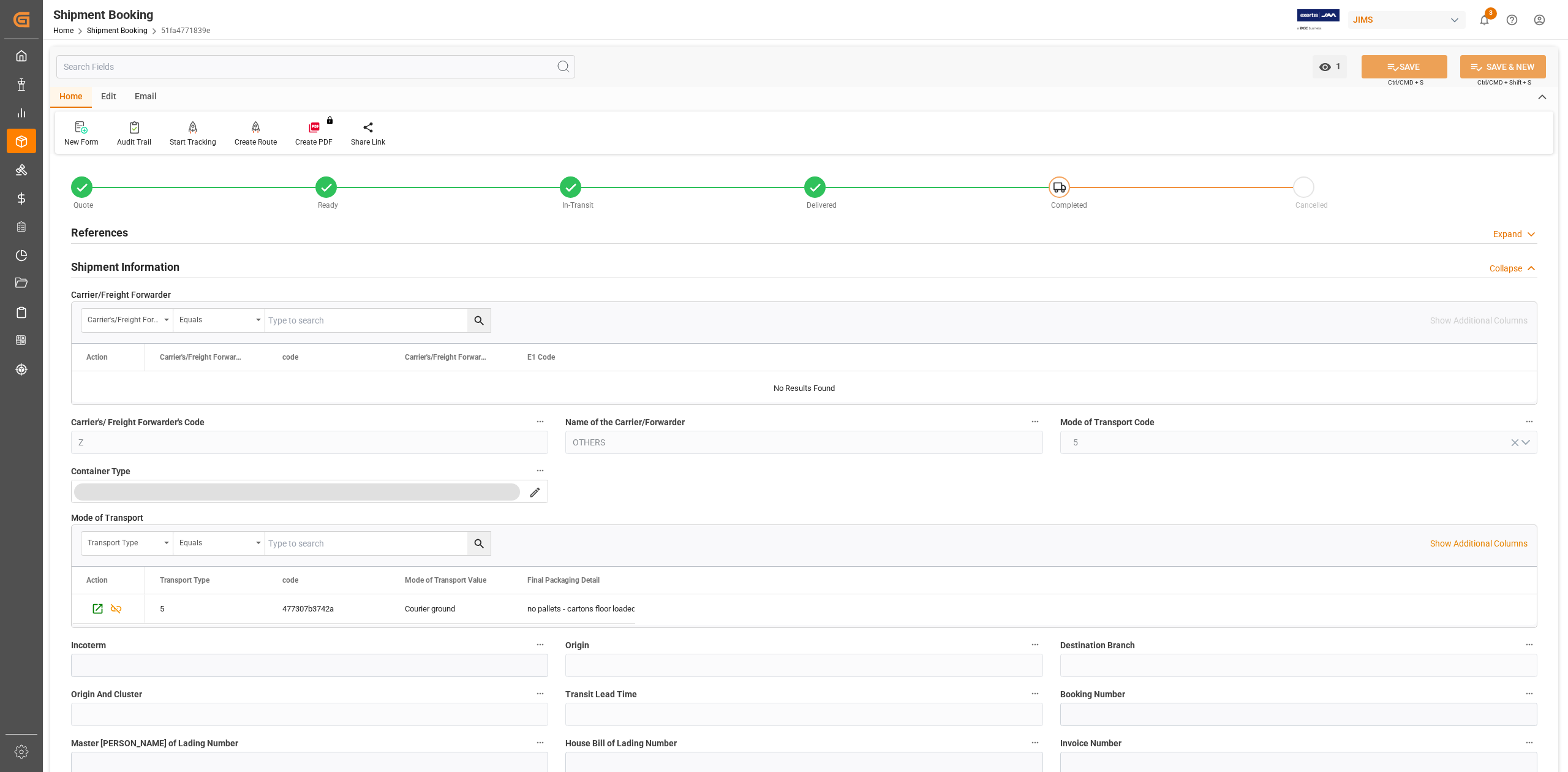
click at [147, 264] on h2 "Shipment Information" at bounding box center [126, 266] width 109 height 16
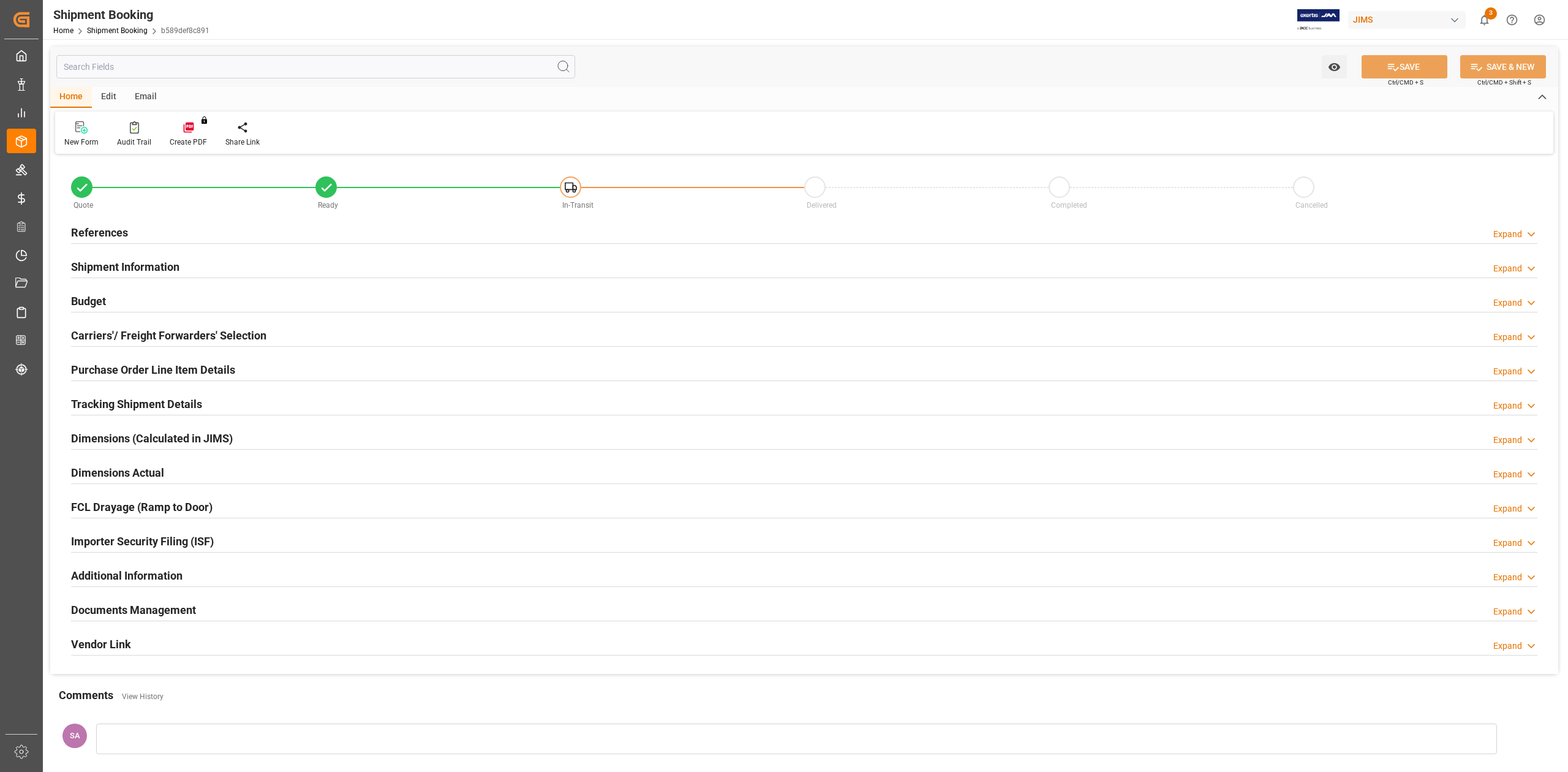
type input "80"
click at [121, 233] on h2 "References" at bounding box center [100, 232] width 57 height 16
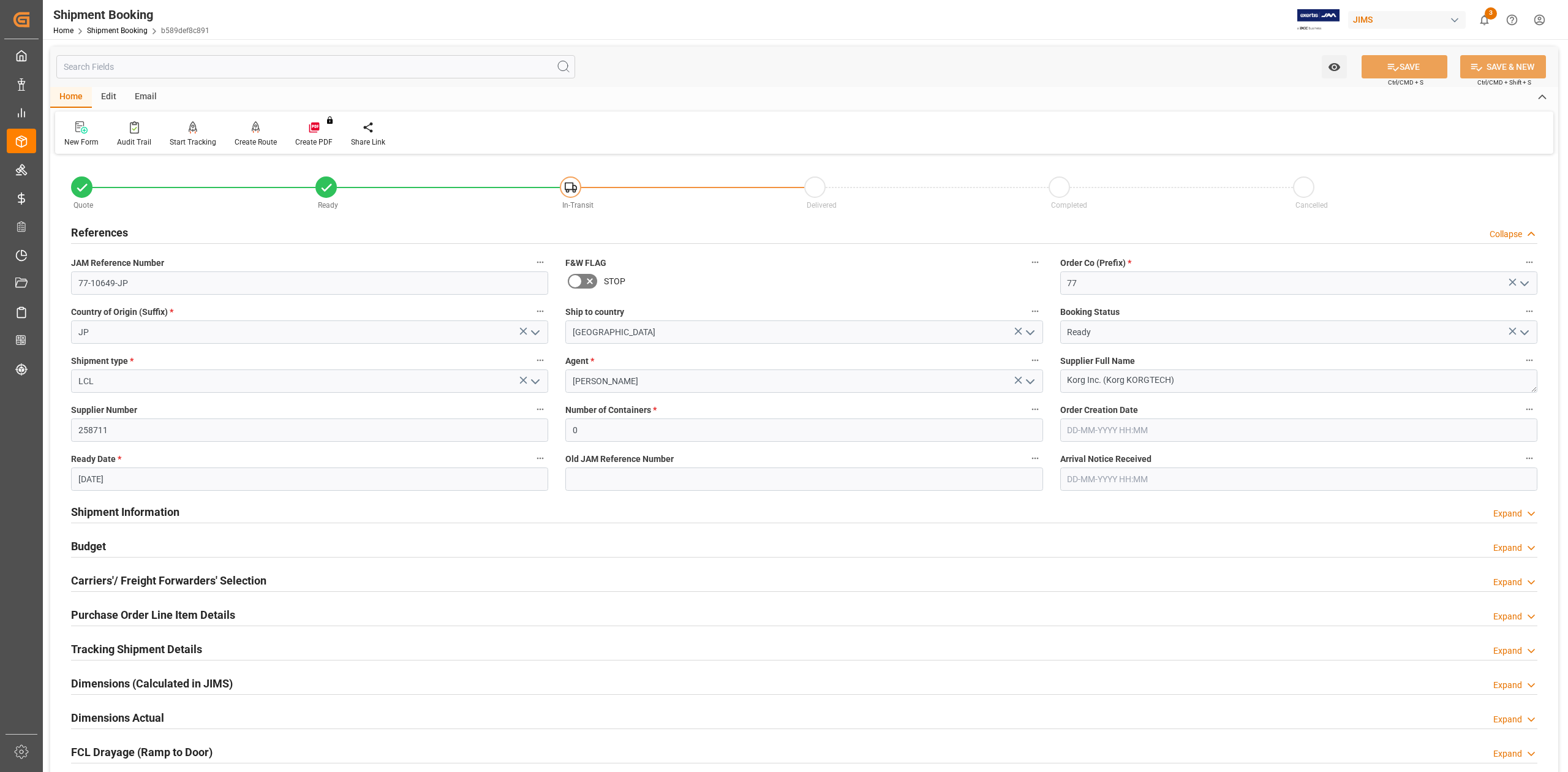
click at [121, 233] on h2 "References" at bounding box center [100, 232] width 57 height 16
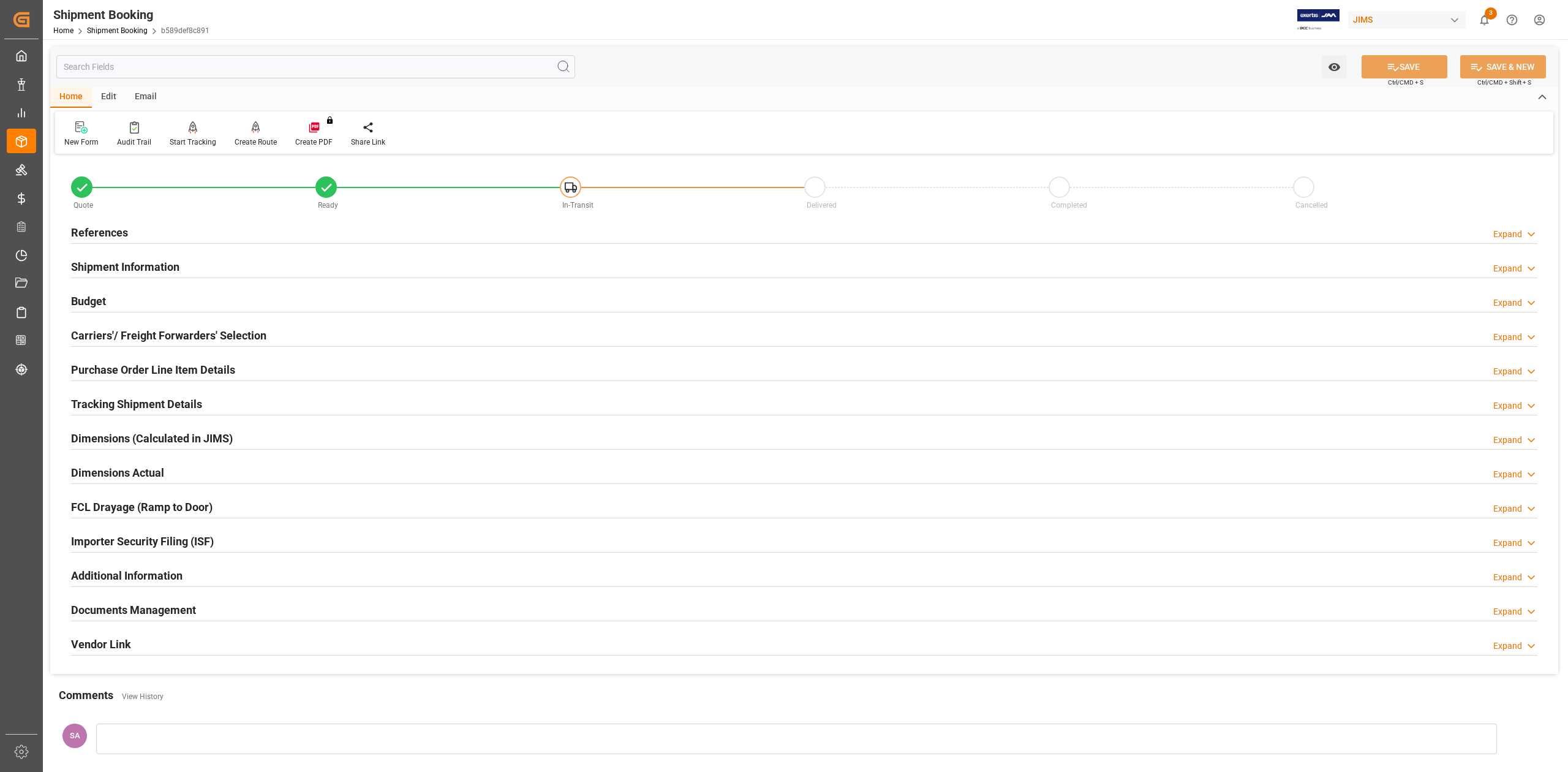
click at [121, 260] on h2 "Shipment Information" at bounding box center [126, 266] width 109 height 16
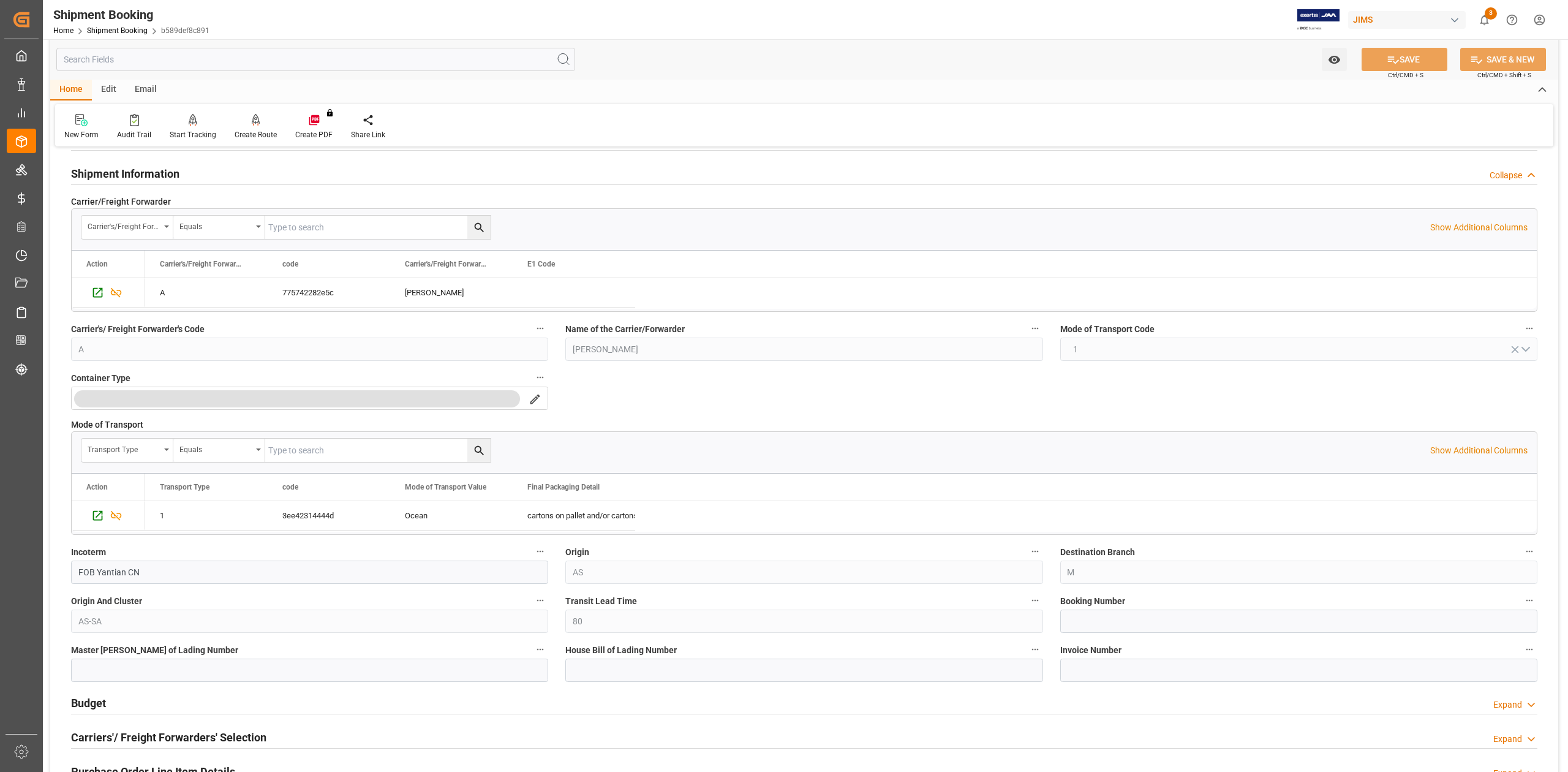
scroll to position [163, 0]
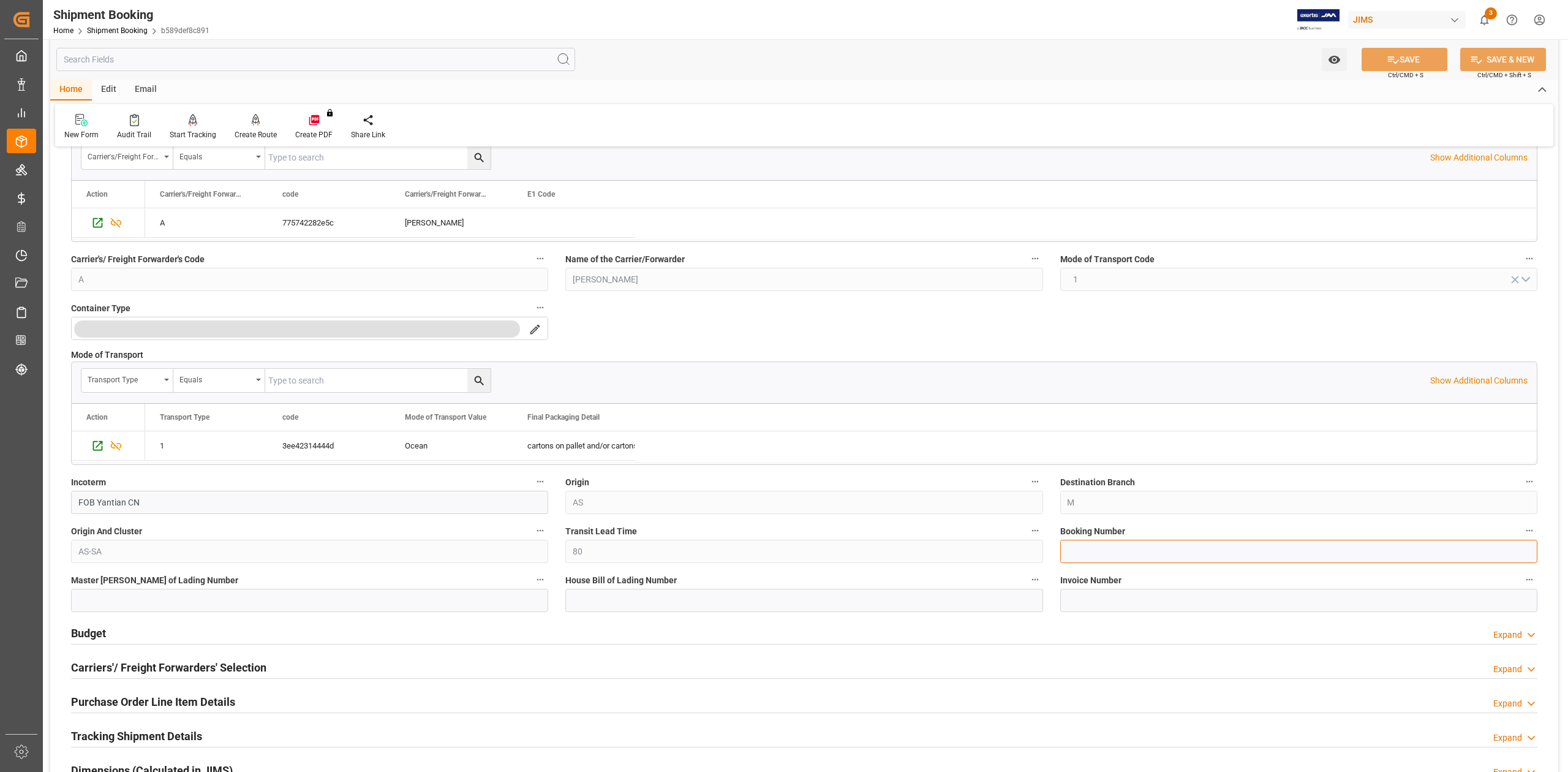
click at [1152, 551] on input at bounding box center [1298, 551] width 477 height 23
paste input "13635796"
type input "13635796"
click at [1410, 56] on button "SAVE" at bounding box center [1404, 59] width 86 height 23
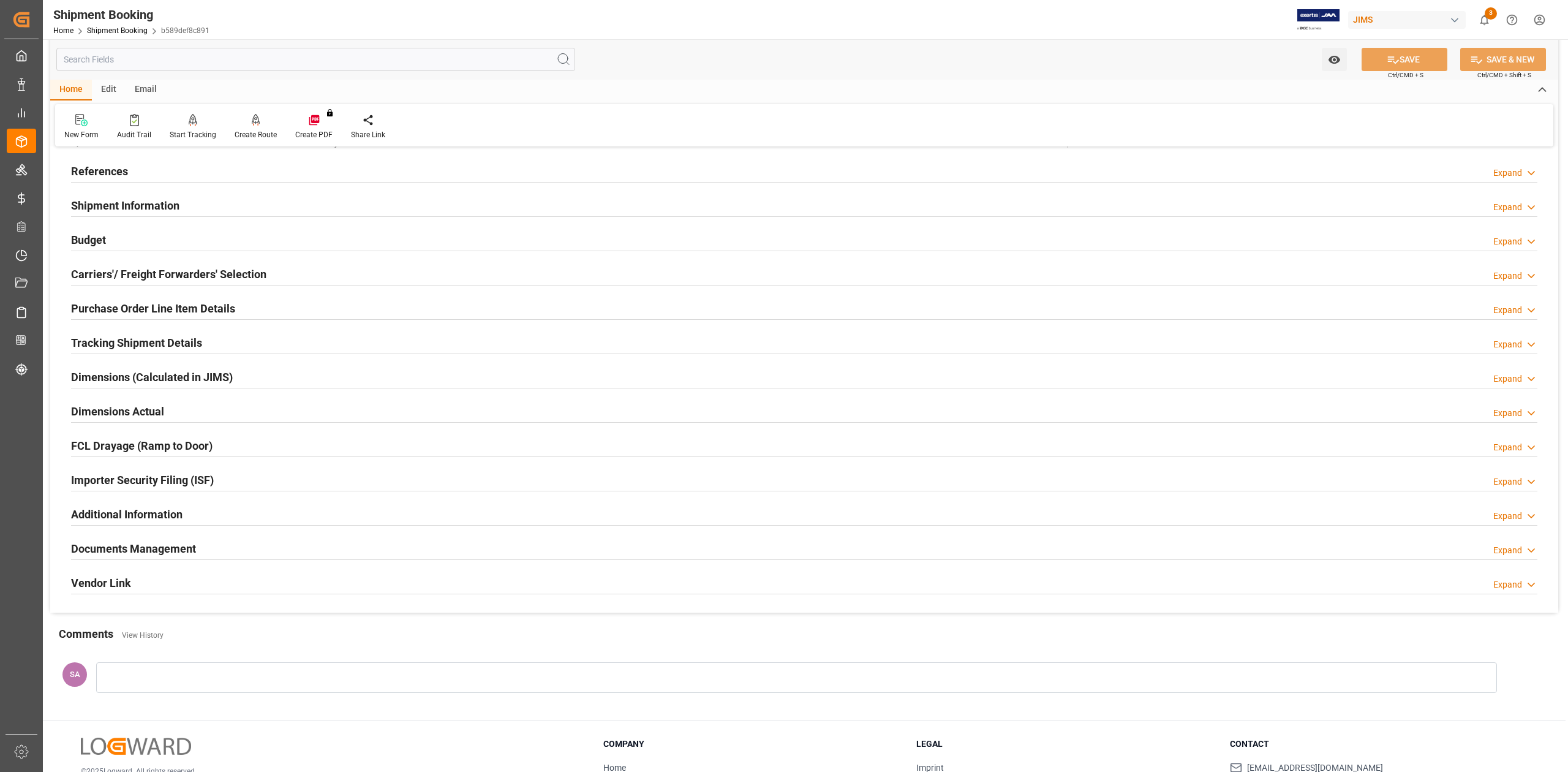
scroll to position [0, 0]
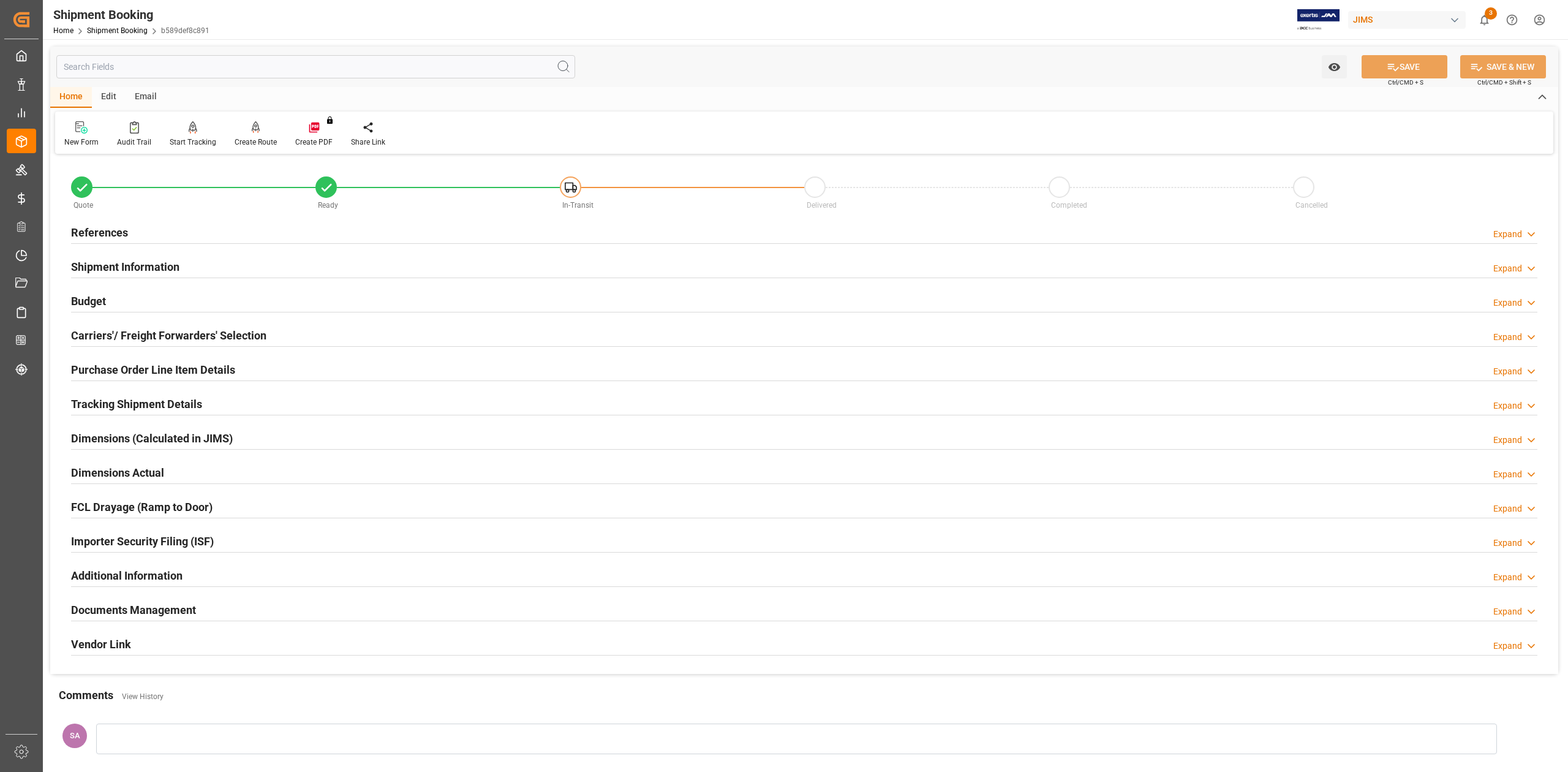
click at [106, 474] on h2 "Dimensions Actual" at bounding box center [118, 472] width 93 height 16
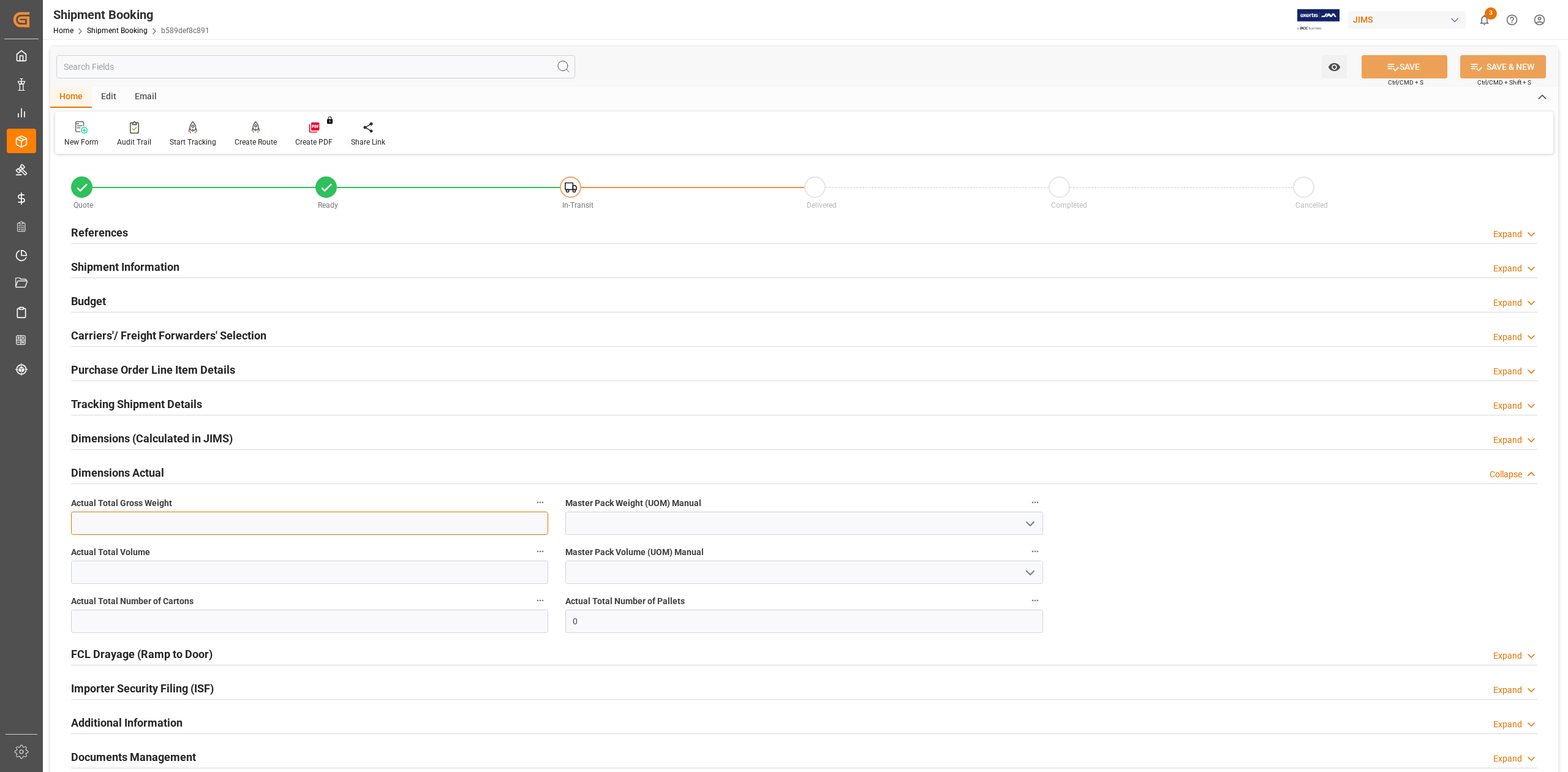
click at [164, 521] on input "text" at bounding box center [310, 523] width 477 height 23
type input "410"
click at [331, 576] on input "text" at bounding box center [310, 572] width 477 height 23
type input "2.966"
click at [295, 624] on input "text" at bounding box center [310, 621] width 477 height 23
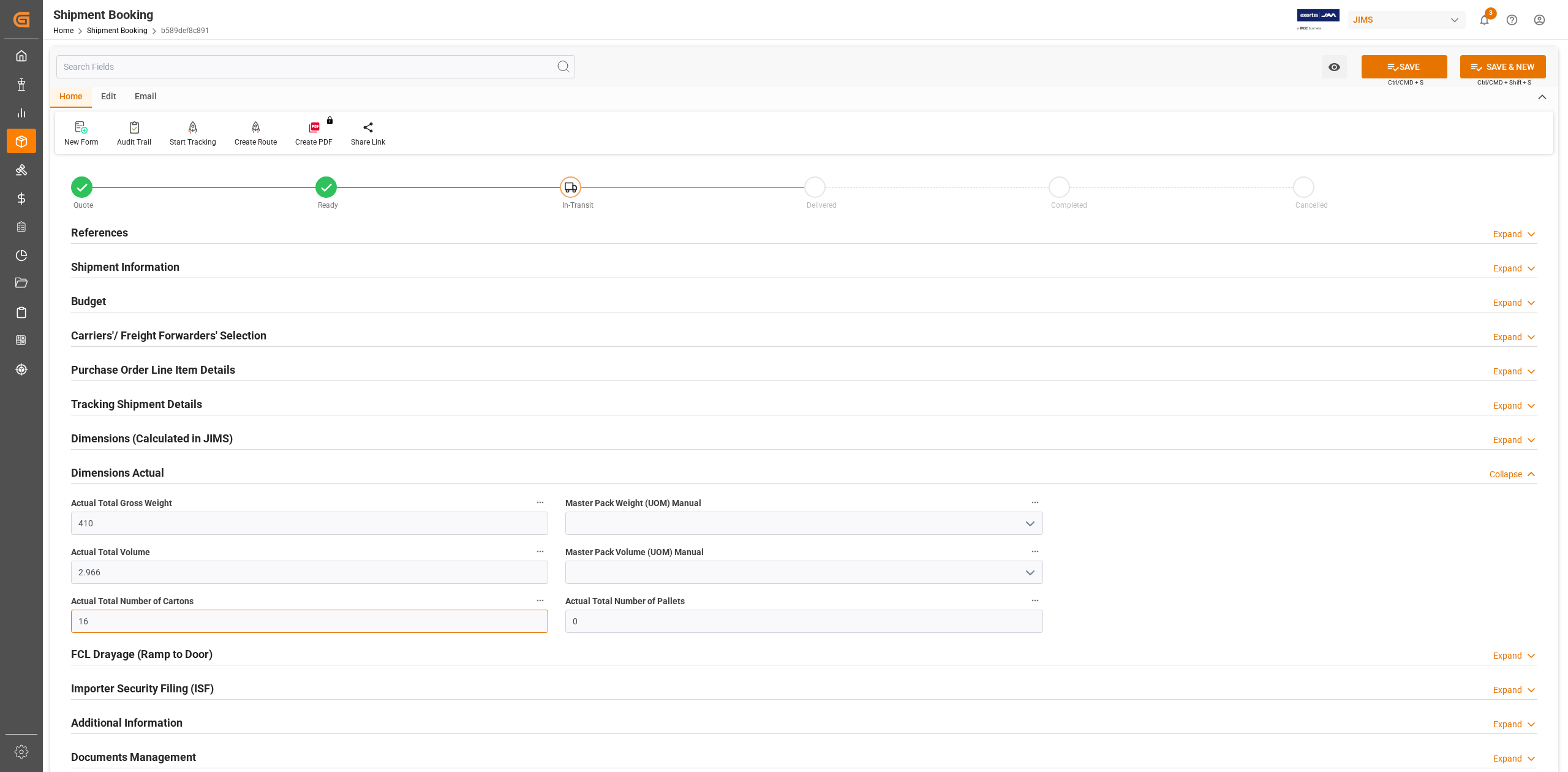
type input "16"
click at [583, 519] on input at bounding box center [804, 523] width 477 height 23
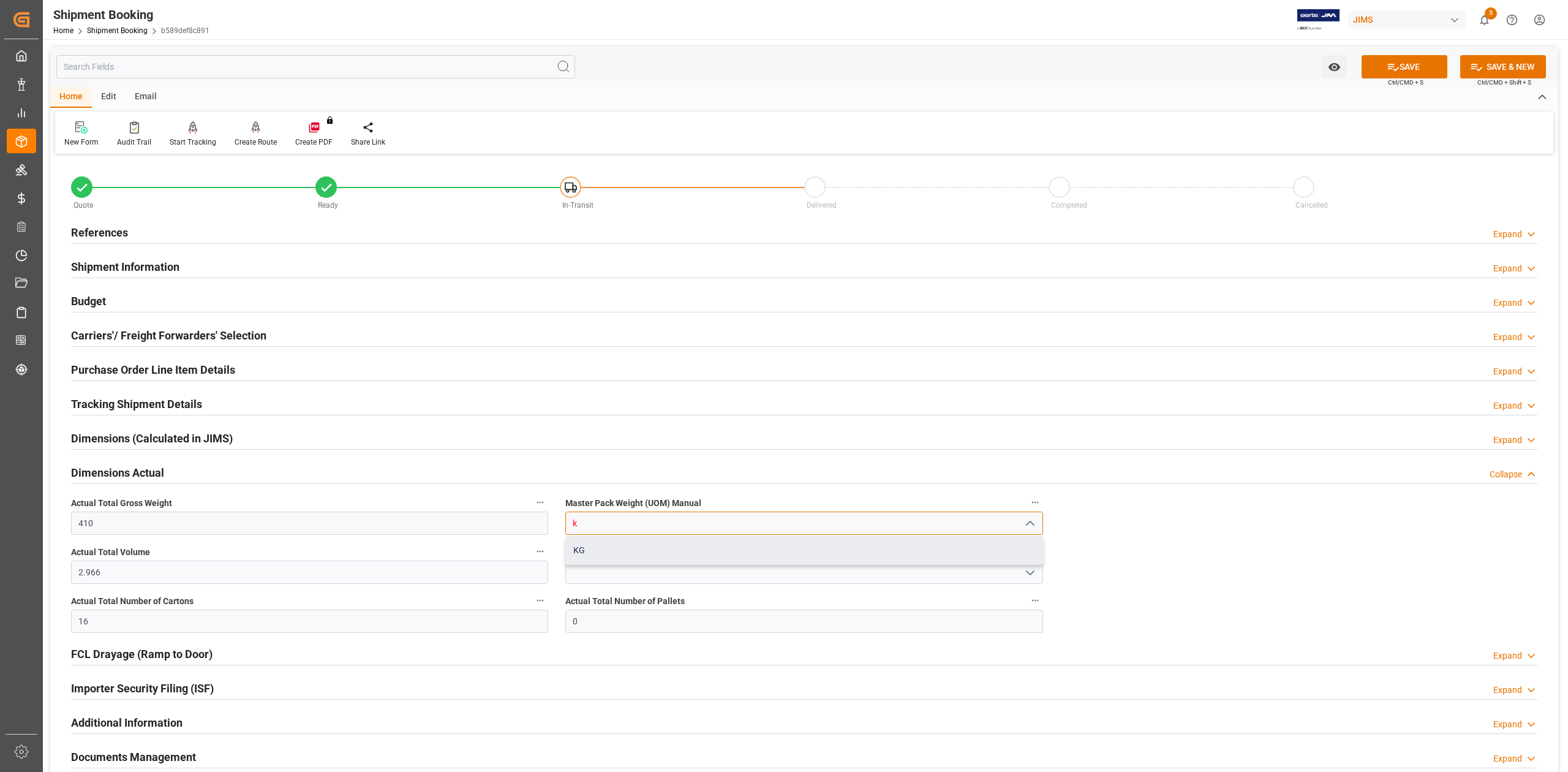
click at [600, 550] on div "KG" at bounding box center [804, 550] width 476 height 28
type input "KG"
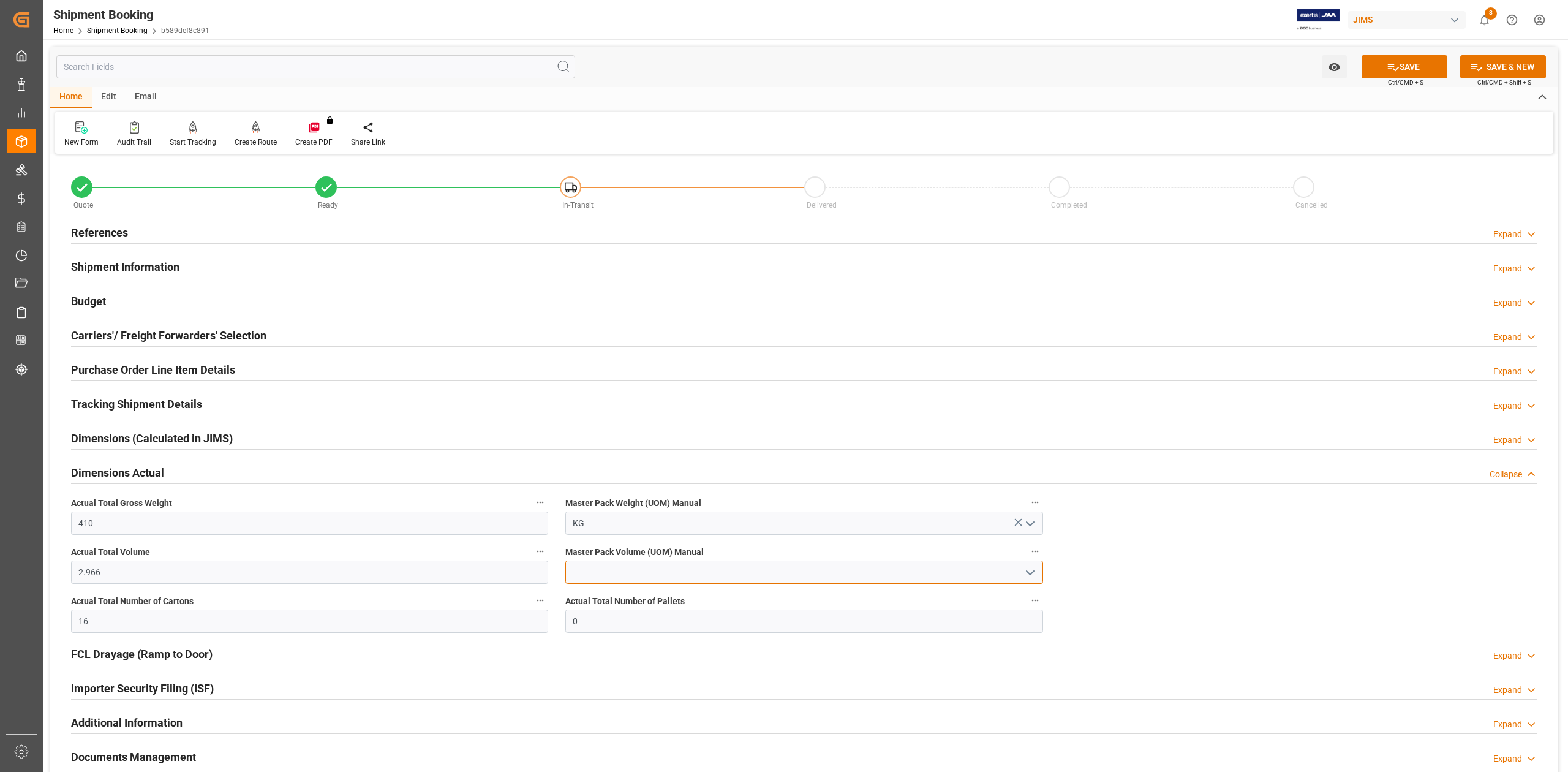
click at [599, 572] on input at bounding box center [804, 572] width 477 height 23
click at [620, 601] on div "CBM" at bounding box center [804, 599] width 476 height 28
type input "CBM"
click at [1406, 65] on button "SAVE" at bounding box center [1404, 67] width 86 height 23
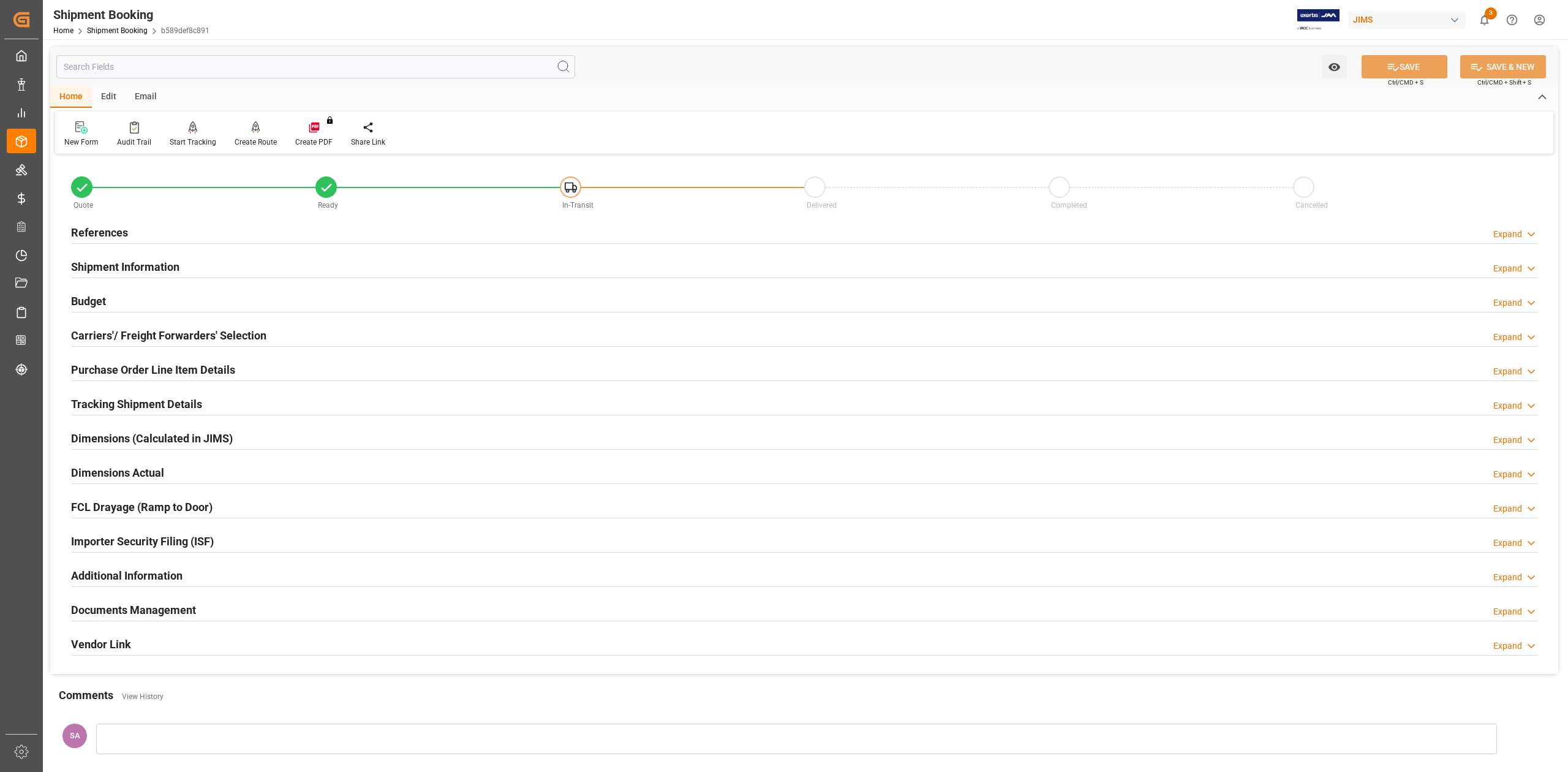
click at [119, 270] on h2 "Shipment Information" at bounding box center [126, 266] width 109 height 16
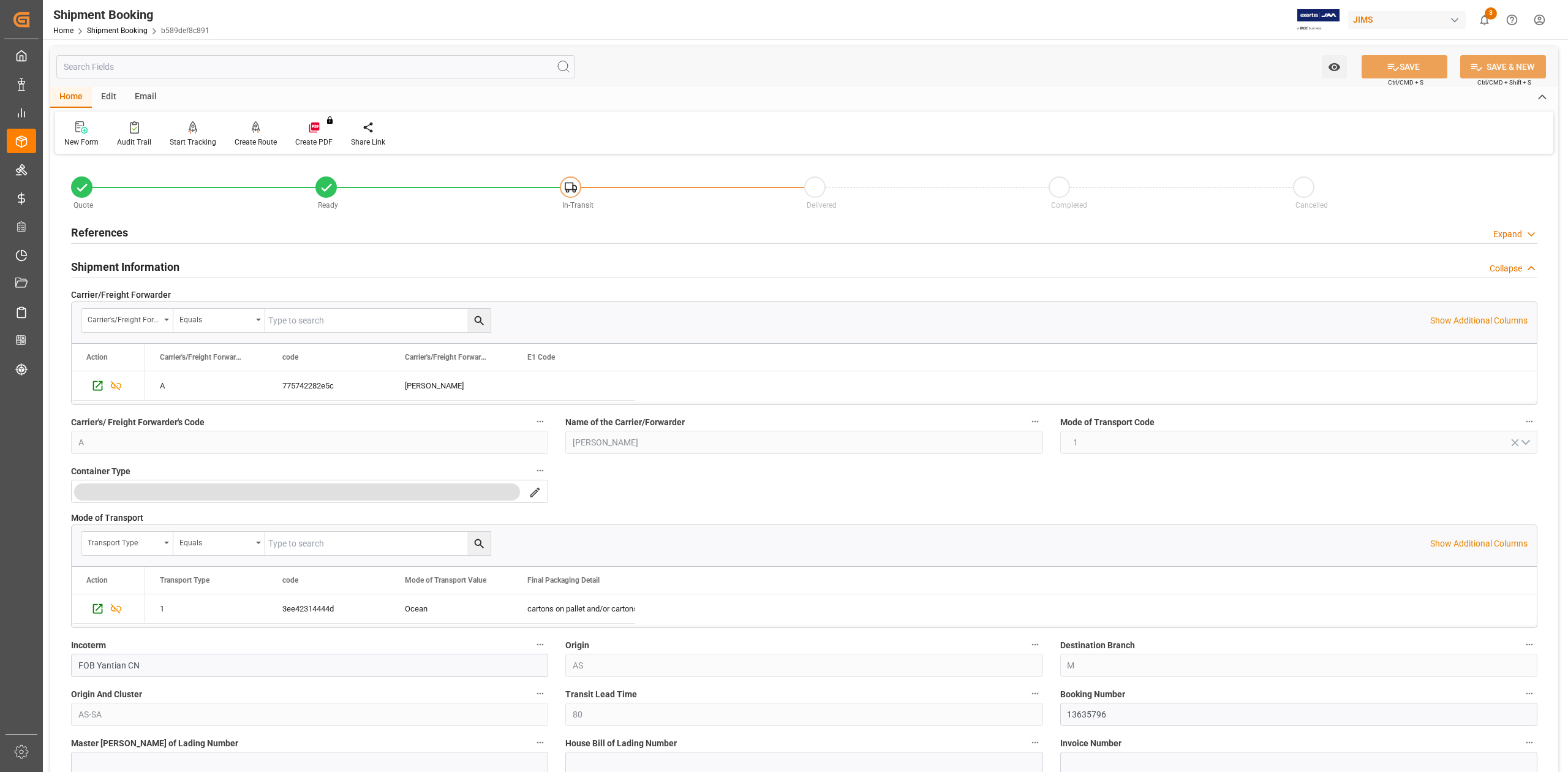
click at [109, 263] on h2 "Shipment Information" at bounding box center [126, 266] width 109 height 16
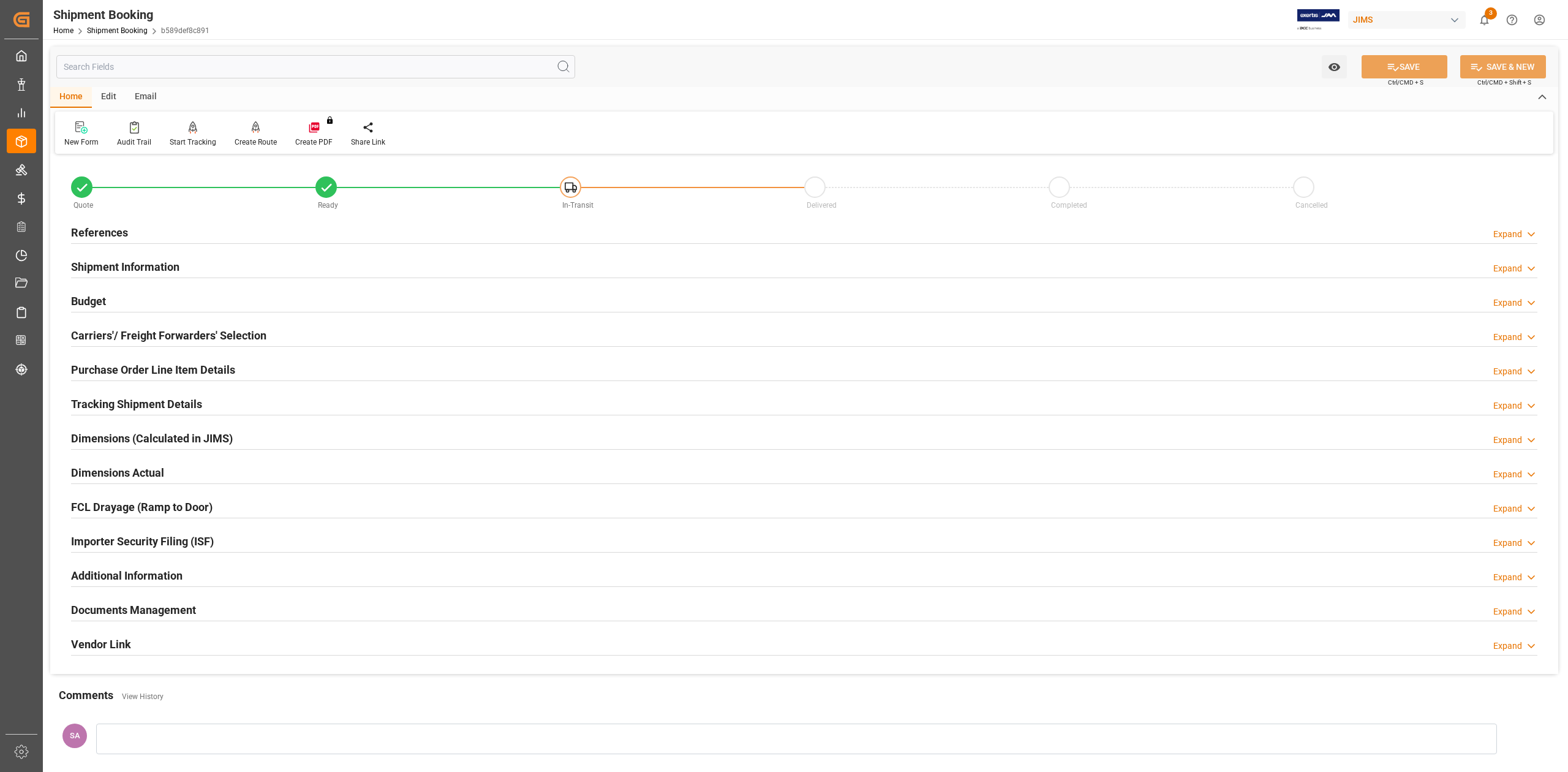
click at [106, 228] on h2 "References" at bounding box center [100, 232] width 57 height 16
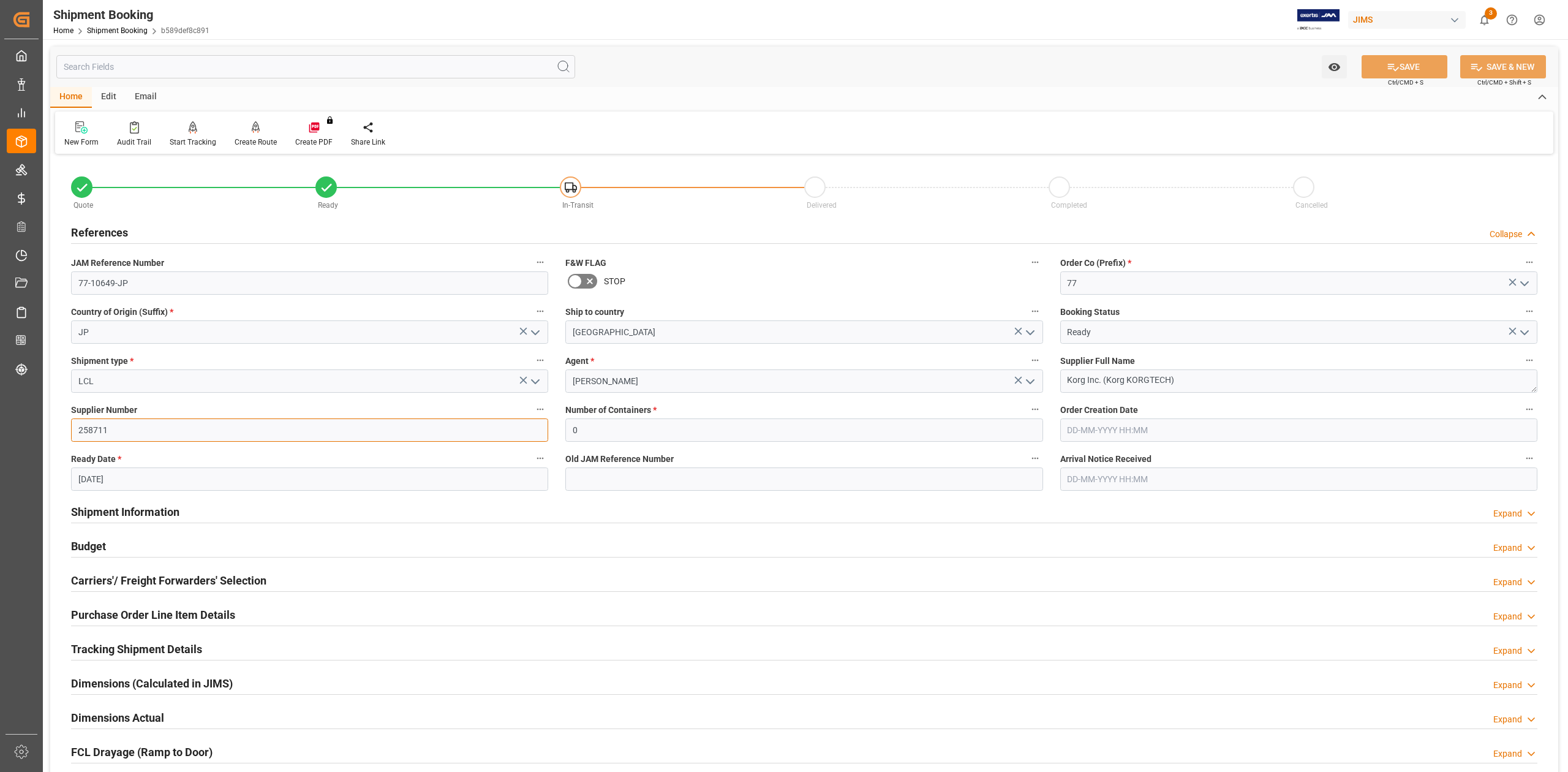
click at [154, 429] on input "258711" at bounding box center [310, 430] width 477 height 23
drag, startPoint x: 122, startPoint y: 512, endPoint x: 207, endPoint y: 515, distance: 85.1
click at [123, 512] on h2 "Shipment Information" at bounding box center [126, 512] width 109 height 16
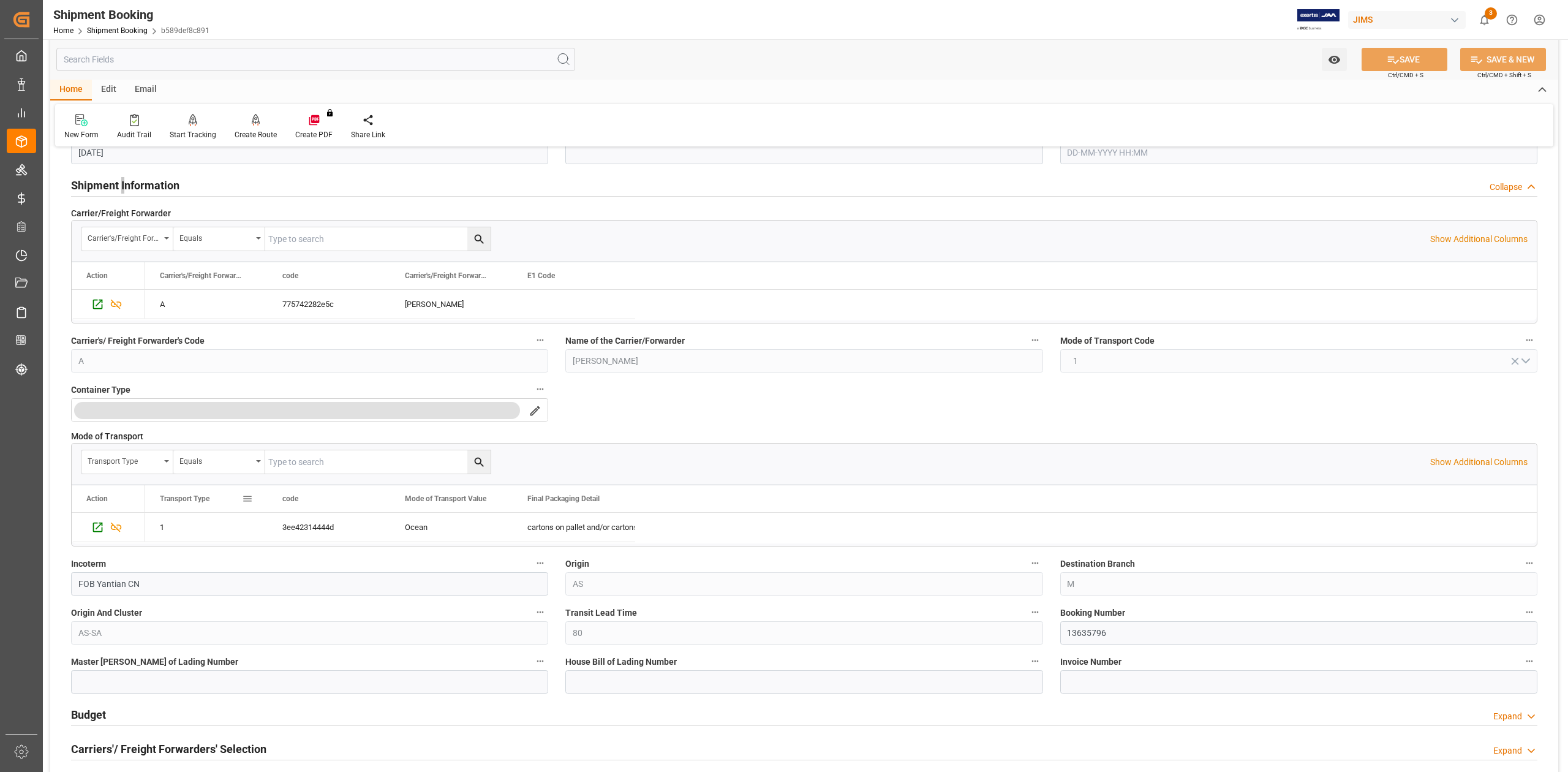
scroll to position [735, 0]
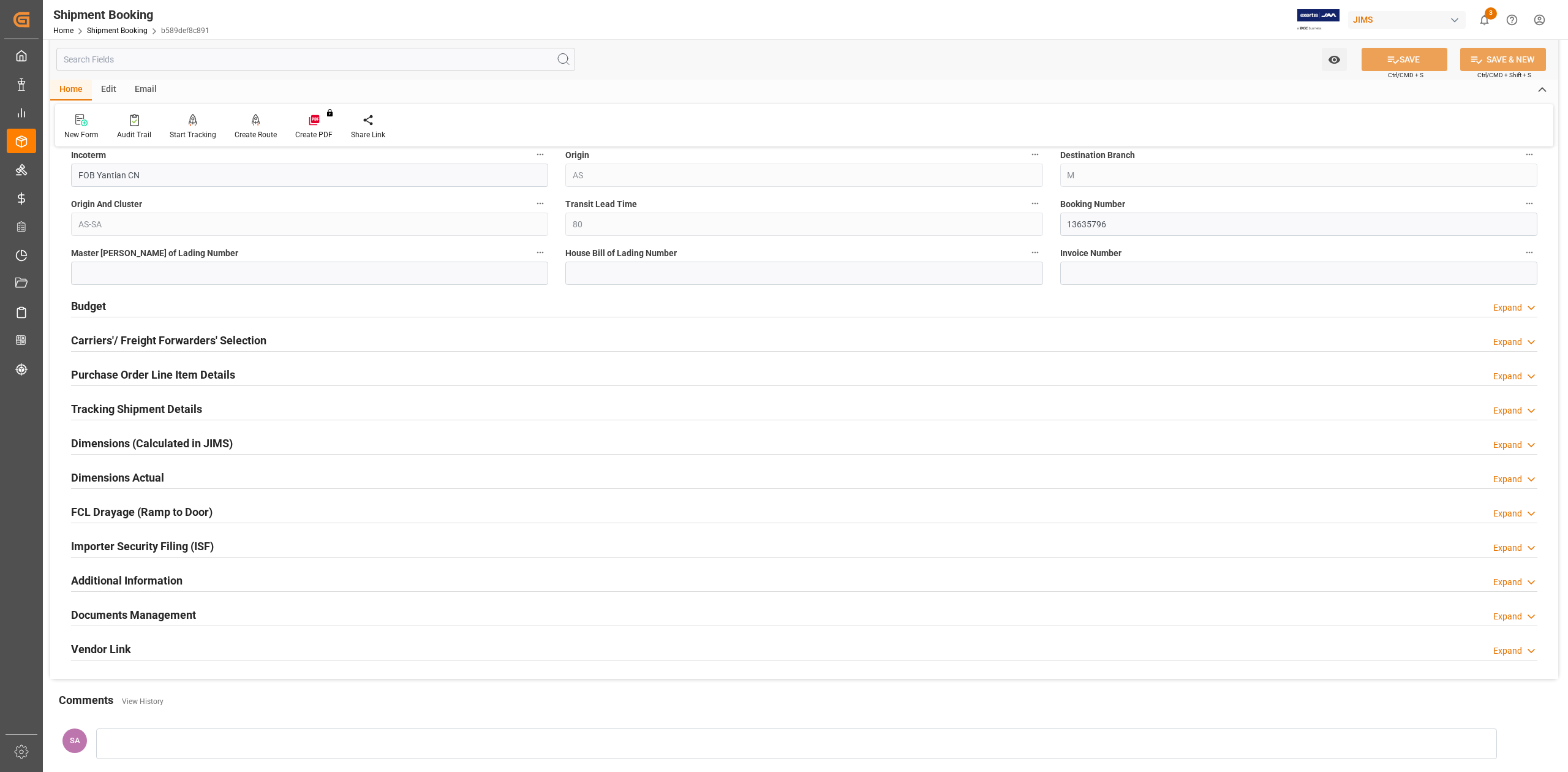
click at [101, 415] on h2 "Tracking Shipment Details" at bounding box center [137, 409] width 131 height 16
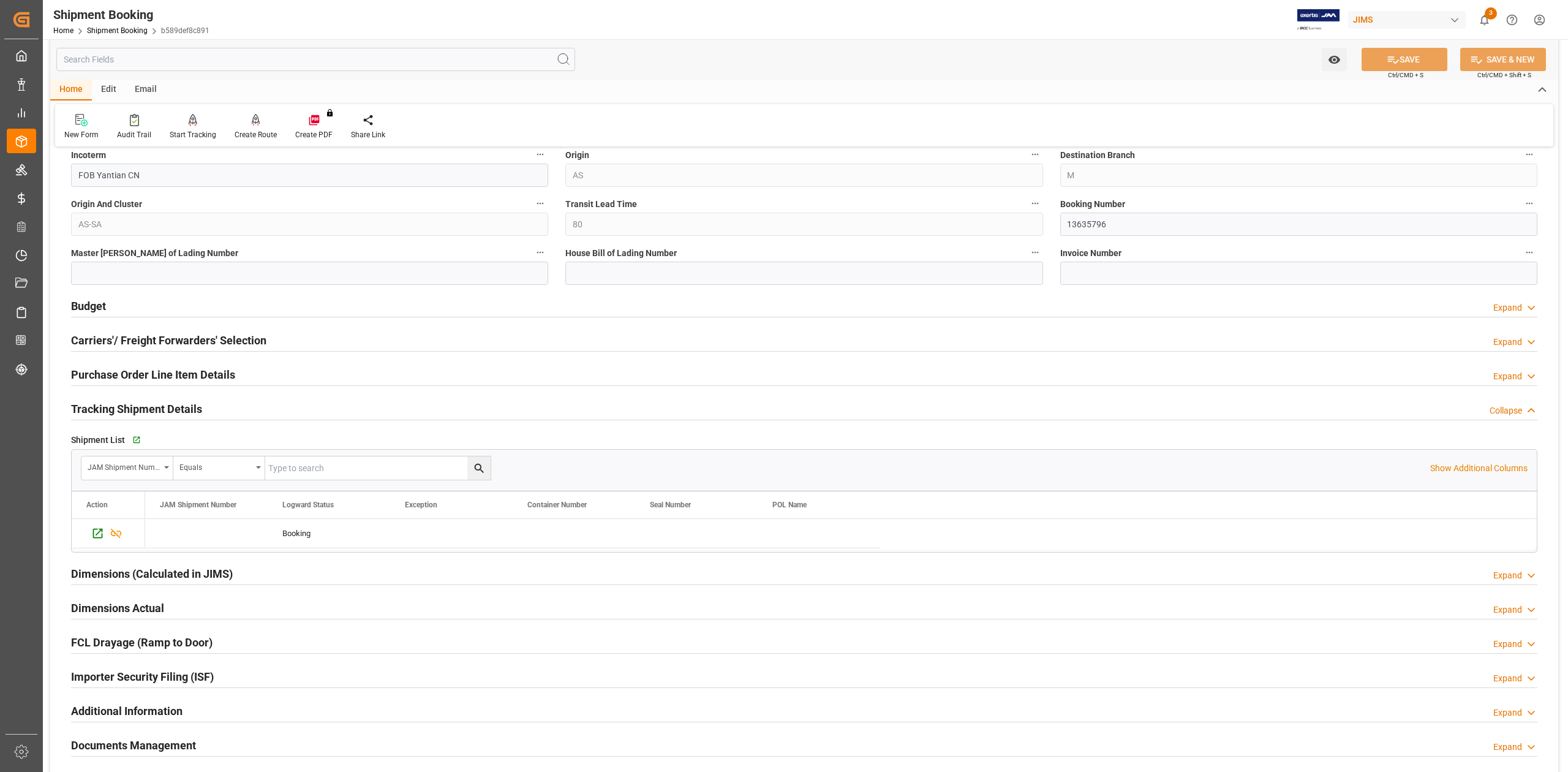
click at [115, 413] on h2 "Tracking Shipment Details" at bounding box center [137, 409] width 131 height 16
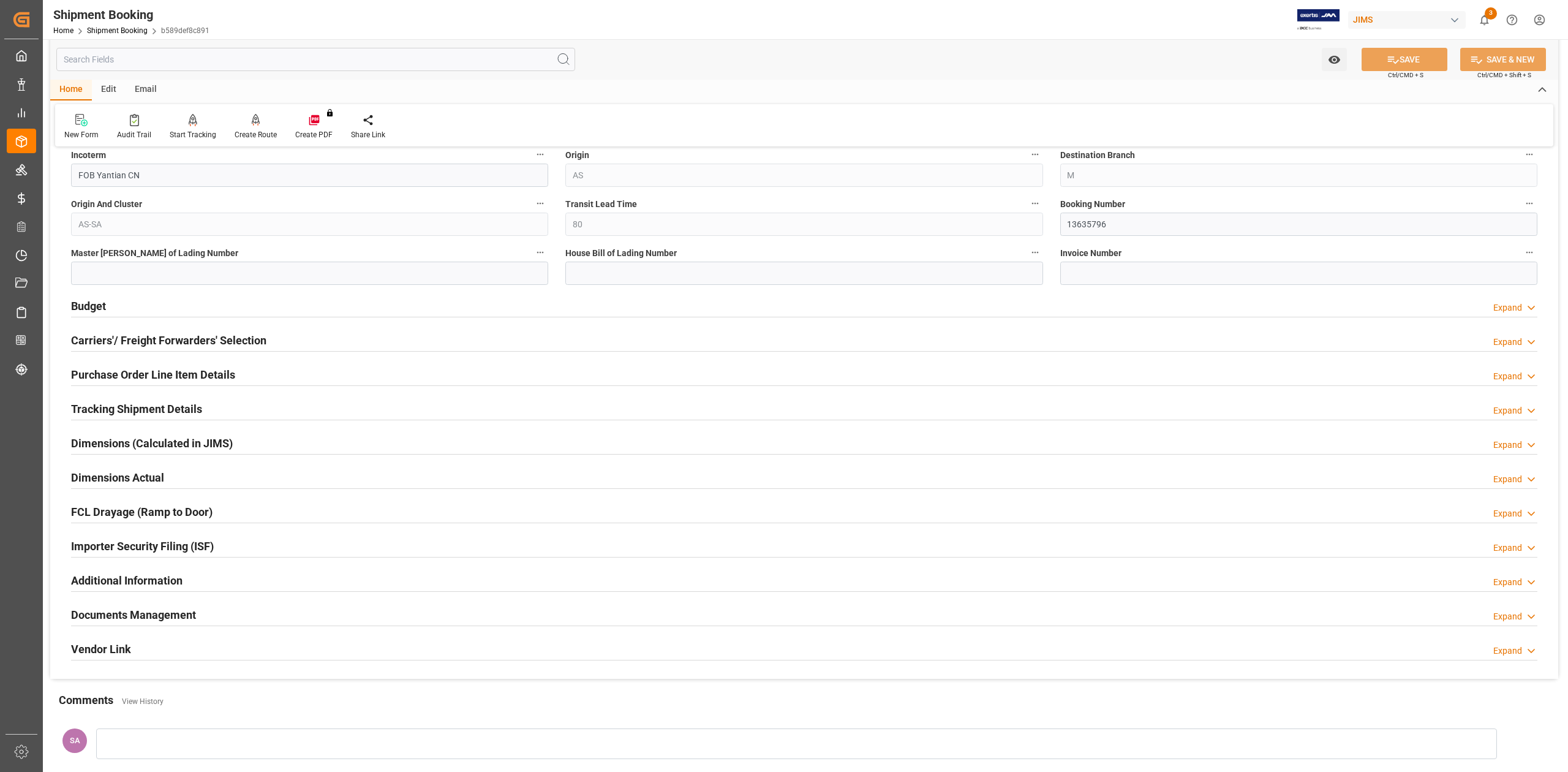
click at [114, 476] on h2 "Dimensions Actual" at bounding box center [118, 477] width 93 height 16
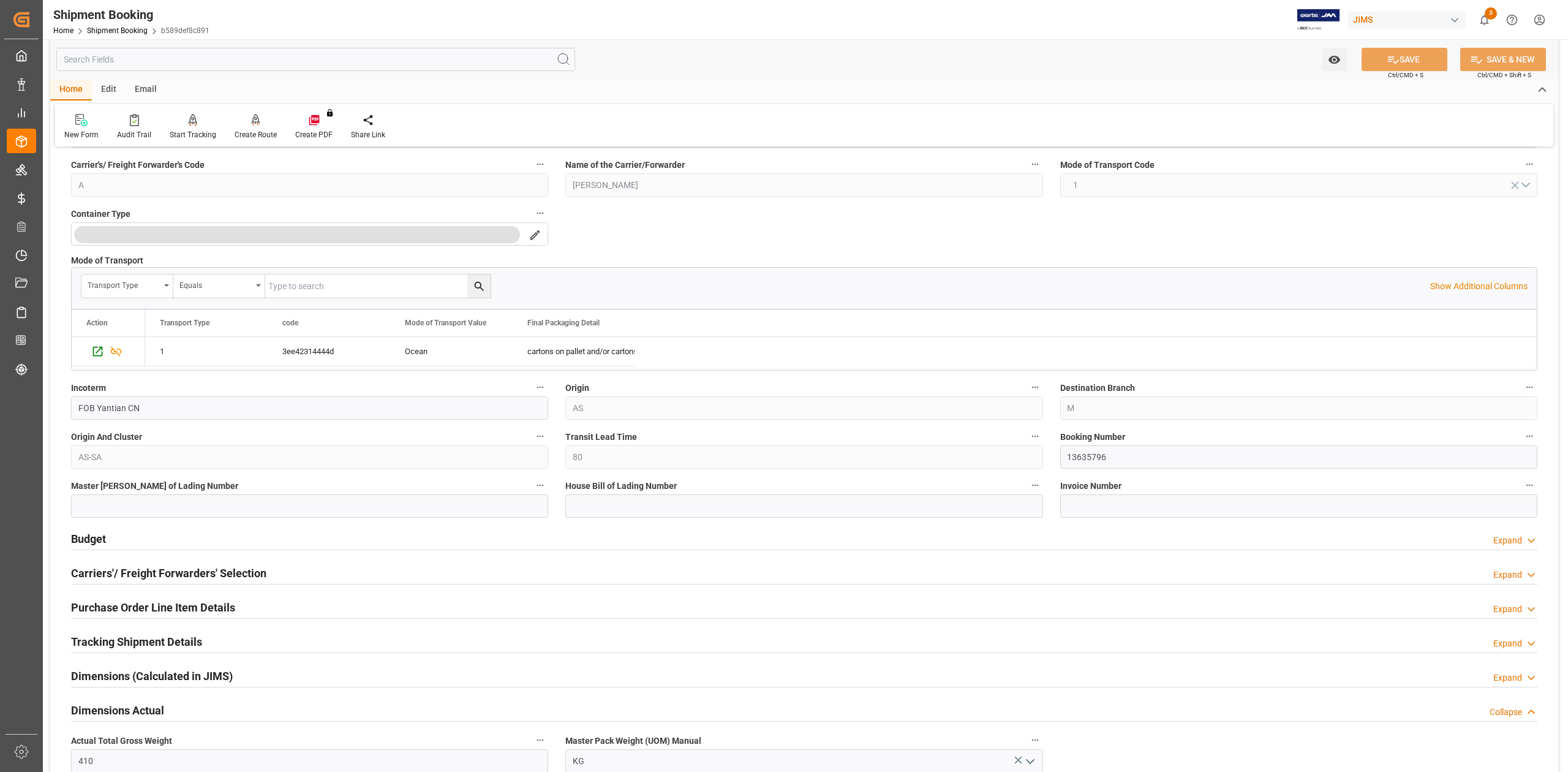
scroll to position [572, 0]
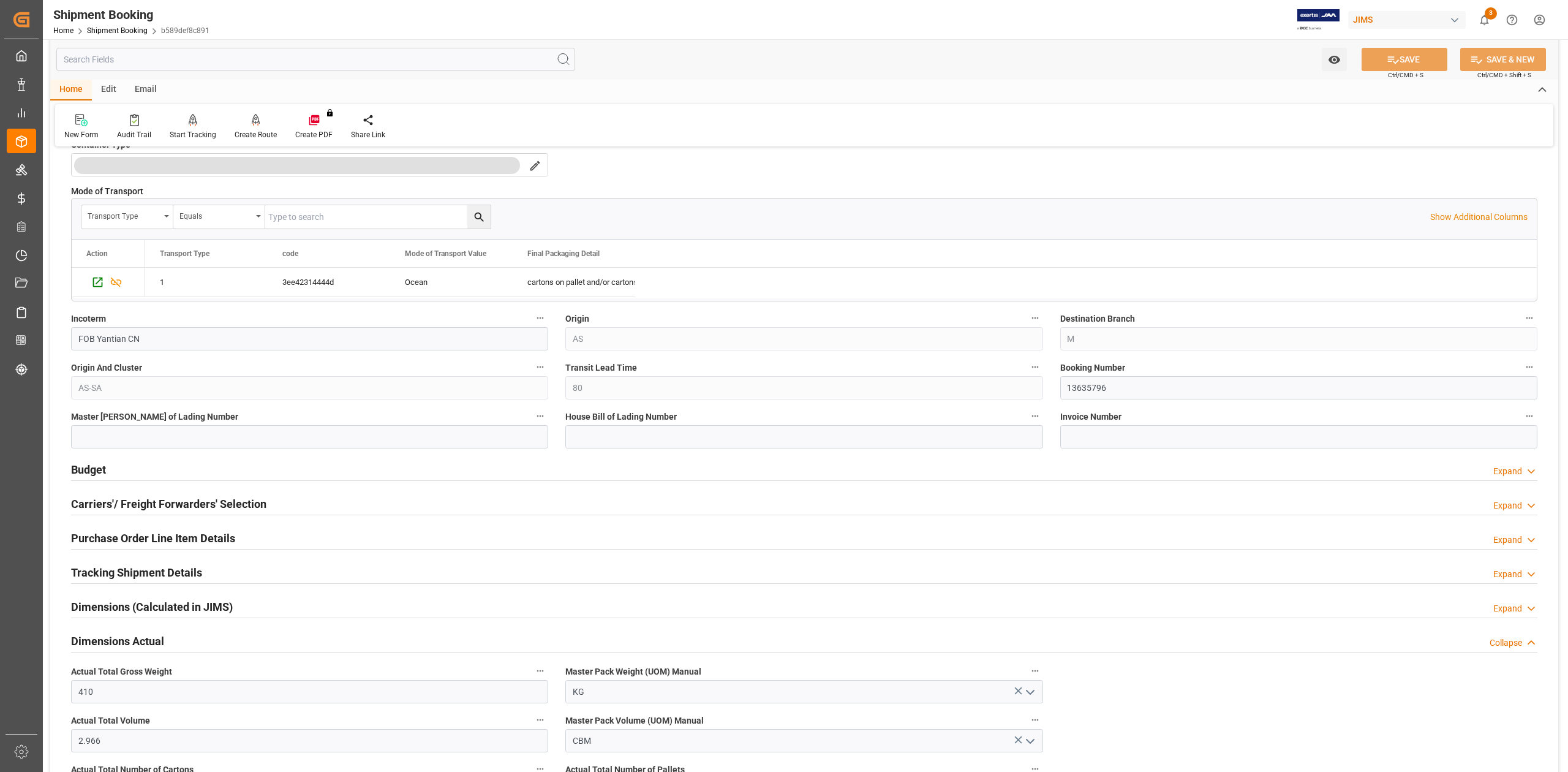
drag, startPoint x: 99, startPoint y: 468, endPoint x: 197, endPoint y: 546, distance: 125.3
click at [99, 468] on h2 "Budget" at bounding box center [88, 470] width 35 height 16
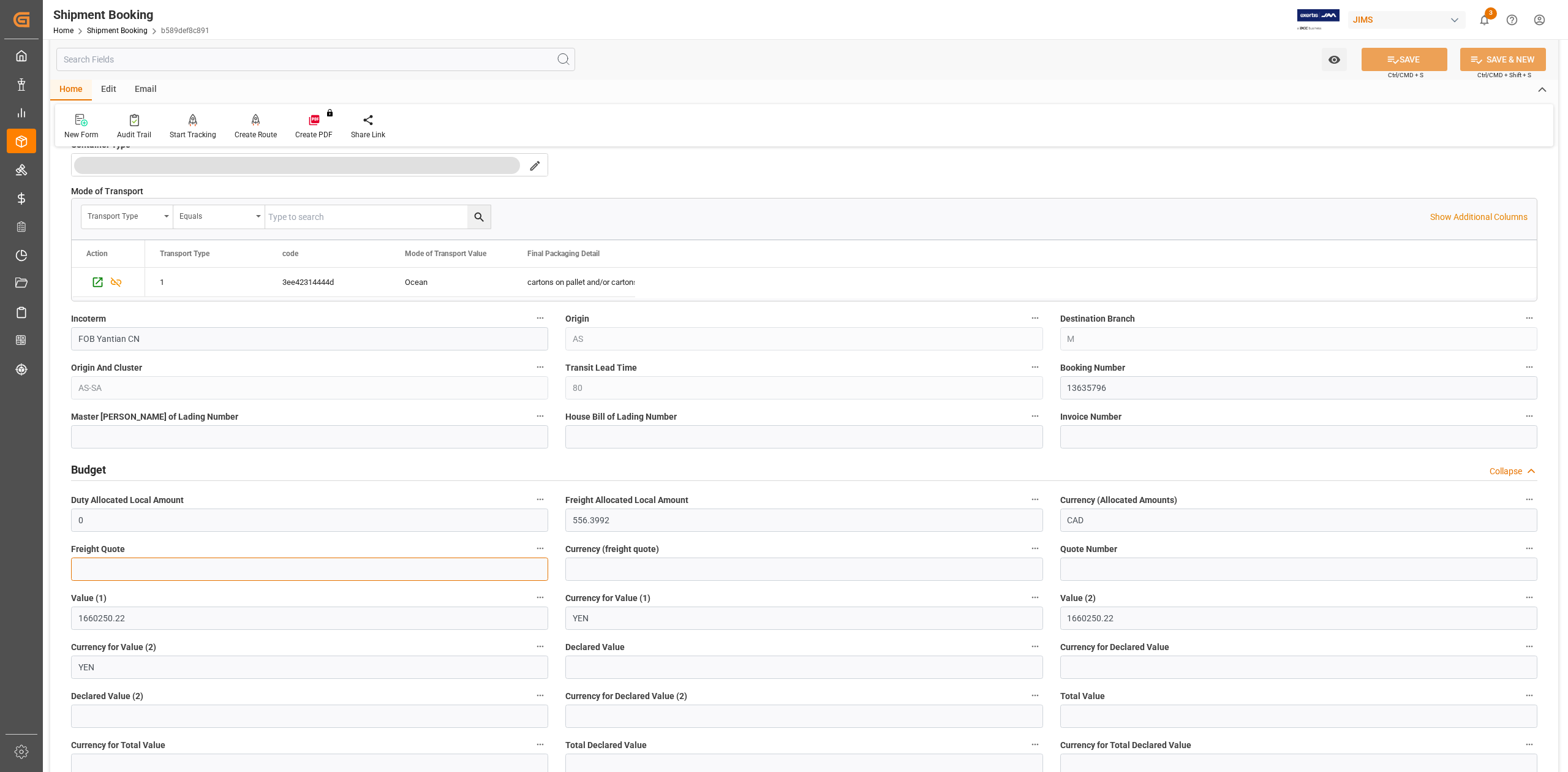
click at [102, 575] on input "text" at bounding box center [310, 569] width 477 height 23
type input "650.00"
click at [625, 569] on input at bounding box center [804, 569] width 477 height 23
type input "USD"
click at [1394, 58] on icon at bounding box center [1393, 59] width 13 height 13
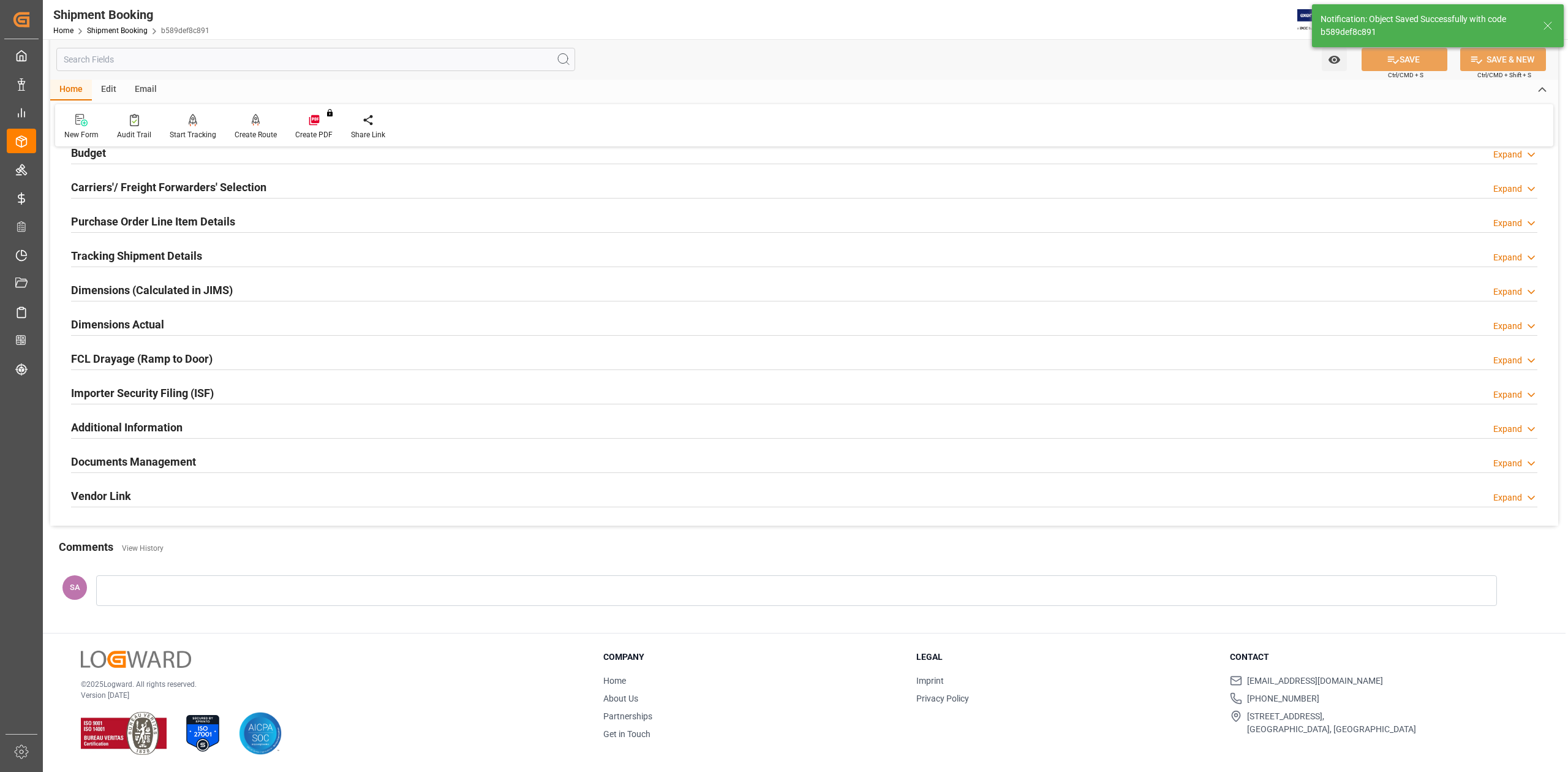
scroll to position [0, 0]
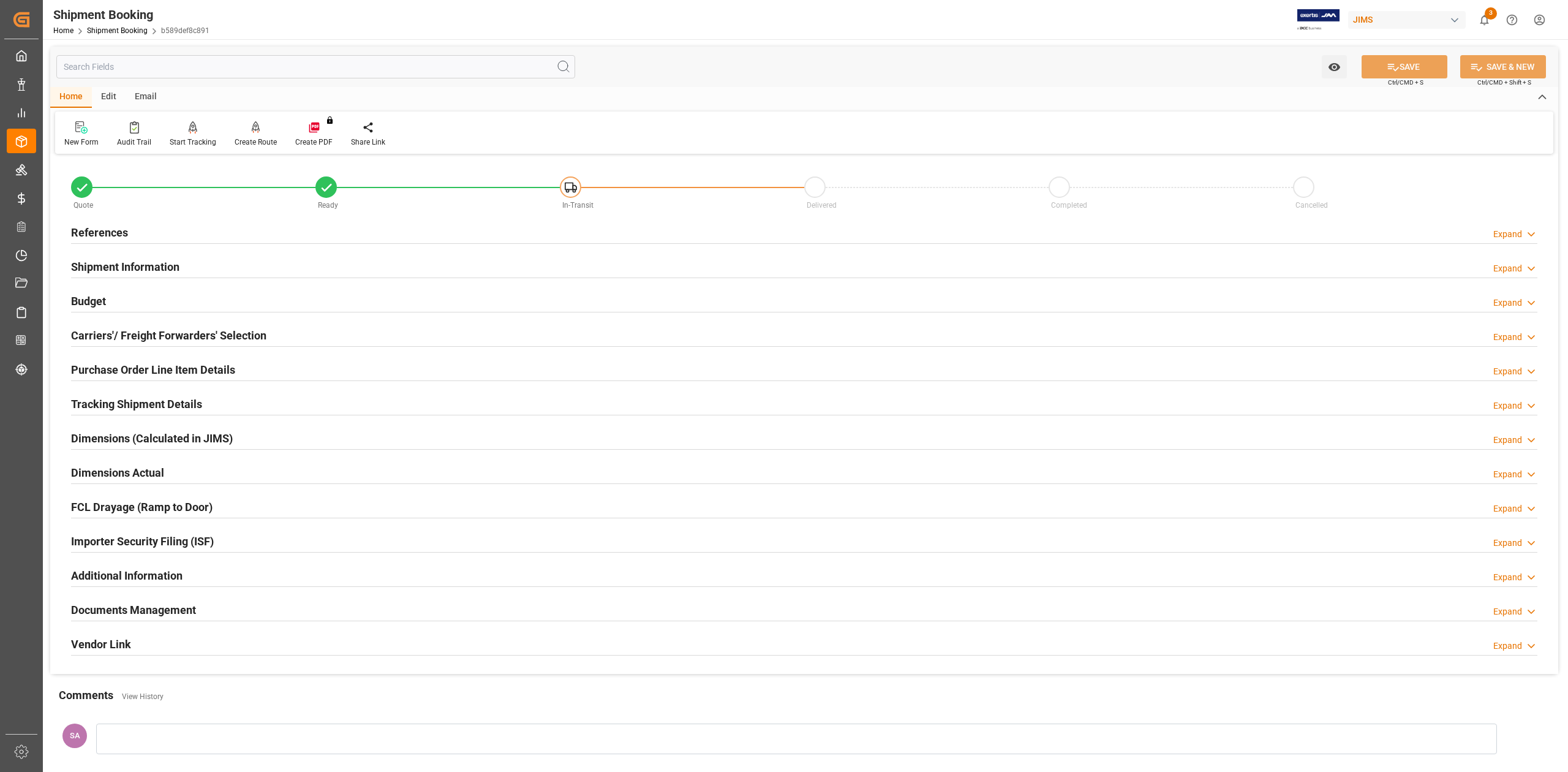
drag, startPoint x: 111, startPoint y: 404, endPoint x: 128, endPoint y: 407, distance: 17.3
click at [113, 403] on h2 "Tracking Shipment Details" at bounding box center [137, 404] width 131 height 16
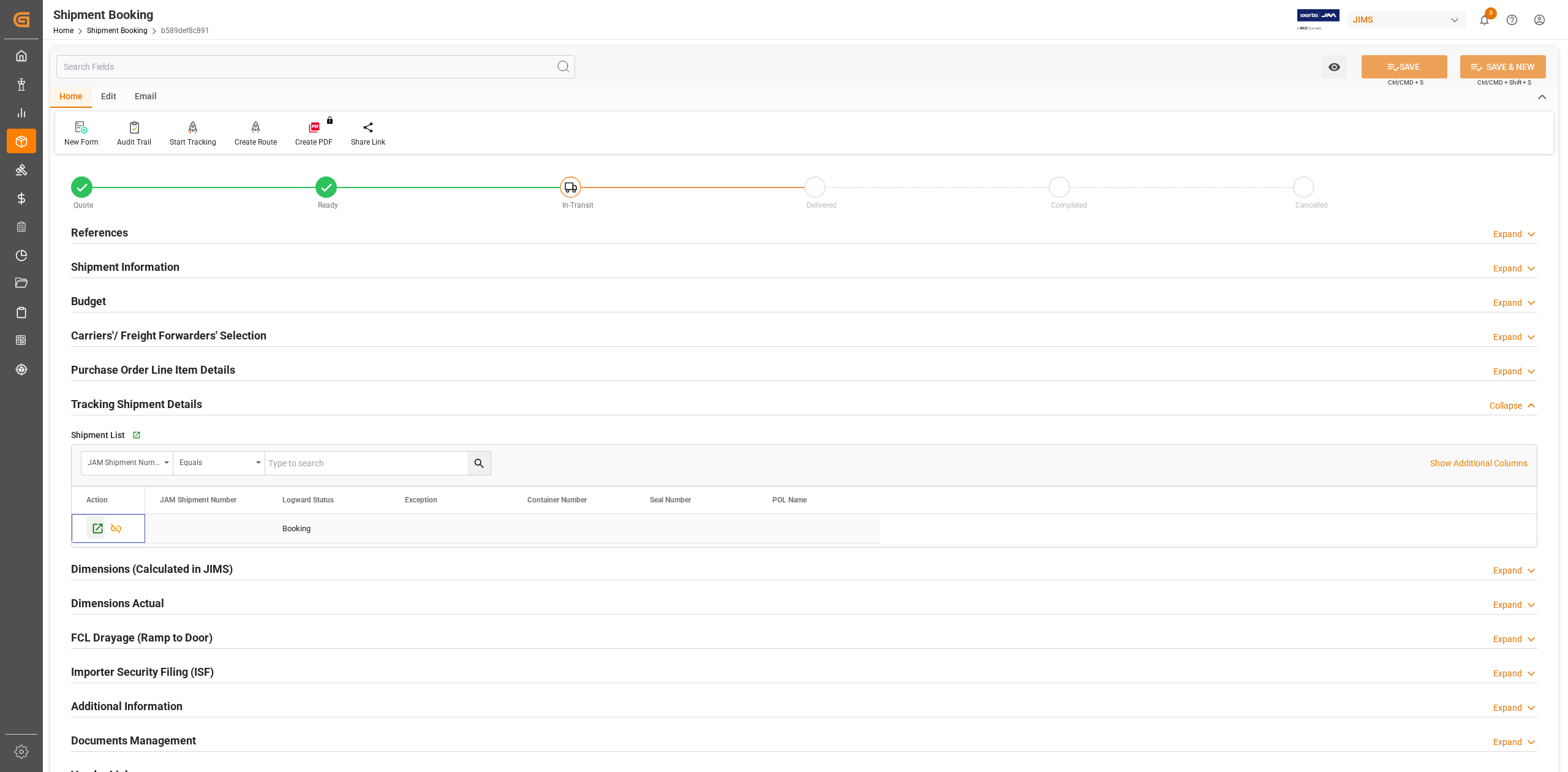
click at [92, 532] on icon "Press SPACE to select this row." at bounding box center [97, 528] width 13 height 13
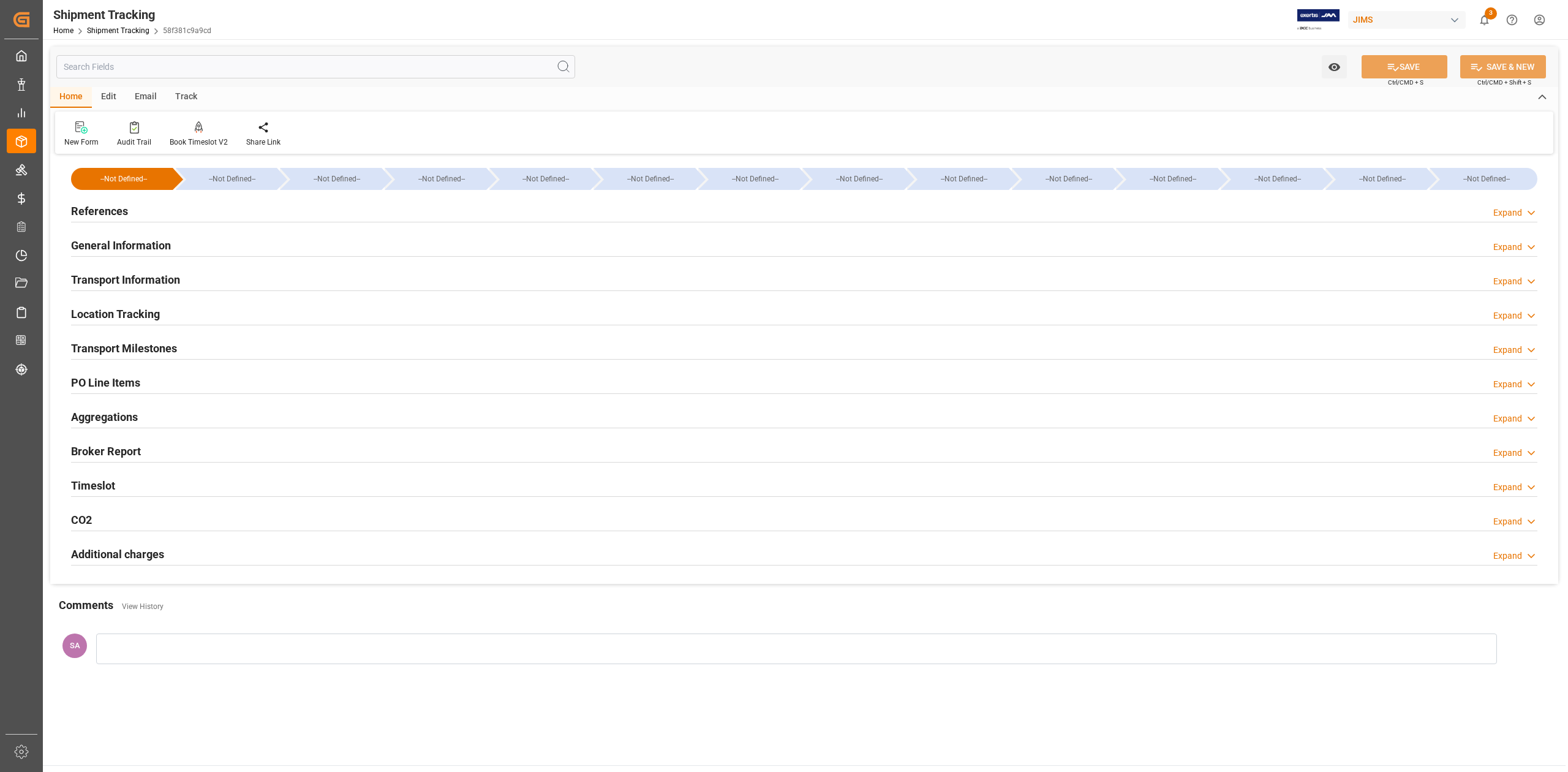
click at [128, 245] on h2 "General Information" at bounding box center [121, 245] width 100 height 16
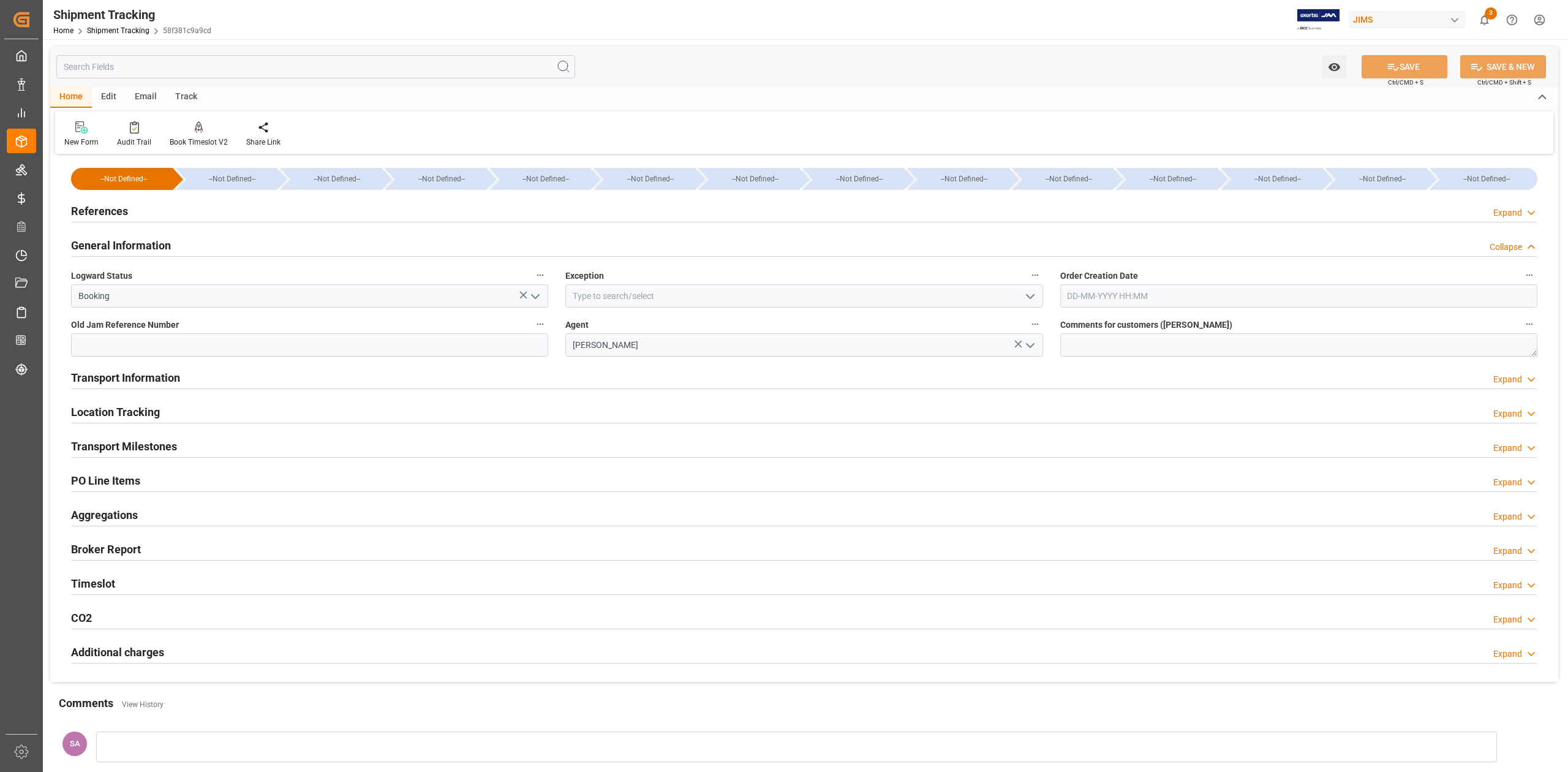
click at [126, 248] on h2 "General Information" at bounding box center [121, 245] width 100 height 16
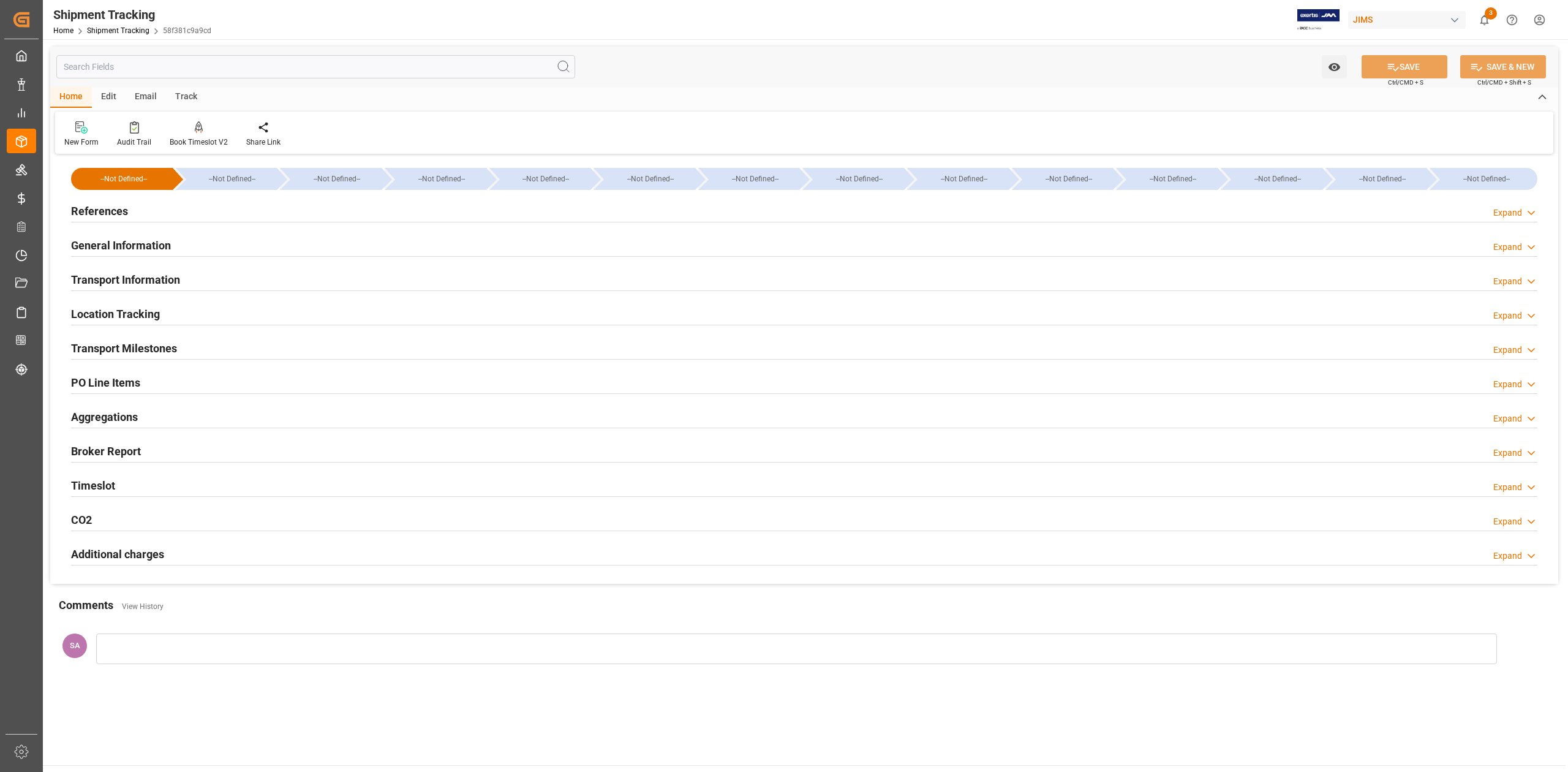
click at [131, 281] on h2 "Transport Information" at bounding box center [126, 279] width 109 height 16
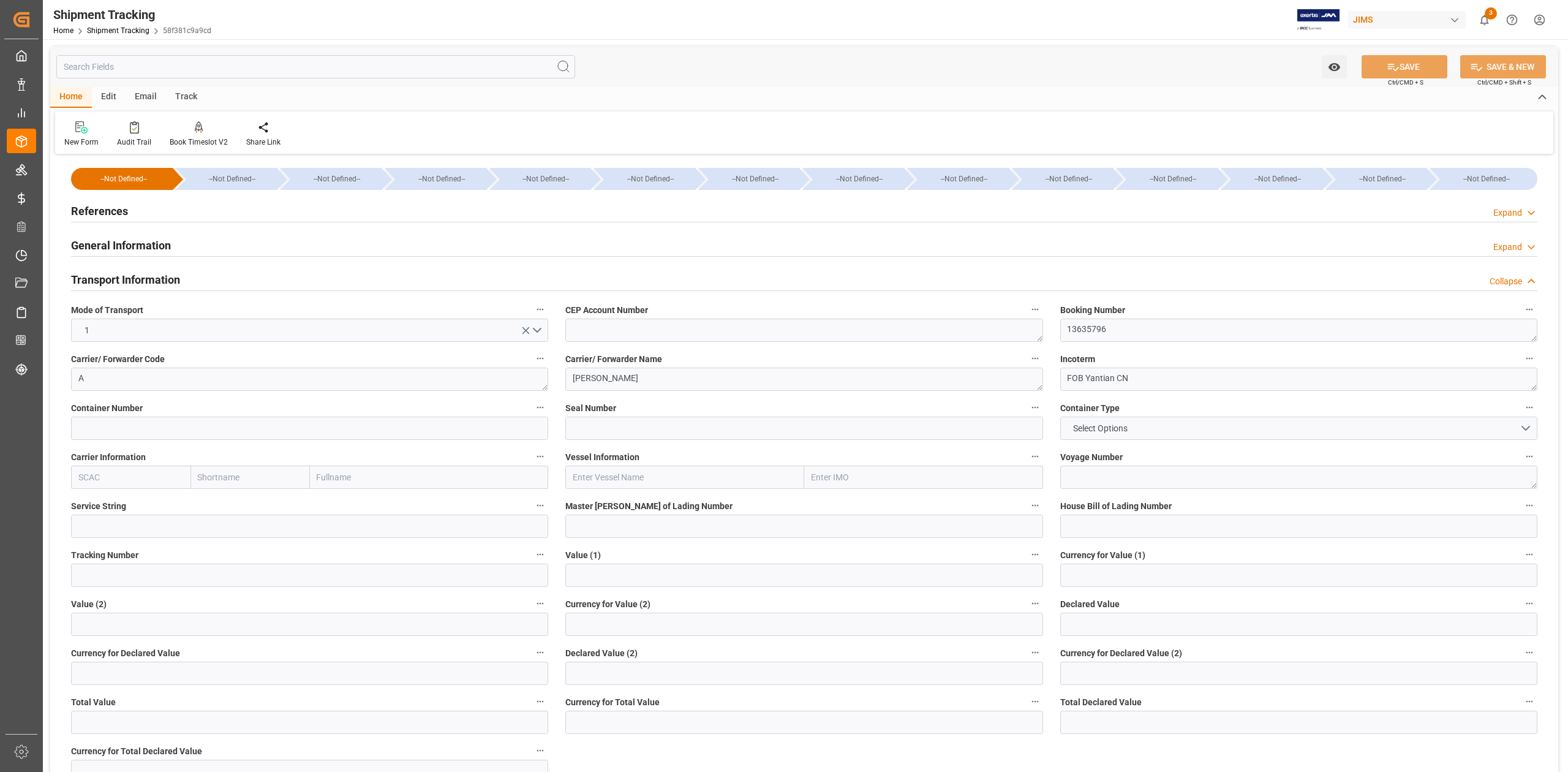
click at [133, 278] on h2 "Transport Information" at bounding box center [126, 279] width 109 height 16
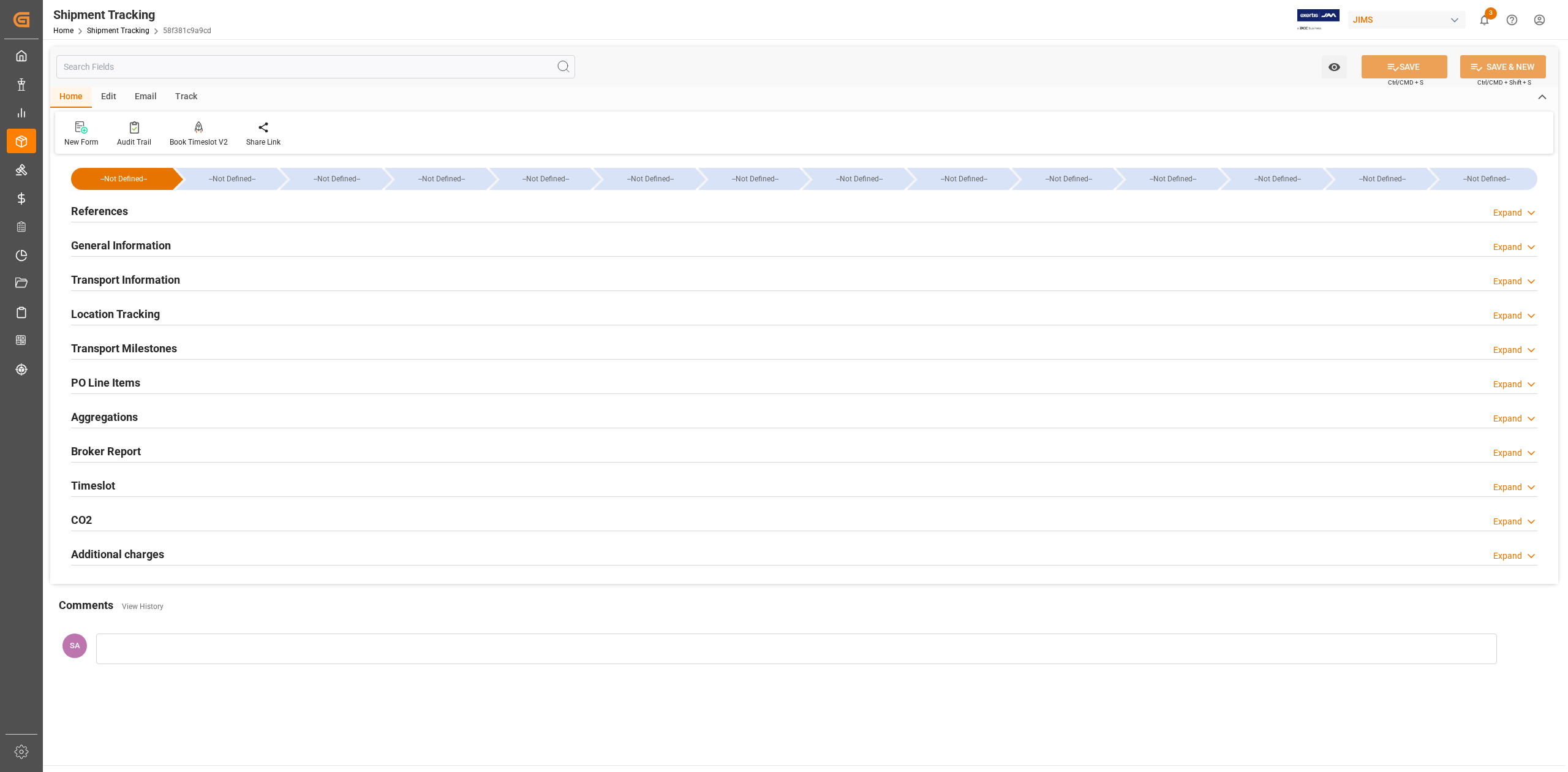
click at [174, 349] on h2 "Transport Milestones" at bounding box center [124, 348] width 106 height 16
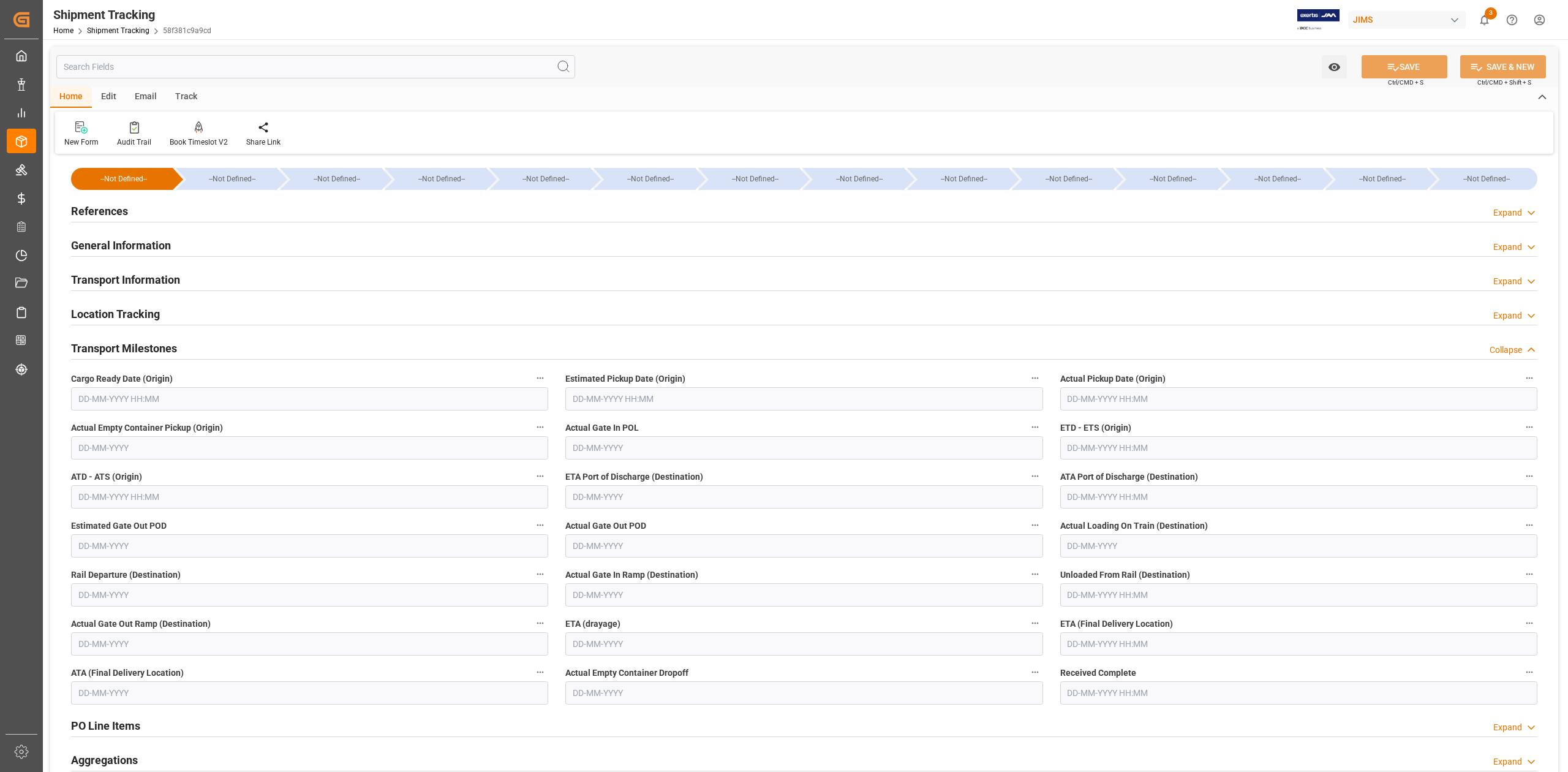
click at [298, 413] on div "Cargo Ready Date (Origin)" at bounding box center [309, 390] width 494 height 49
click at [290, 405] on input "text" at bounding box center [310, 399] width 477 height 23
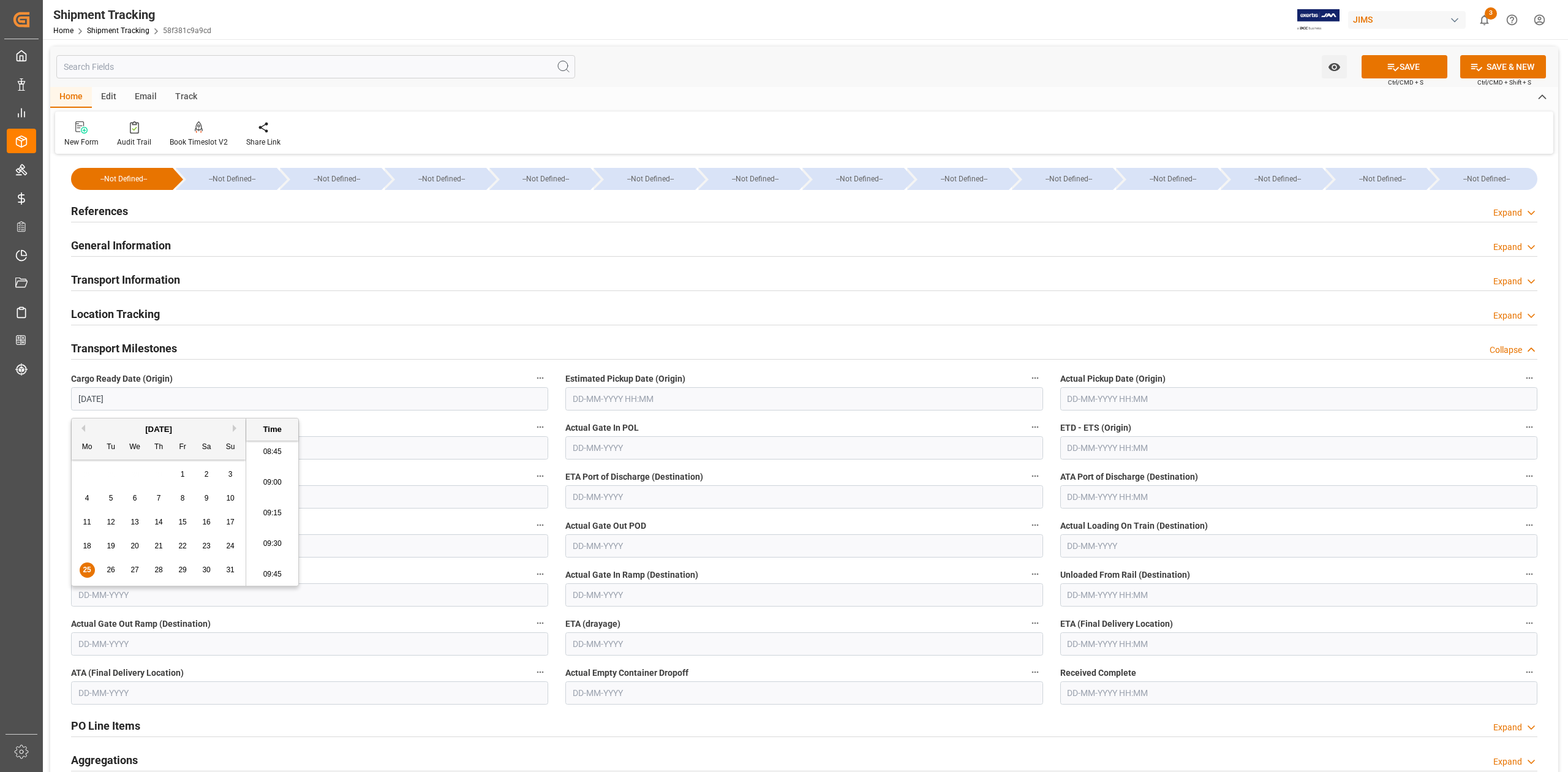
click at [638, 403] on input "text" at bounding box center [804, 399] width 477 height 23
type input "[DATE] 00:00"
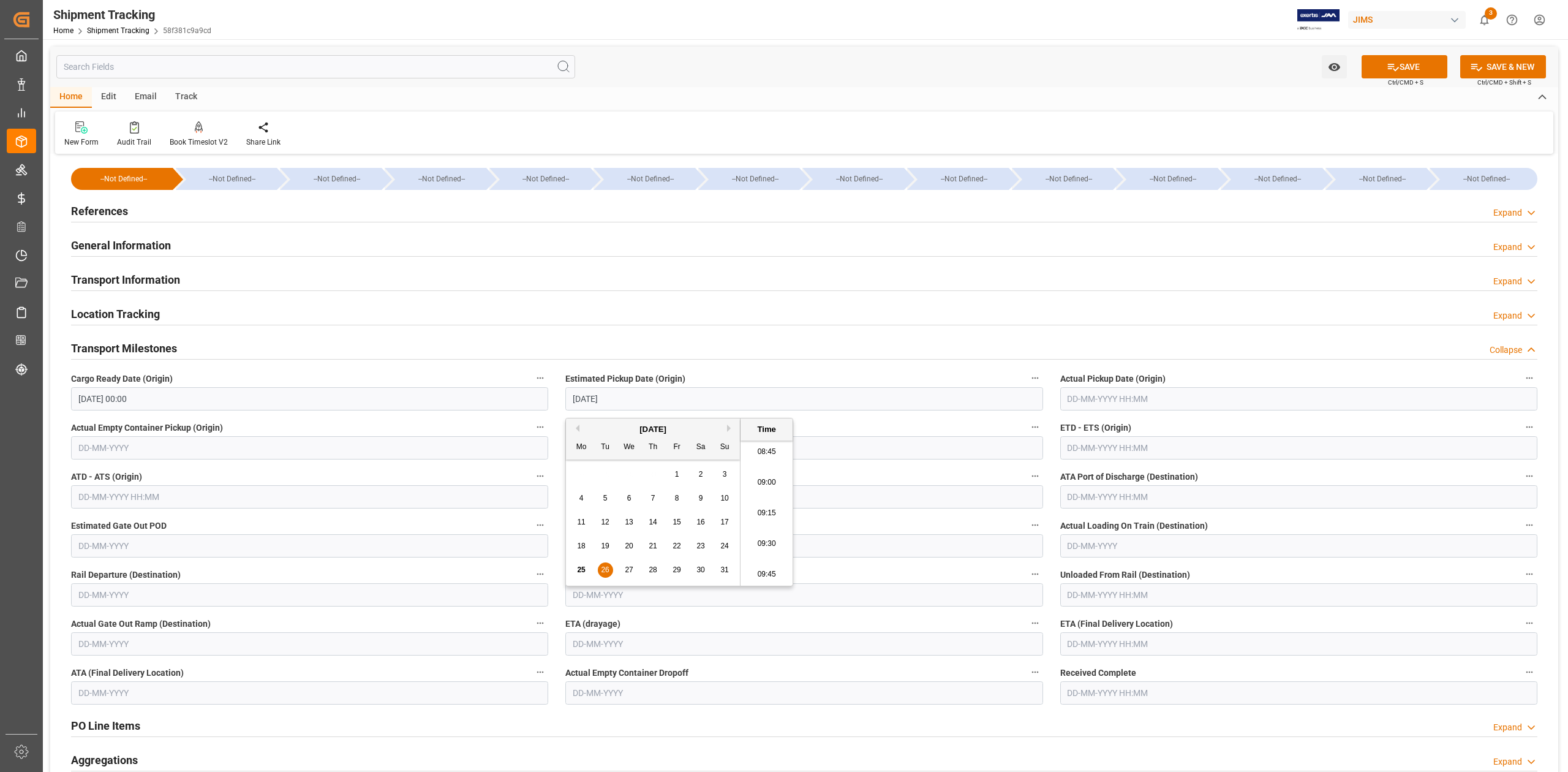
type input "[DATE] 00:00"
click at [1084, 447] on input "text" at bounding box center [1298, 448] width 477 height 23
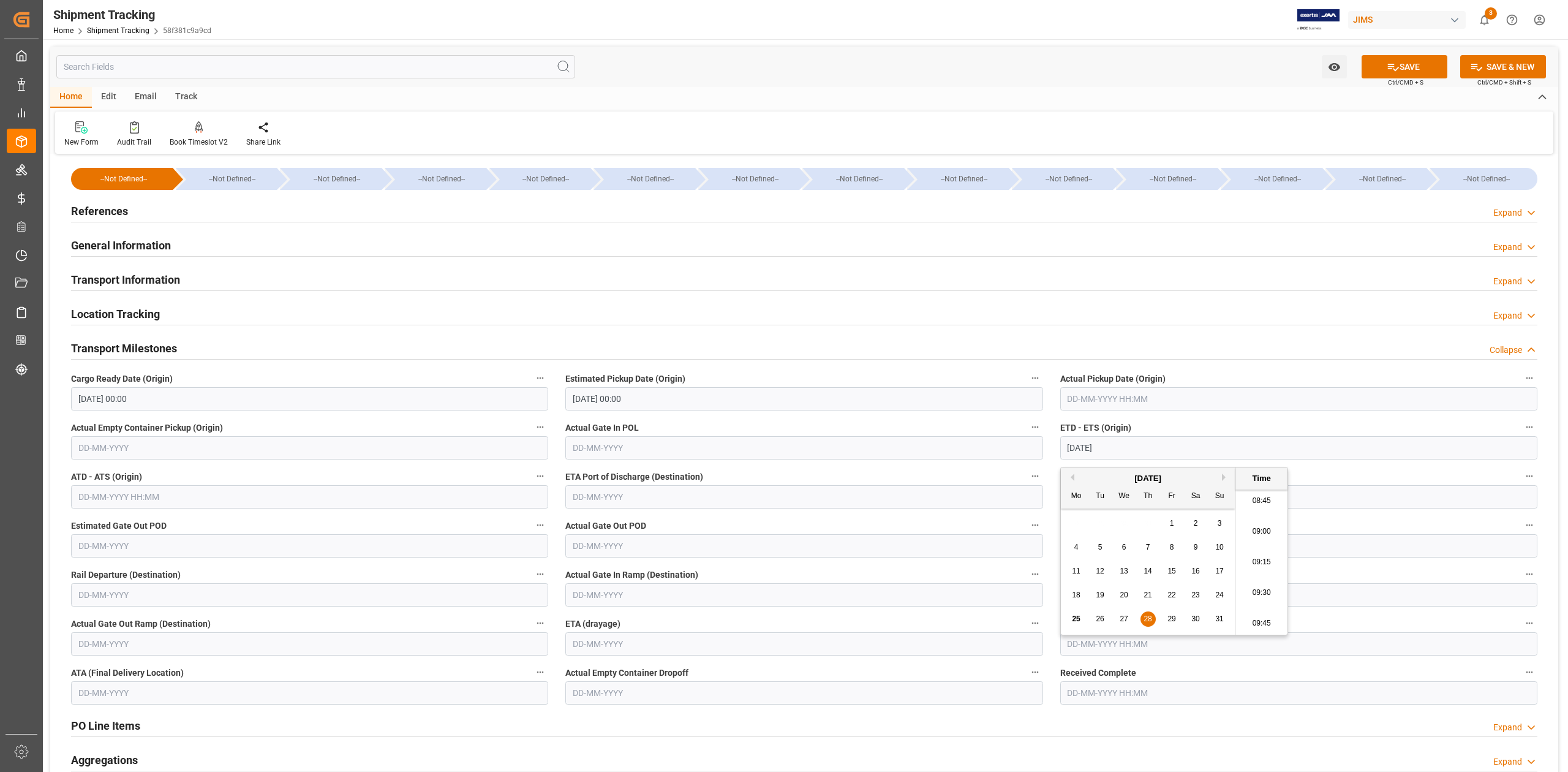
click at [853, 647] on input "text" at bounding box center [804, 644] width 477 height 23
type input "[DATE] 00:00"
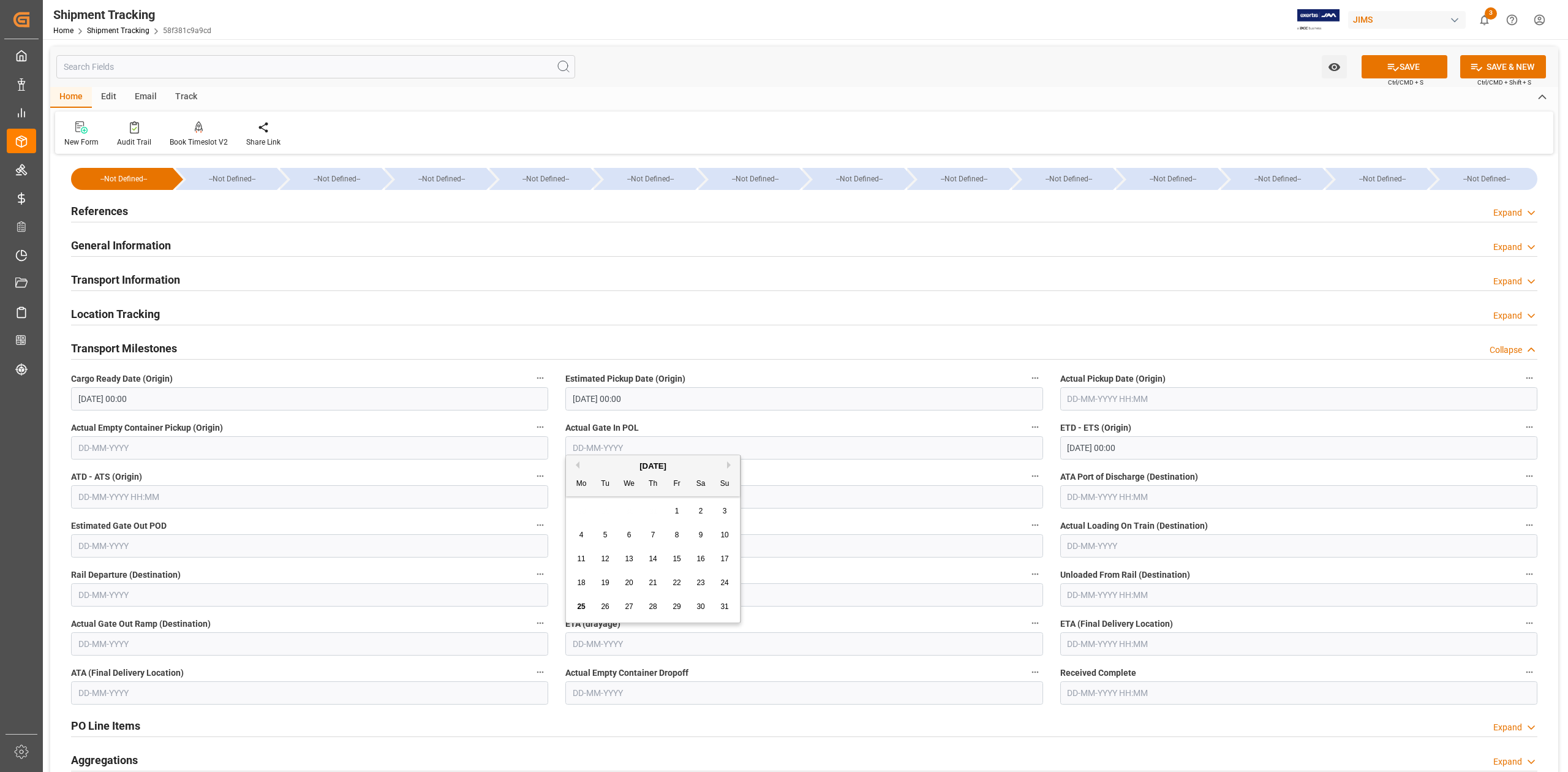
click at [726, 467] on div "[DATE]" at bounding box center [653, 466] width 174 height 12
click at [728, 463] on button "Next Month" at bounding box center [730, 465] width 7 height 7
click at [730, 463] on button "Next Month" at bounding box center [730, 465] width 7 height 7
click at [680, 560] on span "17" at bounding box center [677, 559] width 8 height 9
type input "[DATE]"
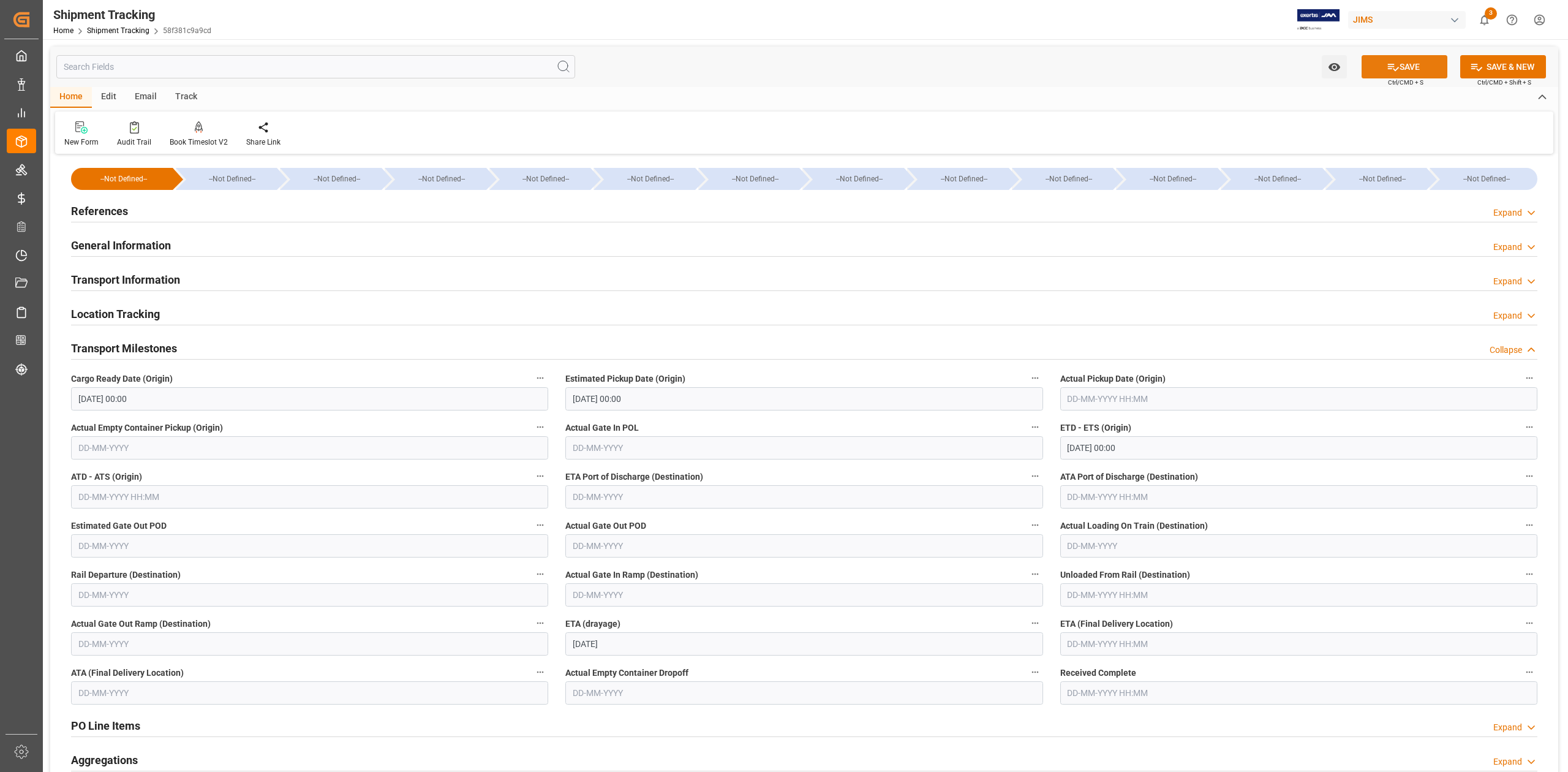
click at [1406, 64] on button "SAVE" at bounding box center [1404, 67] width 86 height 23
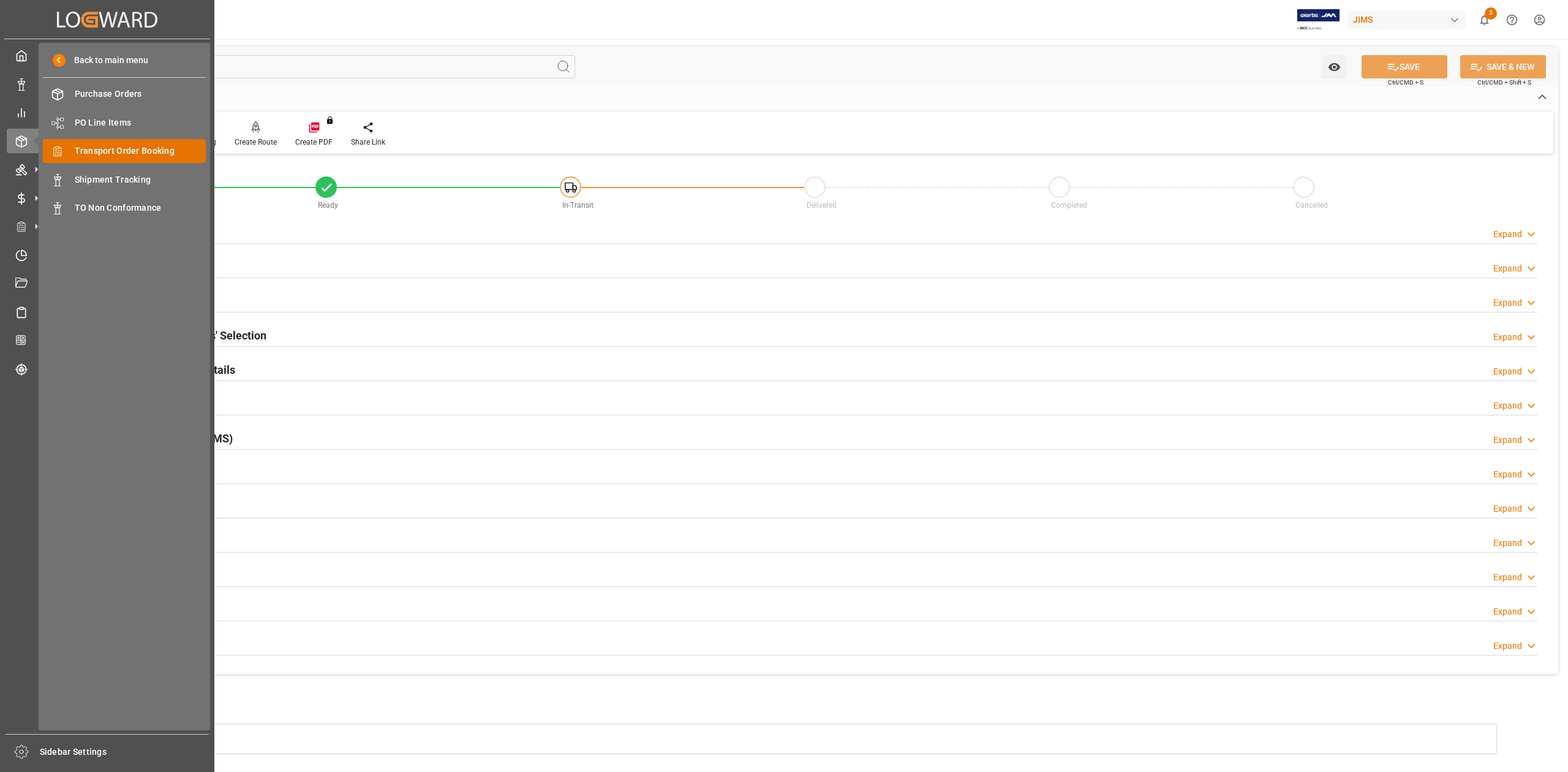
click at [130, 157] on span "Transport Order Booking" at bounding box center [141, 151] width 132 height 13
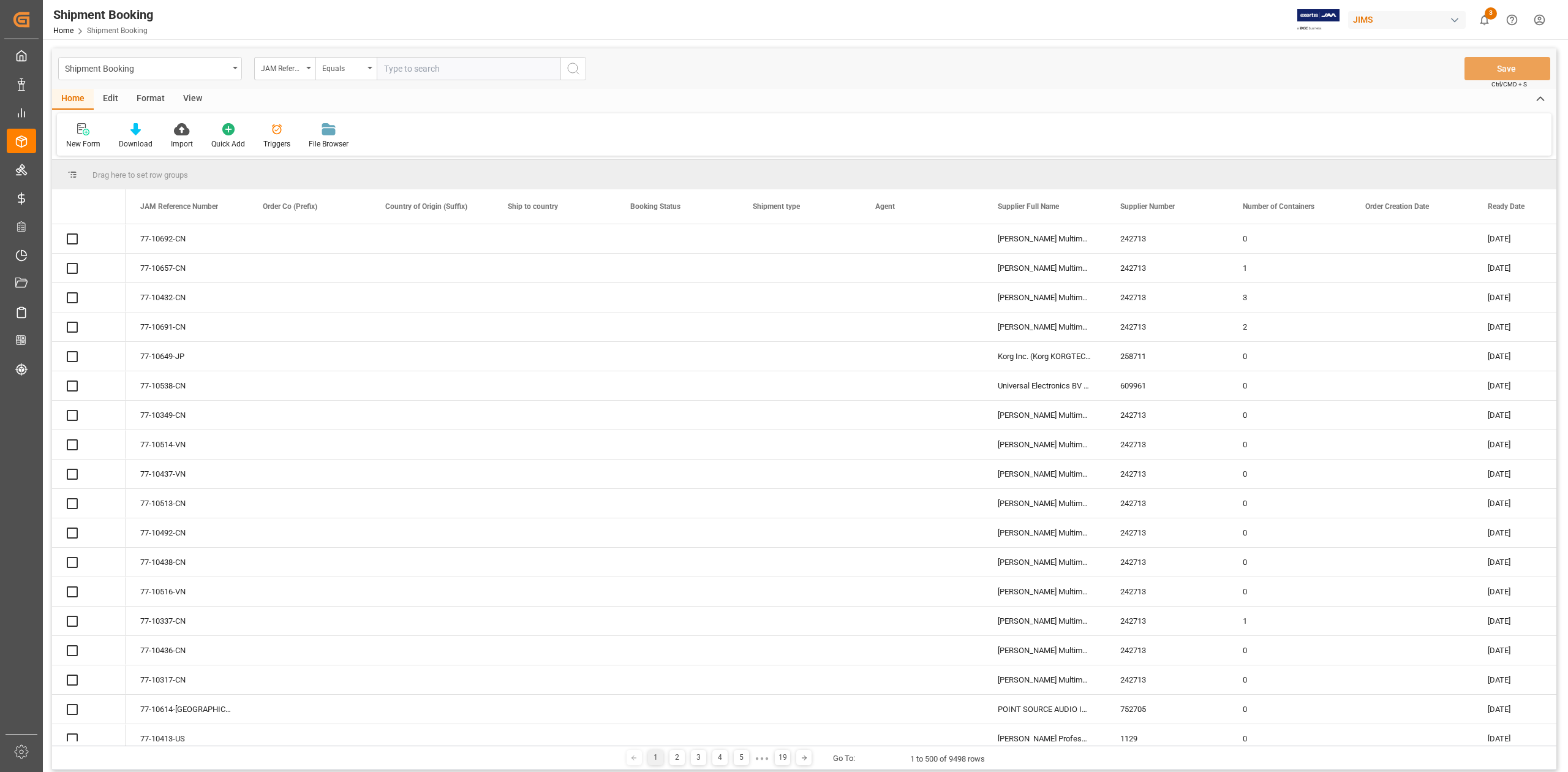
click at [431, 65] on input "text" at bounding box center [468, 69] width 183 height 23
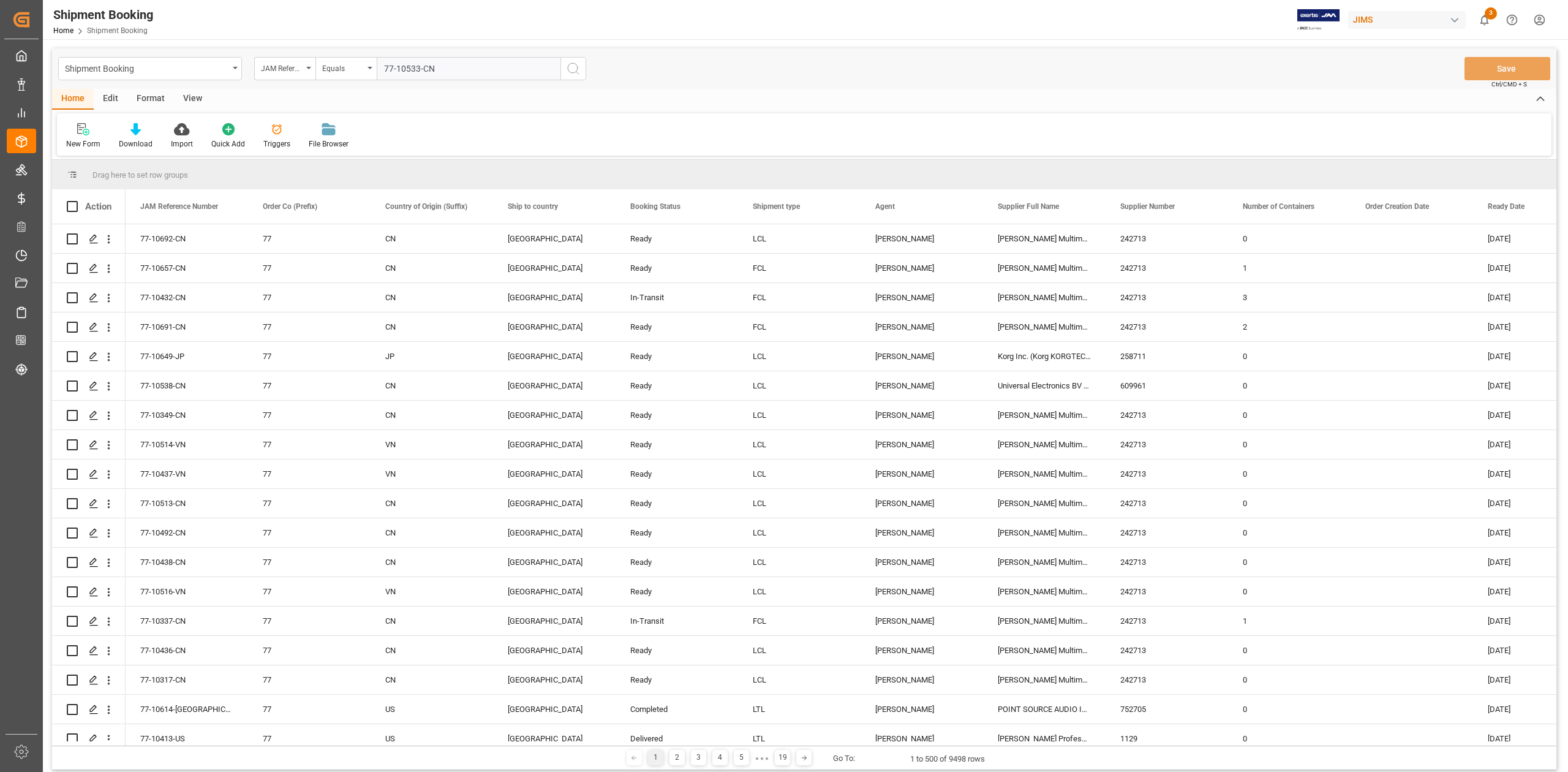
type input "77-10533-CN"
click at [569, 73] on icon "search button" at bounding box center [573, 69] width 15 height 15
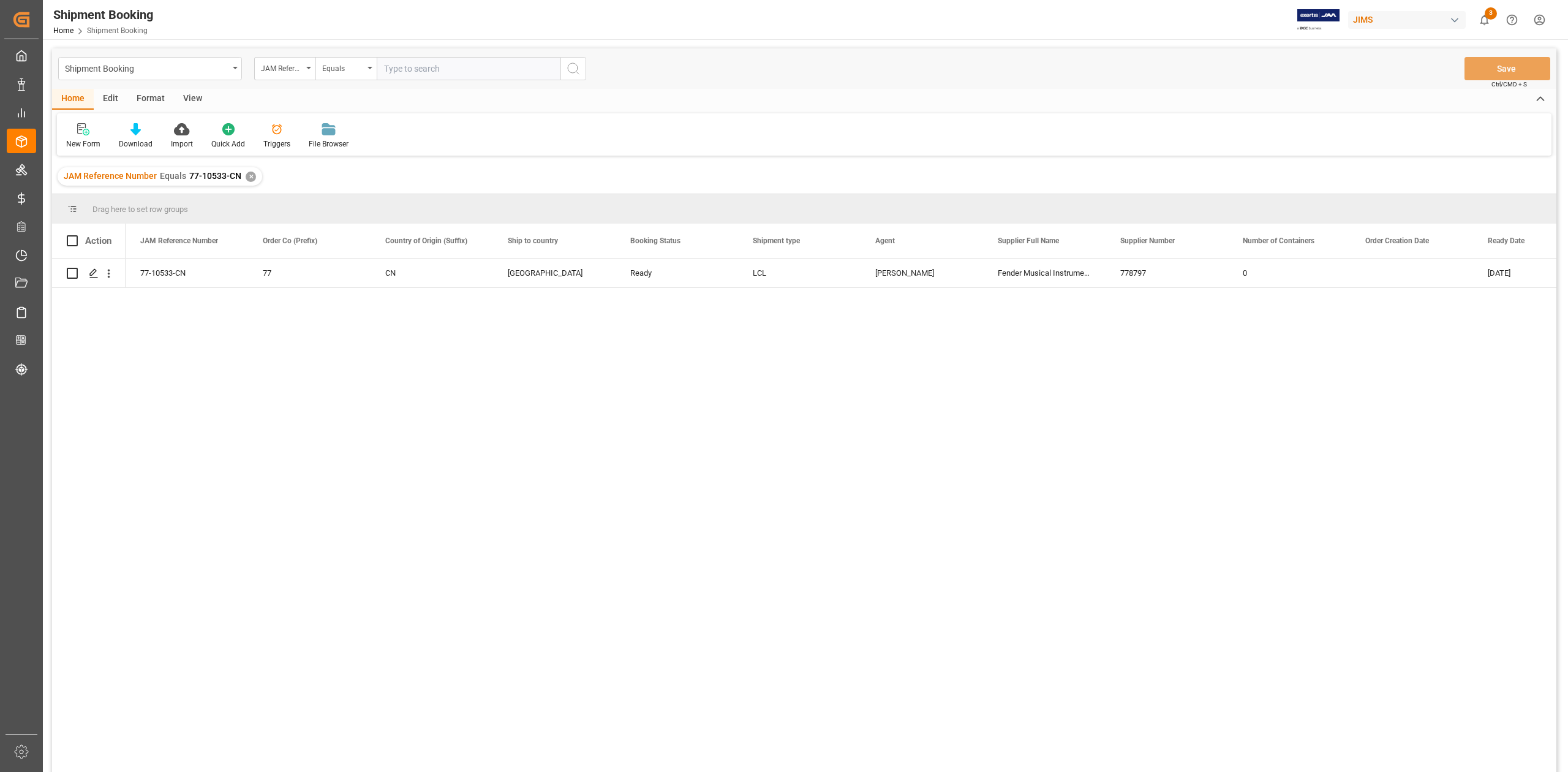
click at [249, 172] on div "✕" at bounding box center [250, 176] width 10 height 10
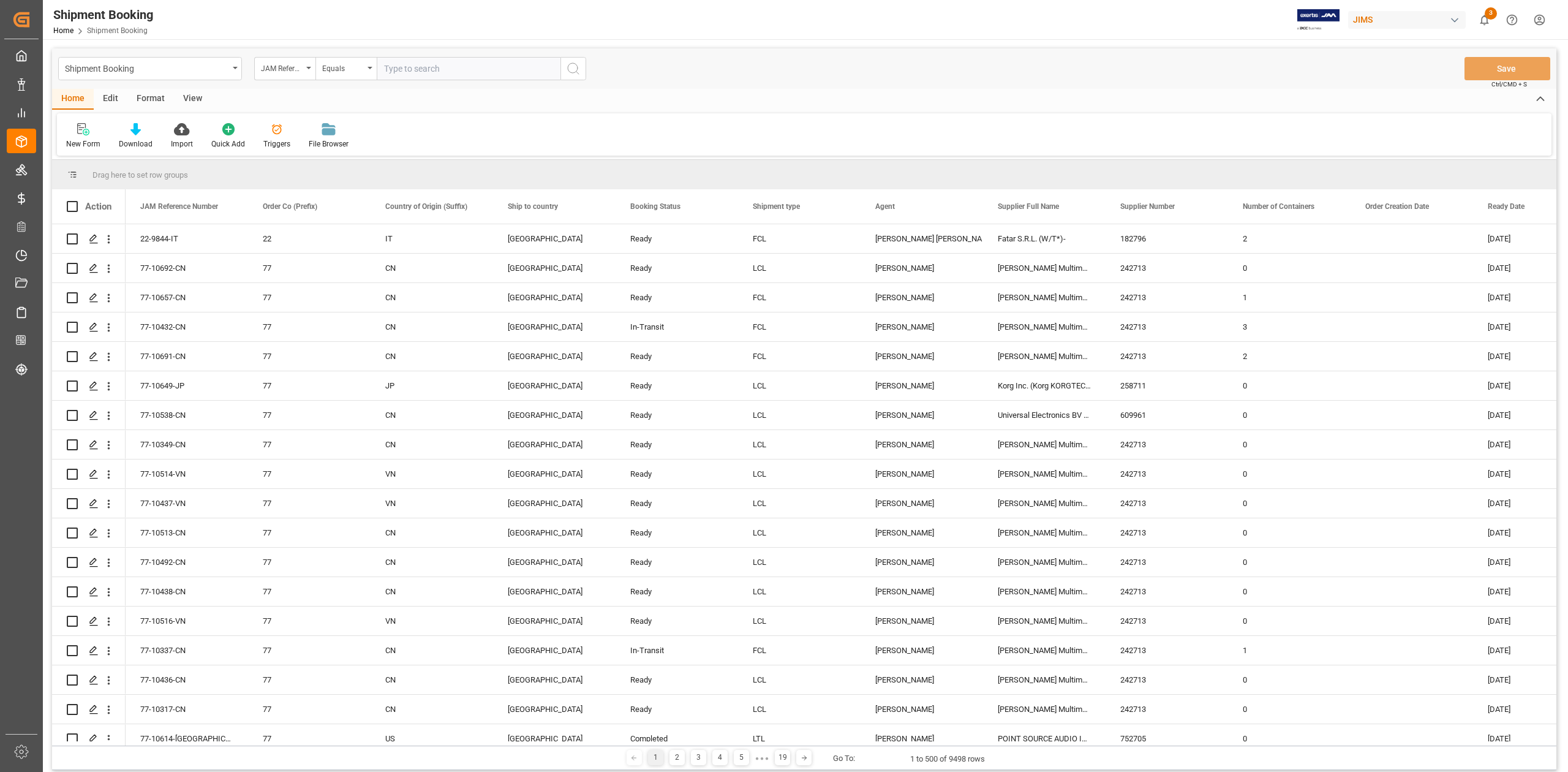
click at [440, 72] on input "text" at bounding box center [468, 69] width 183 height 23
paste input "77-9574-[GEOGRAPHIC_DATA]"
type input "77-9574-[GEOGRAPHIC_DATA]"
click at [577, 71] on icon "search button" at bounding box center [573, 69] width 15 height 15
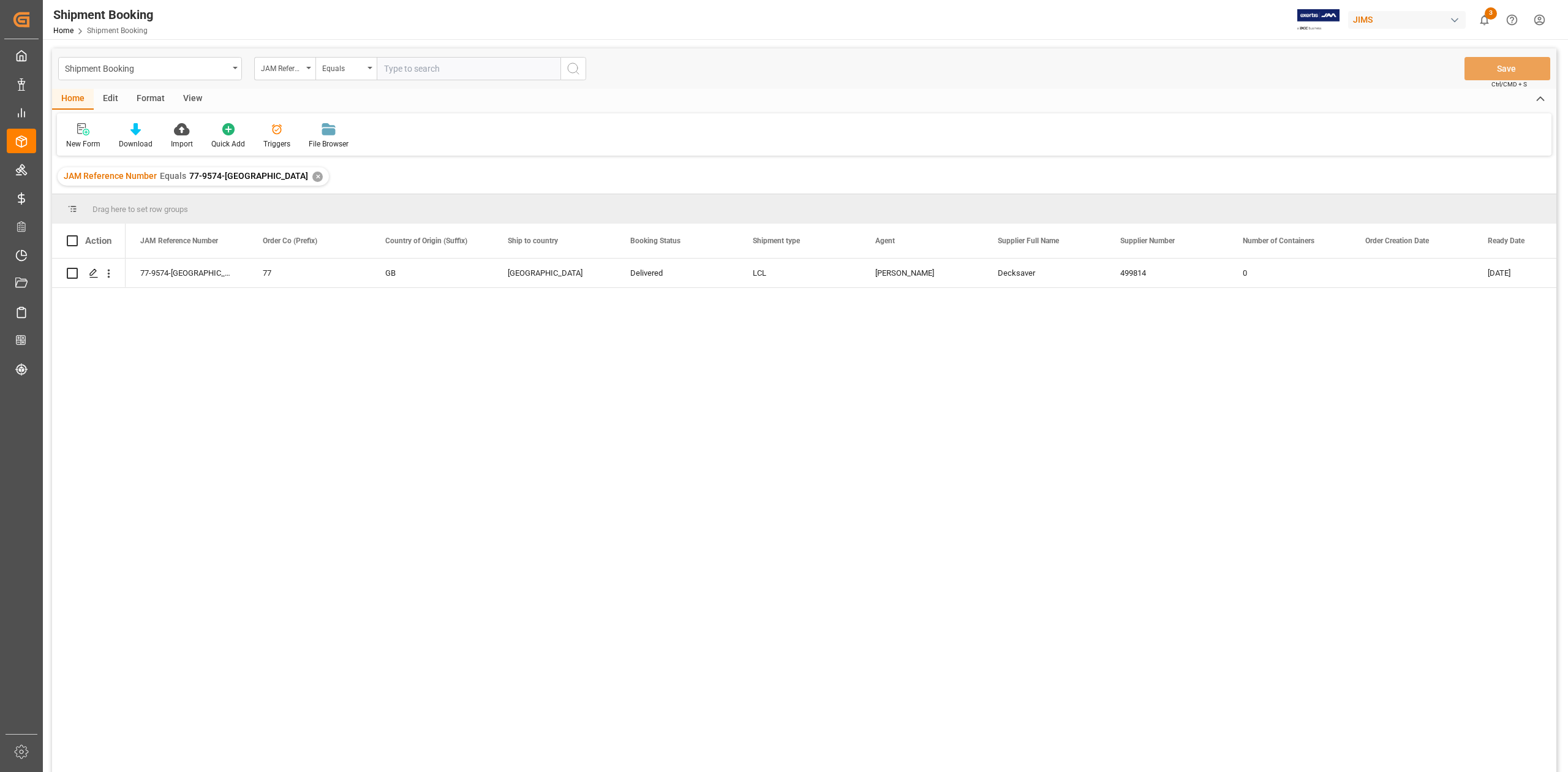
click at [313, 179] on div "✕" at bounding box center [317, 176] width 10 height 10
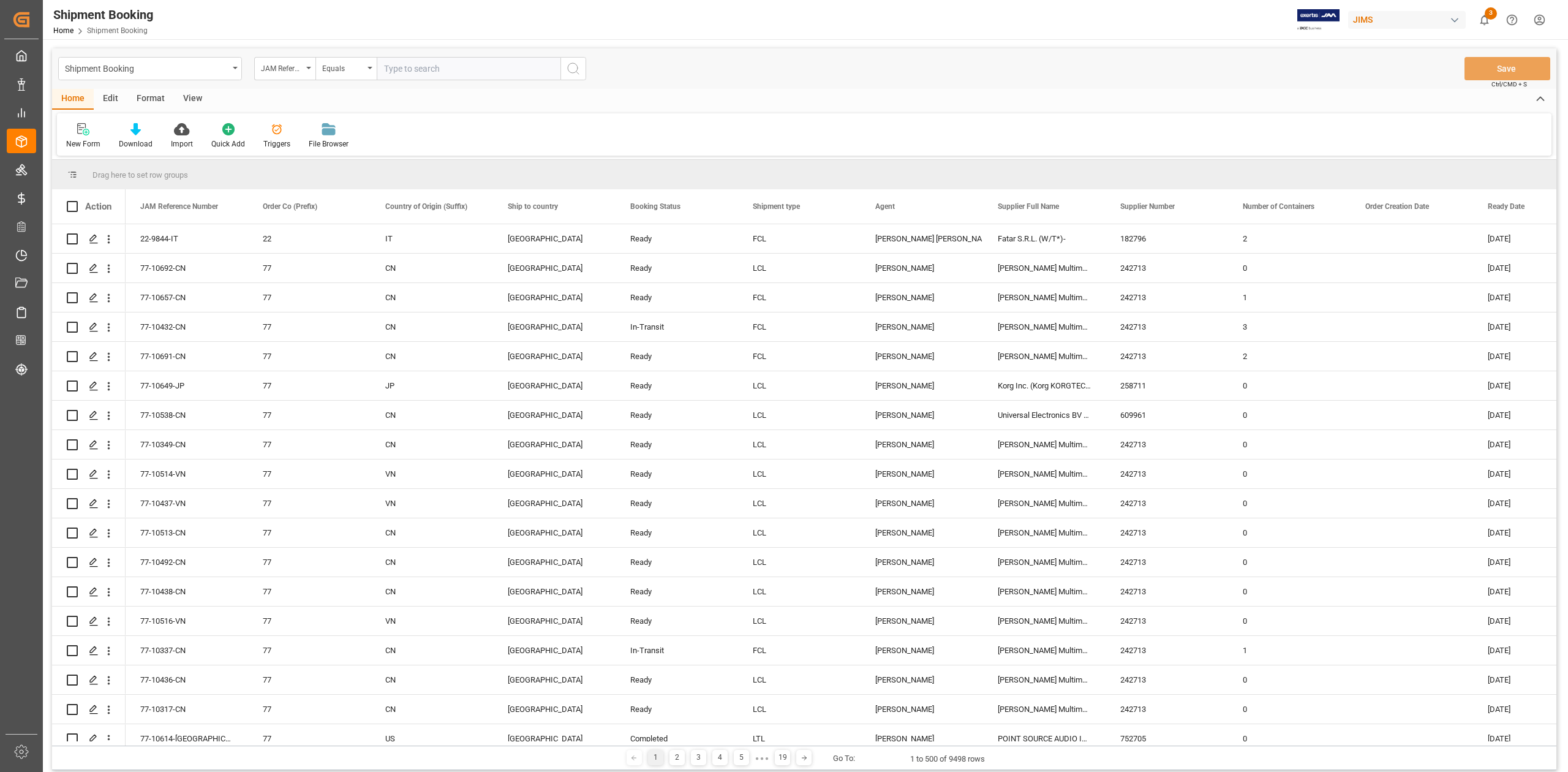
click at [441, 72] on input "text" at bounding box center [468, 69] width 183 height 23
paste input "77-10053-SE"
type input "77-10053-SE"
click at [575, 67] on icon "search button" at bounding box center [573, 69] width 15 height 15
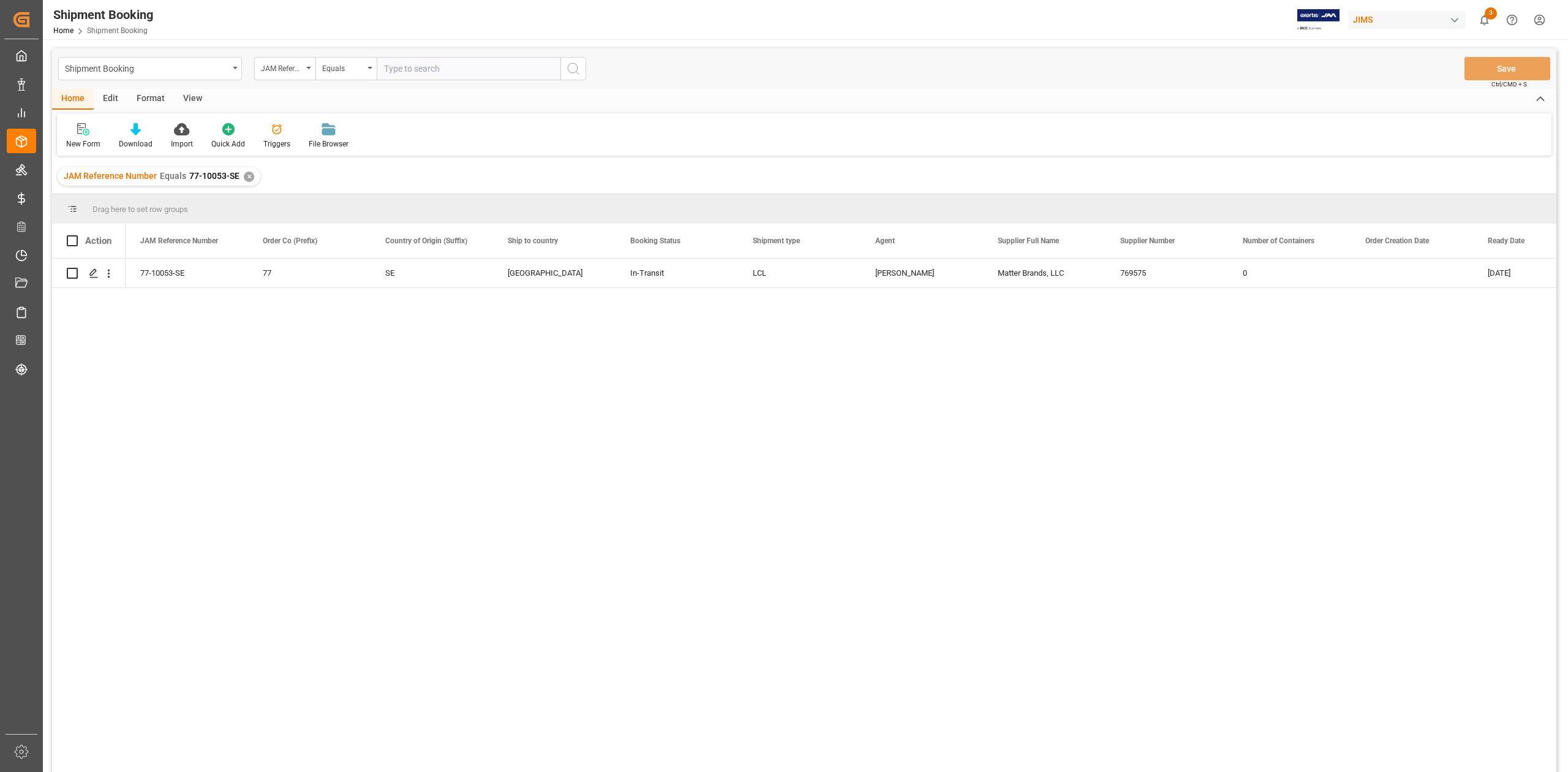
click at [245, 177] on div "✕" at bounding box center [249, 176] width 10 height 10
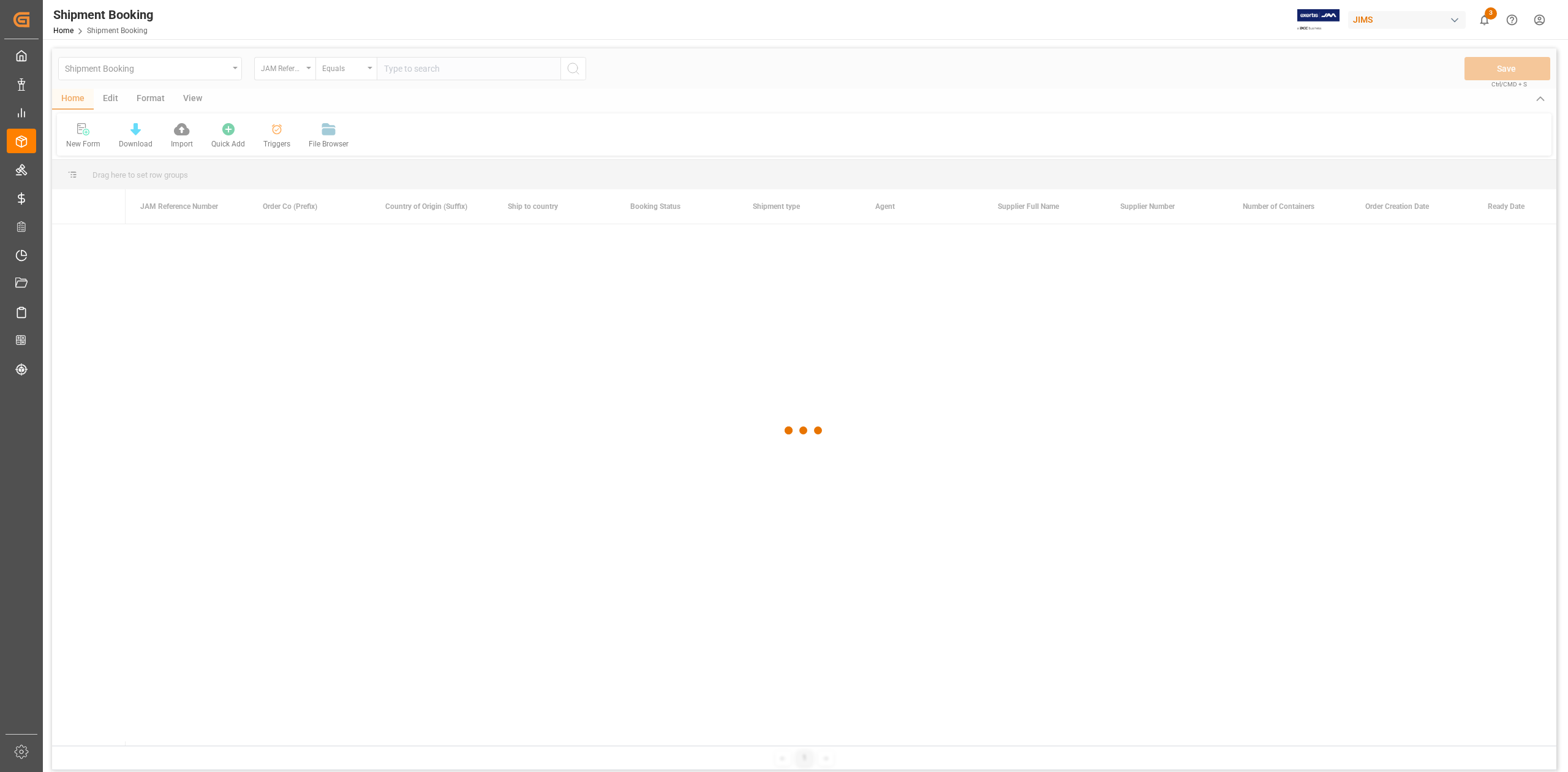
click at [429, 71] on input "text" at bounding box center [468, 69] width 183 height 23
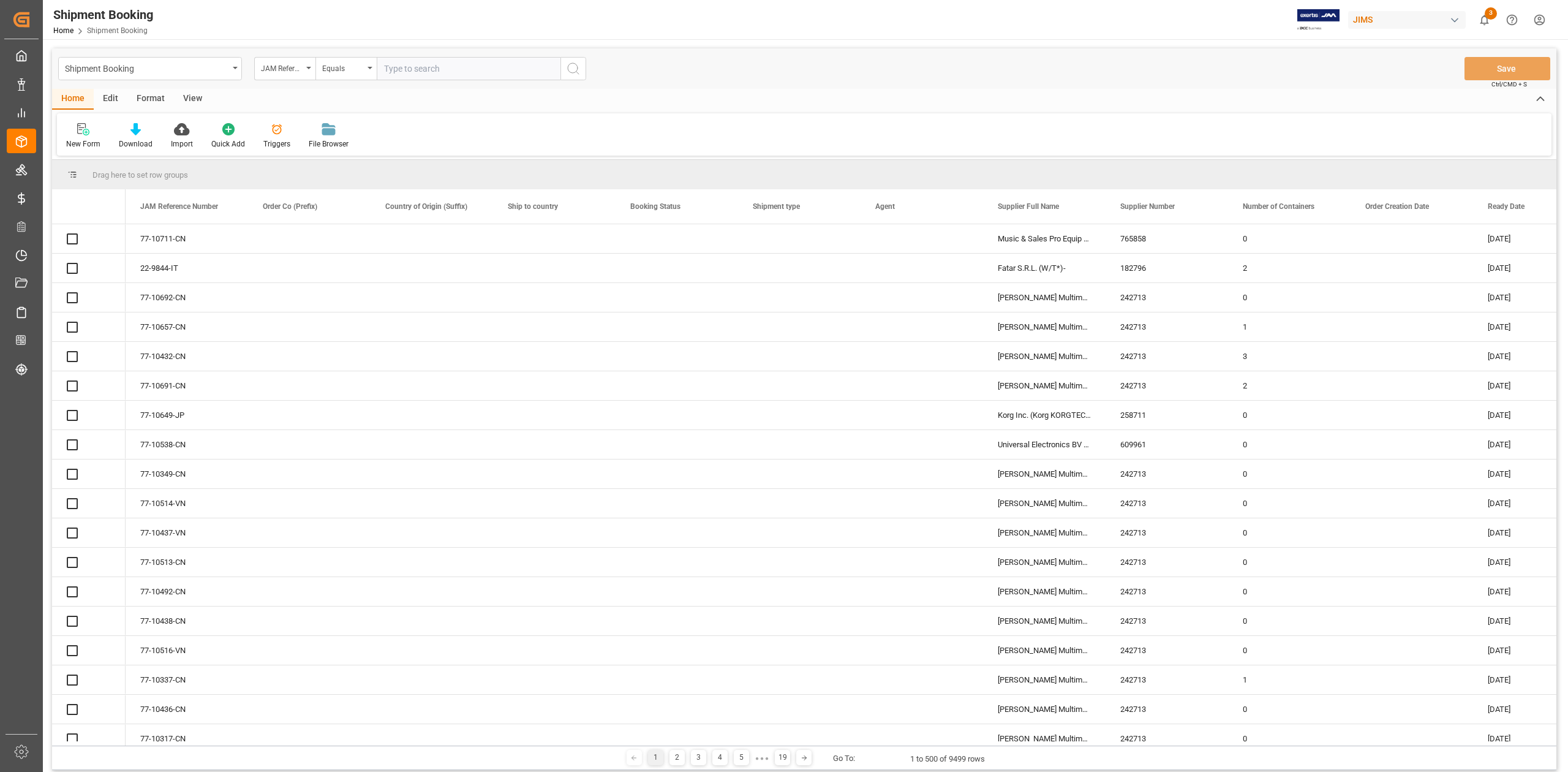
paste input "77-8410-SE"
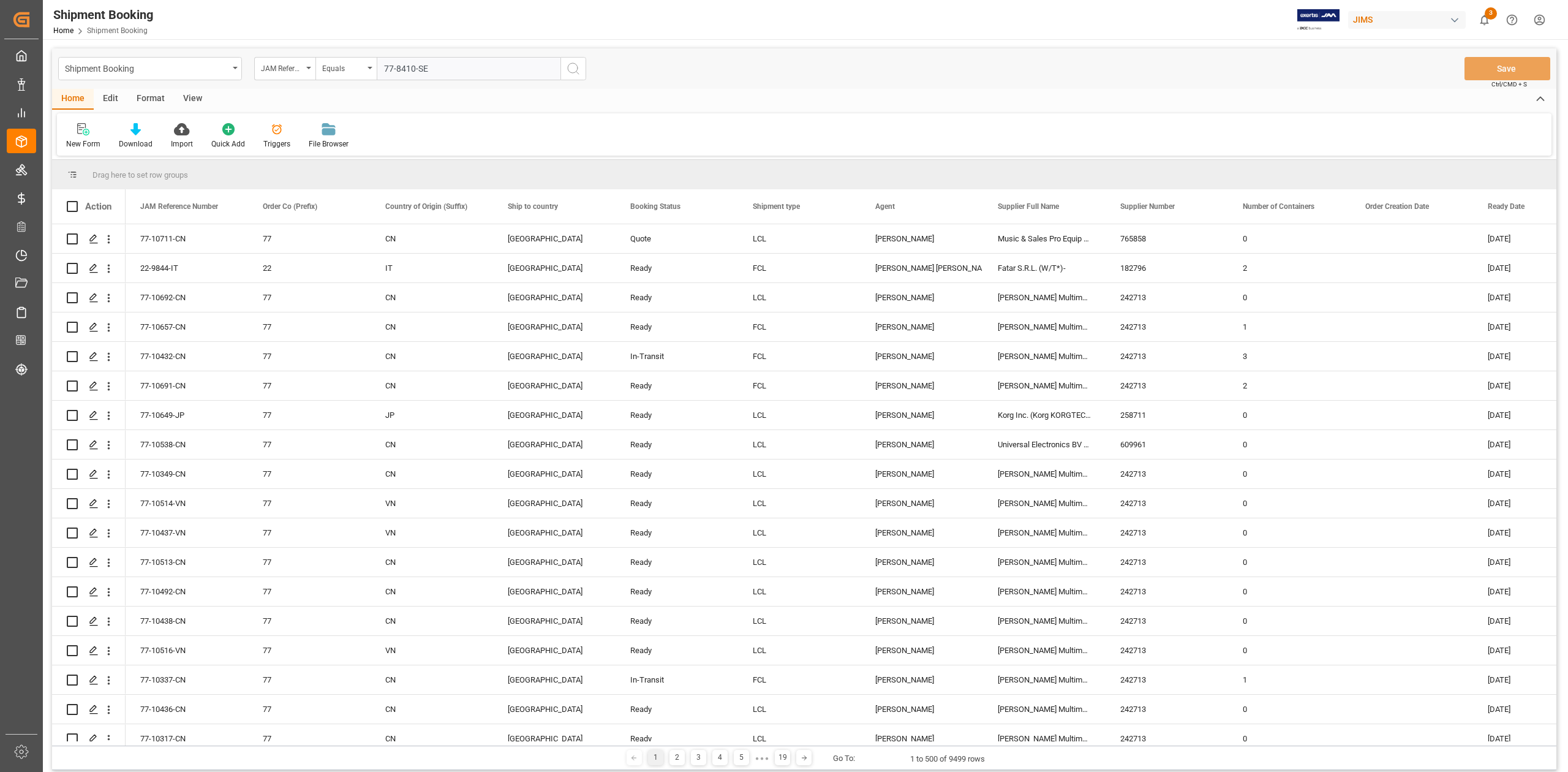
type input "77-8410-SE"
click at [577, 72] on line "search button" at bounding box center [577, 73] width 3 height 3
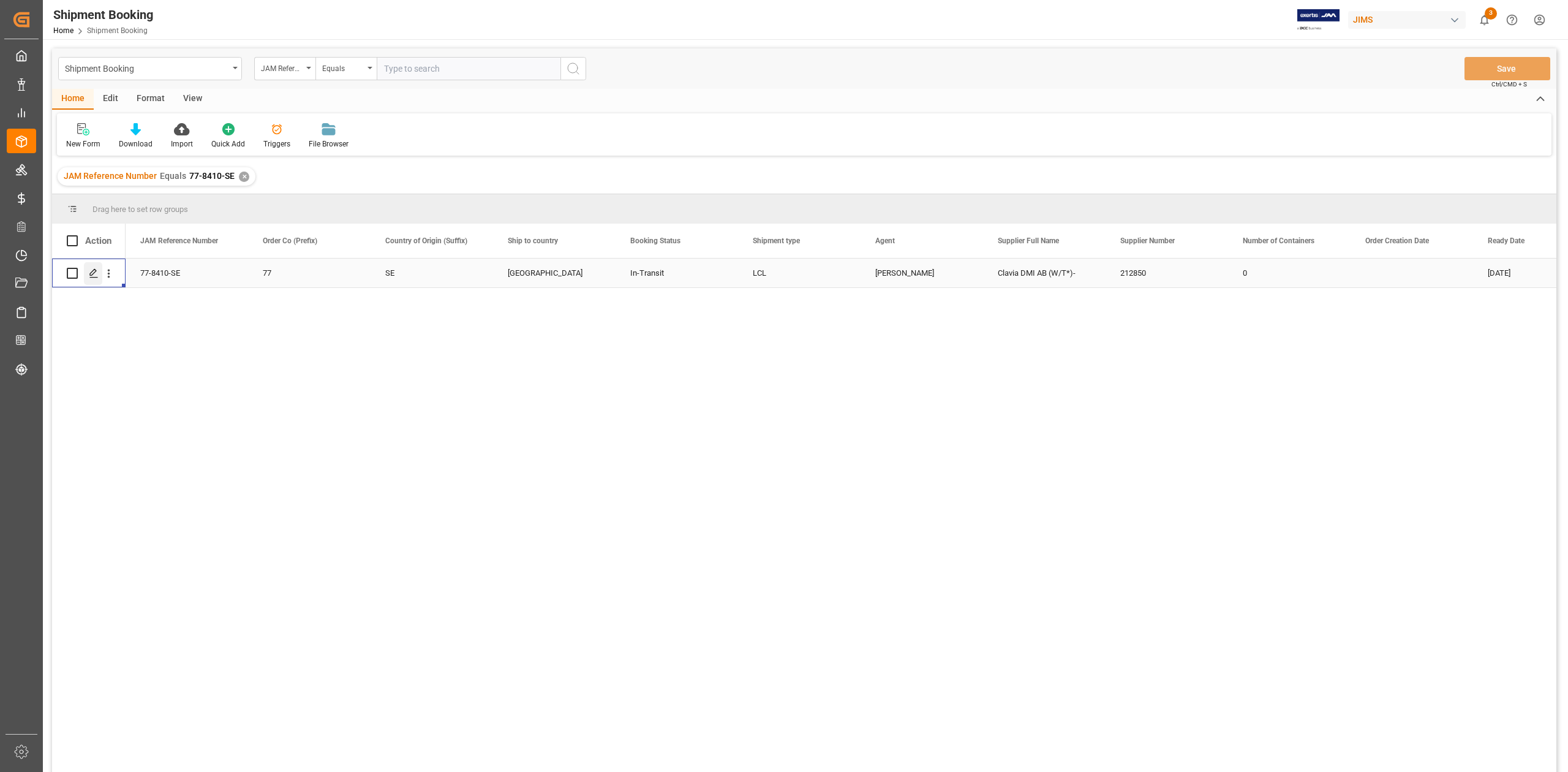
click at [93, 275] on icon "Press SPACE to select this row." at bounding box center [94, 273] width 10 height 10
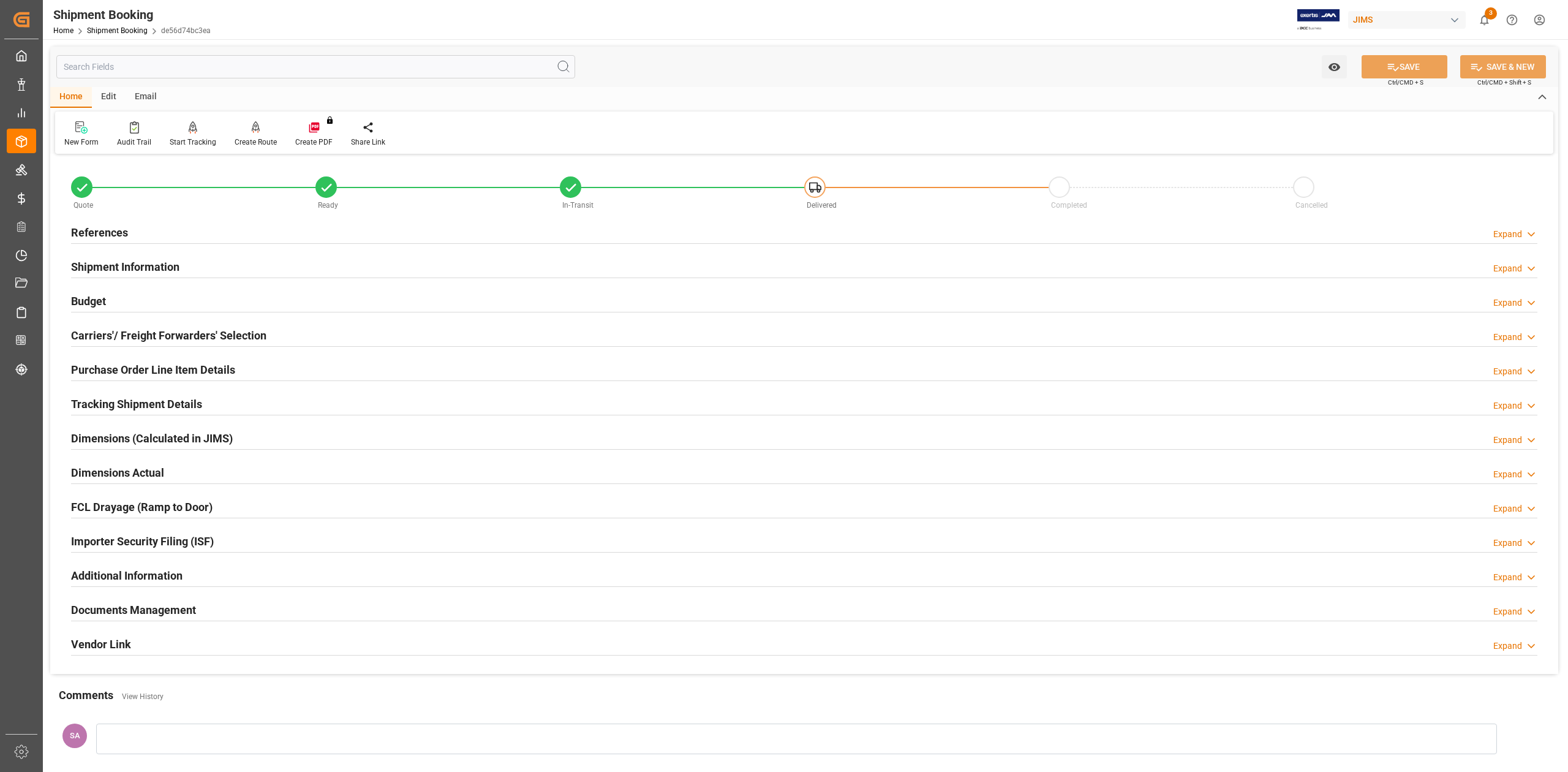
click at [104, 407] on h2 "Tracking Shipment Details" at bounding box center [137, 404] width 131 height 16
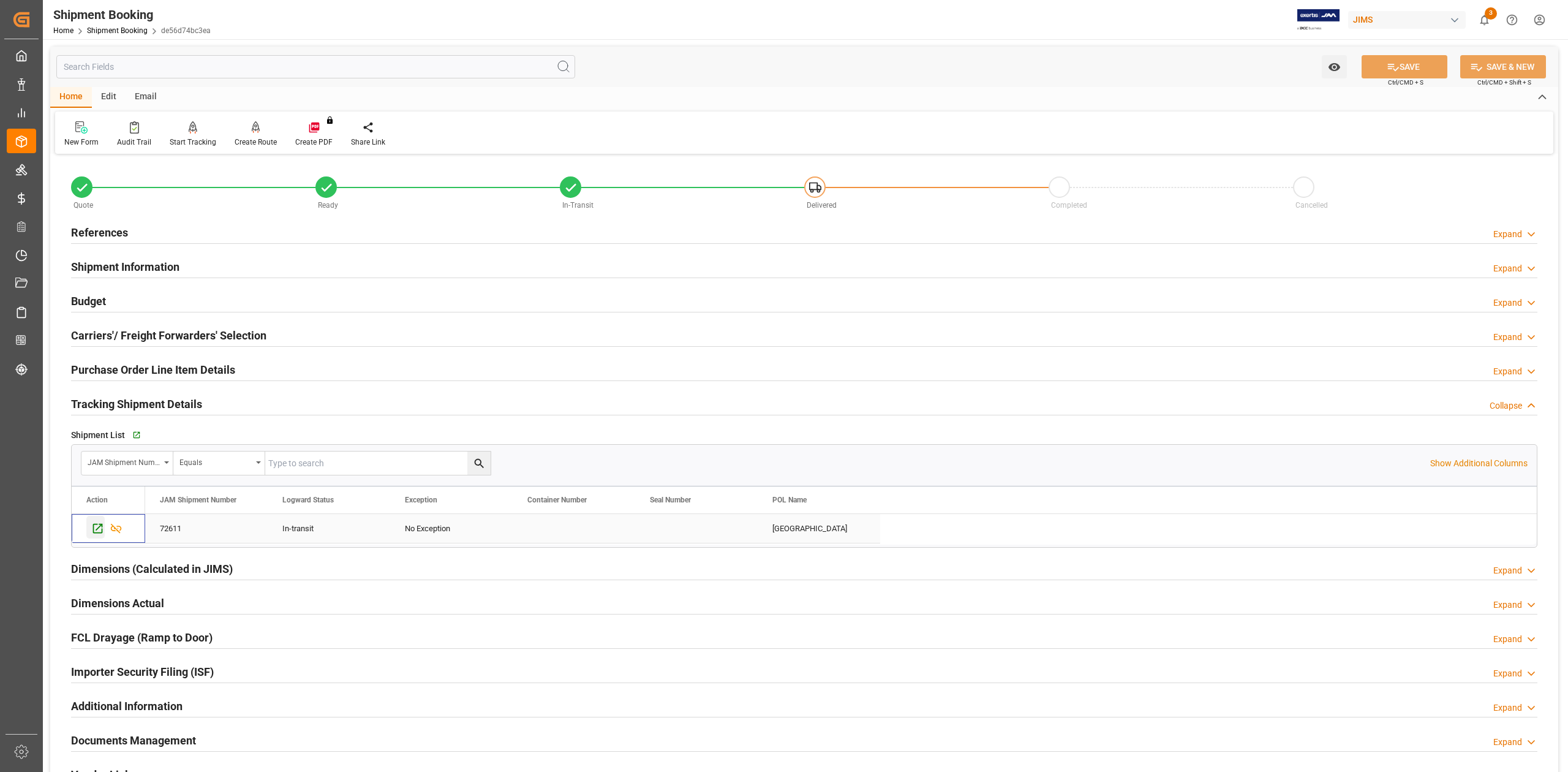
click at [94, 531] on icon "Press SPACE to select this row." at bounding box center [97, 528] width 13 height 13
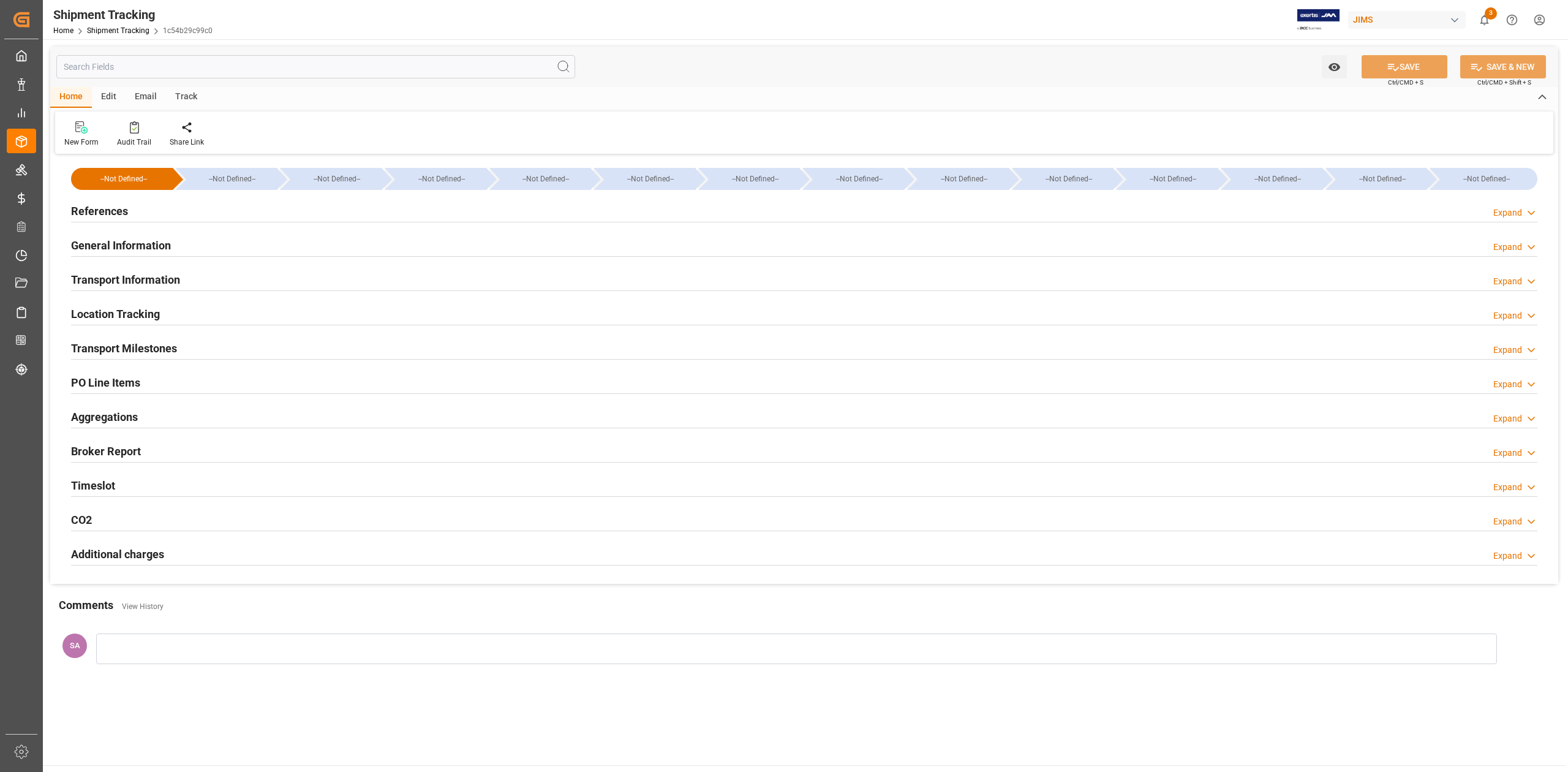
type input "[DATE] 00:00"
type input "[DATE] 14:31"
type input "[DATE] 22:00"
type input "[DATE]"
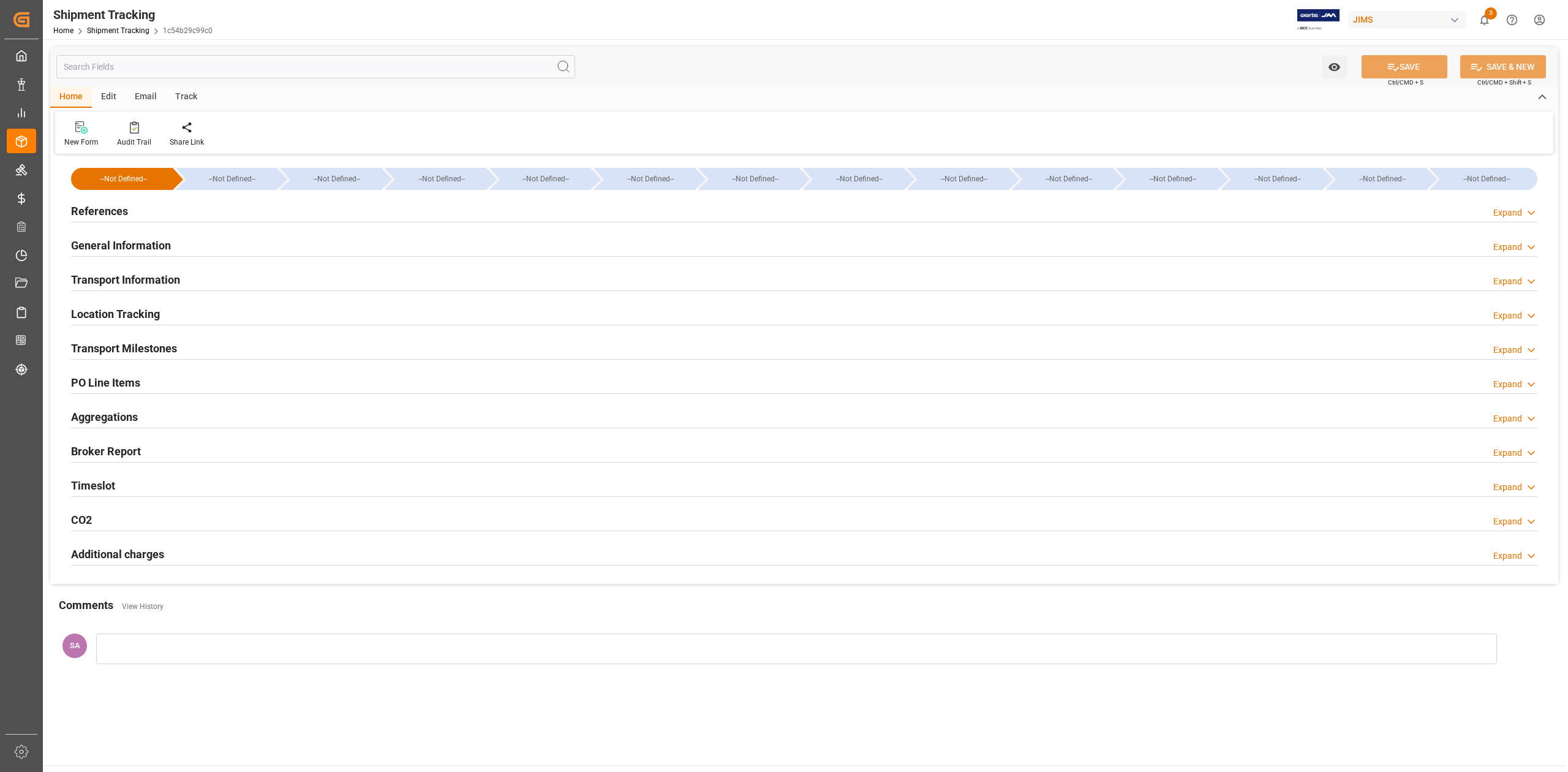
type input "[DATE] 09:13"
click at [145, 355] on h2 "Transport Milestones" at bounding box center [124, 348] width 106 height 16
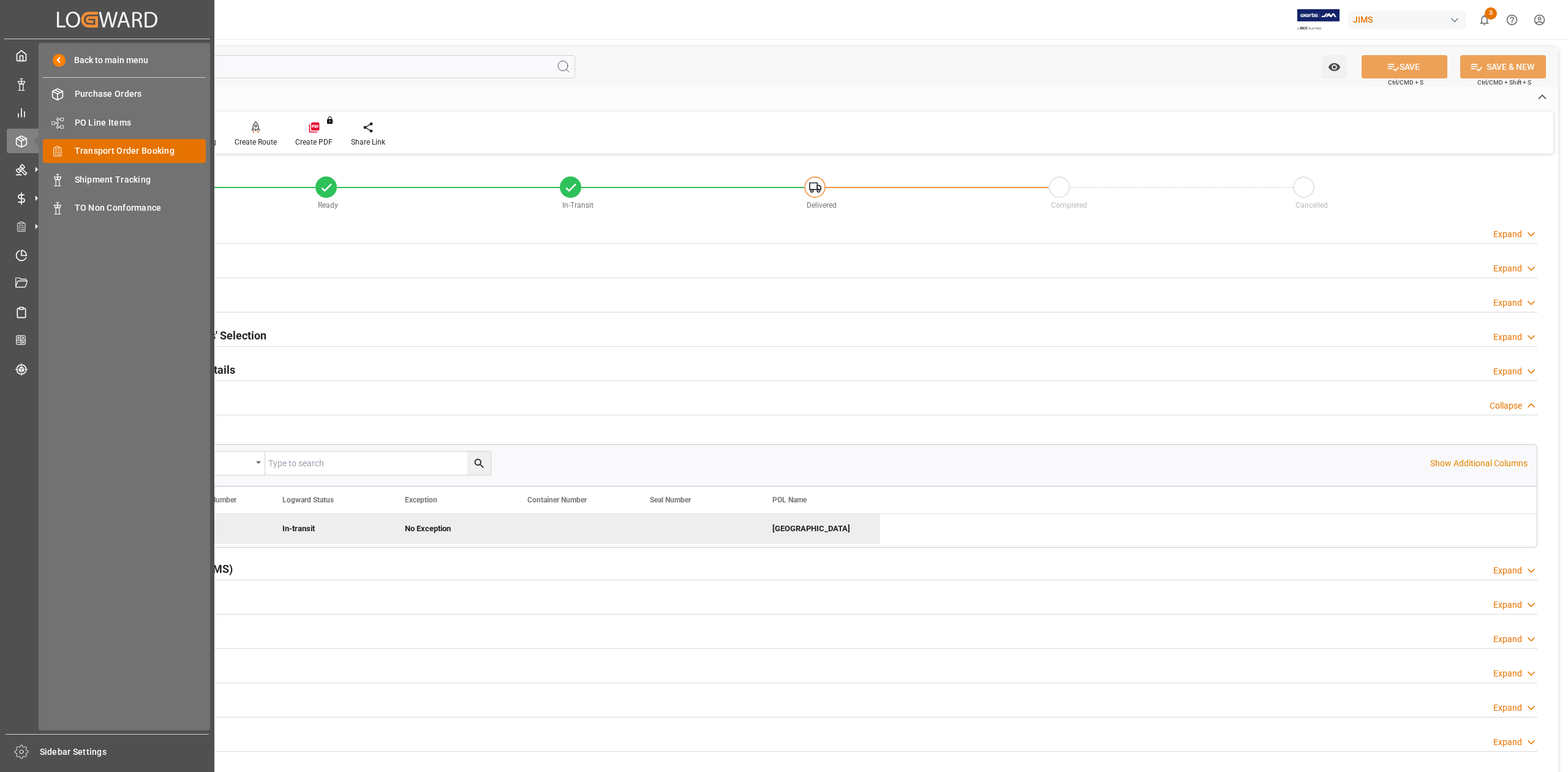
click at [118, 154] on span "Transport Order Booking" at bounding box center [141, 151] width 132 height 13
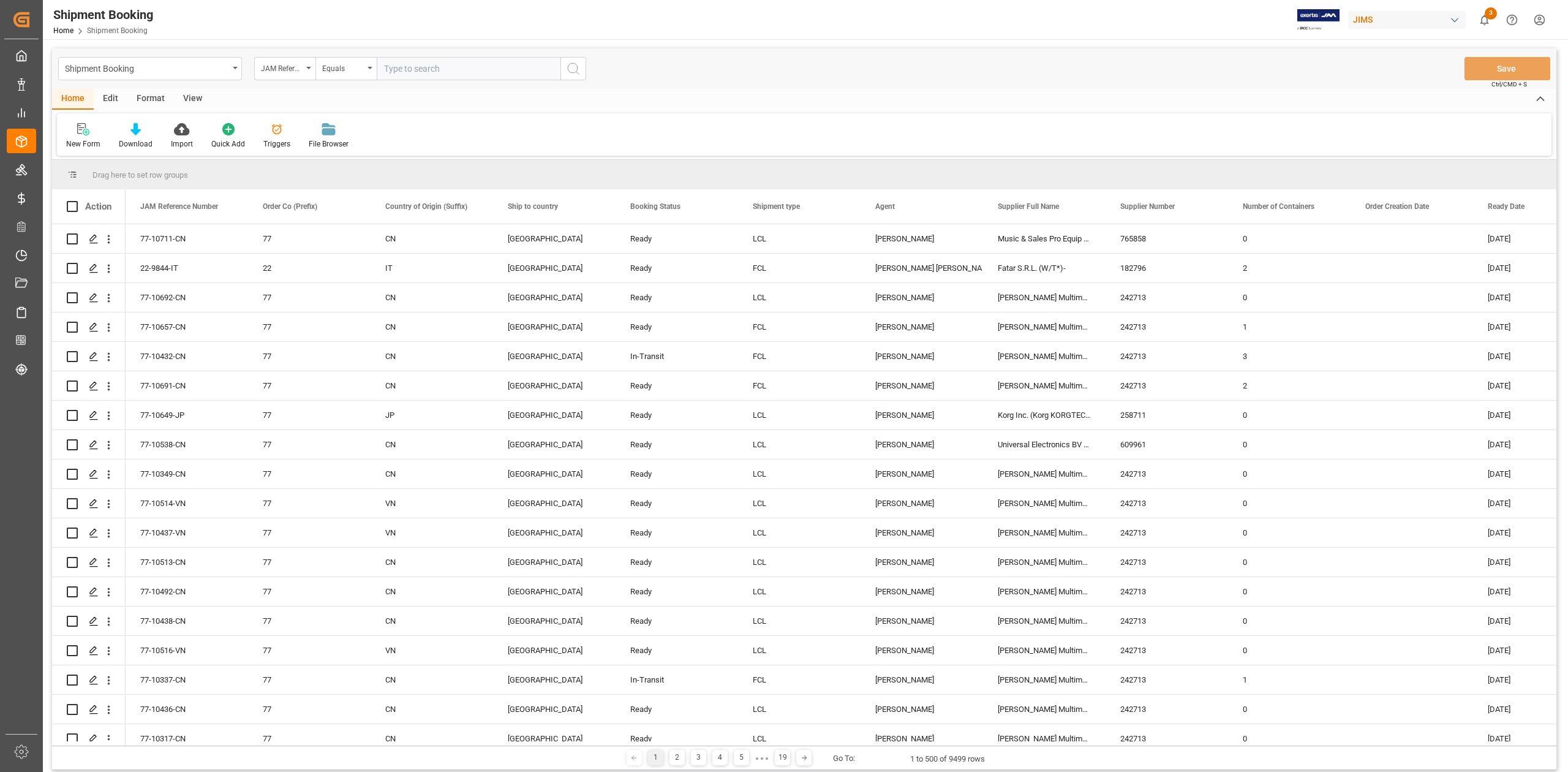
click at [427, 72] on input "text" at bounding box center [468, 69] width 183 height 23
type input "77-10561-DE"
click at [574, 69] on icon "search button" at bounding box center [573, 69] width 15 height 15
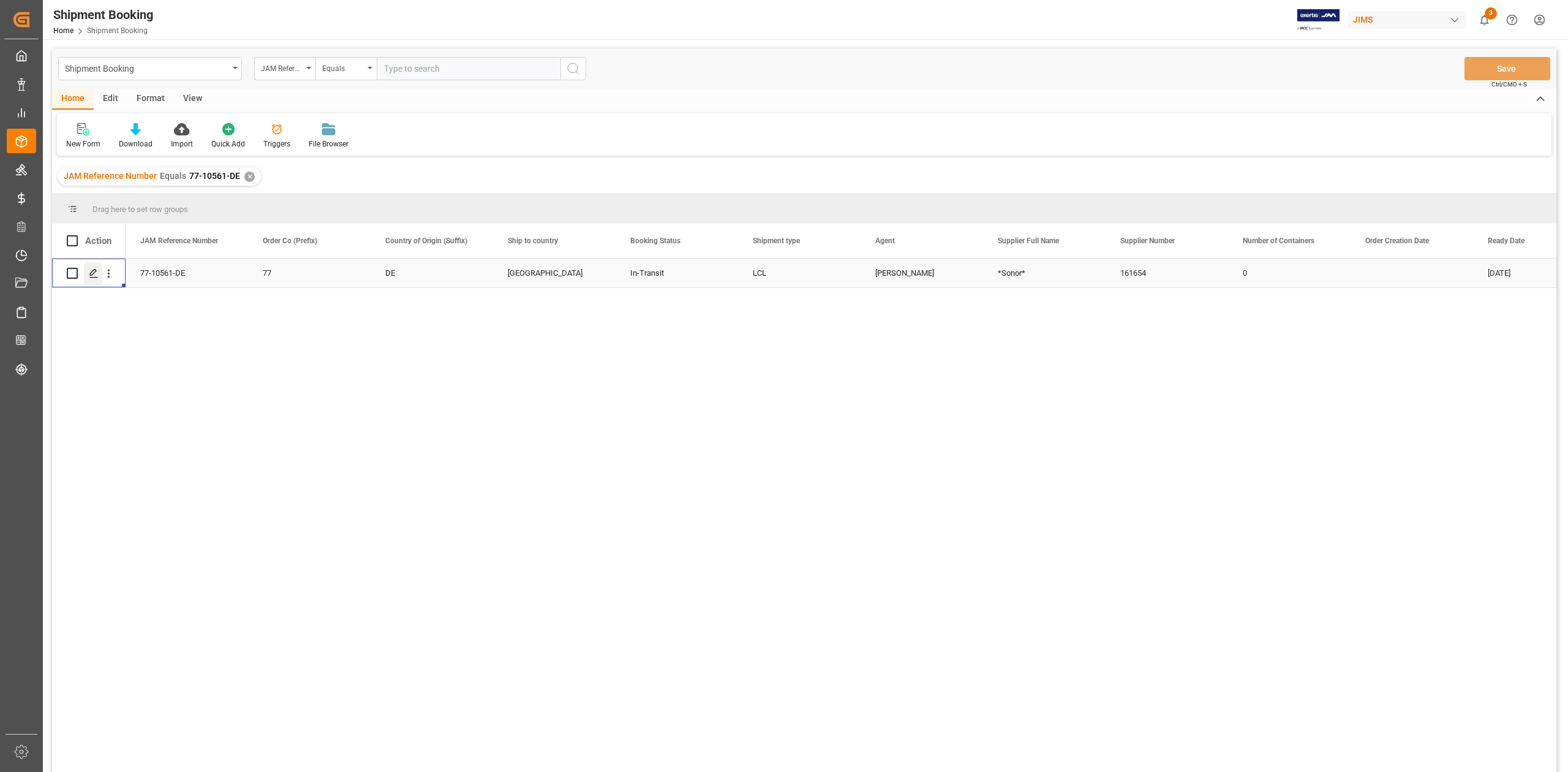
click at [94, 273] on polygon "Press SPACE to select this row." at bounding box center [93, 273] width 6 height 6
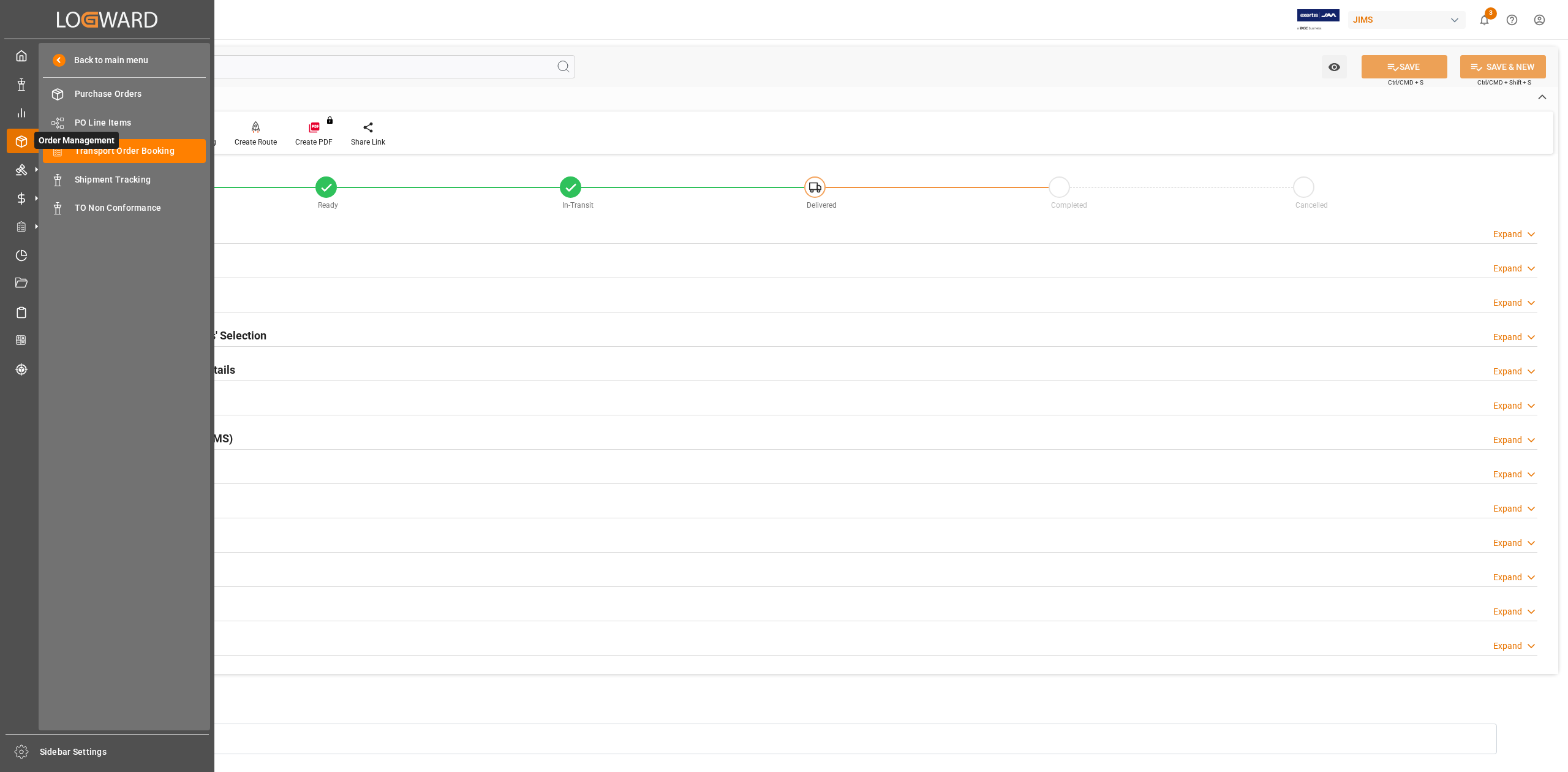
click at [114, 147] on span "Order Management" at bounding box center [76, 140] width 84 height 17
click at [147, 148] on span "Transport Order Booking" at bounding box center [141, 151] width 132 height 13
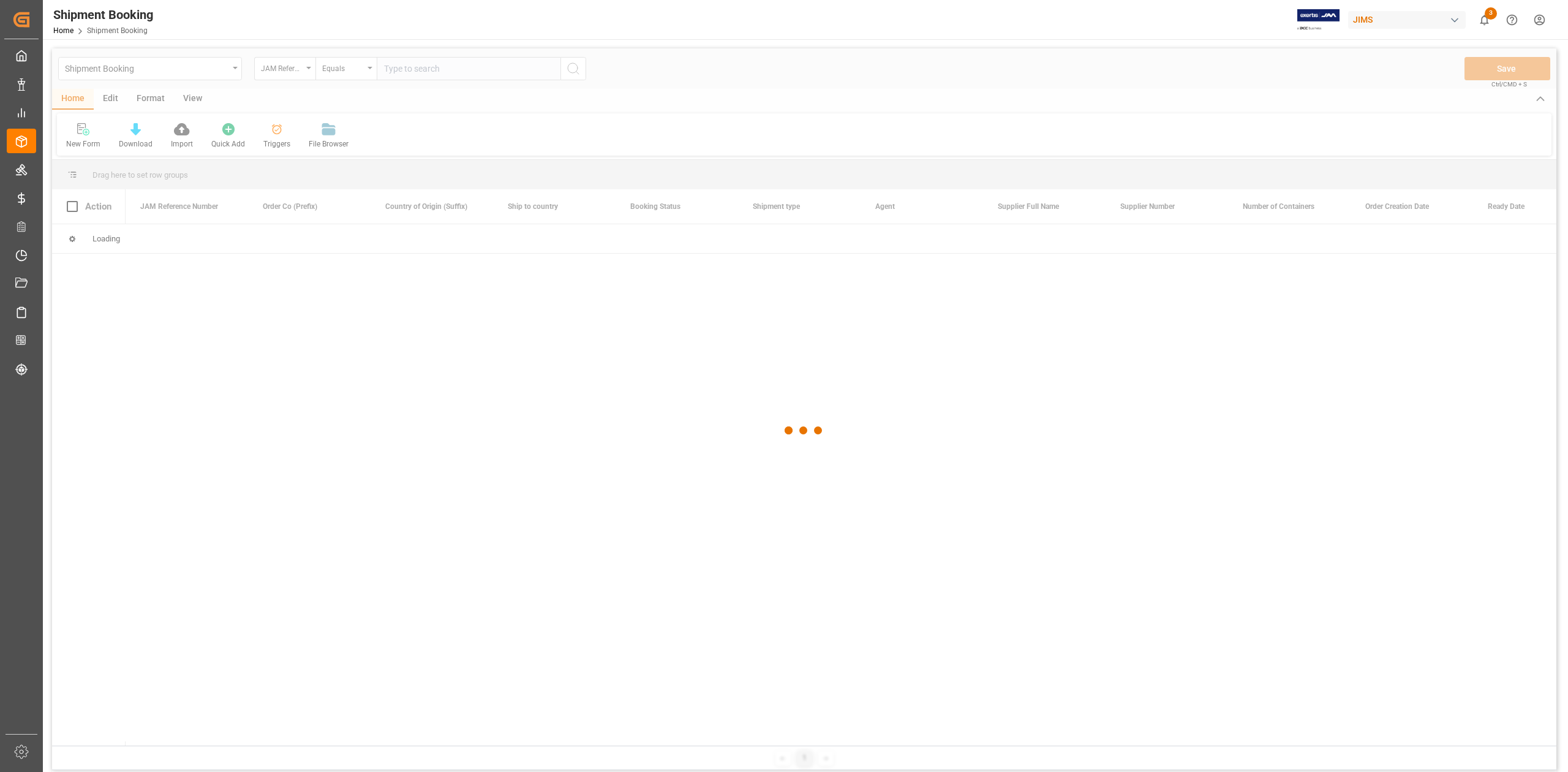
click at [412, 70] on div at bounding box center [804, 430] width 1504 height 765
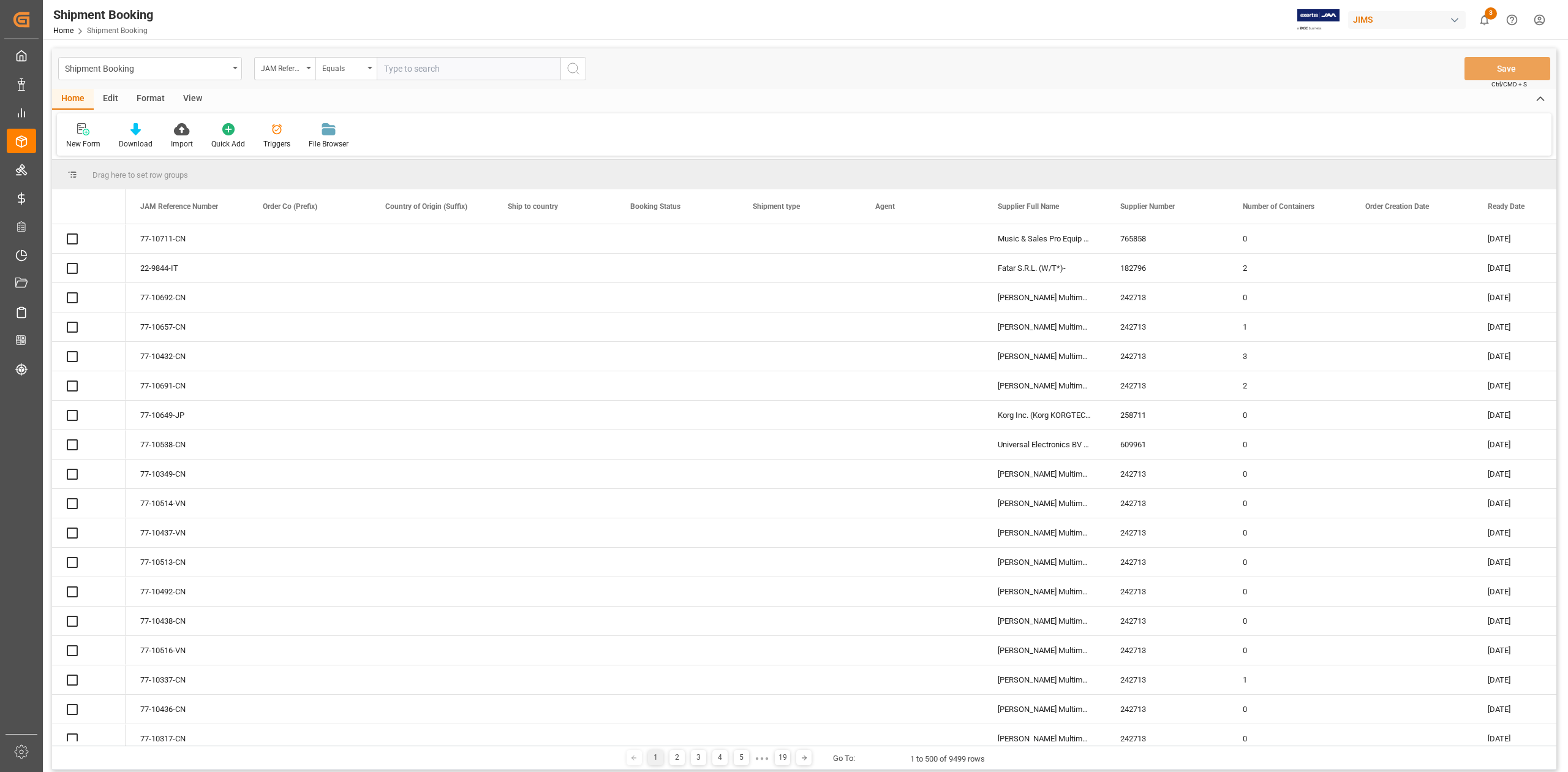
click at [453, 62] on input "text" at bounding box center [468, 69] width 183 height 23
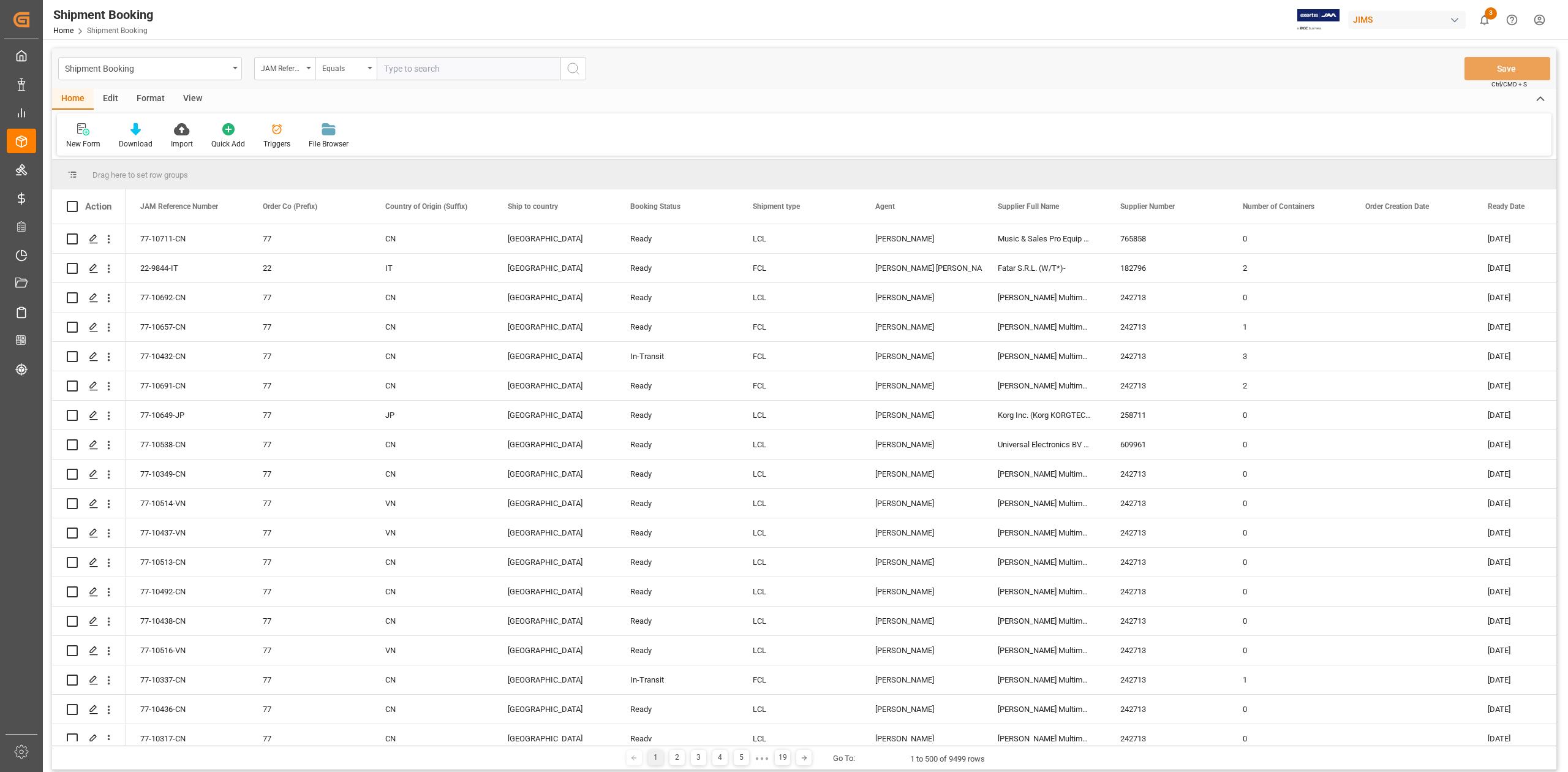
paste input "77-10539-DE"
type input "77-10539-DE"
click at [581, 73] on button "search button" at bounding box center [573, 69] width 26 height 23
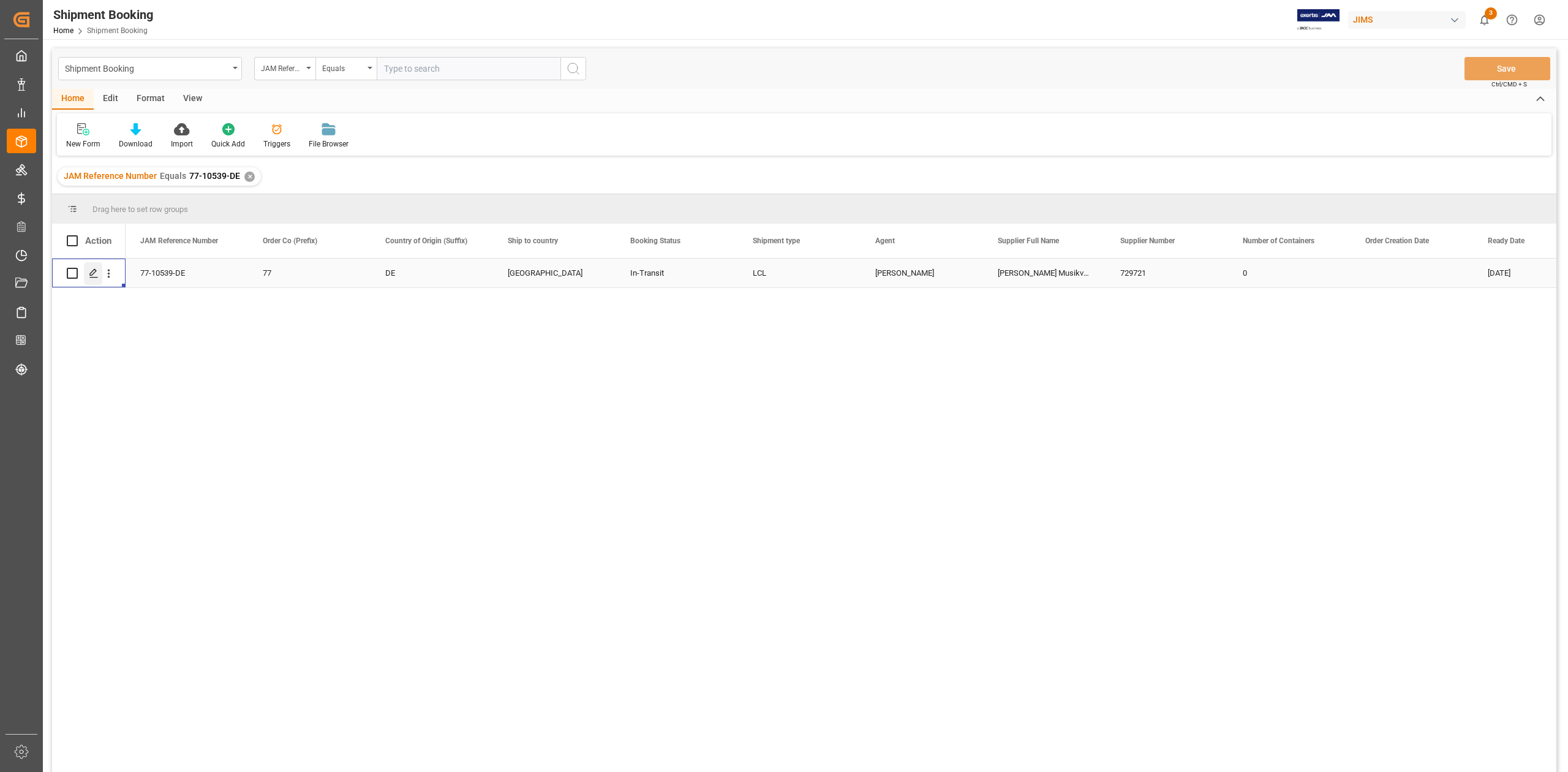
click at [92, 272] on polygon "Press SPACE to select this row." at bounding box center [93, 273] width 6 height 6
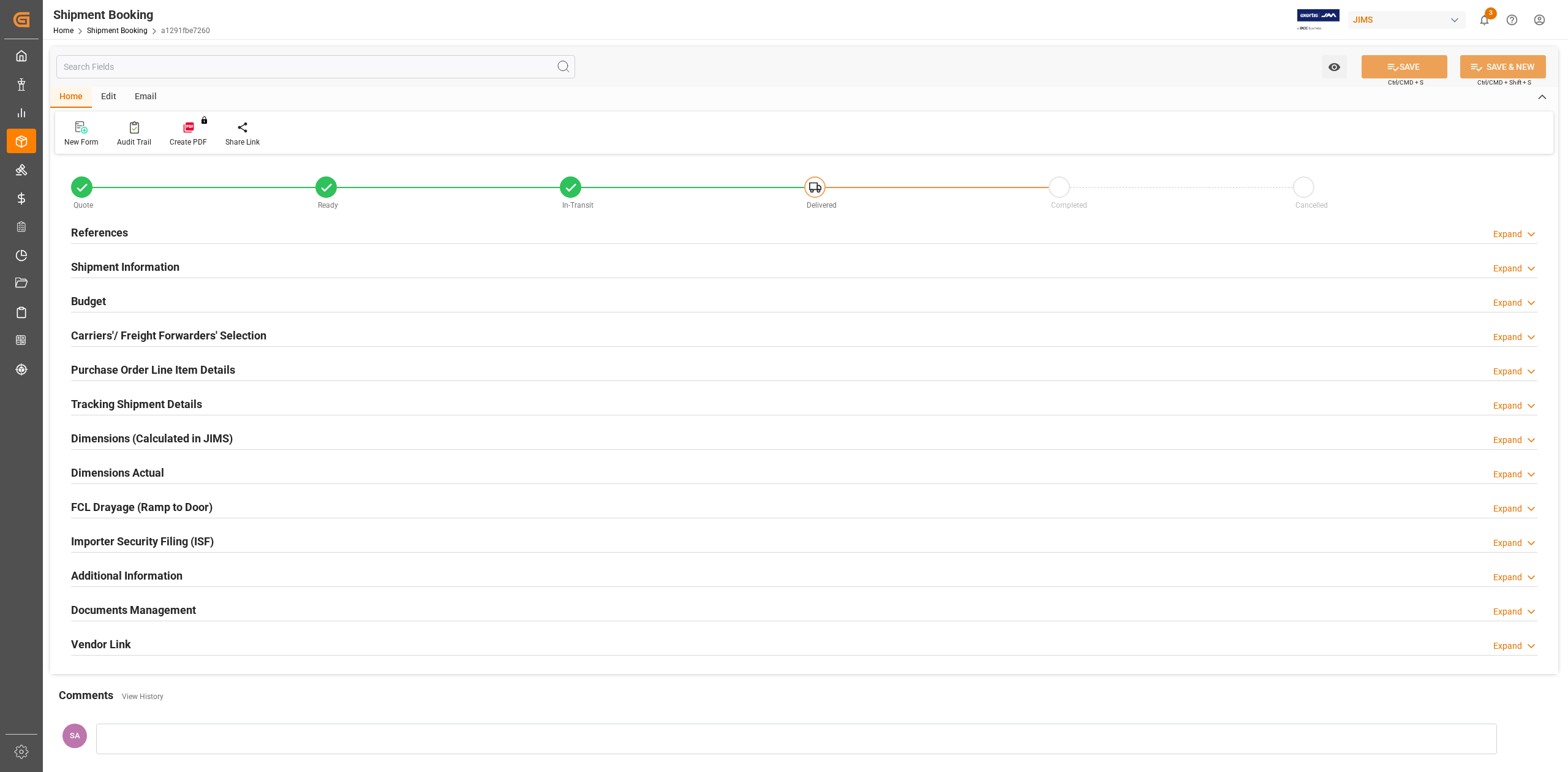
type input "50"
click at [153, 270] on h2 "Shipment Information" at bounding box center [126, 266] width 109 height 16
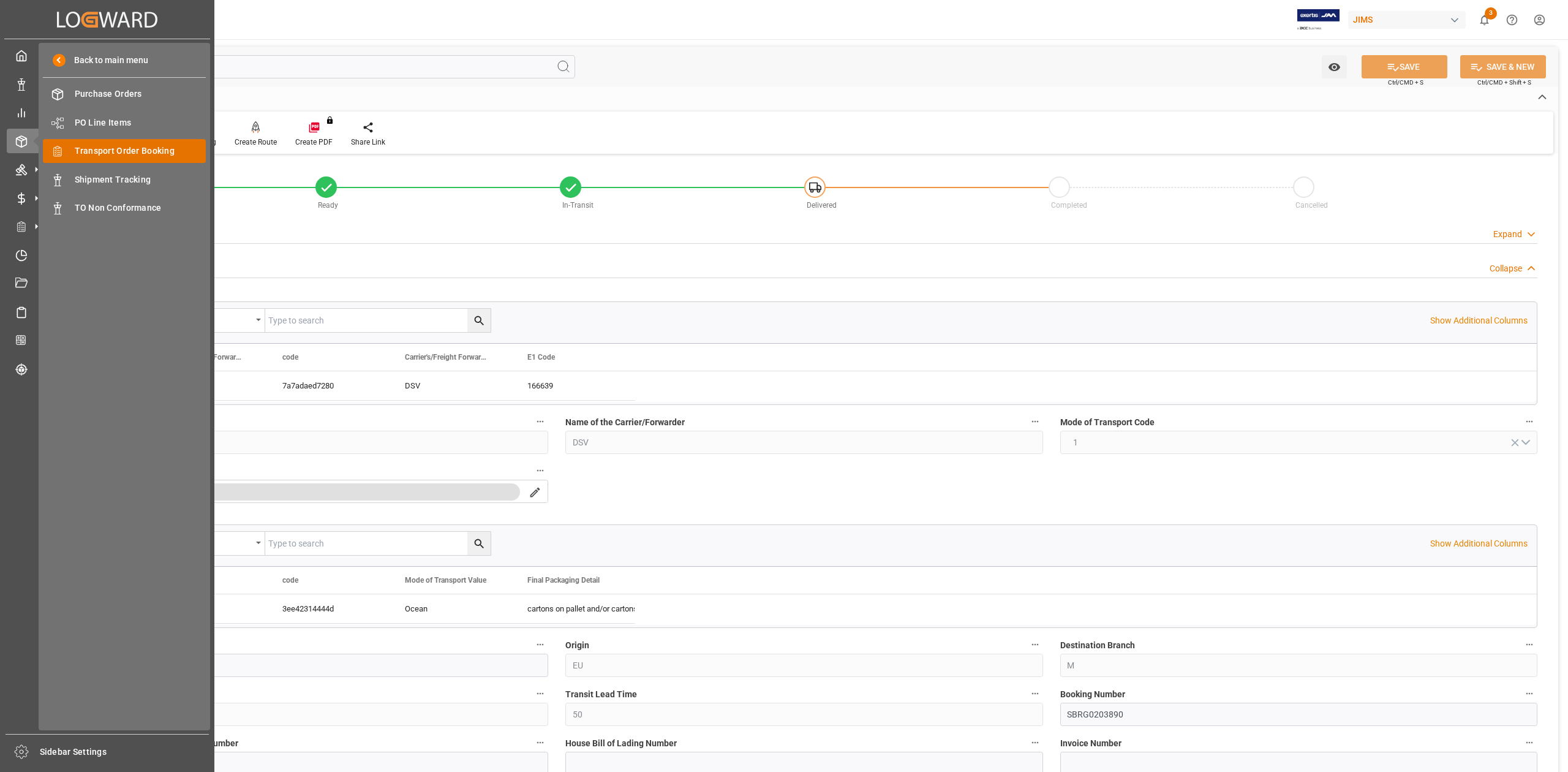
click at [170, 156] on span "Transport Order Booking" at bounding box center [141, 151] width 132 height 13
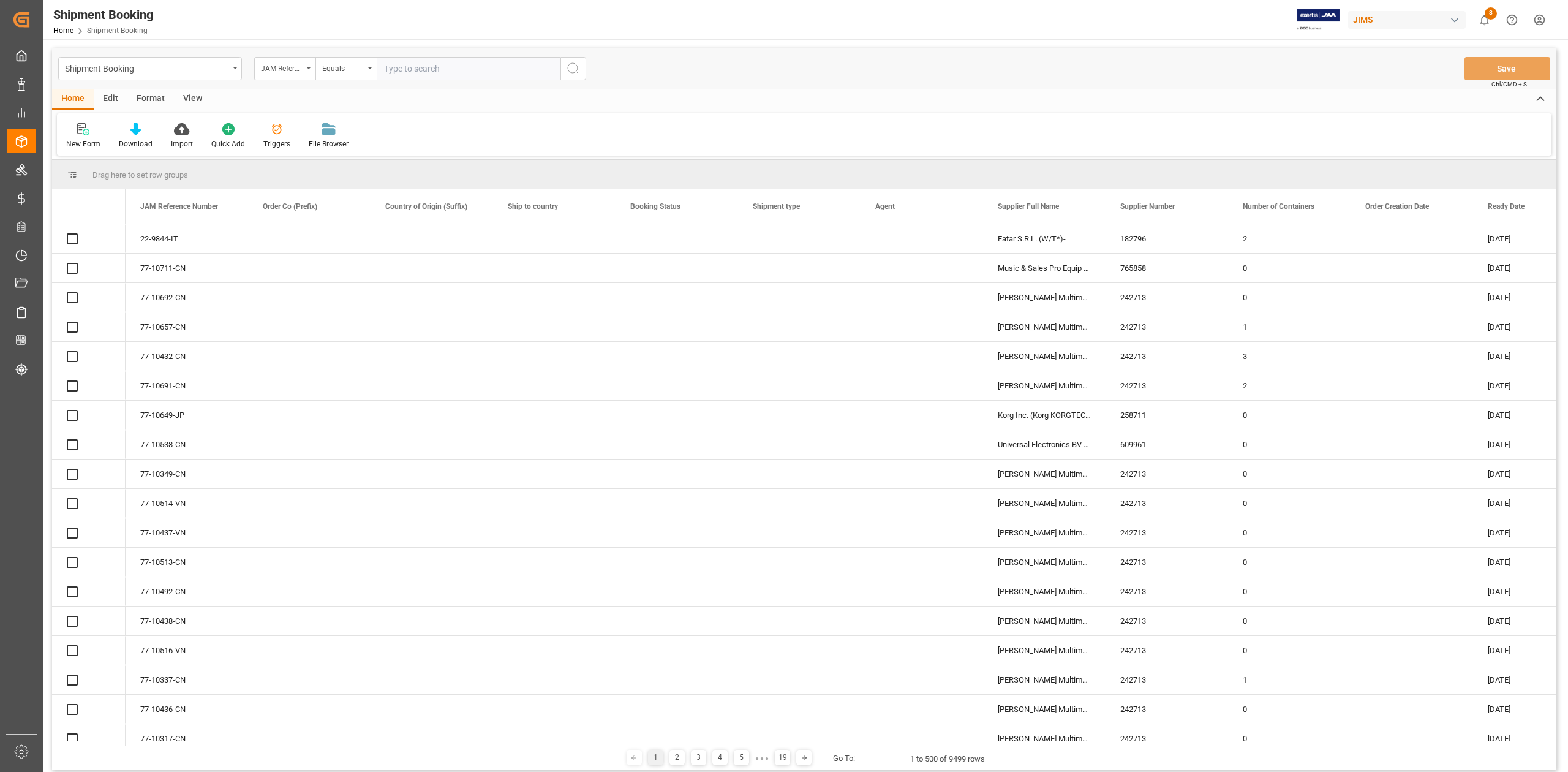
click at [422, 69] on input "text" at bounding box center [468, 69] width 183 height 23
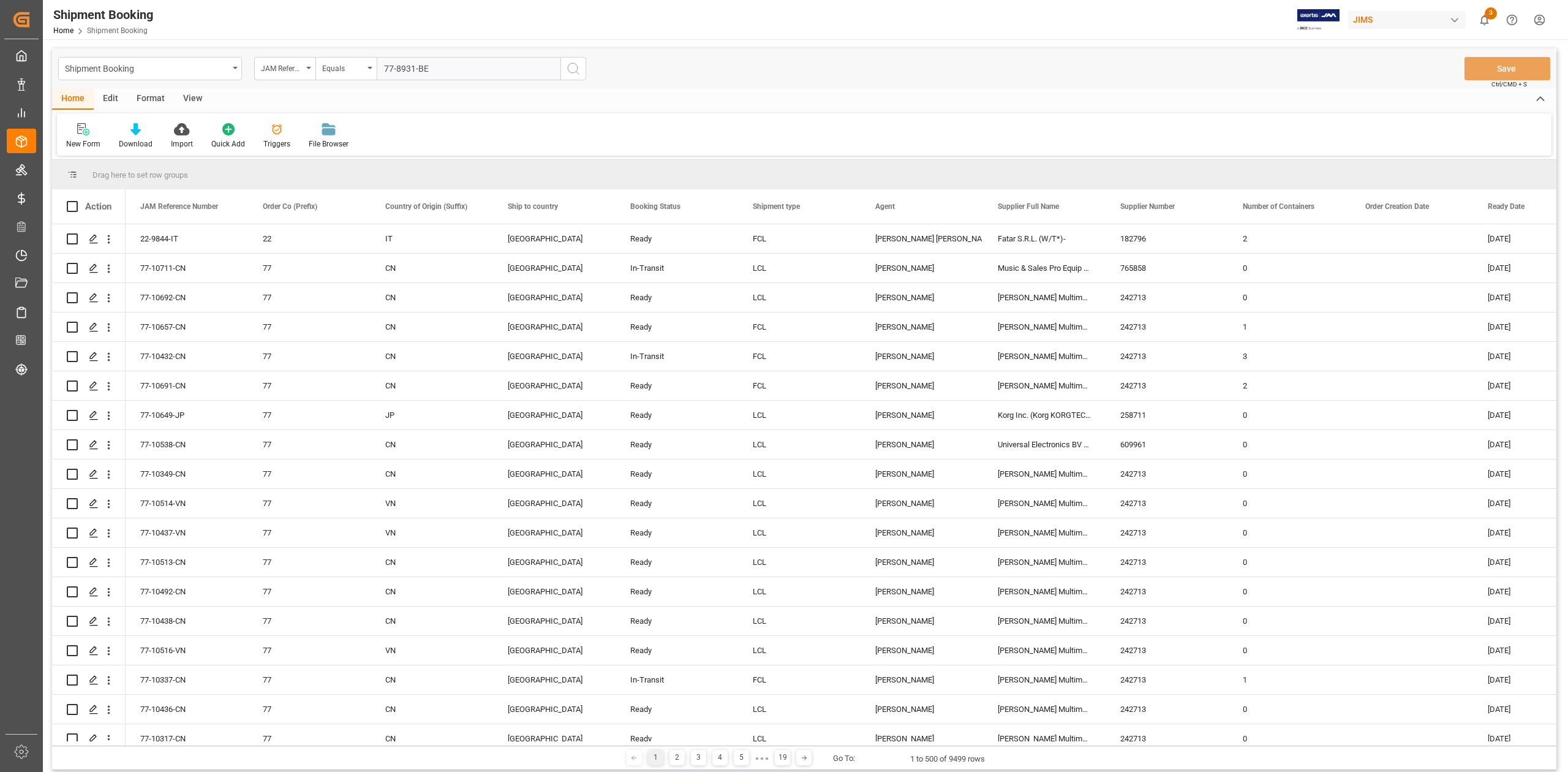
type input "77-8931-BE"
click at [572, 71] on icon "search button" at bounding box center [573, 69] width 15 height 15
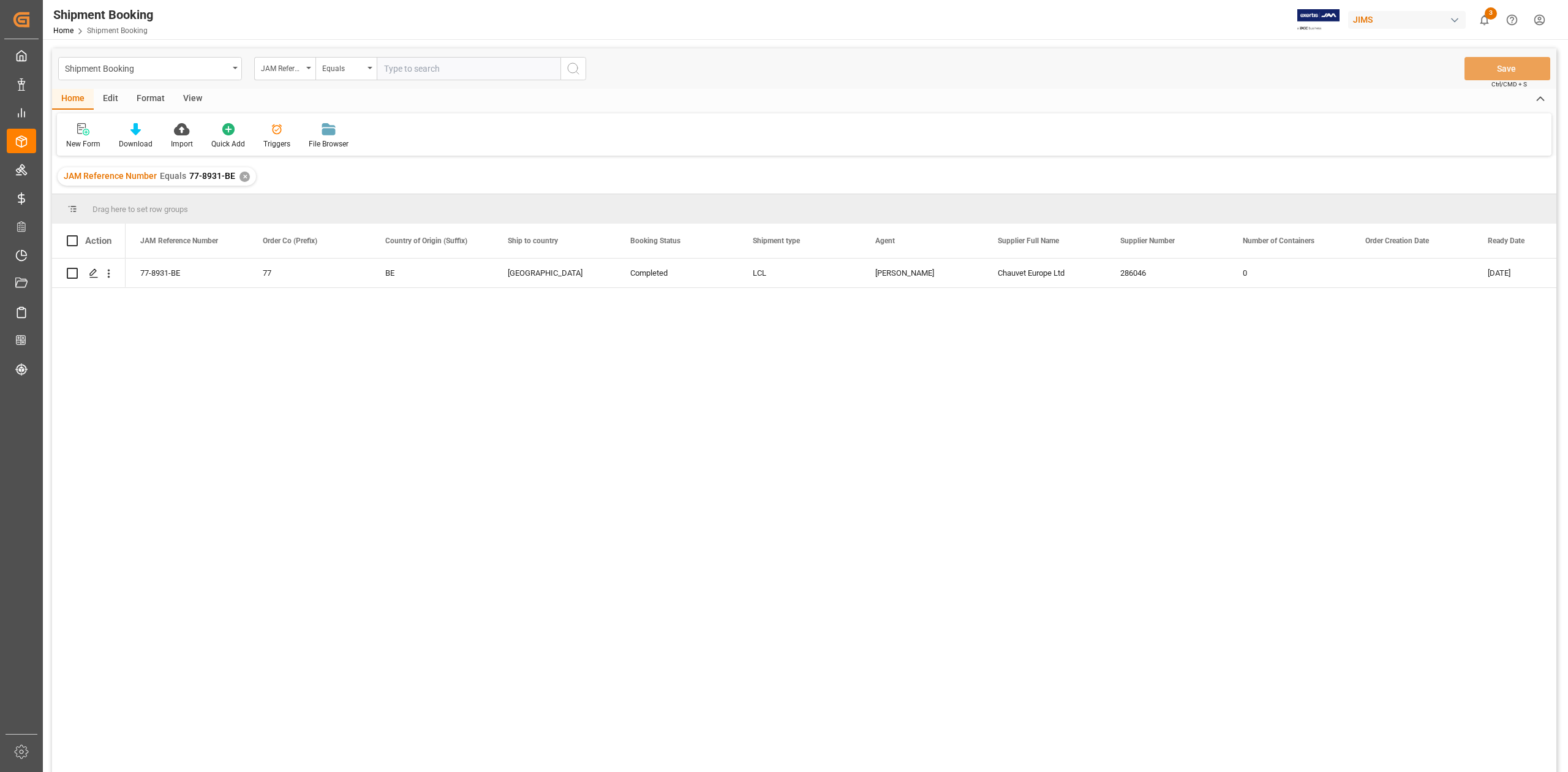
click at [240, 177] on div "✕" at bounding box center [244, 176] width 10 height 10
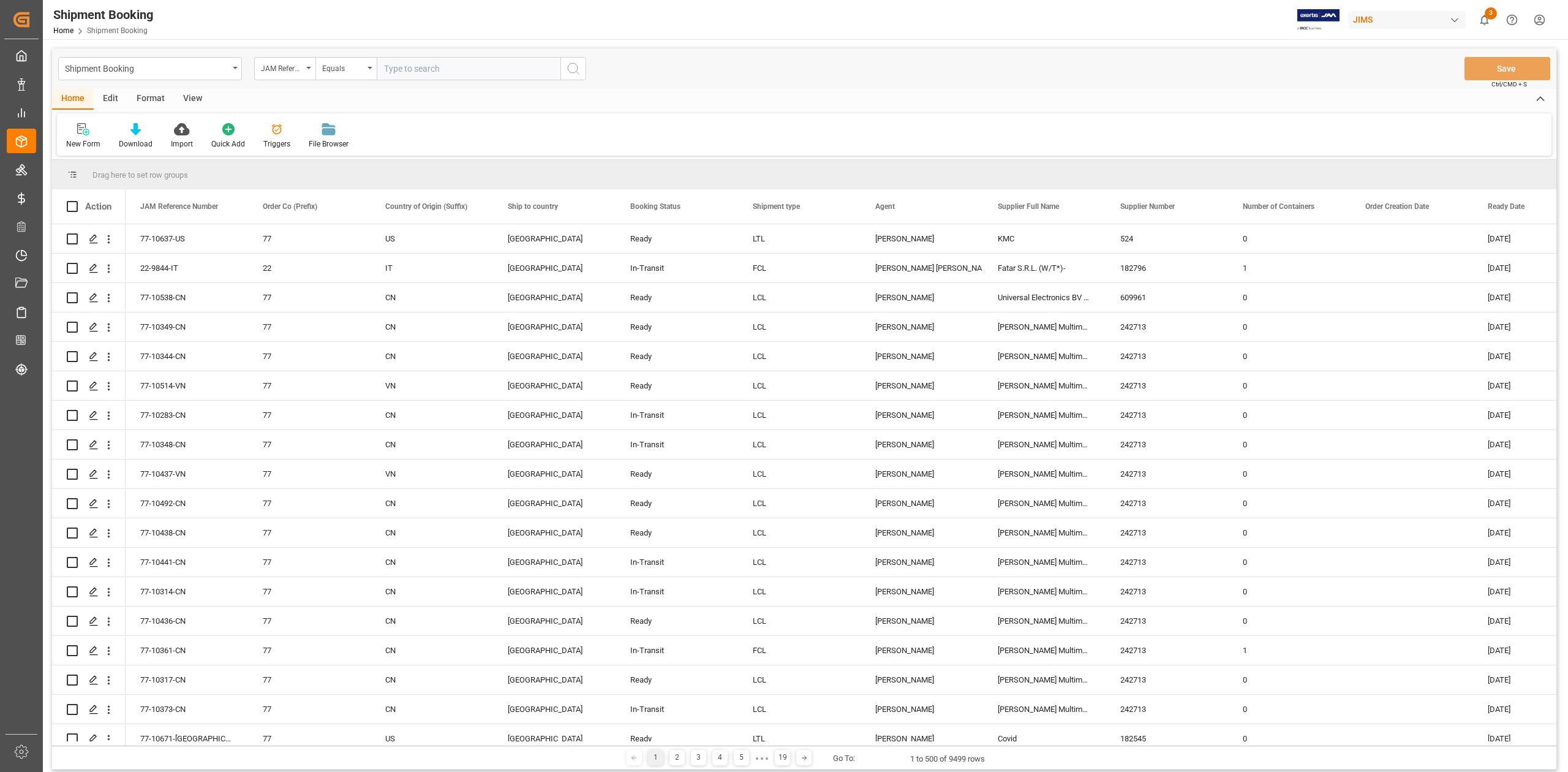
click at [414, 72] on input "text" at bounding box center [468, 69] width 183 height 23
paste input "77-9935-BE"
type input "77-9935-BE"
click at [575, 72] on circle "search button" at bounding box center [573, 68] width 10 height 10
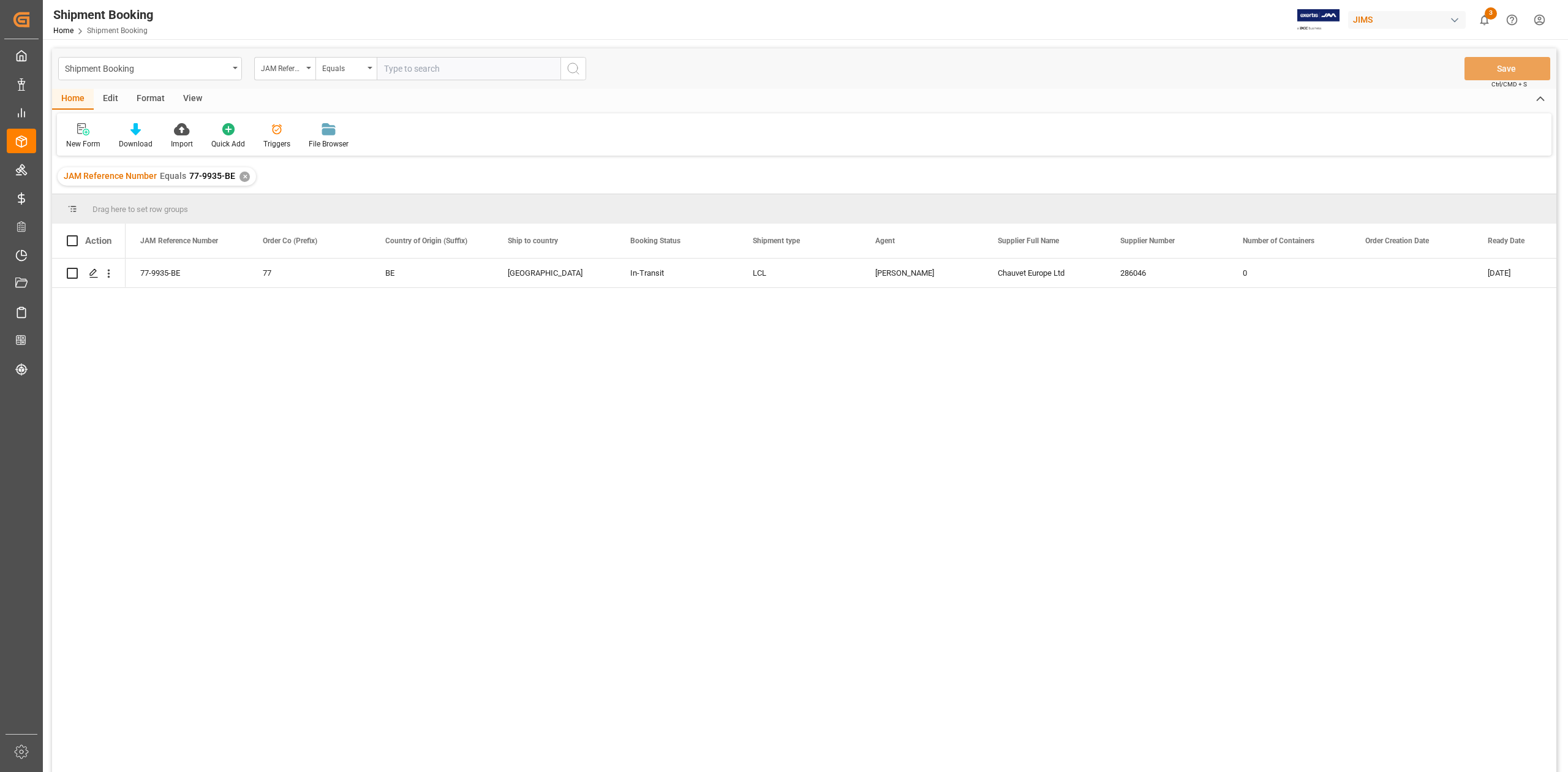
click at [246, 182] on div "JAM Reference Number Equals 77-9935-BE ✕" at bounding box center [157, 176] width 198 height 18
click at [240, 177] on div "✕" at bounding box center [244, 176] width 10 height 10
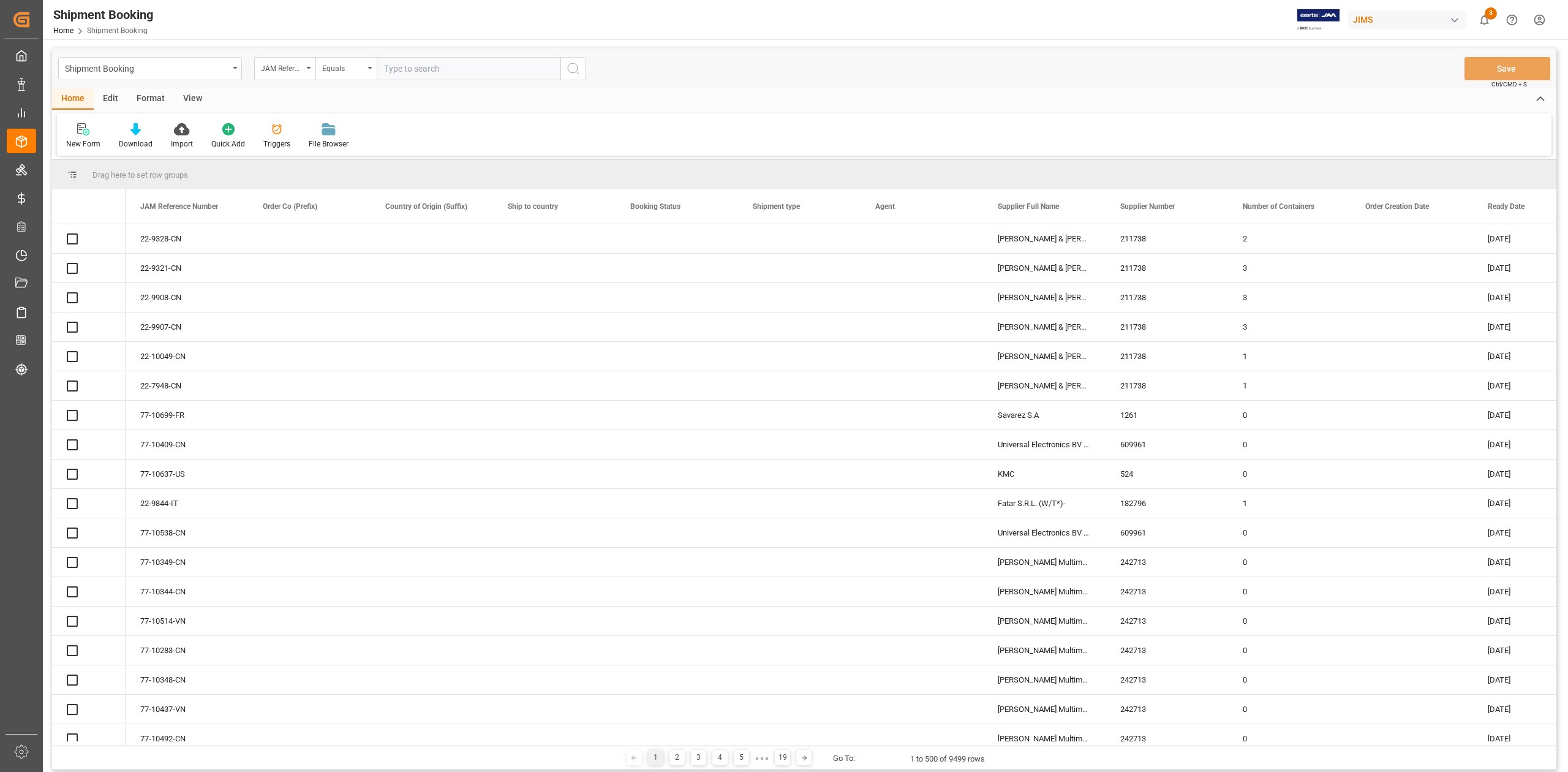
click at [414, 69] on input "text" at bounding box center [468, 69] width 183 height 23
paste input "77-10482-CN"
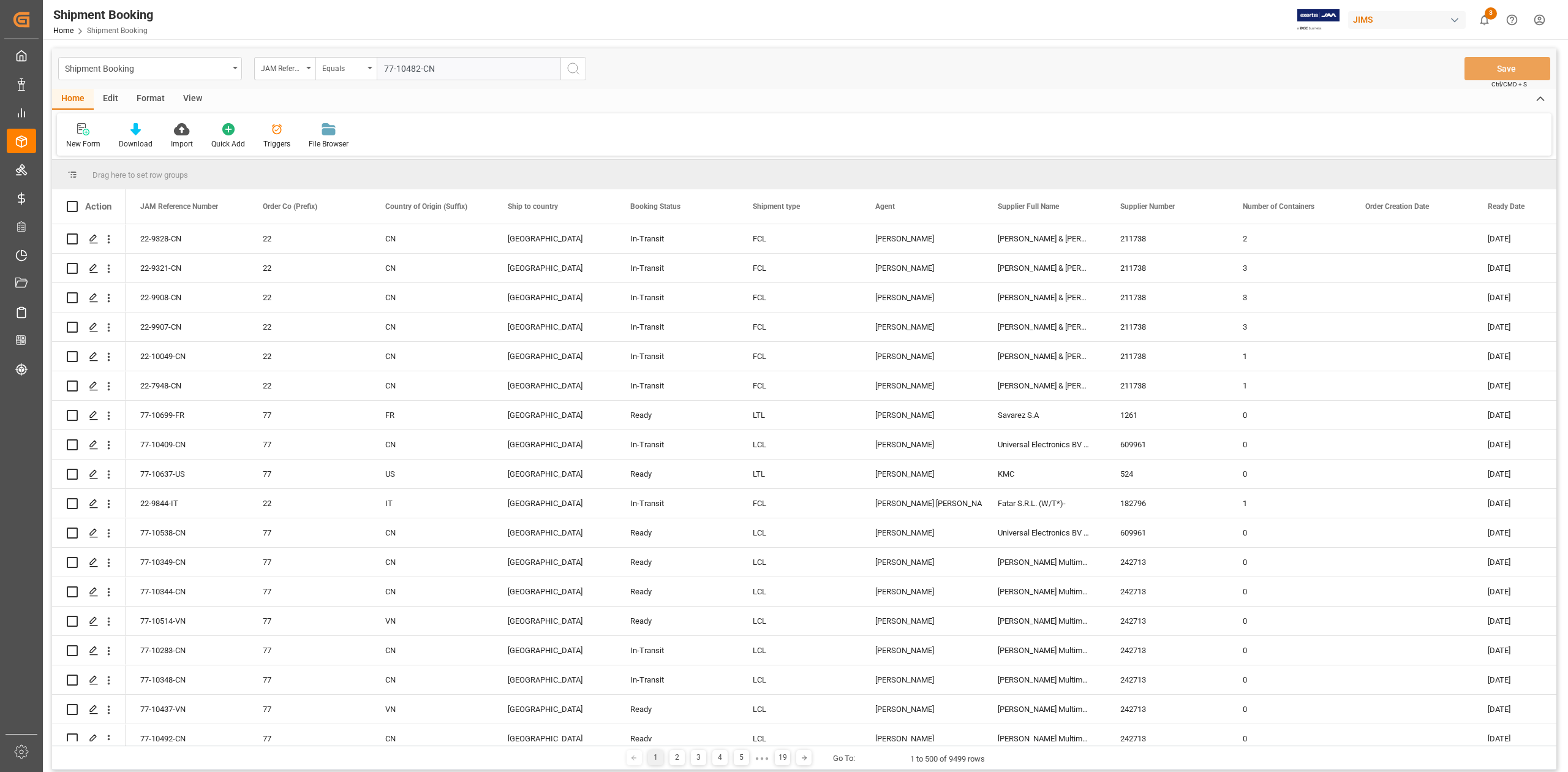
type input "77-10482-CN"
click at [575, 63] on icon "search button" at bounding box center [573, 69] width 15 height 15
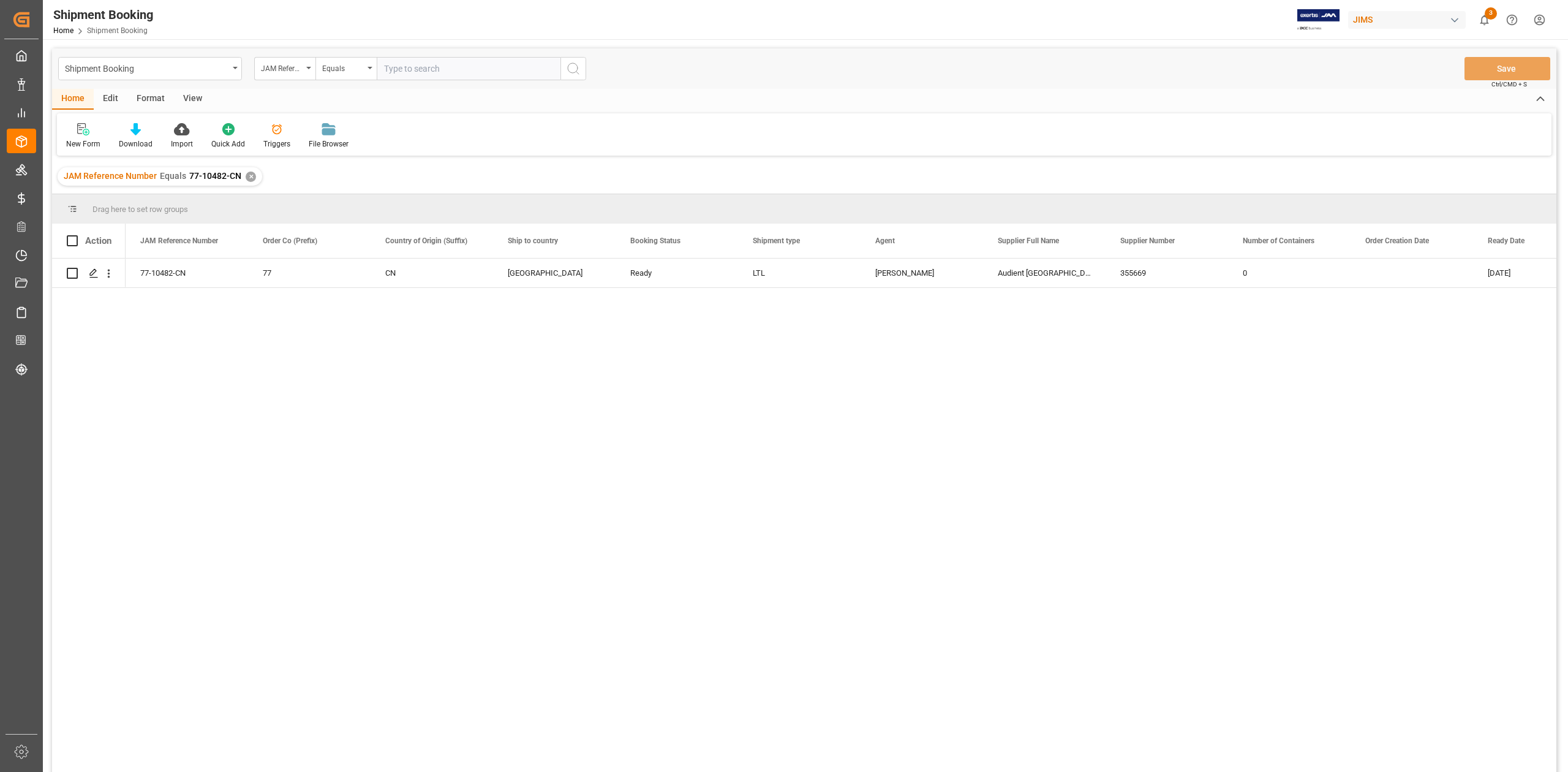
click at [251, 175] on div "✕" at bounding box center [250, 176] width 10 height 10
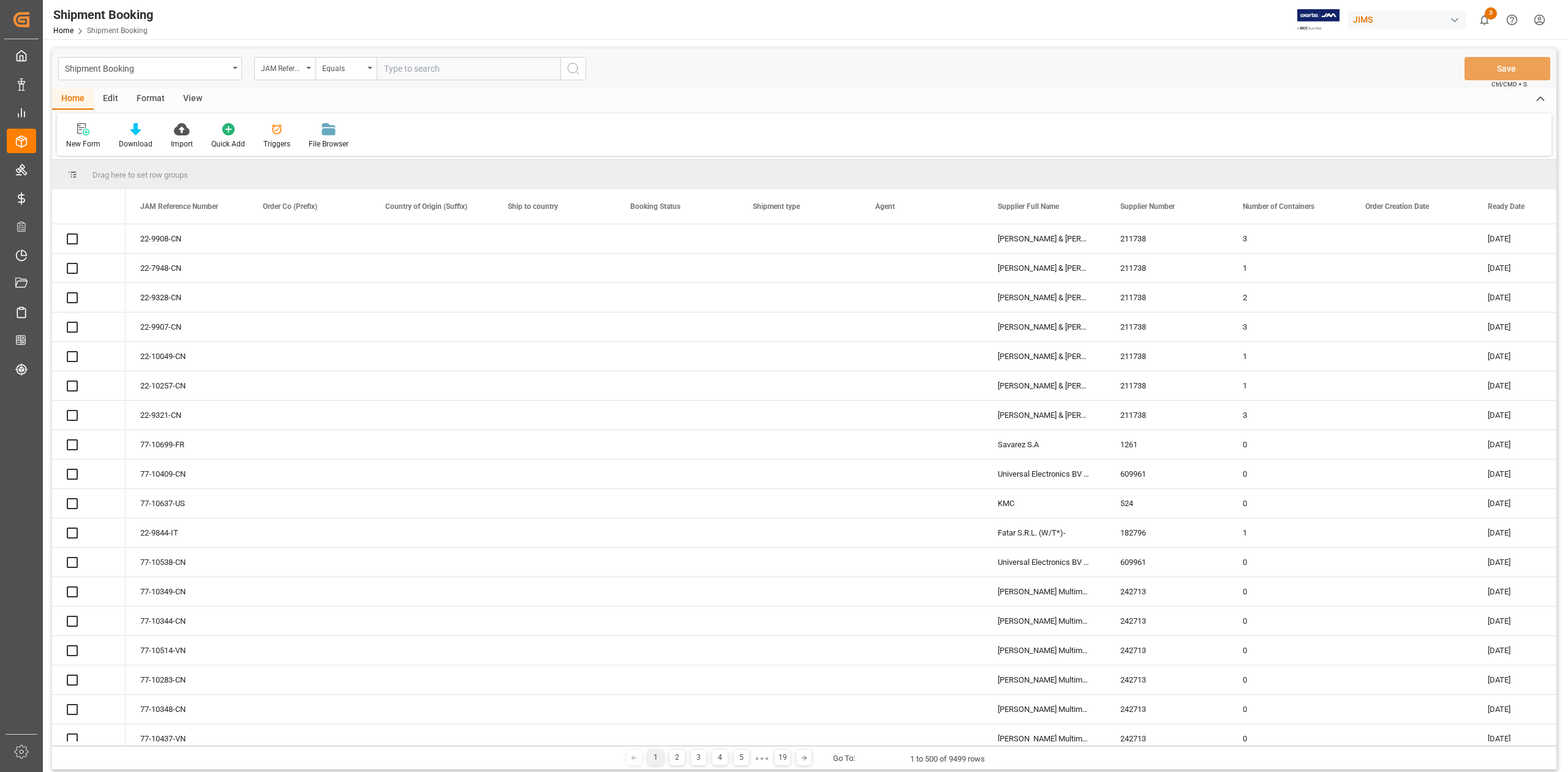
click at [442, 70] on input "text" at bounding box center [468, 69] width 183 height 23
paste input "77-9897-CN"
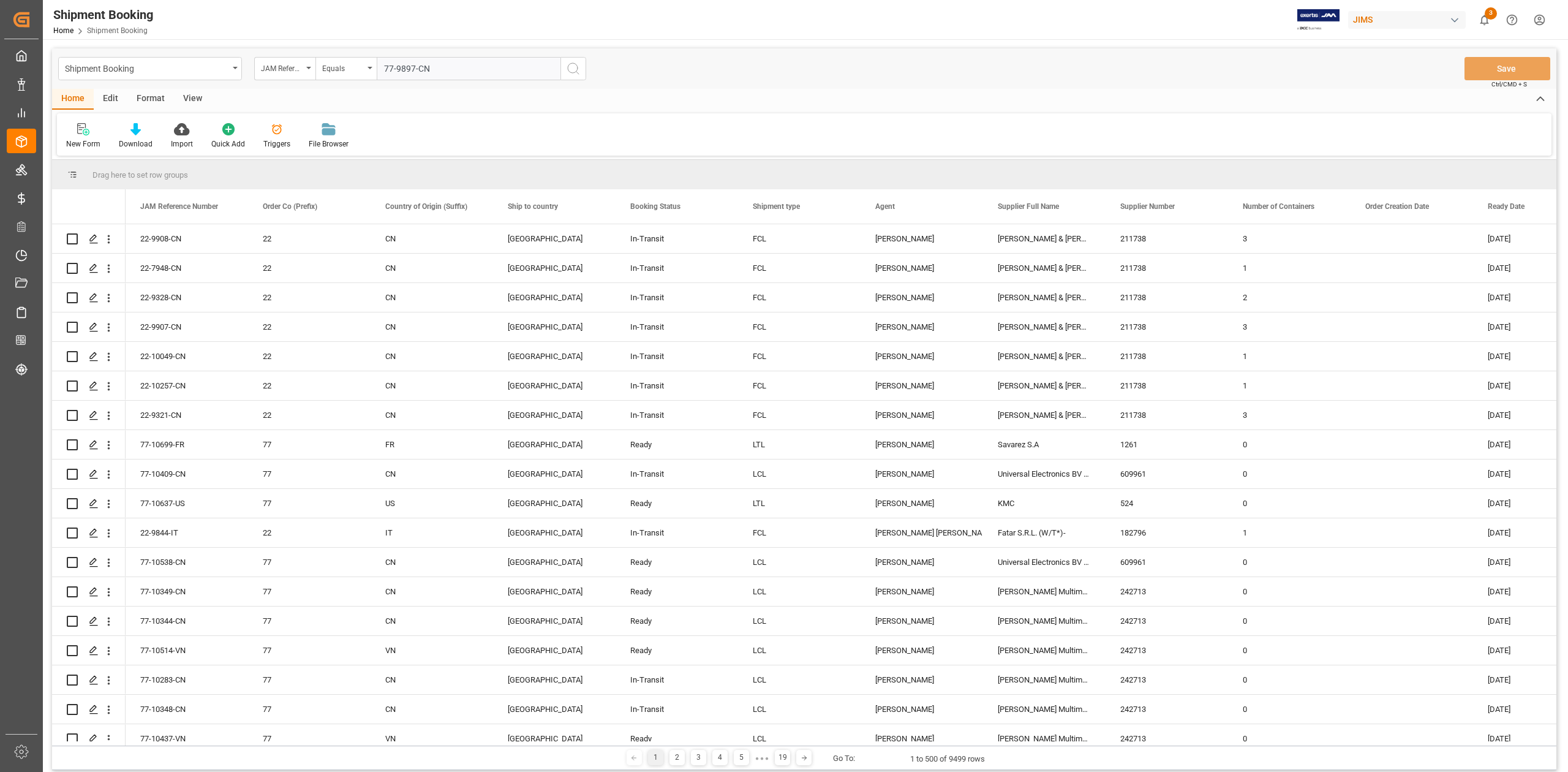
type input "77-9897-CN"
click at [583, 70] on button "search button" at bounding box center [573, 69] width 26 height 23
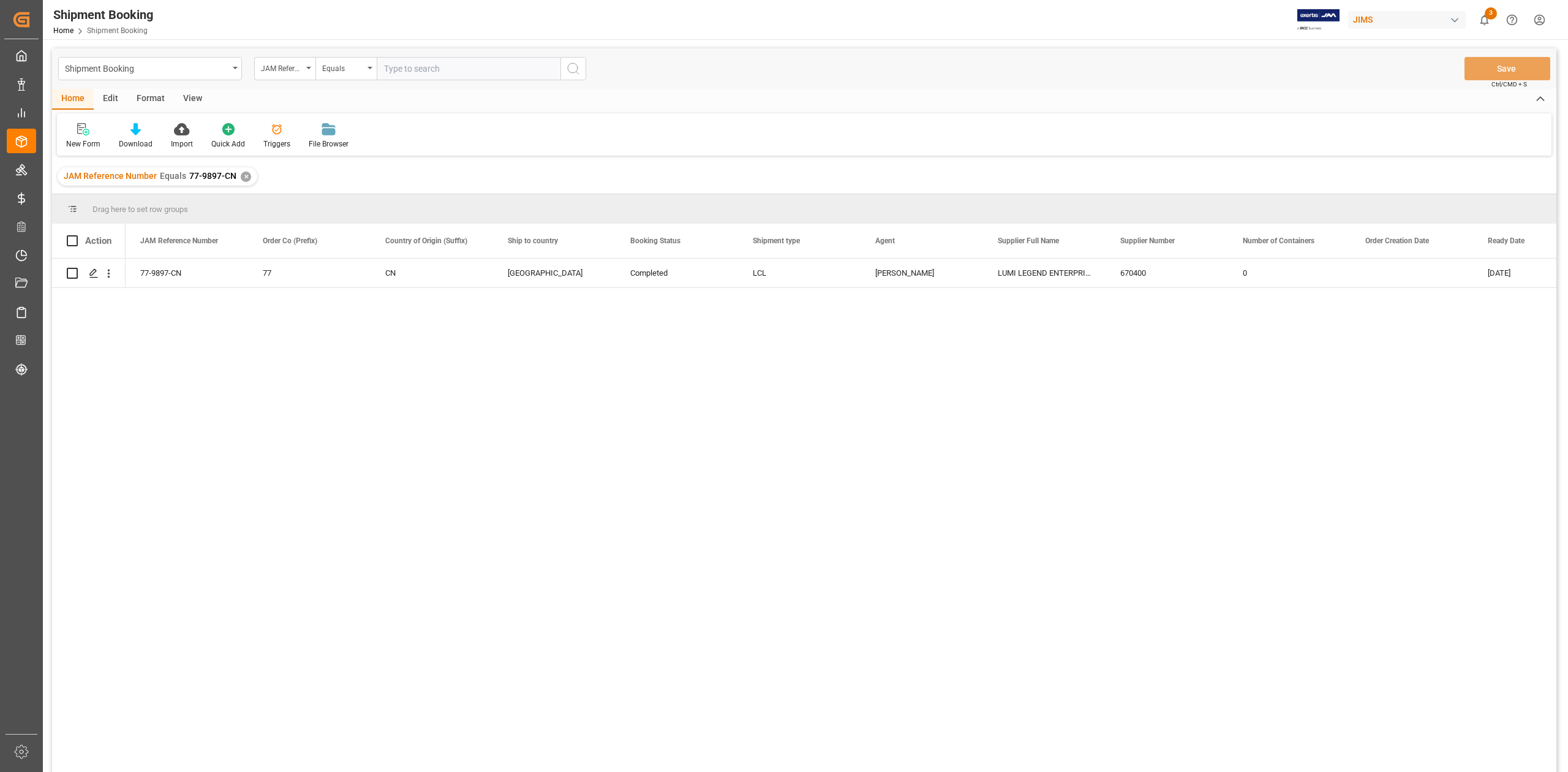
click at [245, 177] on div "✕" at bounding box center [245, 176] width 10 height 10
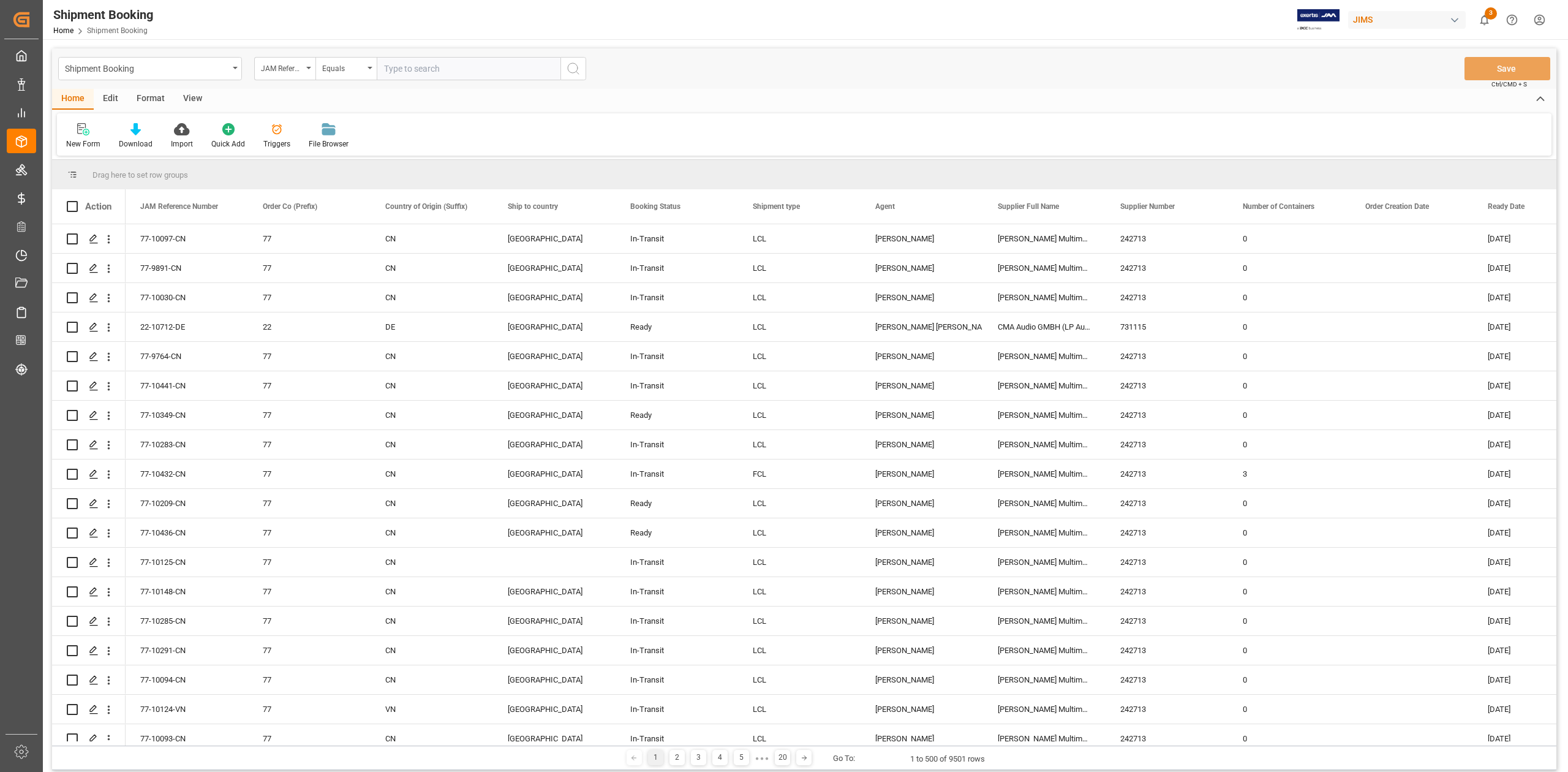
click at [488, 72] on input "text" at bounding box center [468, 69] width 183 height 23
paste input "77-9902-IT"
type input "77-9902-IT"
click at [578, 70] on icon "search button" at bounding box center [573, 69] width 15 height 15
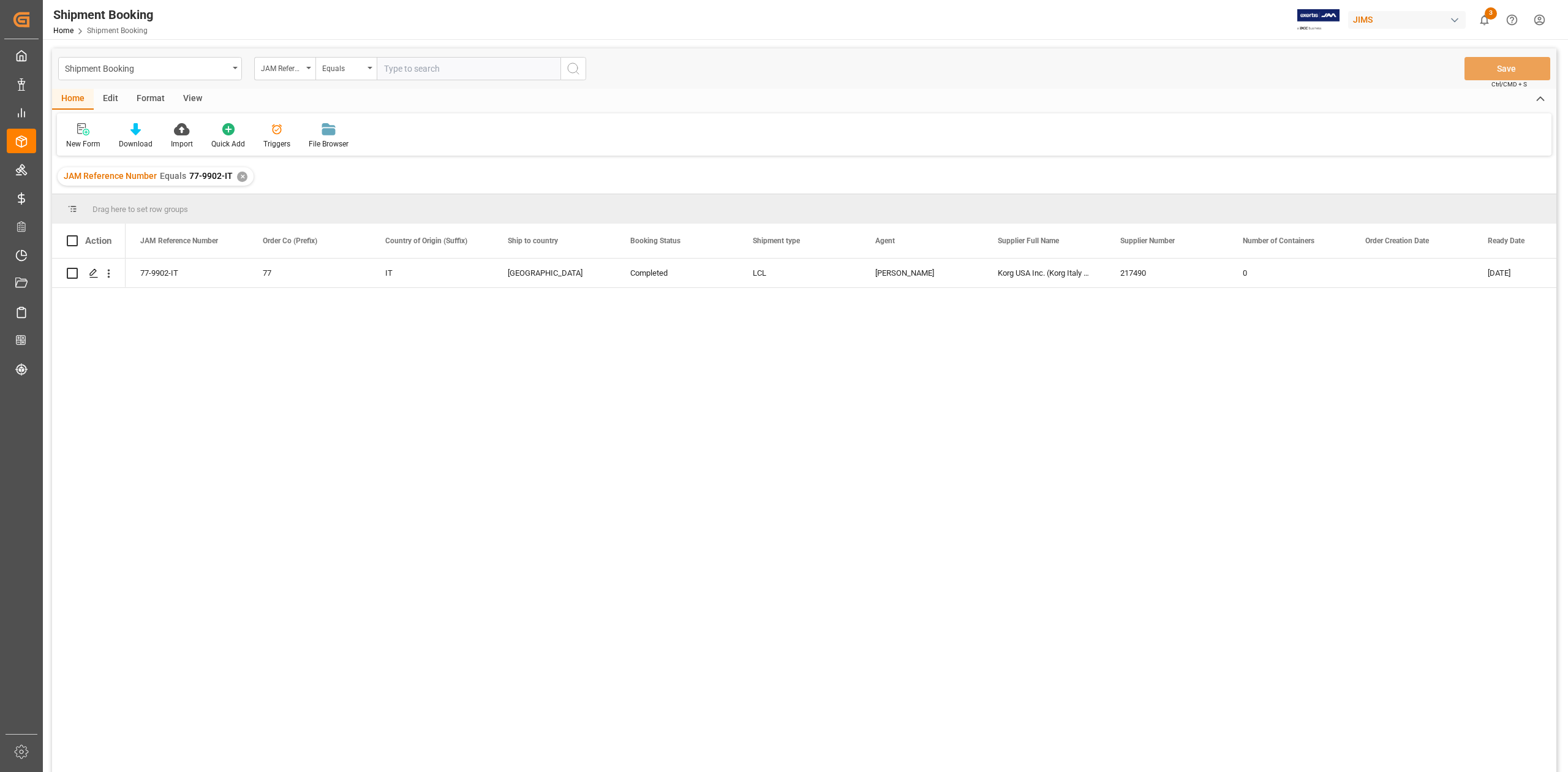
click at [238, 179] on div "✕" at bounding box center [242, 176] width 10 height 10
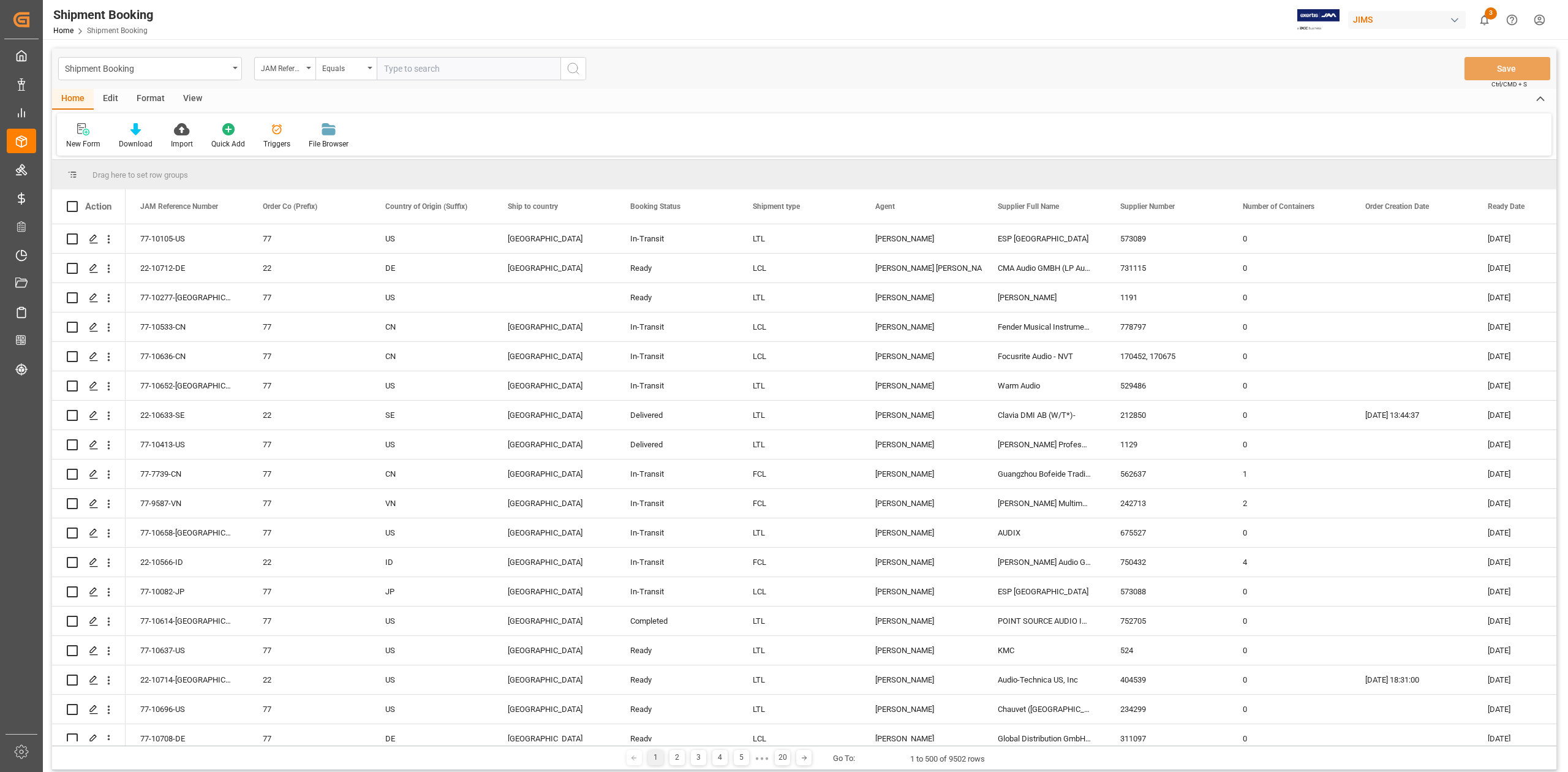
click at [464, 67] on input "text" at bounding box center [468, 69] width 183 height 23
paste input "77-9084-CN"
type input "77-9084-CN"
click at [571, 71] on icon "search button" at bounding box center [573, 69] width 15 height 15
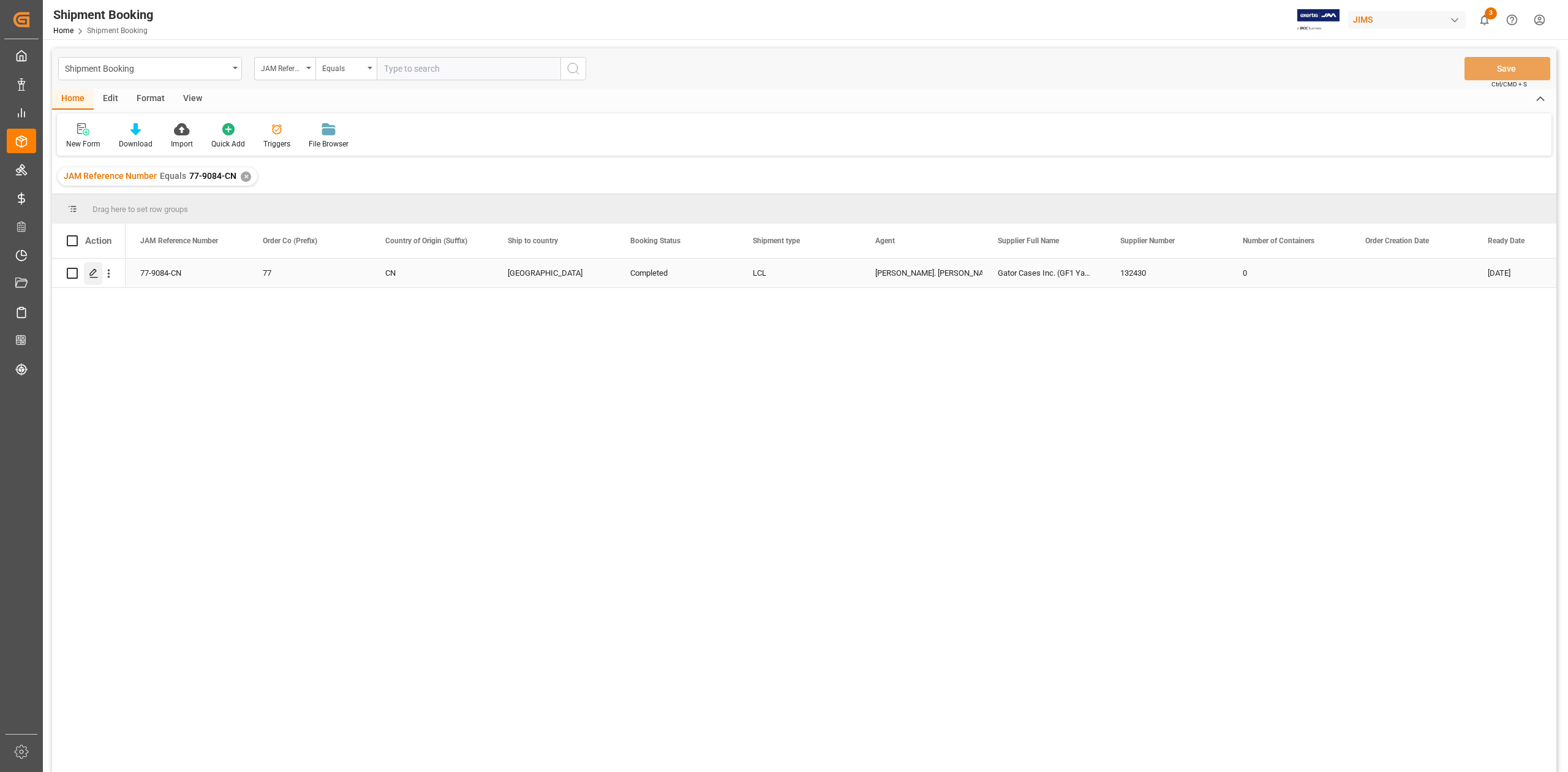
click at [94, 281] on div "Press SPACE to select this row." at bounding box center [92, 273] width 18 height 22
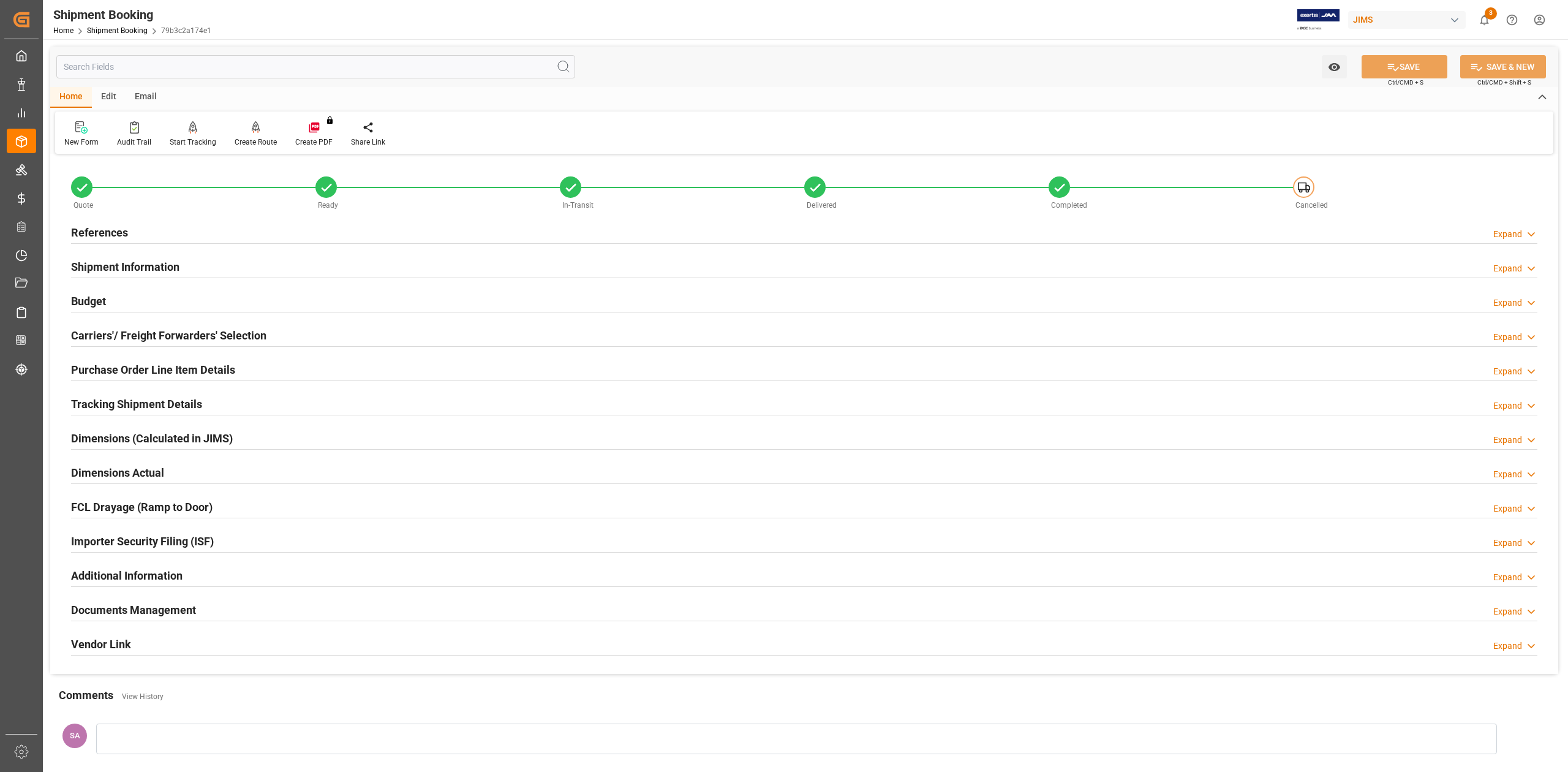
click at [192, 614] on h2 "Documents Management" at bounding box center [134, 610] width 125 height 16
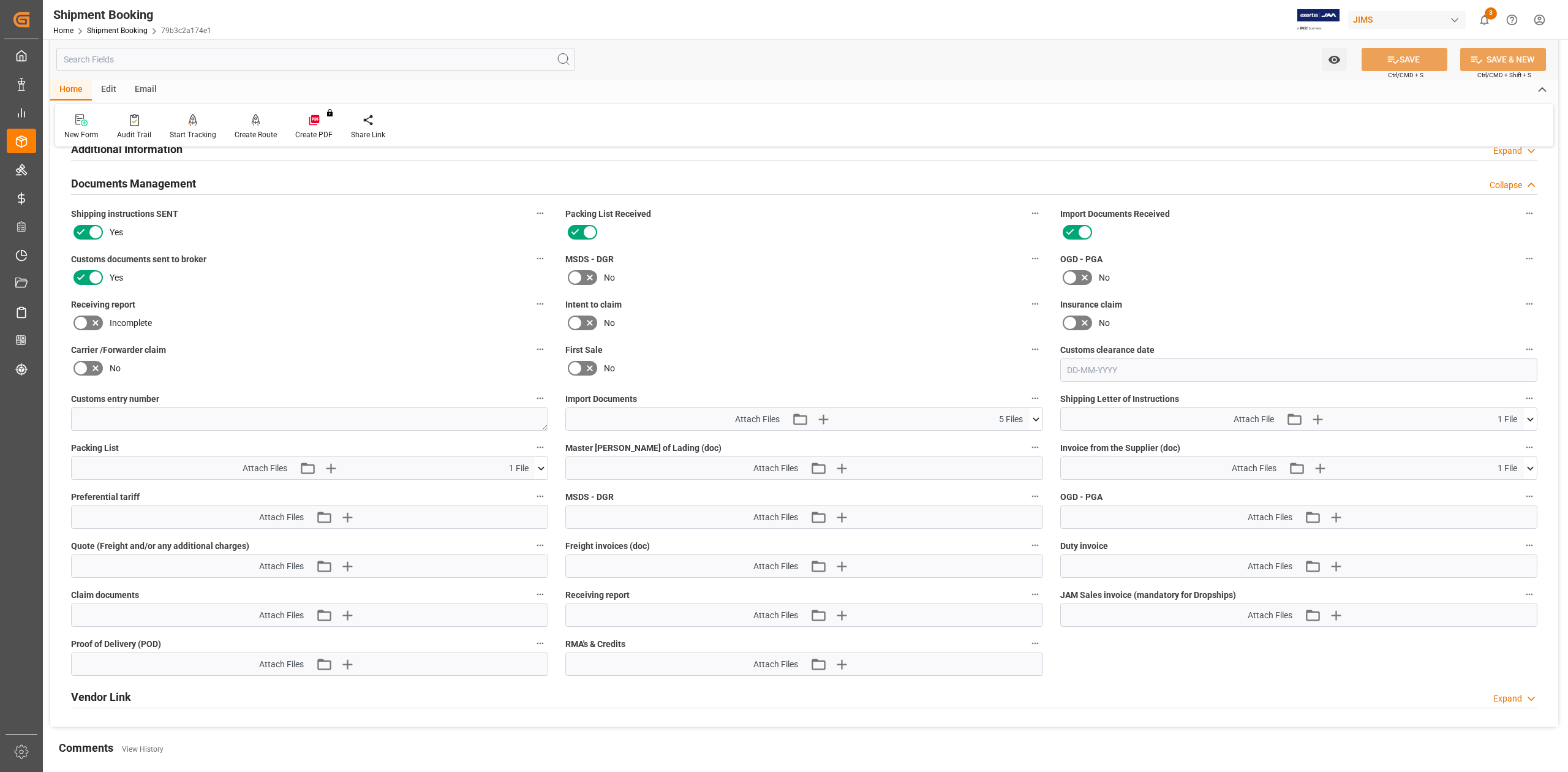
scroll to position [572, 0]
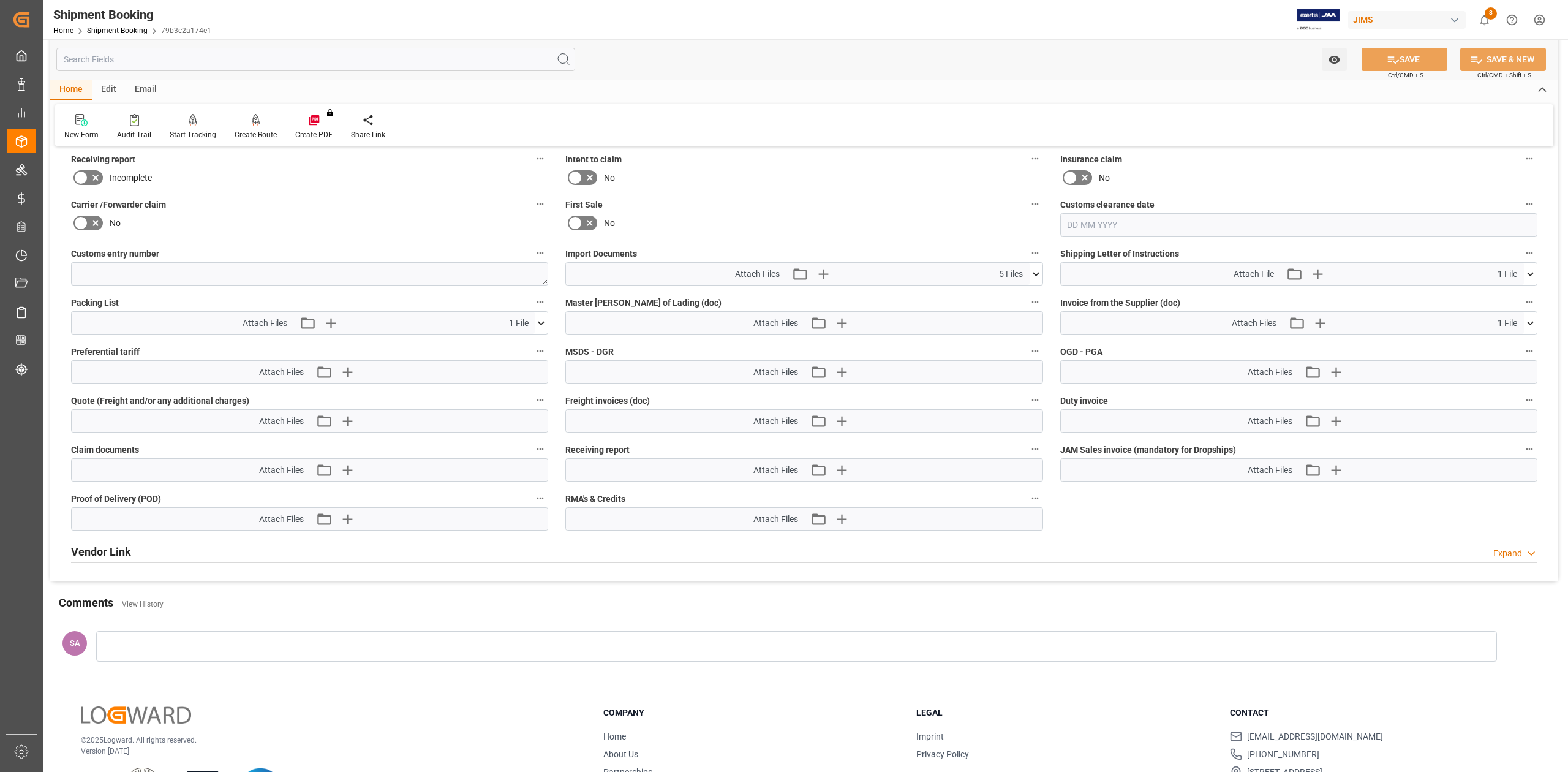
click at [1032, 275] on icon at bounding box center [1035, 274] width 13 height 13
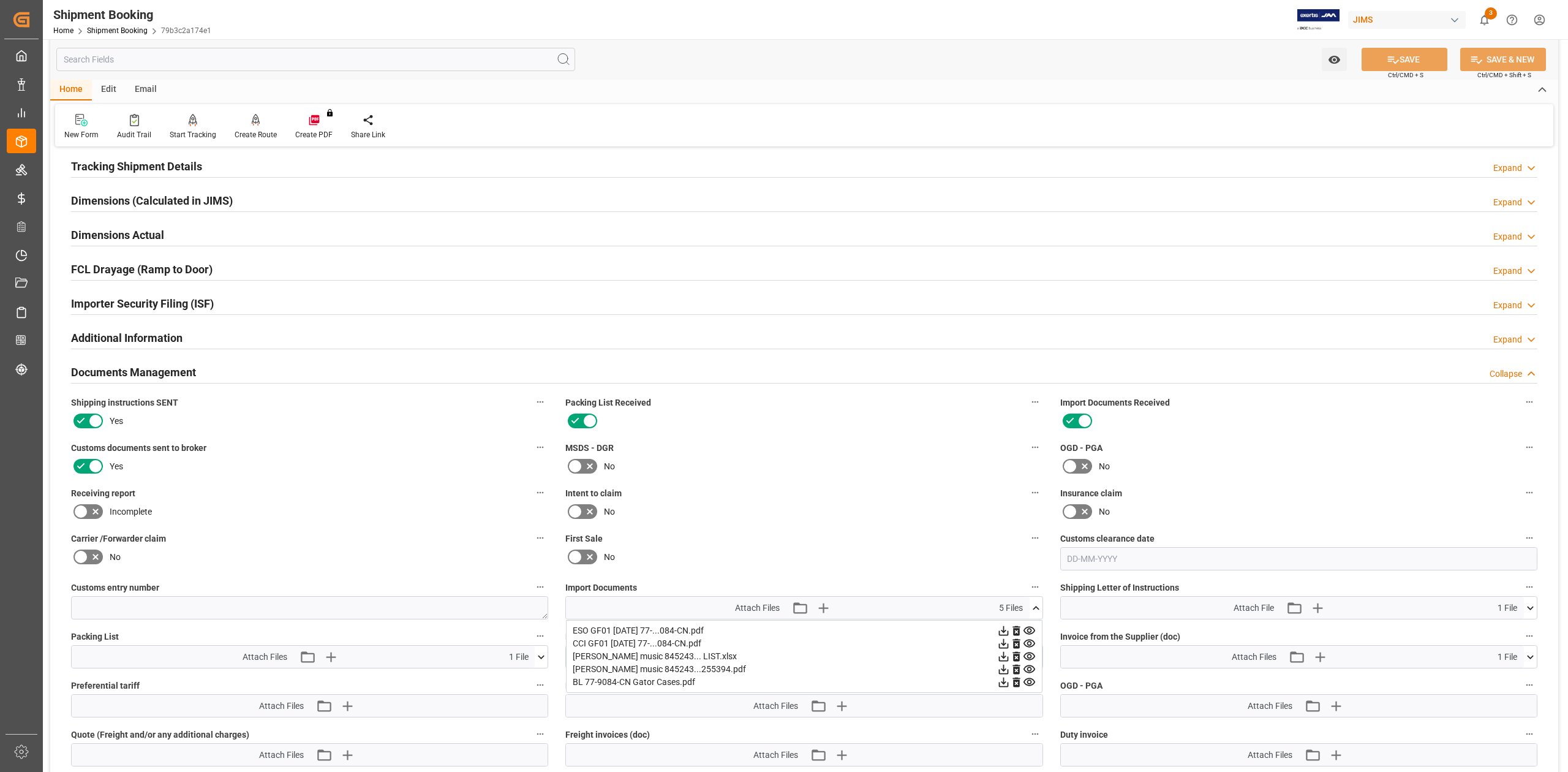
scroll to position [82, 0]
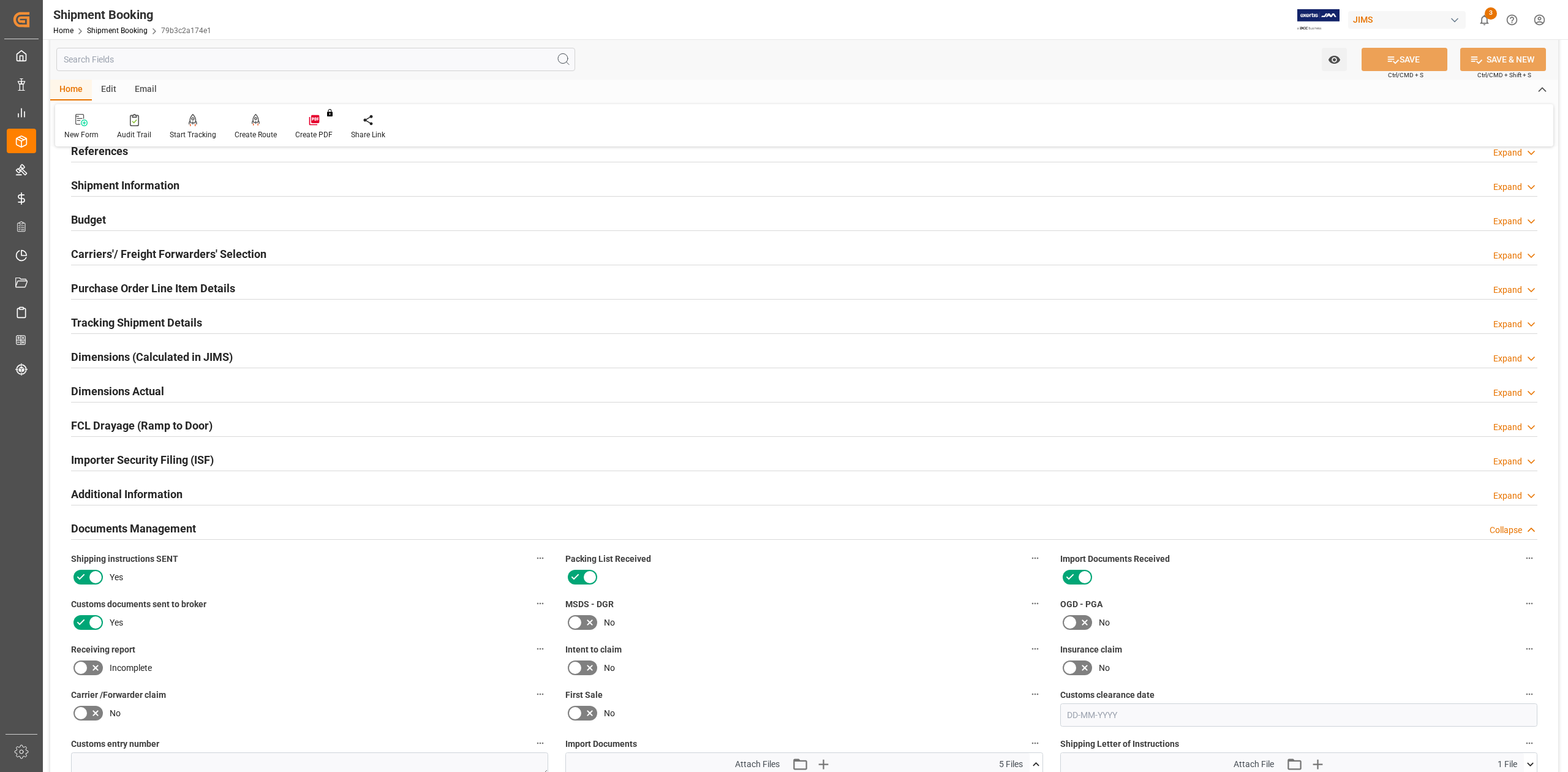
click at [109, 285] on h2 "Purchase Order Line Item Details" at bounding box center [154, 288] width 164 height 16
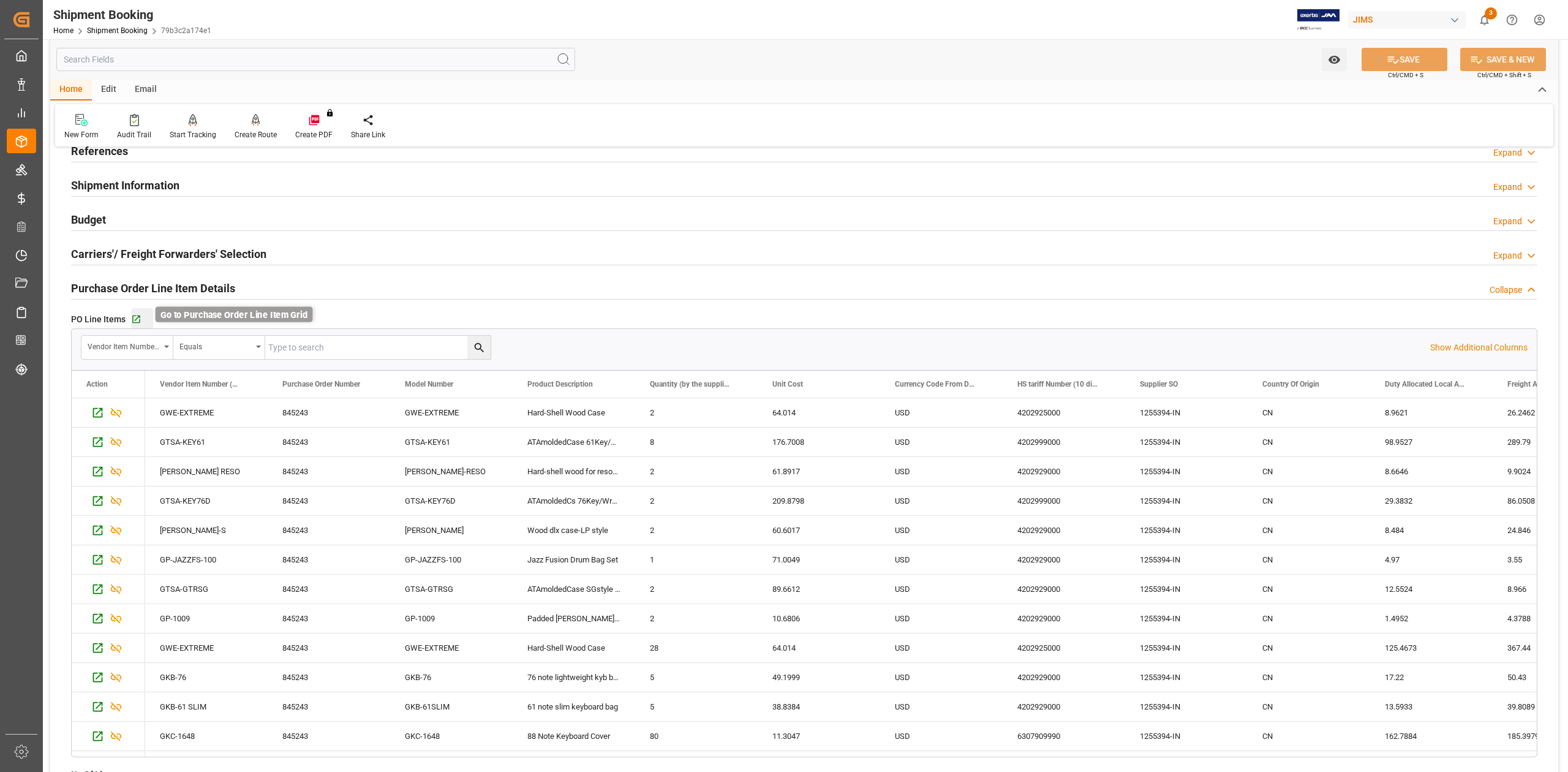
click at [135, 319] on icon "button" at bounding box center [136, 319] width 10 height 10
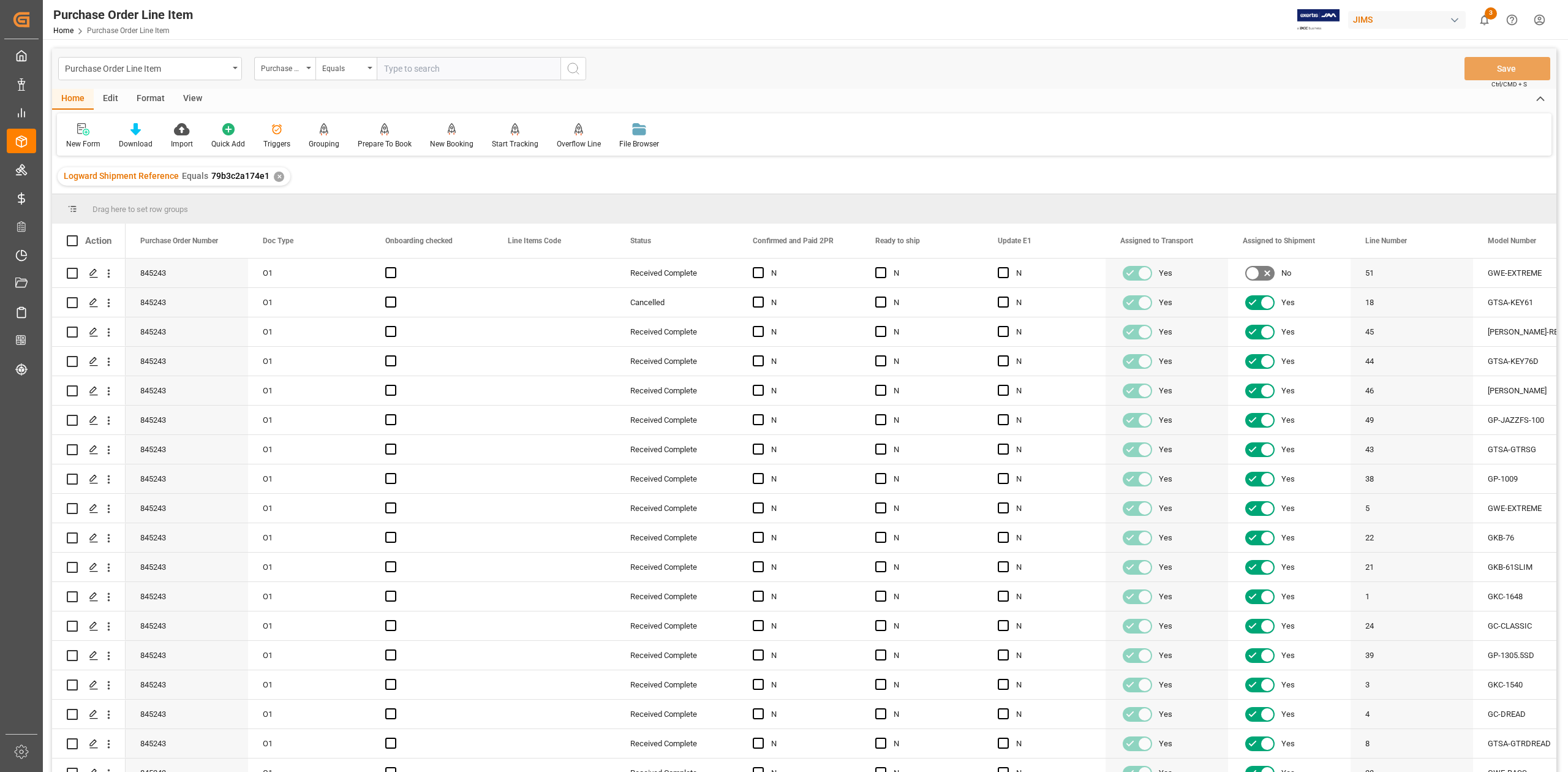
click at [192, 99] on div "View" at bounding box center [192, 99] width 37 height 21
click at [146, 147] on div "Standard Templates" at bounding box center [139, 144] width 61 height 11
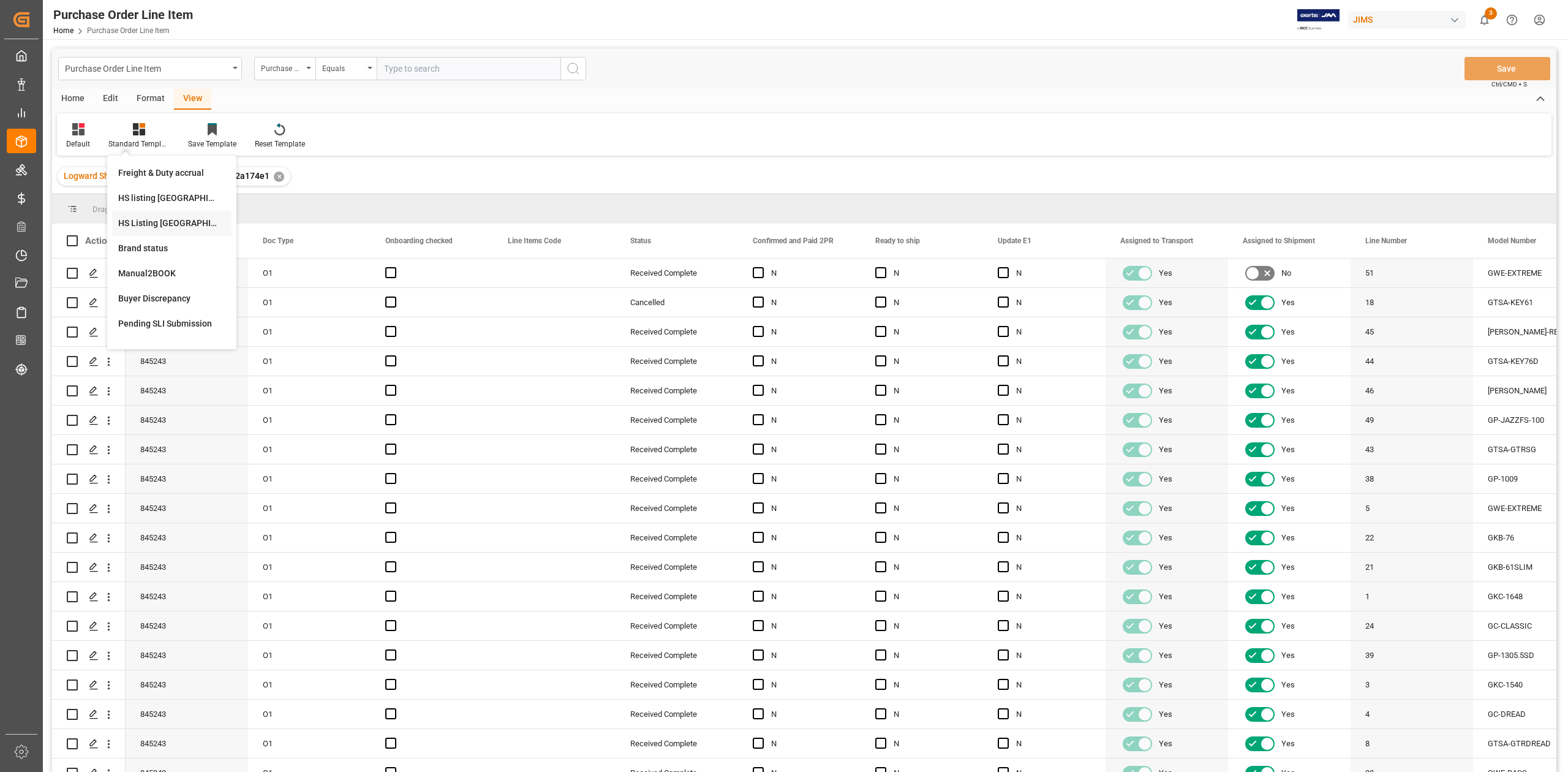
click at [188, 224] on div "HS Listing [GEOGRAPHIC_DATA]" at bounding box center [172, 223] width 107 height 13
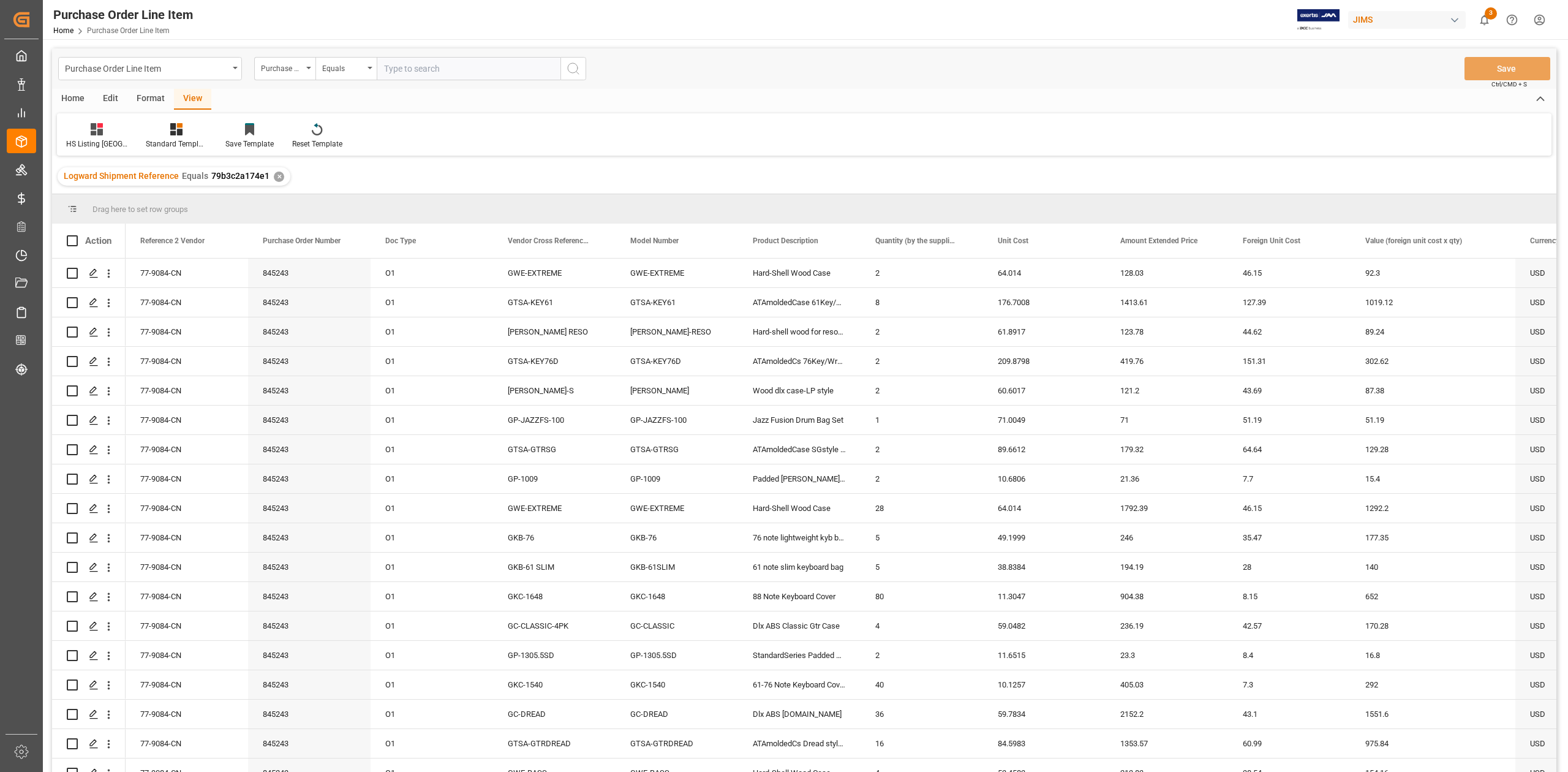
click at [1005, 128] on div "HS Listing CANADA Standard Templates Save Template Reset Template" at bounding box center [804, 135] width 1494 height 42
click at [177, 307] on div "77-9084-CN" at bounding box center [187, 302] width 122 height 29
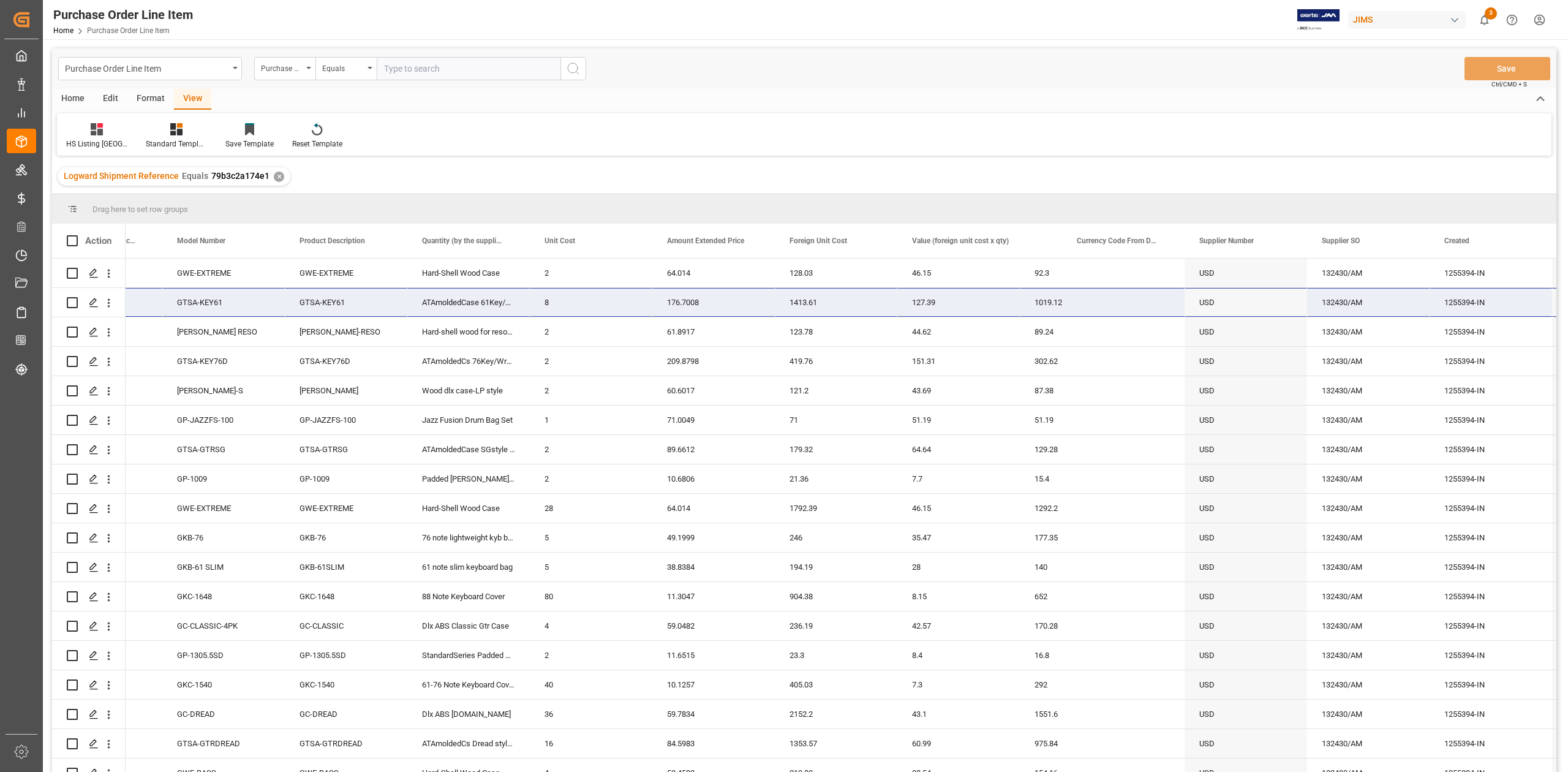
scroll to position [0, 453]
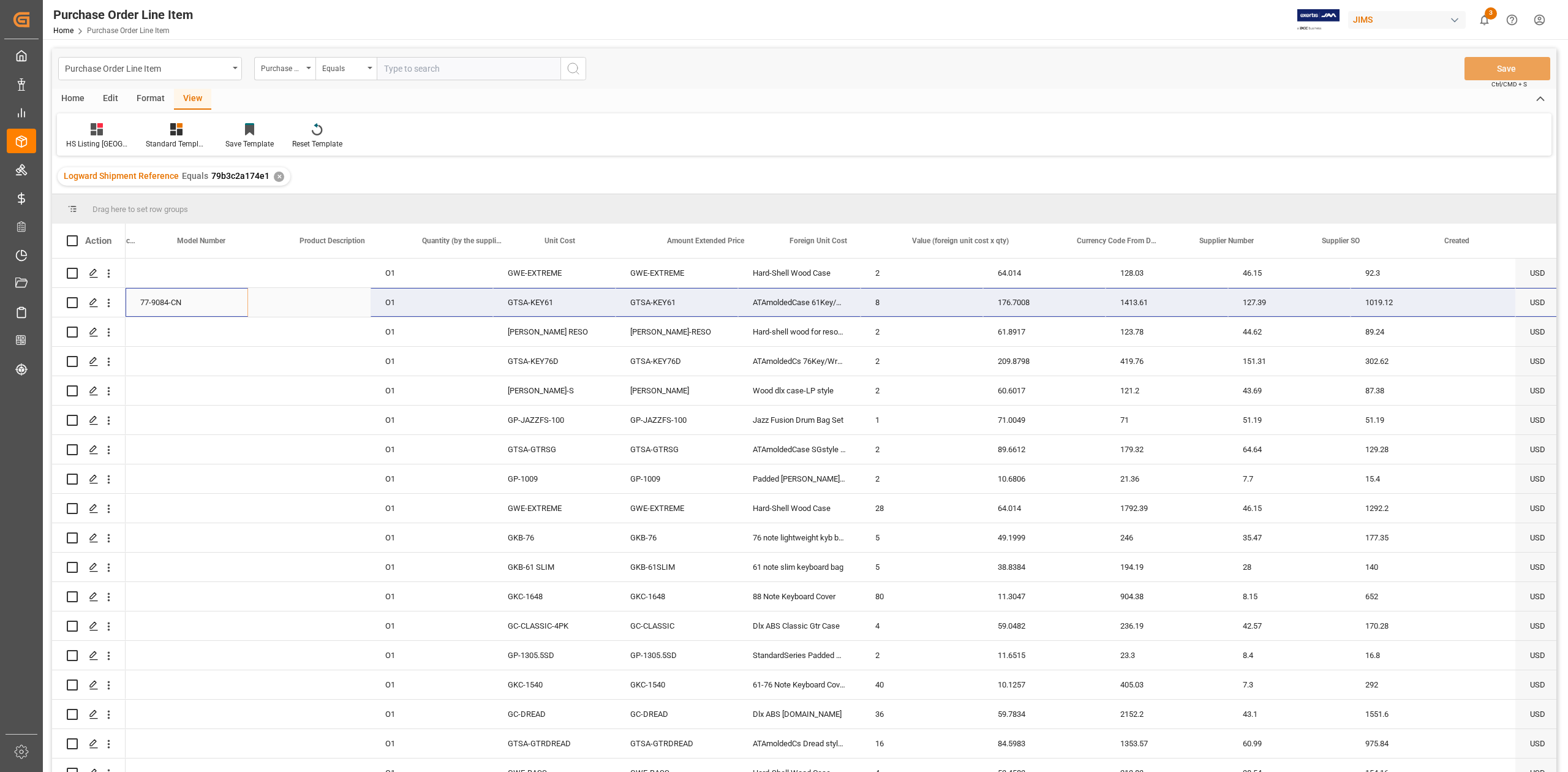
scroll to position [0, 453]
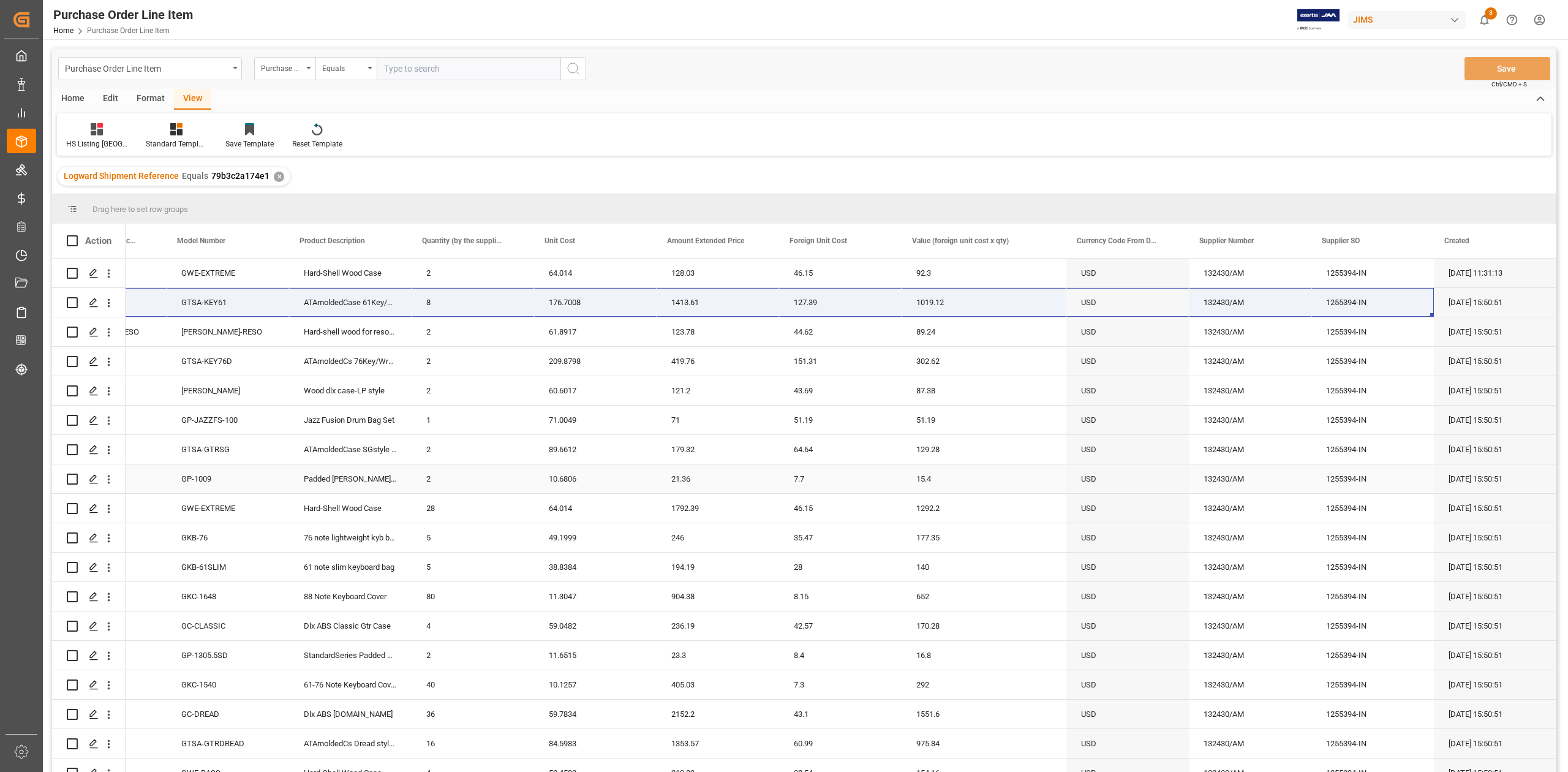
click at [923, 478] on div "15.4" at bounding box center [984, 478] width 164 height 29
